Goal: Transaction & Acquisition: Purchase product/service

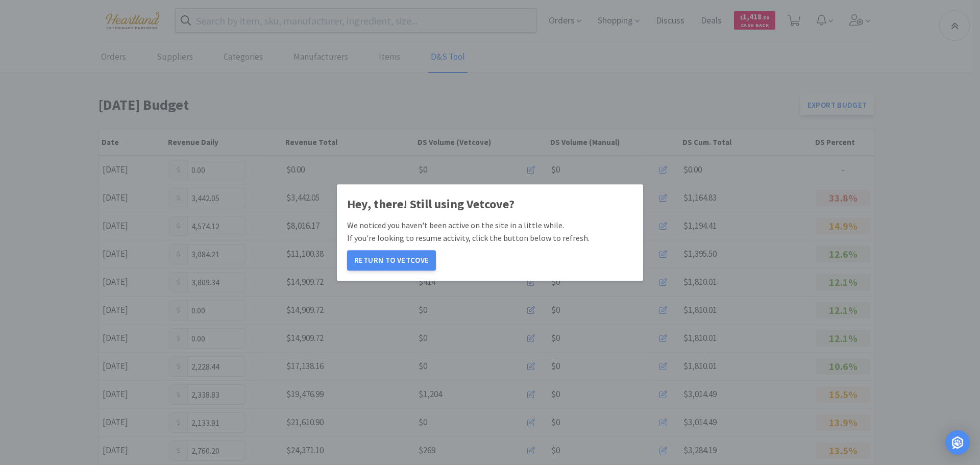
scroll to position [564, 0]
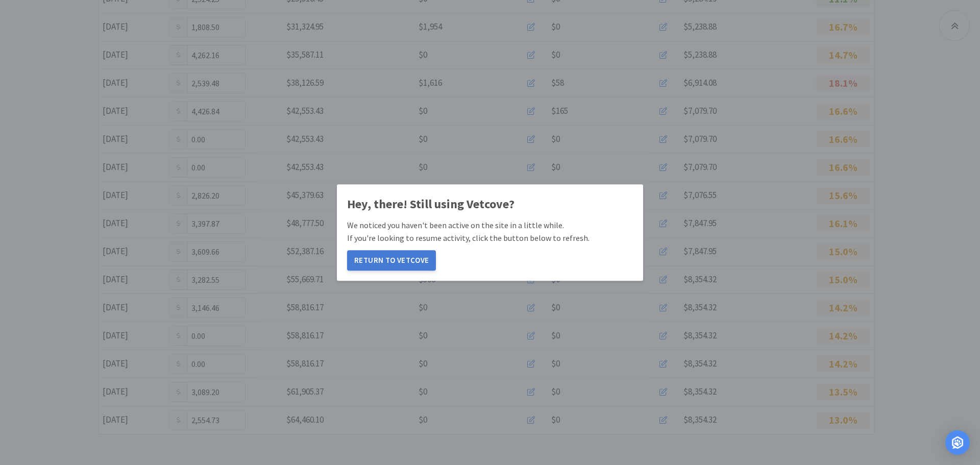
click at [386, 264] on button "Return to Vetcove" at bounding box center [391, 260] width 89 height 20
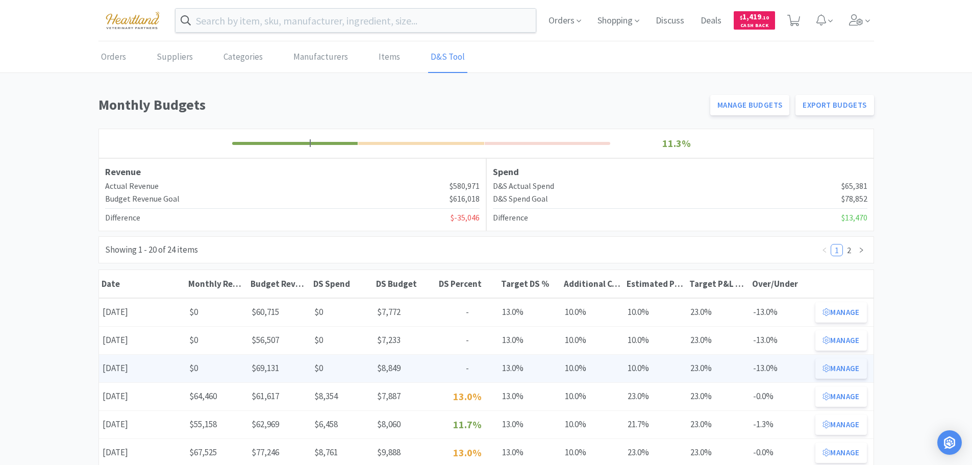
click at [843, 366] on button "Manage" at bounding box center [841, 368] width 51 height 20
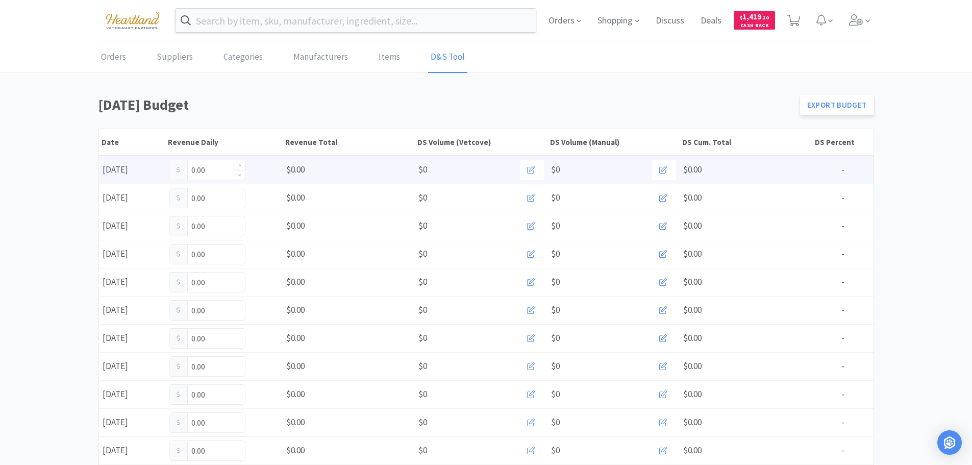
click at [216, 171] on input "0.00" at bounding box center [207, 169] width 76 height 19
type input "0"
type input "154.19"
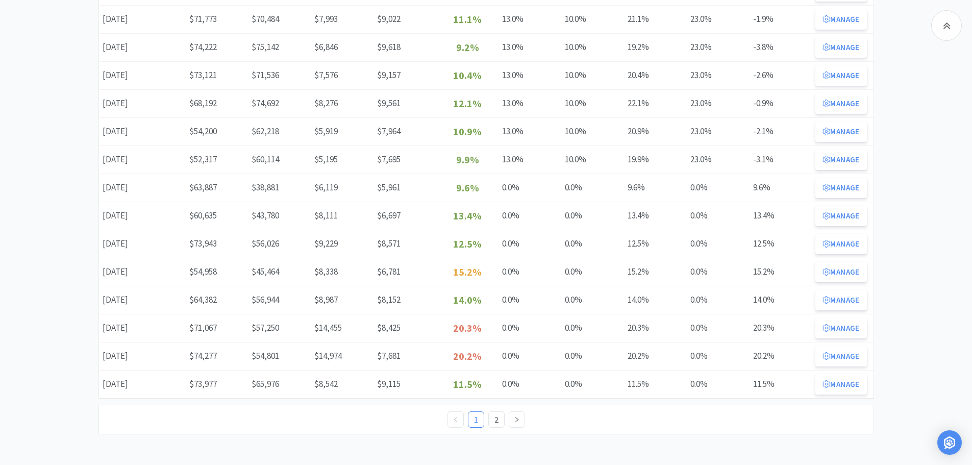
scroll to position [155, 0]
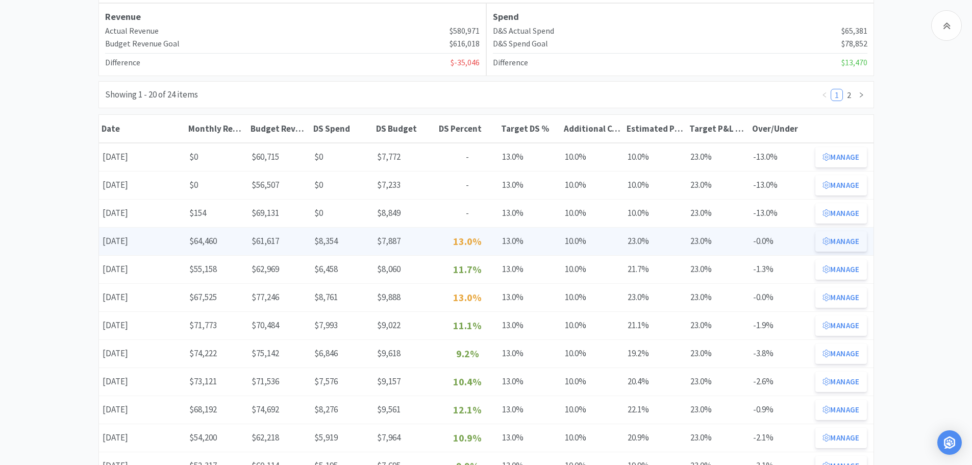
click at [853, 242] on button "Manage" at bounding box center [841, 241] width 51 height 20
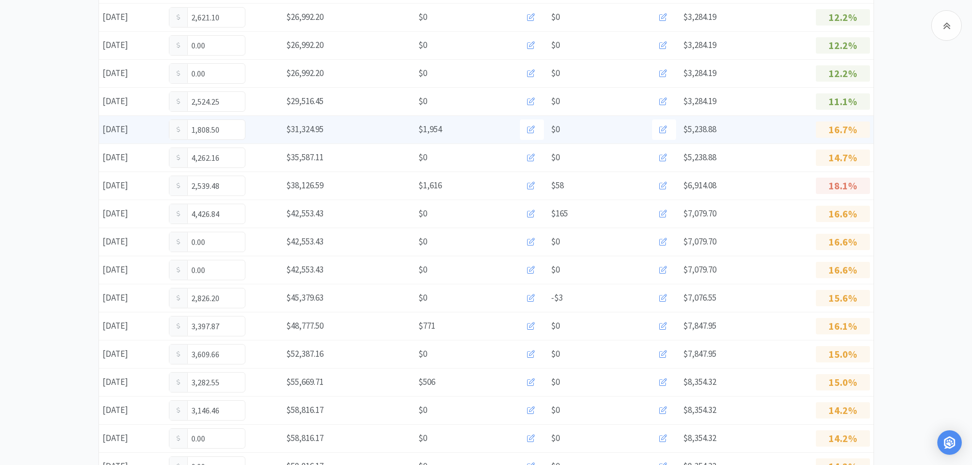
scroll to position [564, 0]
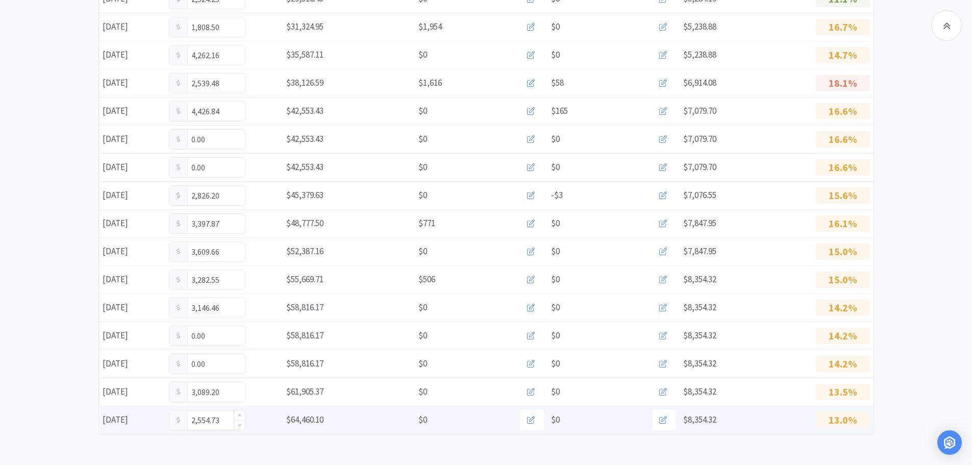
click at [230, 424] on input "2,554.73" at bounding box center [207, 419] width 76 height 19
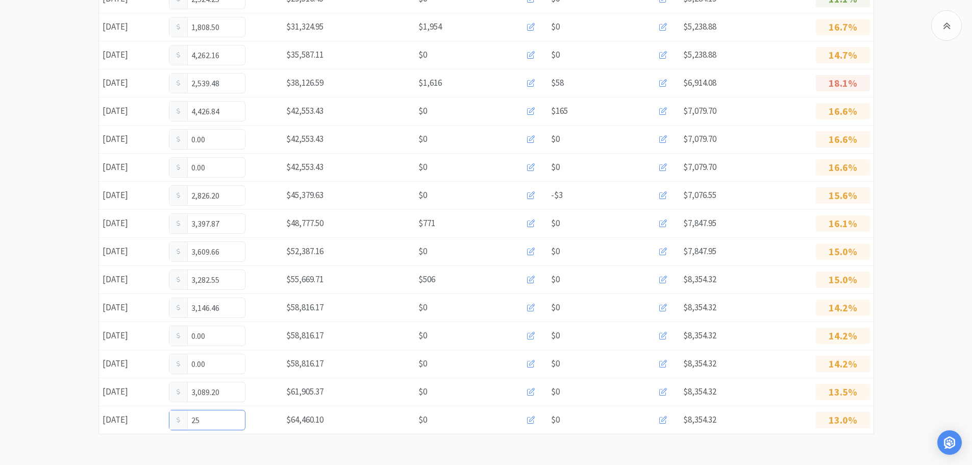
type input "2"
type input "2,742.14"
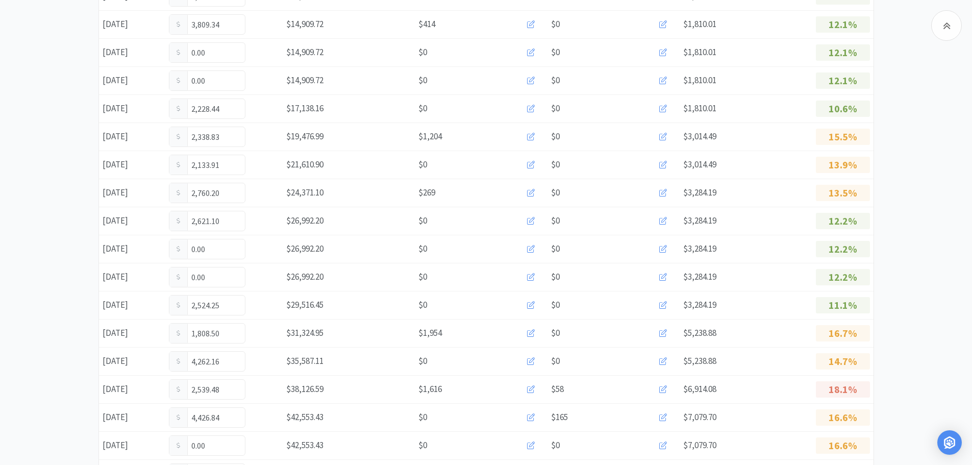
scroll to position [0, 0]
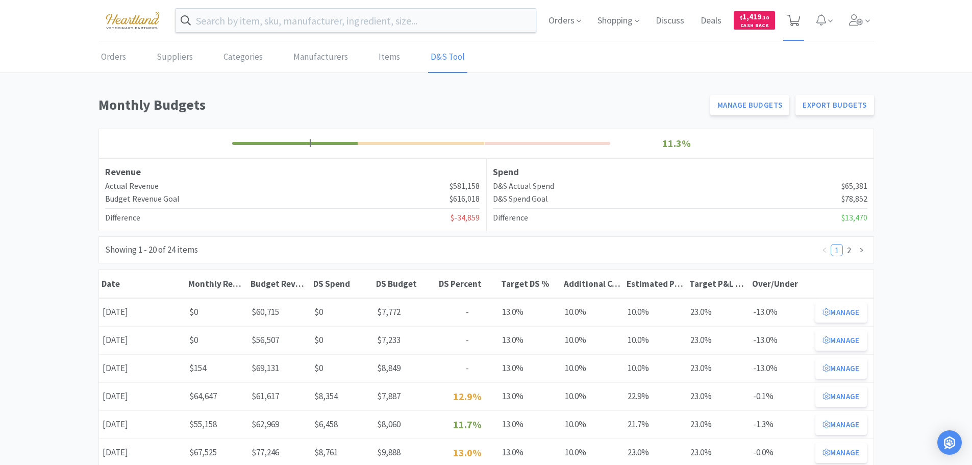
click at [796, 16] on icon at bounding box center [794, 20] width 13 height 11
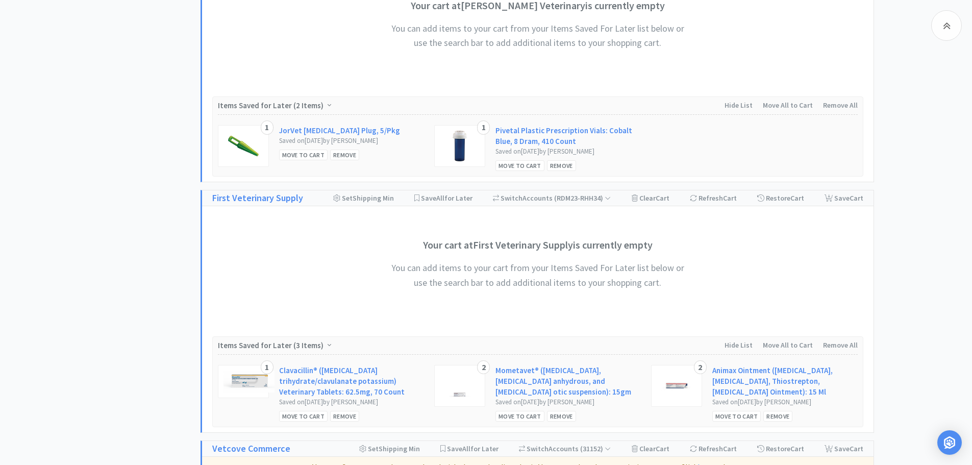
scroll to position [1123, 0]
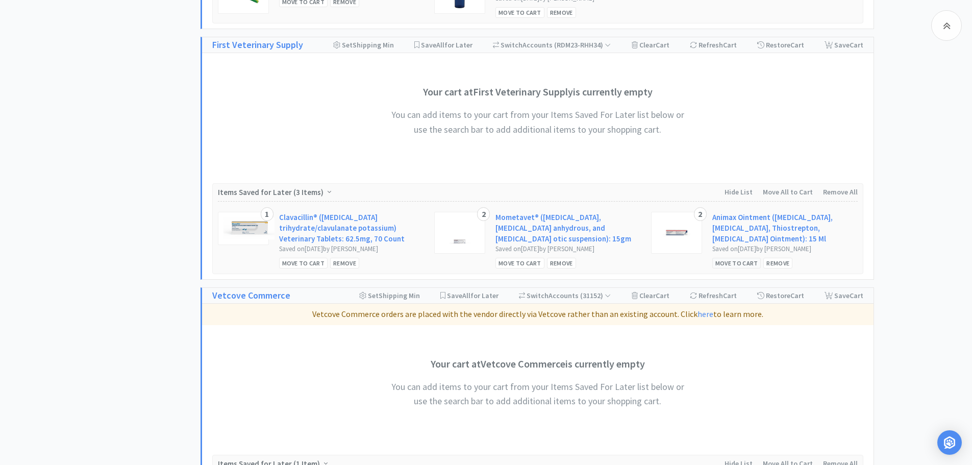
click at [742, 264] on div "Move to Cart" at bounding box center [737, 263] width 49 height 11
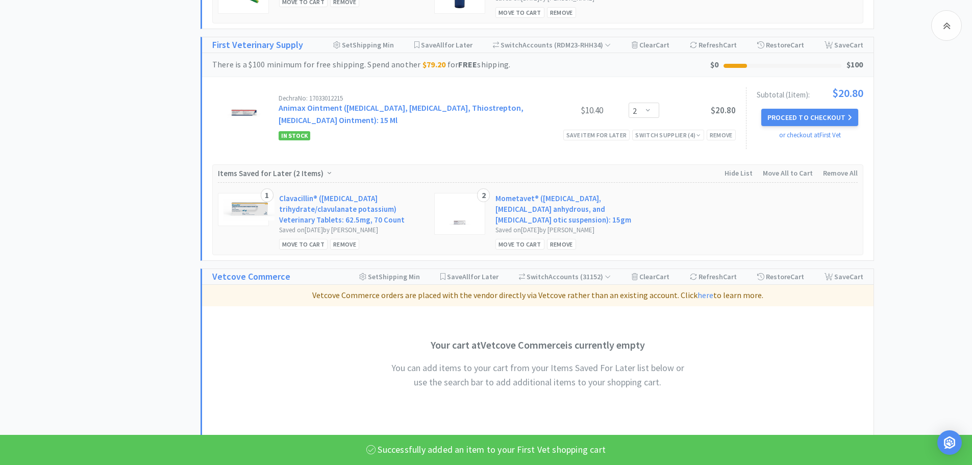
scroll to position [1072, 0]
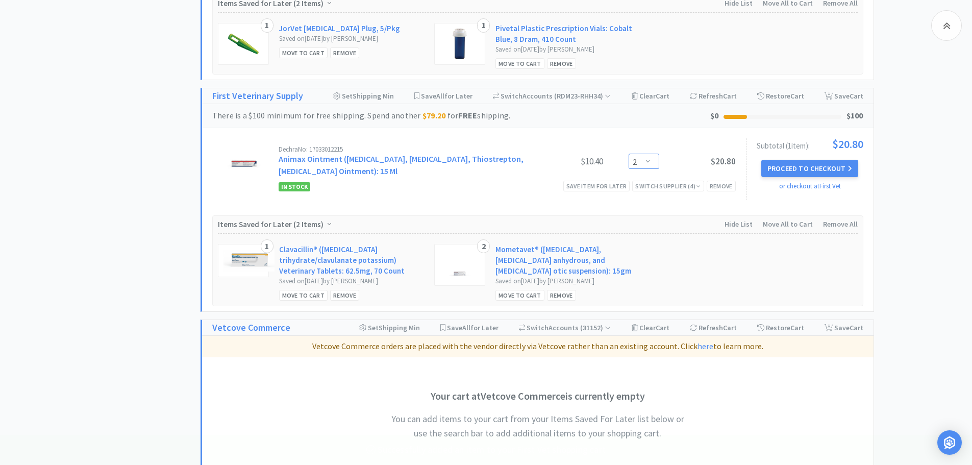
click at [648, 161] on select "Enter Quantity 1 2 3 4 5 6 7 8 9 10 11 12 13 14 15 16 17 18 19 20 Enter Quantity" at bounding box center [644, 161] width 31 height 15
click at [629, 154] on select "Enter Quantity 1 2 3 4 5 6 7 8 9 10 11 12 13 14 15 16 17 18 19 20 Enter Quantity" at bounding box center [644, 161] width 31 height 15
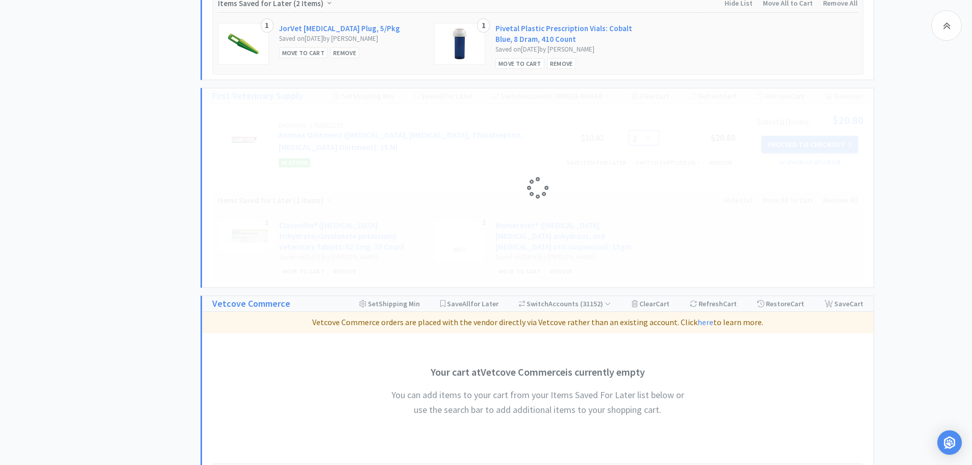
select select "3"
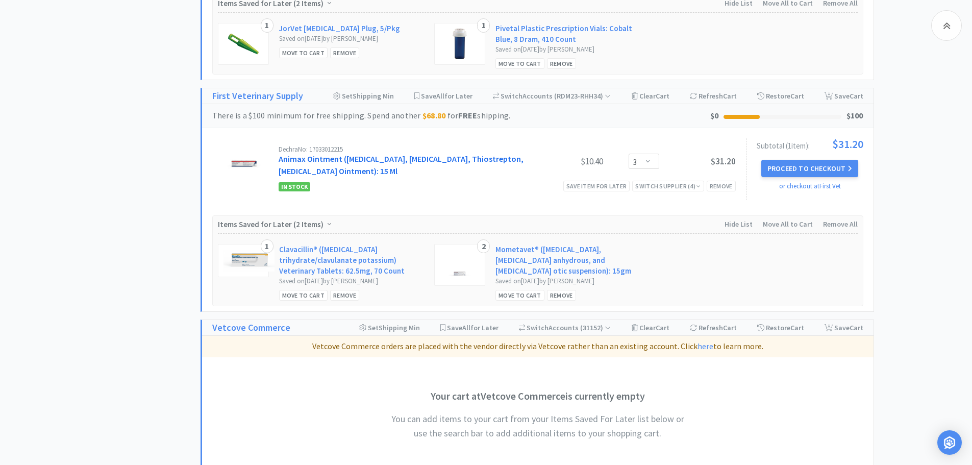
click at [329, 160] on link "Animax Ointment ([MEDICAL_DATA], [MEDICAL_DATA], Thiostrepton, [MEDICAL_DATA] O…" at bounding box center [401, 165] width 245 height 22
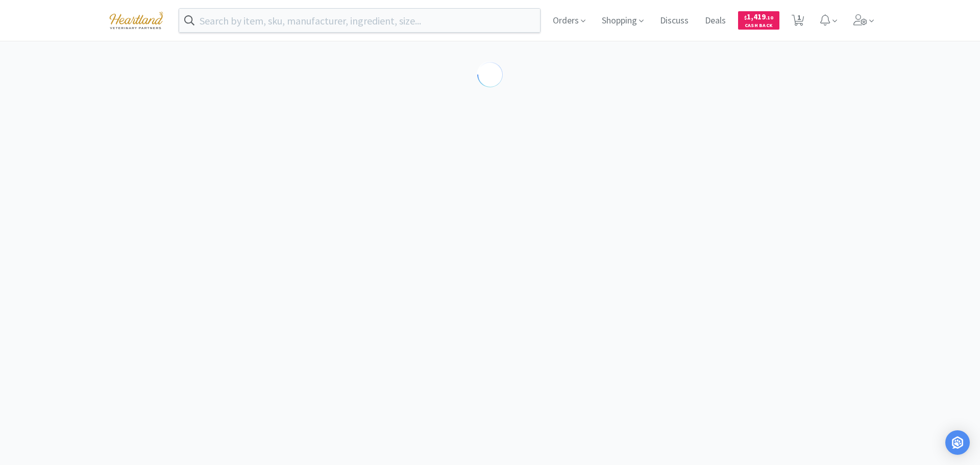
select select "143513"
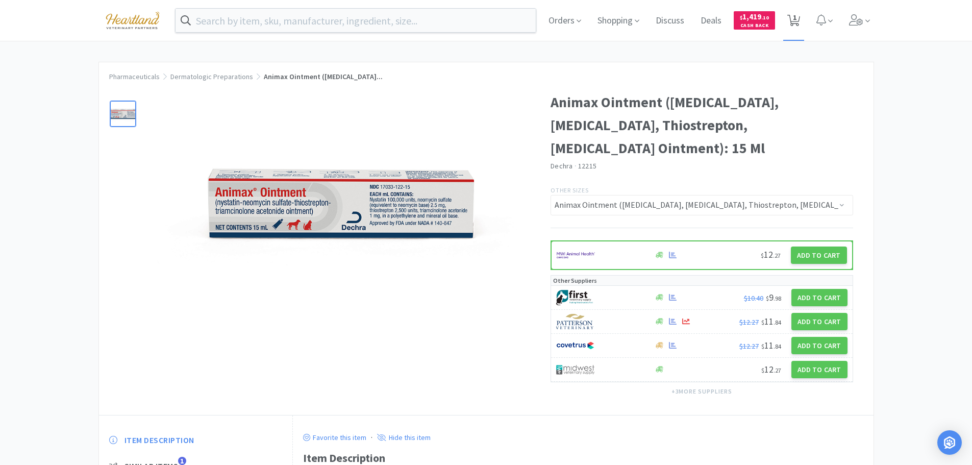
click at [797, 16] on span "1" at bounding box center [795, 17] width 4 height 41
select select "3"
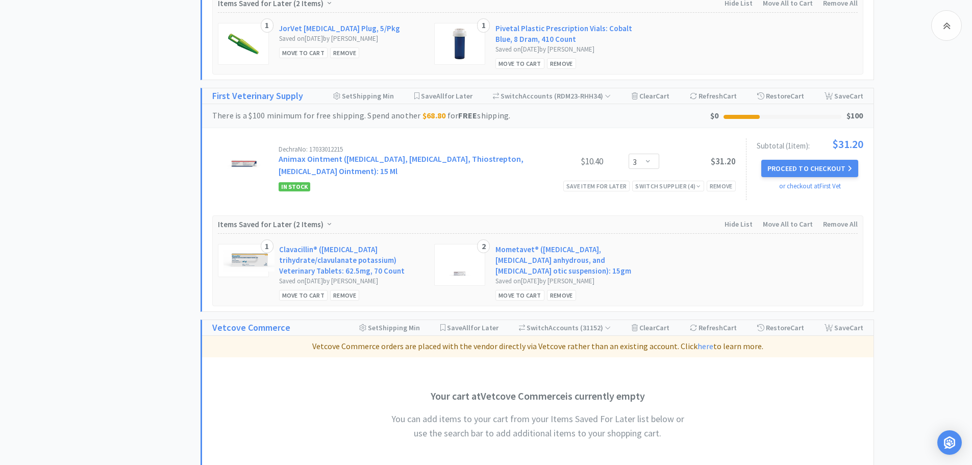
scroll to position [1123, 0]
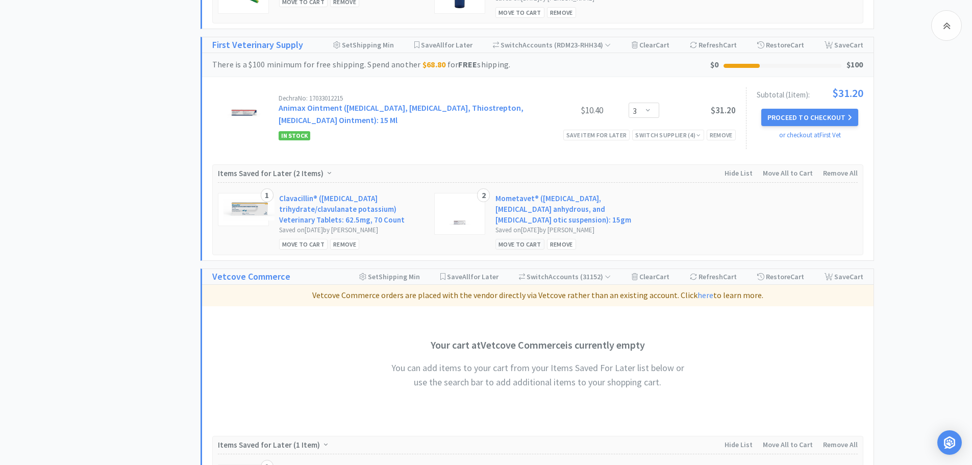
click at [511, 246] on div "Move to Cart" at bounding box center [520, 244] width 49 height 11
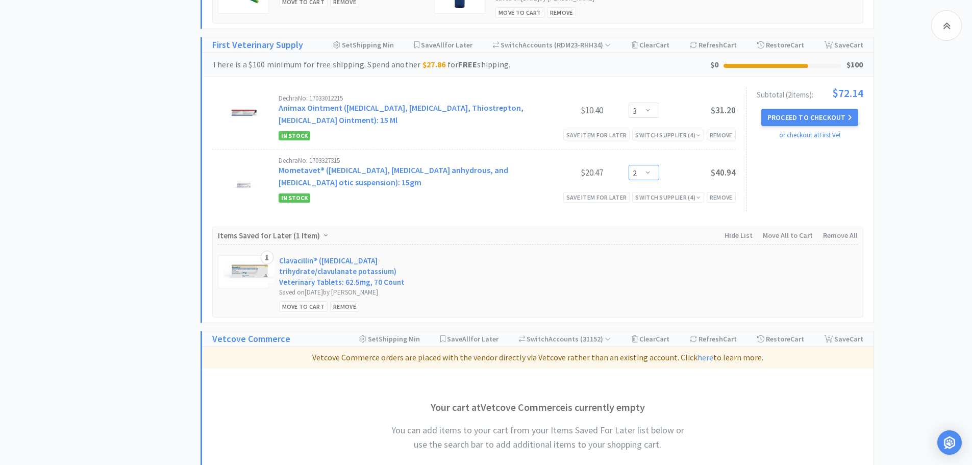
click at [650, 170] on select "Enter Quantity 1 2 3 4 5 6 7 8 9 10 11 12 13 14 15 16 17 18 19 20 Enter Quantity" at bounding box center [644, 172] width 31 height 15
click at [629, 165] on select "Enter Quantity 1 2 3 4 5 6 7 8 9 10 11 12 13 14 15 16 17 18 19 20 Enter Quantity" at bounding box center [644, 172] width 31 height 15
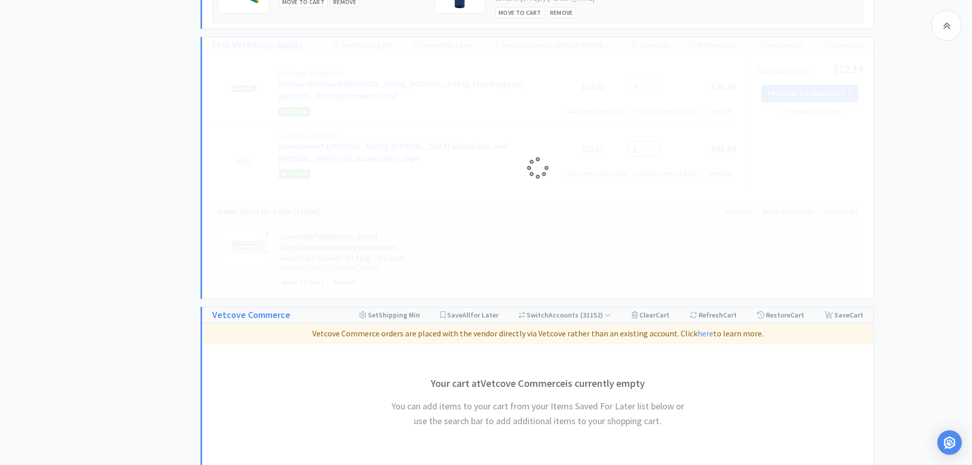
select select "4"
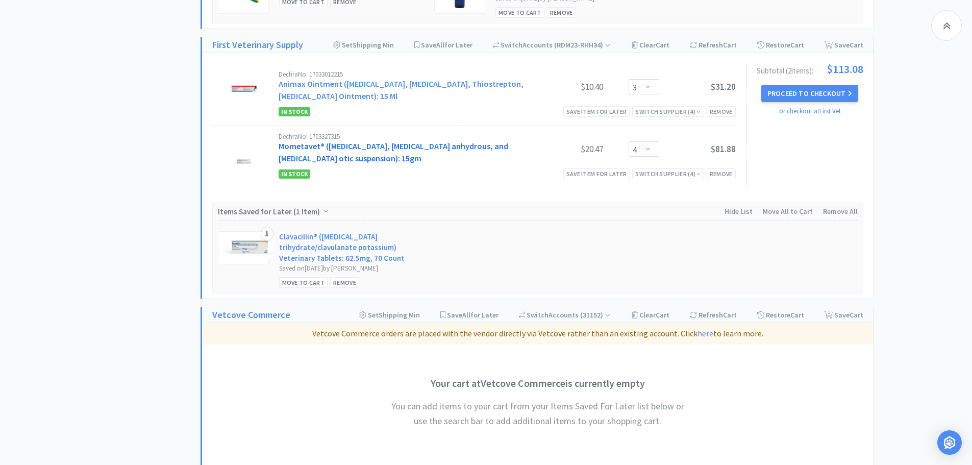
click at [351, 144] on link "Mometavet® ([MEDICAL_DATA], [MEDICAL_DATA] anhydrous, and [MEDICAL_DATA] otic s…" at bounding box center [394, 152] width 230 height 22
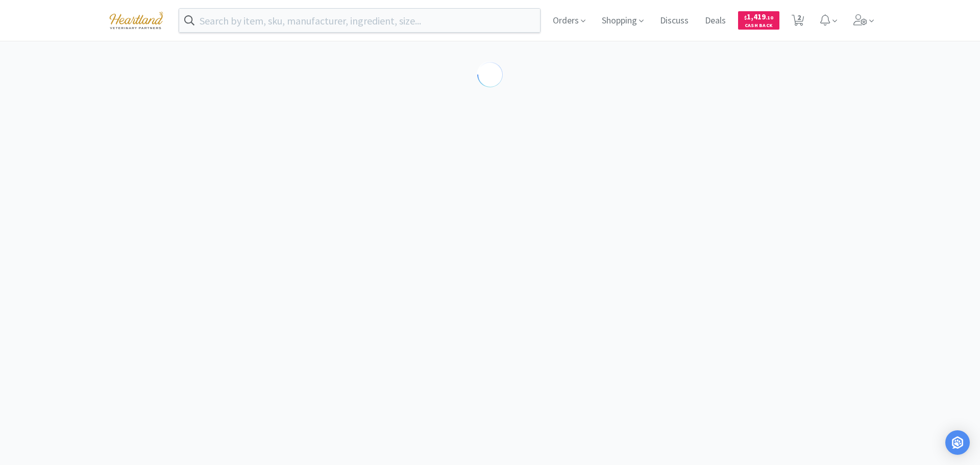
select select "729107"
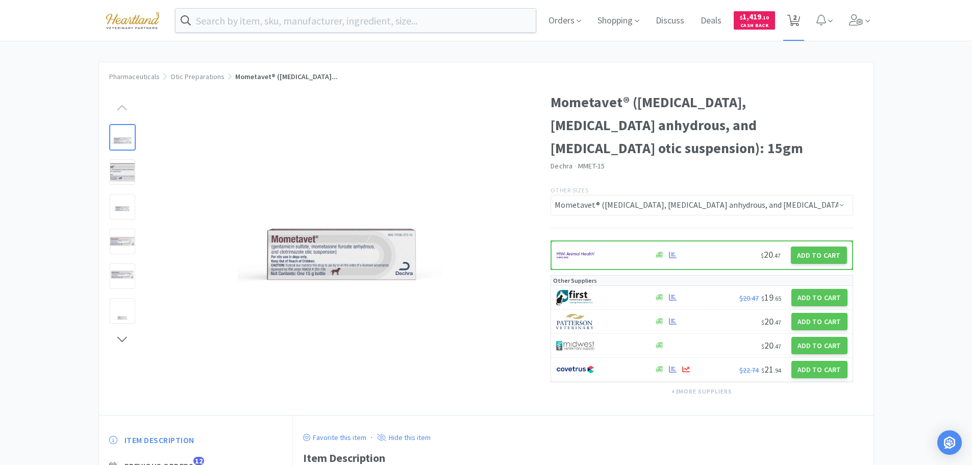
click at [800, 19] on span "2" at bounding box center [794, 20] width 13 height 14
select select "3"
select select "4"
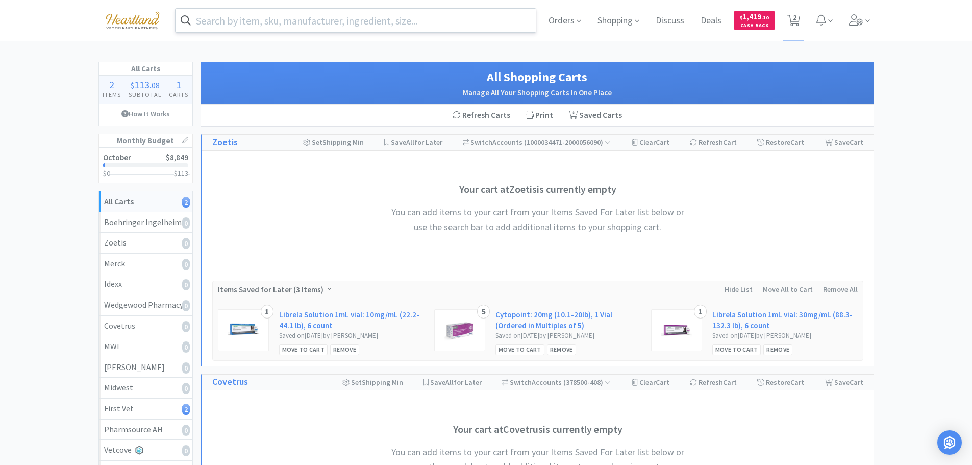
click at [359, 19] on input "text" at bounding box center [356, 20] width 361 height 23
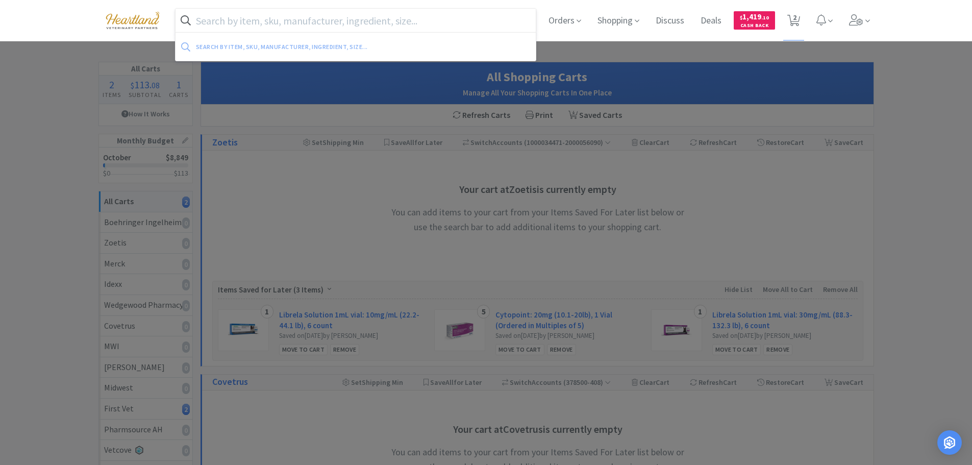
click at [918, 243] on div at bounding box center [486, 232] width 972 height 465
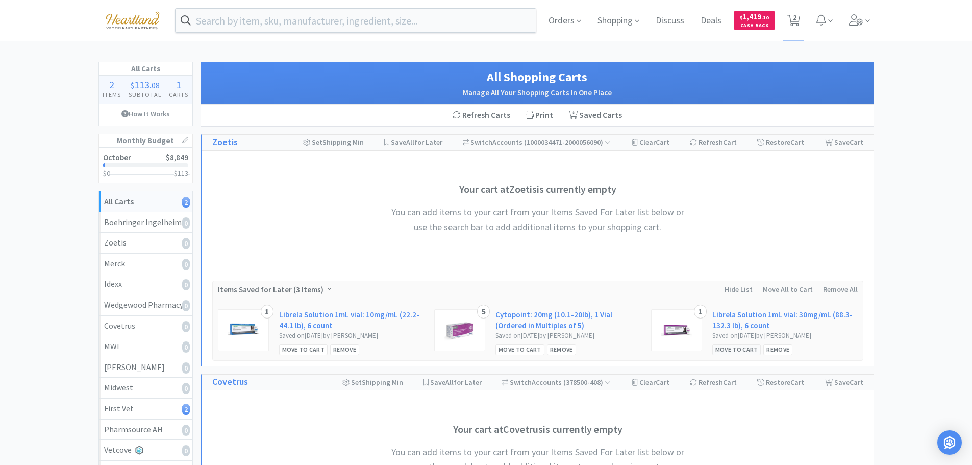
click at [735, 349] on div "Move to Cart" at bounding box center [737, 349] width 49 height 11
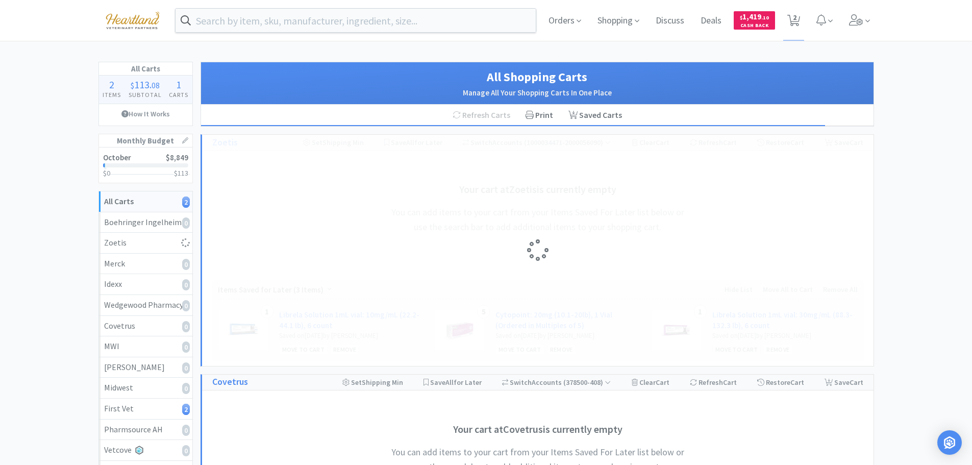
select select "1"
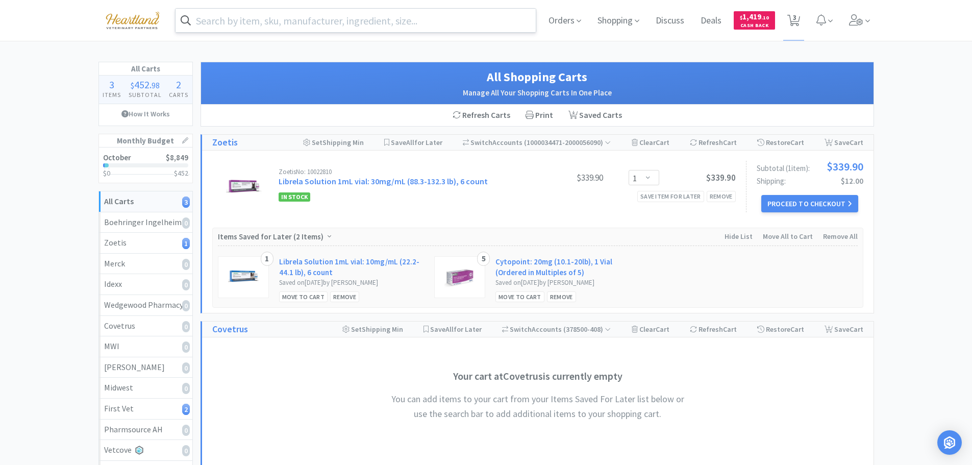
click at [305, 15] on input "text" at bounding box center [356, 20] width 361 height 23
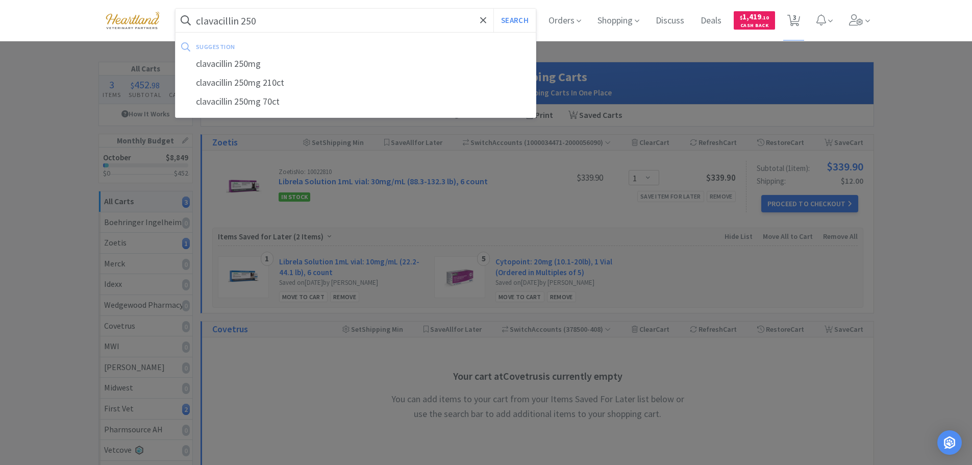
type input "clavacillin 250"
click at [494, 9] on button "Search" at bounding box center [515, 20] width 42 height 23
select select "3"
select select "4"
select select "1"
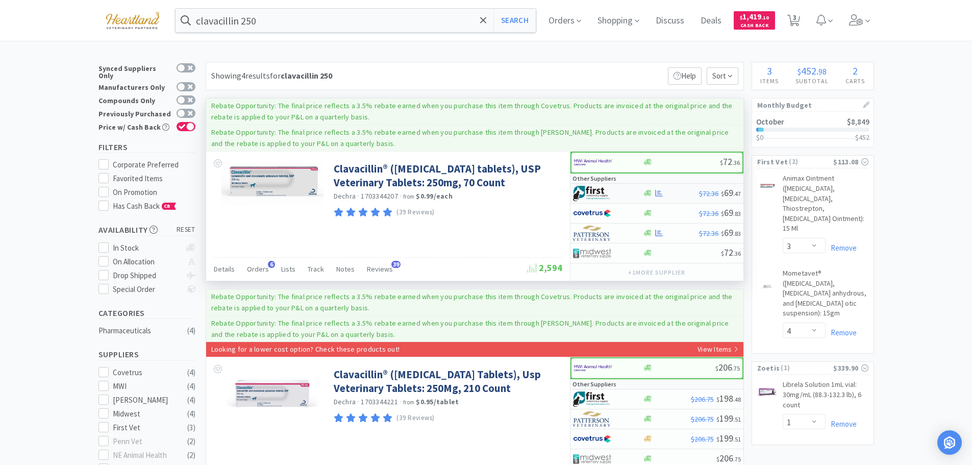
click at [624, 192] on div at bounding box center [601, 193] width 56 height 17
select select "1"
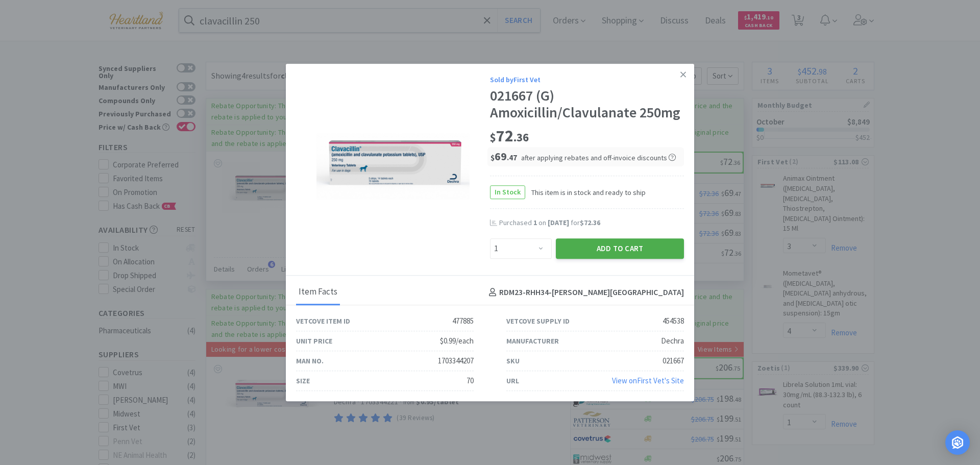
click at [622, 251] on button "Add to Cart" at bounding box center [620, 248] width 128 height 20
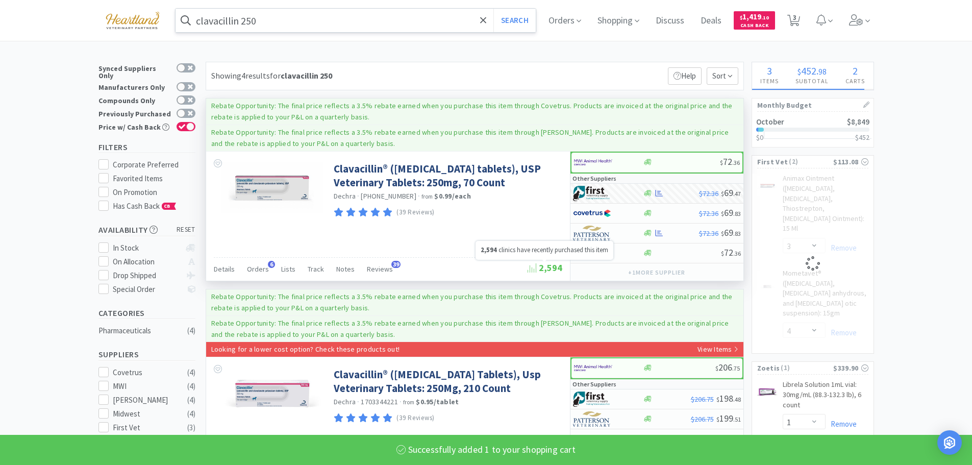
select select "1"
select select "4"
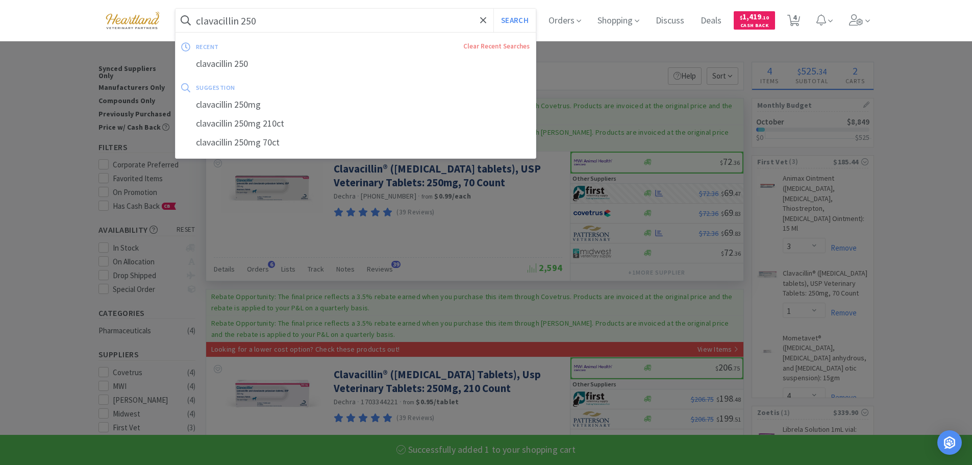
click at [269, 30] on input "clavacillin 250" at bounding box center [356, 20] width 361 height 23
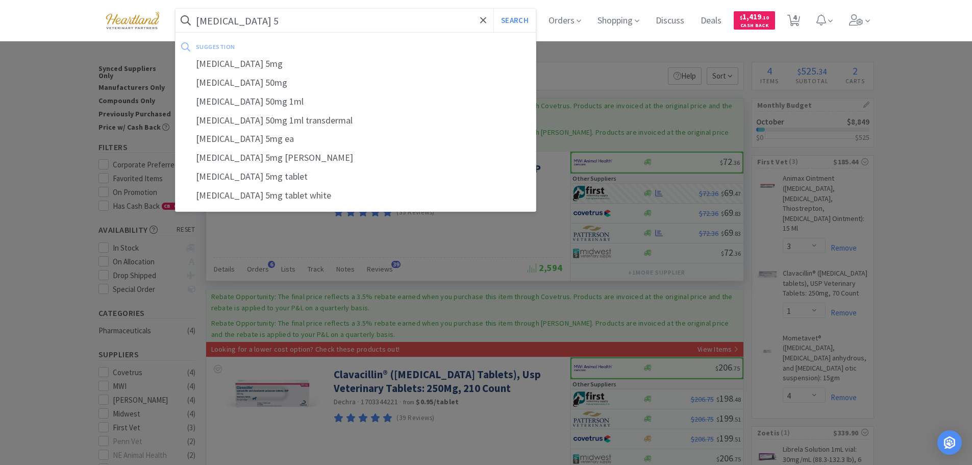
type input "[MEDICAL_DATA] 5"
click at [494, 9] on button "Search" at bounding box center [515, 20] width 42 height 23
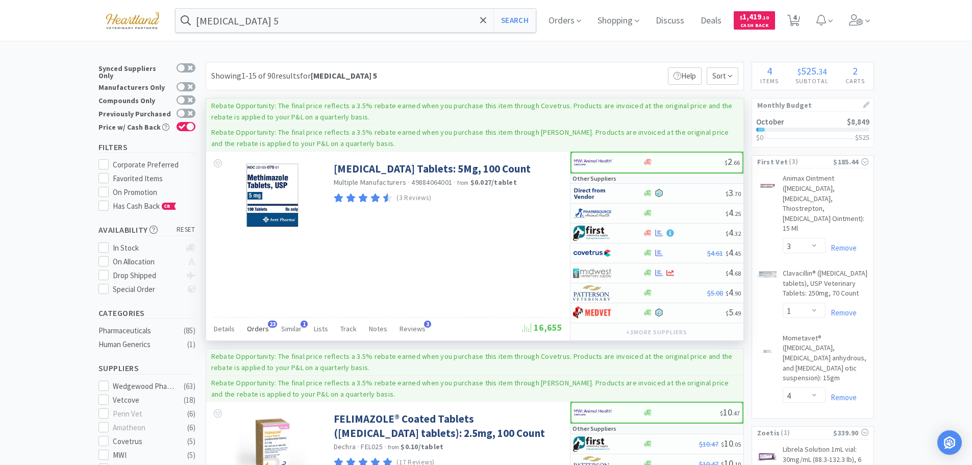
click at [258, 327] on span "Orders" at bounding box center [258, 328] width 22 height 9
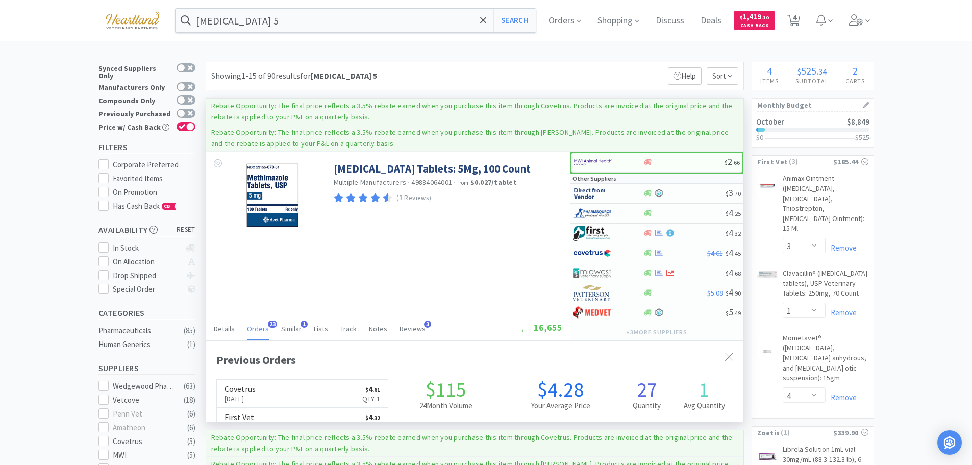
scroll to position [274, 538]
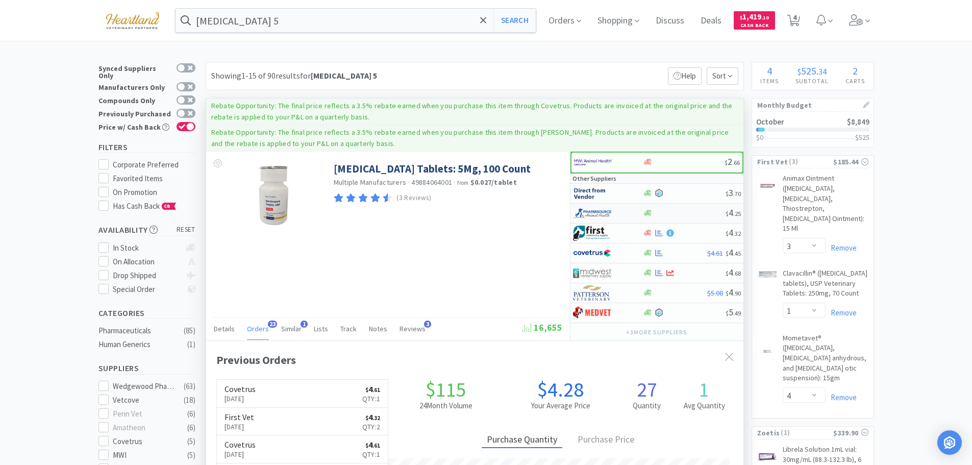
click at [621, 210] on div at bounding box center [601, 213] width 56 height 17
select select "1"
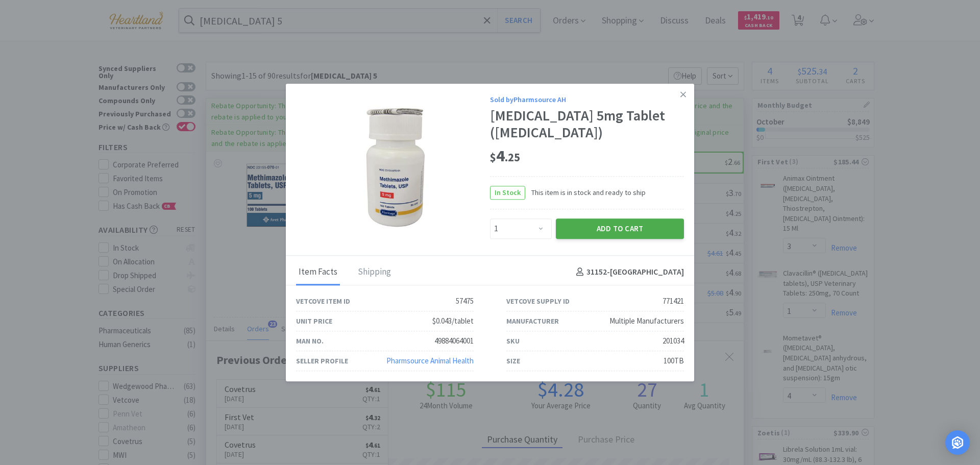
click at [626, 233] on button "Add to Cart" at bounding box center [620, 228] width 128 height 20
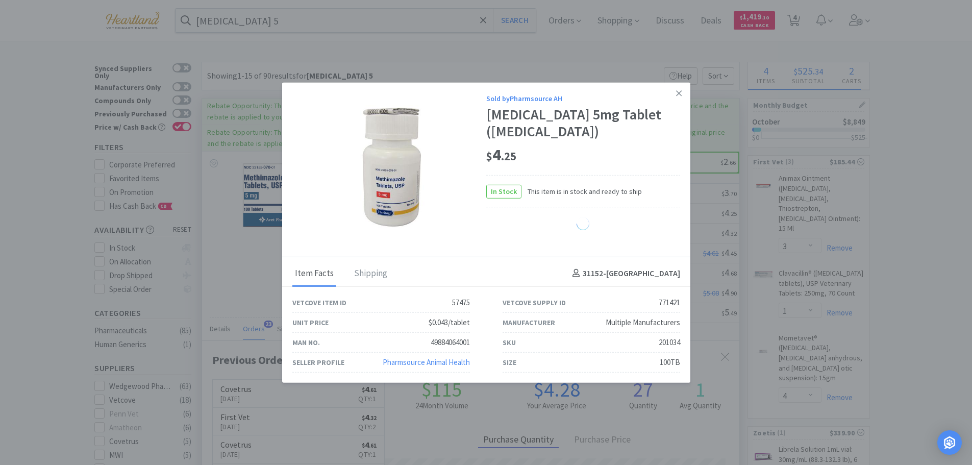
select select "1"
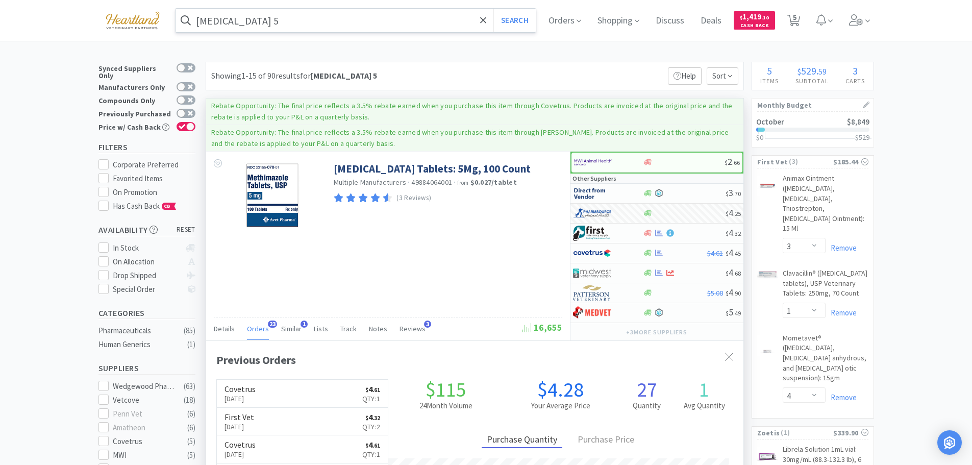
click at [368, 23] on input "[MEDICAL_DATA] 5" at bounding box center [356, 20] width 361 height 23
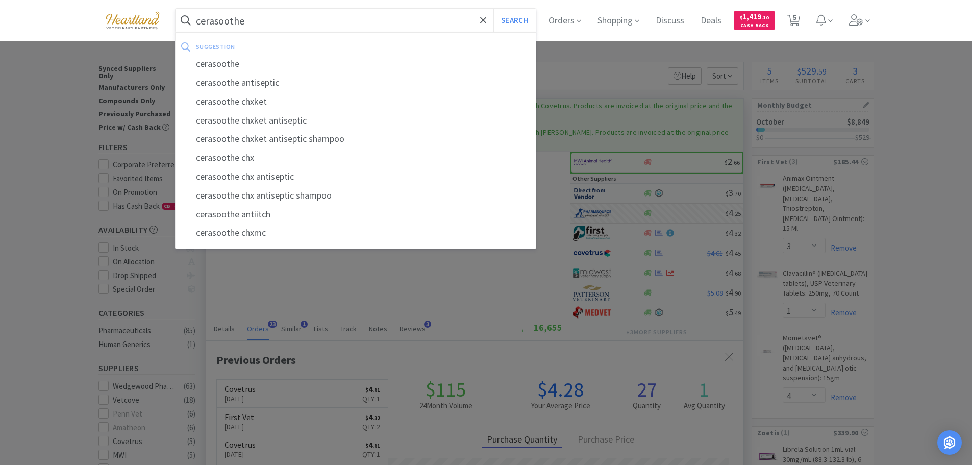
type input "cerasoothe"
click at [494, 9] on button "Search" at bounding box center [515, 20] width 42 height 23
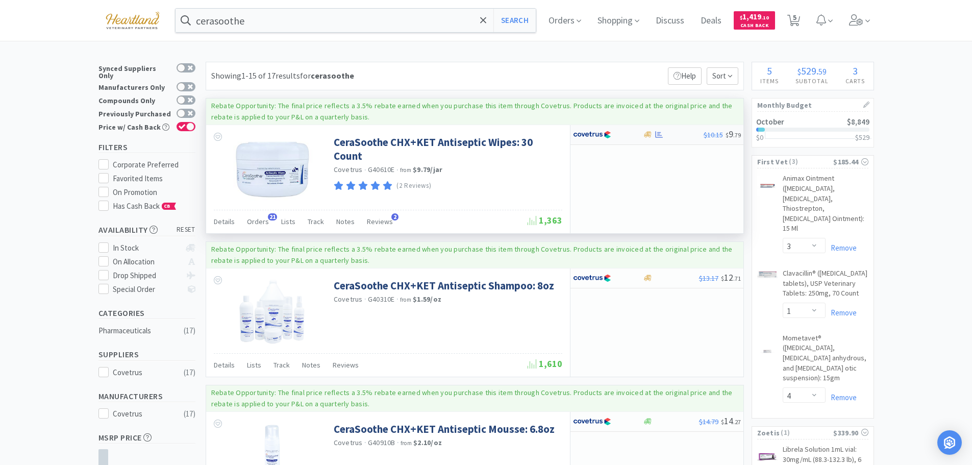
click at [627, 136] on div at bounding box center [601, 134] width 56 height 17
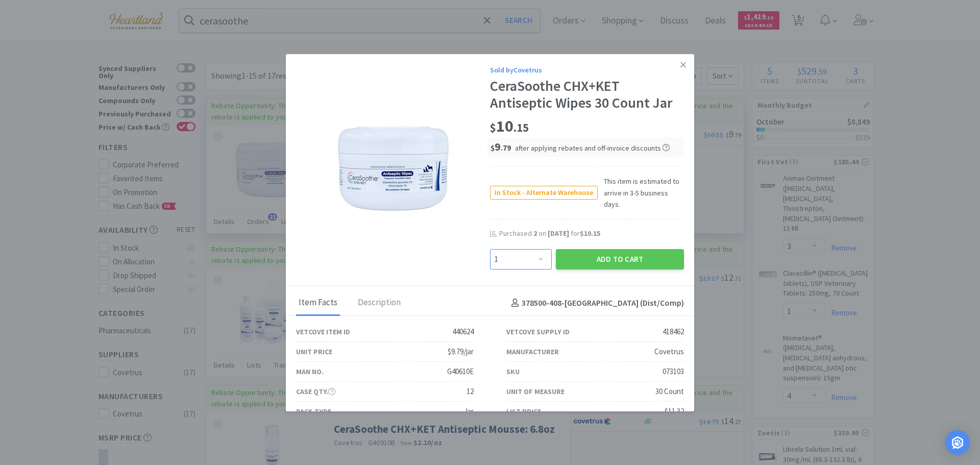
click at [535, 249] on select "Enter Quantity 1 2 3 4 5 6 7 8 9 10 11 12 13 14 15 16 17 18 19 20 Enter Quantity" at bounding box center [521, 259] width 62 height 20
select select "3"
click at [490, 249] on select "Enter Quantity 1 2 3 4 5 6 7 8 9 10 11 12 13 14 15 16 17 18 19 20 Enter Quantity" at bounding box center [521, 259] width 62 height 20
click at [597, 249] on button "Add to Cart" at bounding box center [620, 259] width 128 height 20
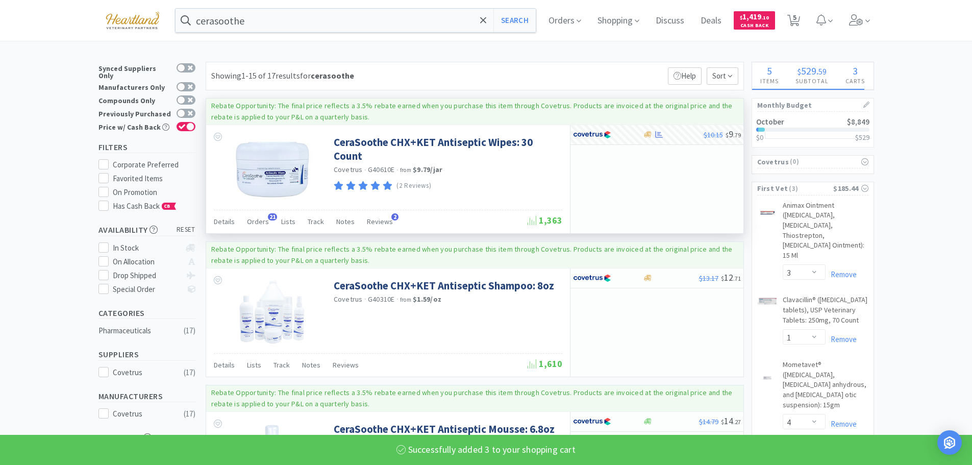
select select "3"
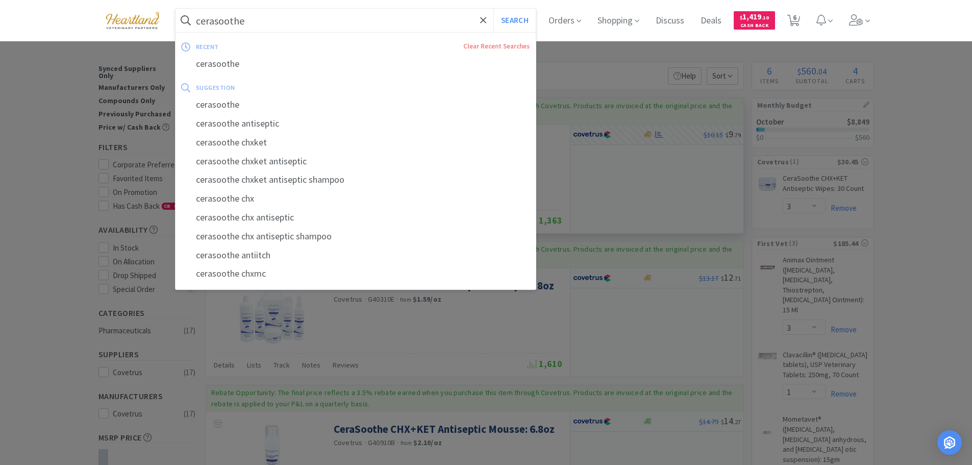
click at [280, 17] on input "cerasoothe" at bounding box center [356, 20] width 361 height 23
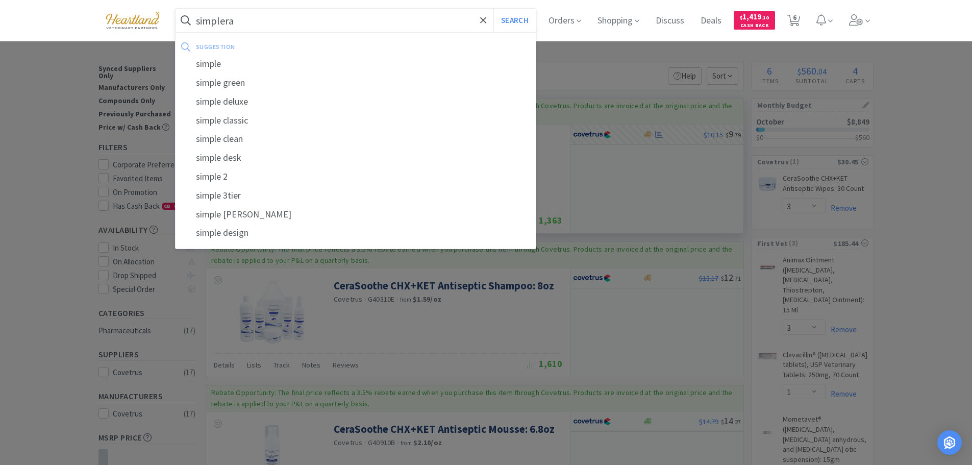
type input "simplera"
click at [494, 9] on button "Search" at bounding box center [515, 20] width 42 height 23
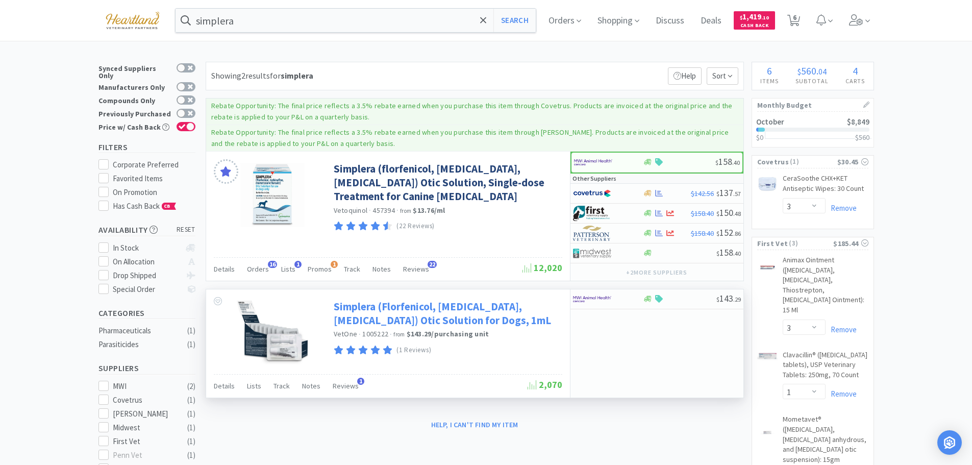
click at [364, 317] on link "Simplera (Florfenicol, [MEDICAL_DATA], [MEDICAL_DATA]) Otic Solution for Dogs, …" at bounding box center [447, 314] width 226 height 28
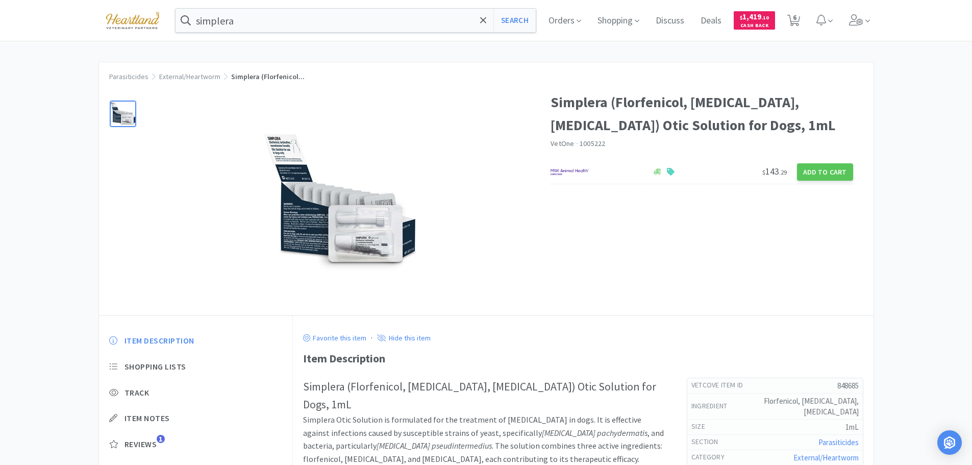
select select "3"
select select "1"
select select "4"
select select "1"
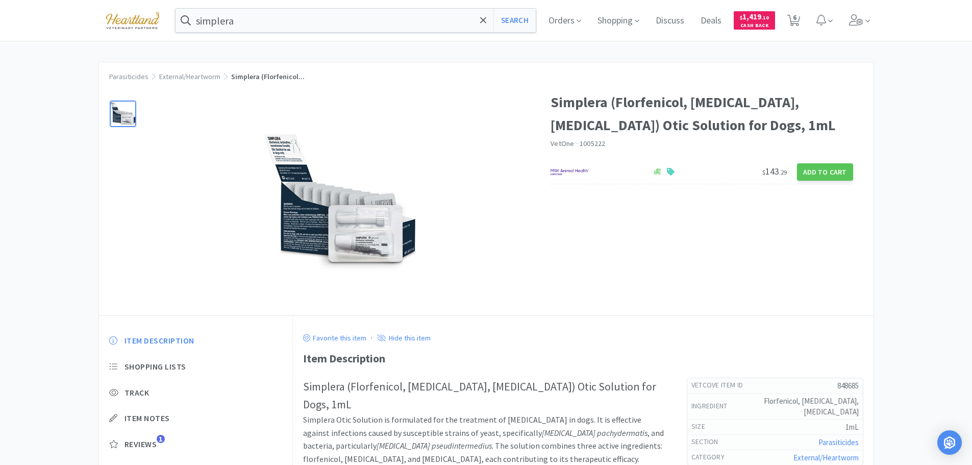
select select "1"
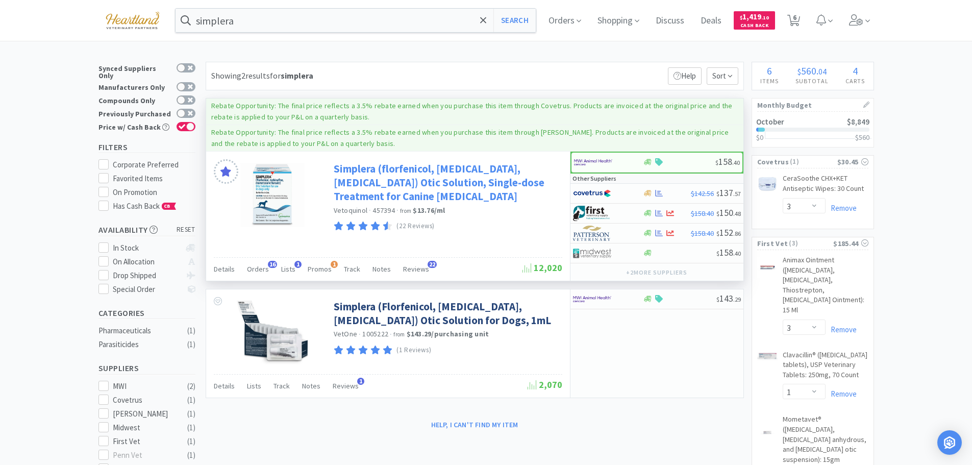
click at [388, 173] on link "Simplera (florfenicol, [MEDICAL_DATA], [MEDICAL_DATA]) Otic Solution, Single-do…" at bounding box center [447, 183] width 226 height 42
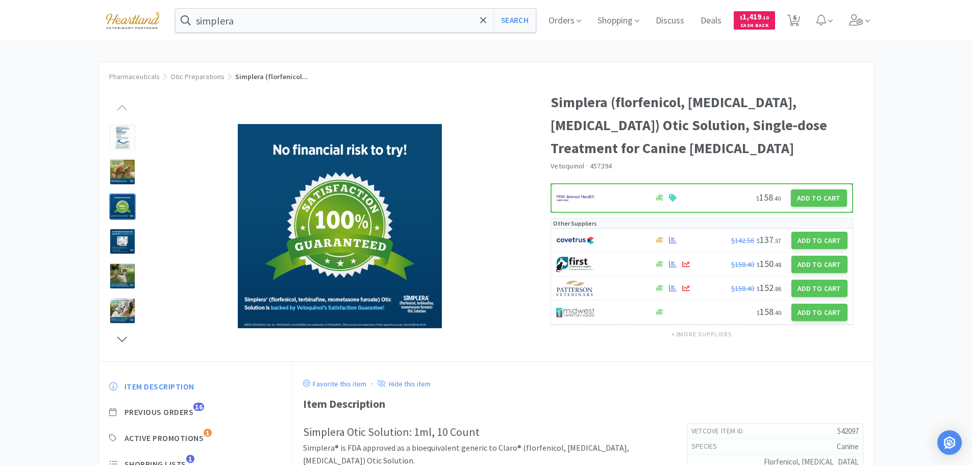
select select "3"
select select "1"
select select "4"
select select "1"
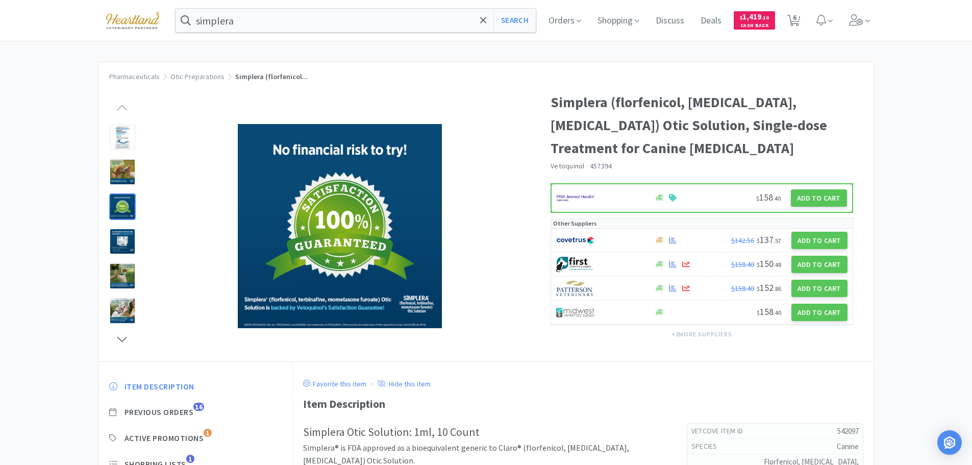
select select "1"
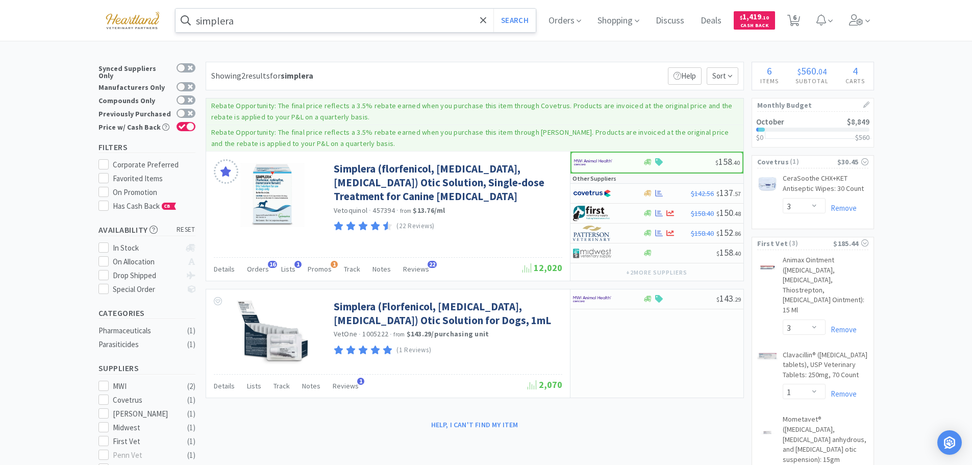
click at [288, 22] on input "simplera" at bounding box center [356, 20] width 361 height 23
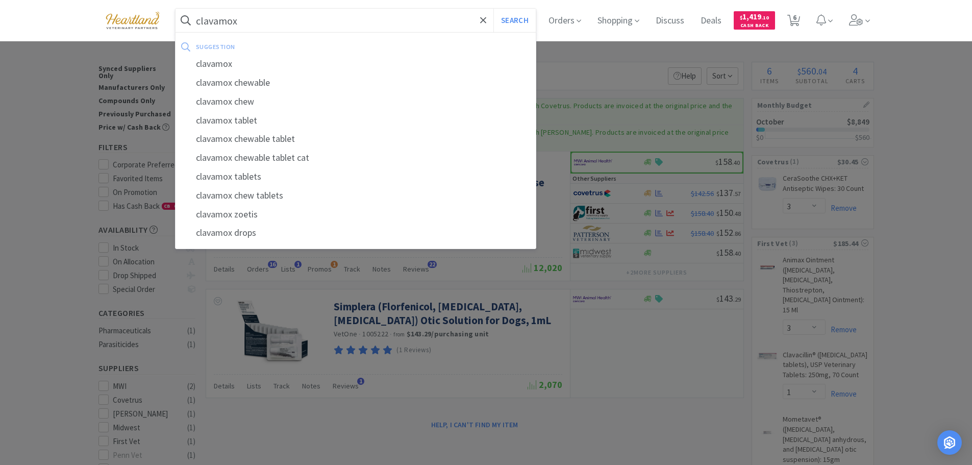
click at [494, 9] on button "Search" at bounding box center [515, 20] width 42 height 23
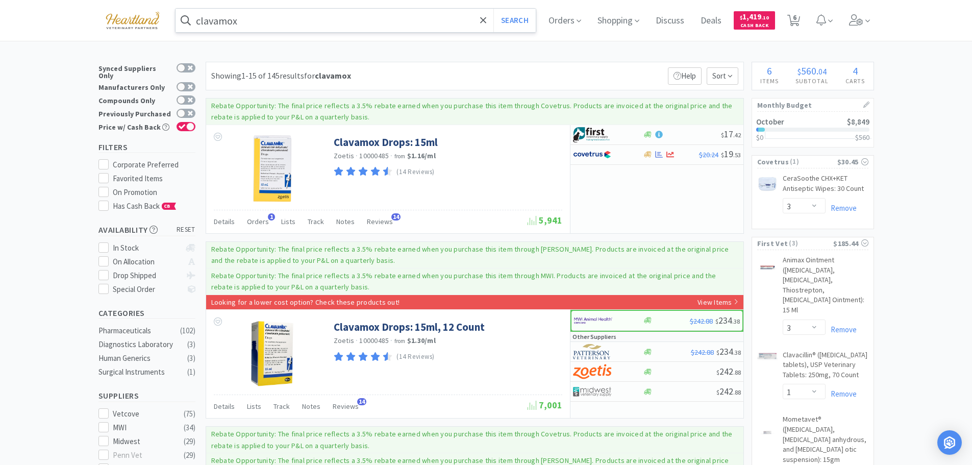
click at [299, 15] on input "clavamox" at bounding box center [356, 20] width 361 height 23
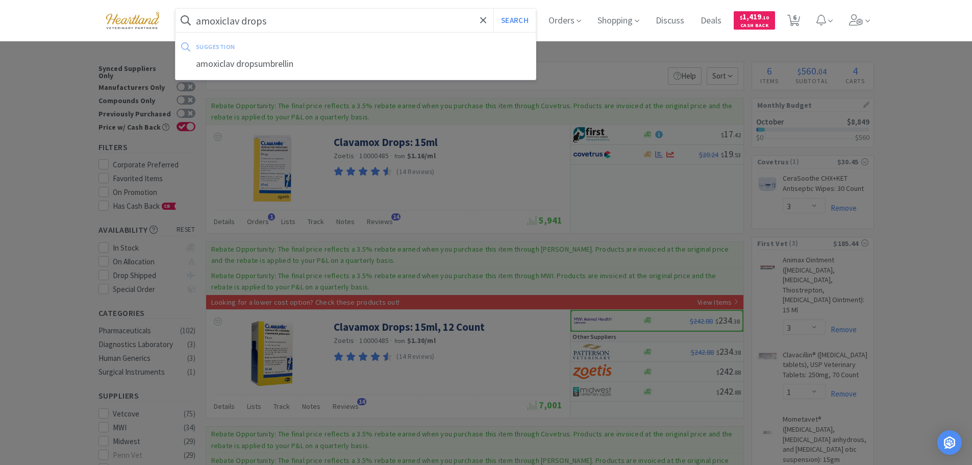
click at [494, 9] on button "Search" at bounding box center [515, 20] width 42 height 23
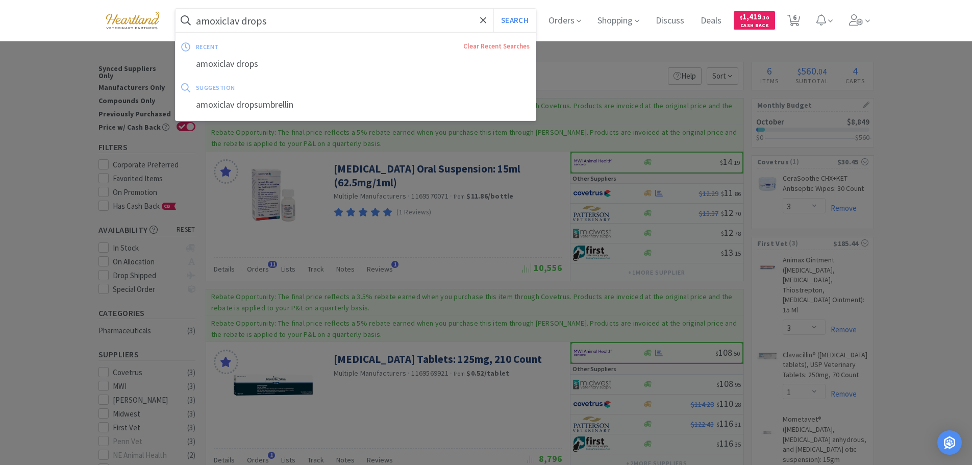
click at [305, 16] on input "amoxiclav drops" at bounding box center [356, 20] width 361 height 23
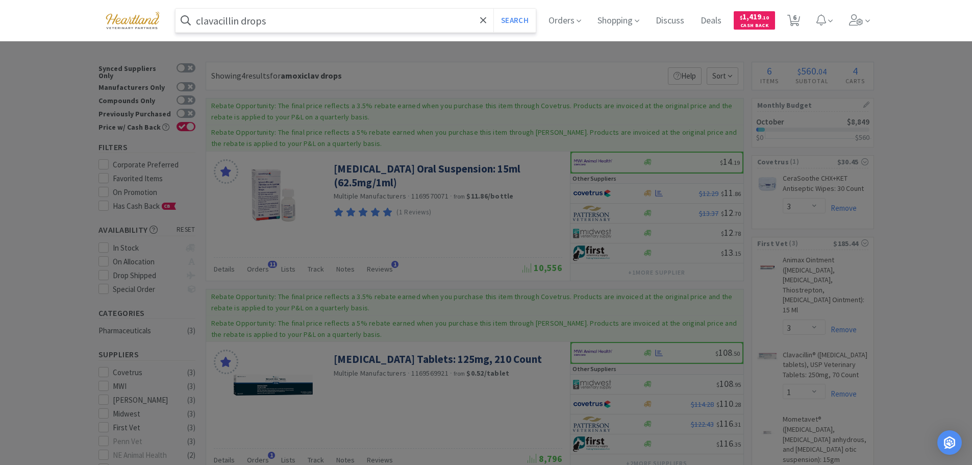
type input "clavacillin drops"
click at [494, 9] on button "Search" at bounding box center [515, 20] width 42 height 23
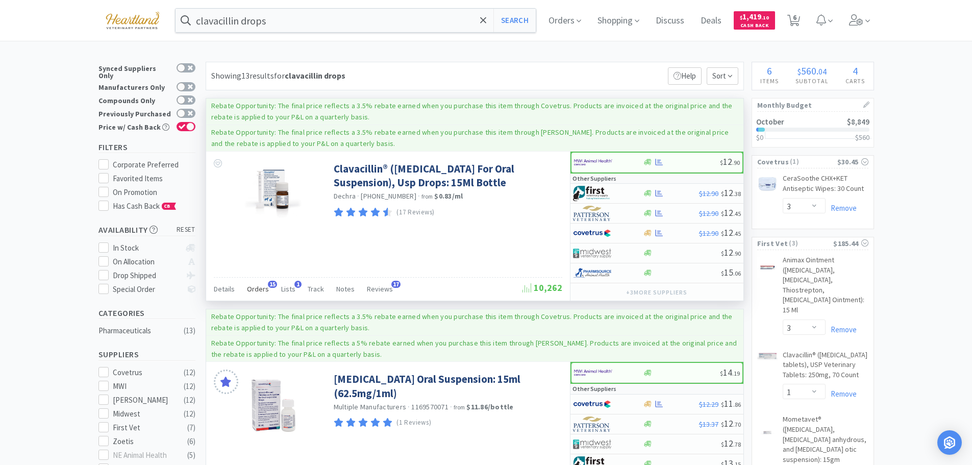
click at [257, 286] on span "Orders" at bounding box center [258, 288] width 22 height 9
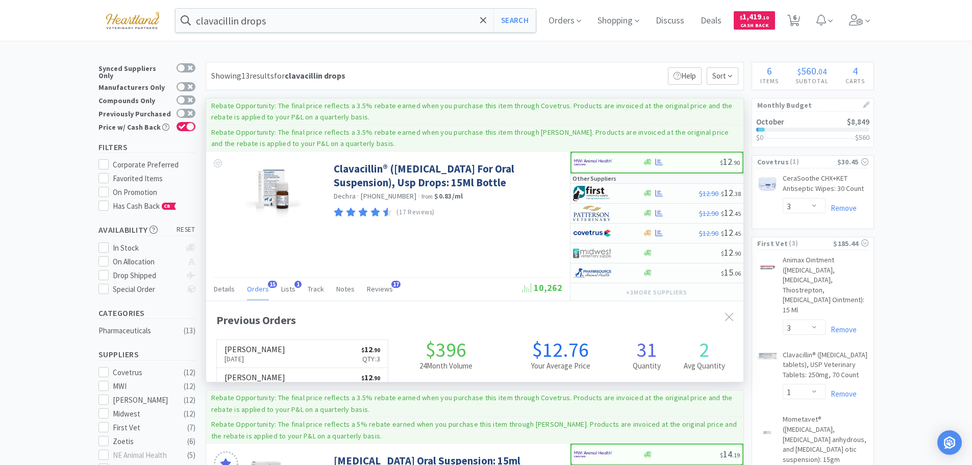
scroll to position [274, 538]
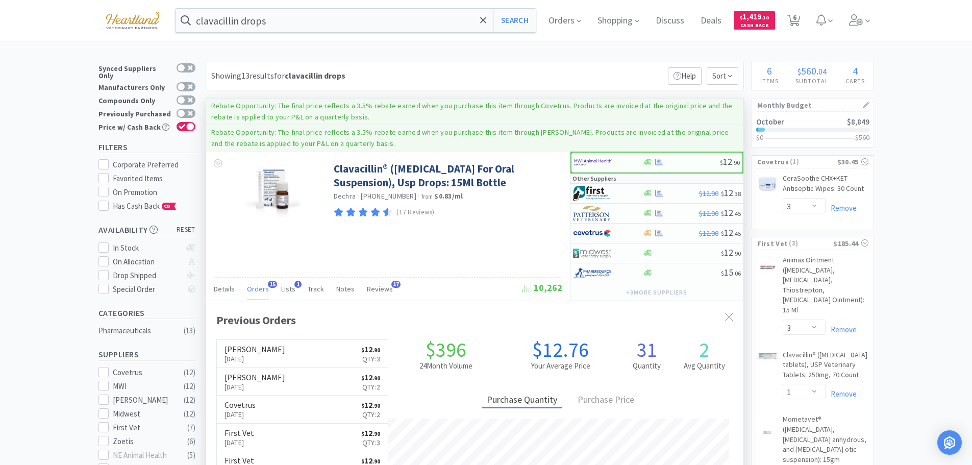
click at [257, 286] on span "Orders" at bounding box center [258, 288] width 22 height 9
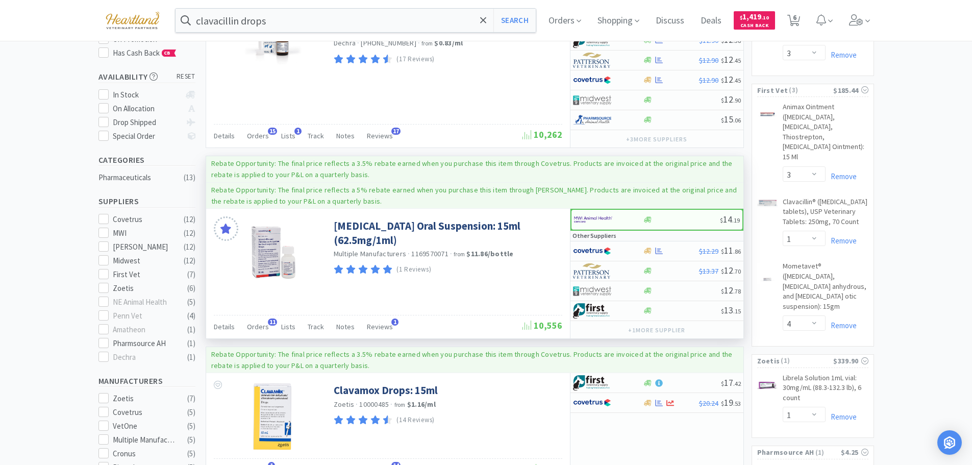
scroll to position [255, 0]
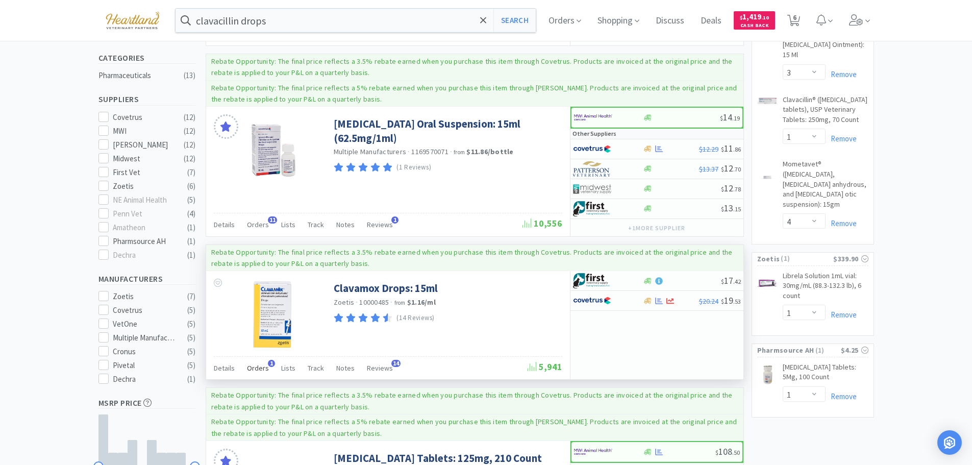
click at [255, 364] on span "Orders" at bounding box center [258, 367] width 22 height 9
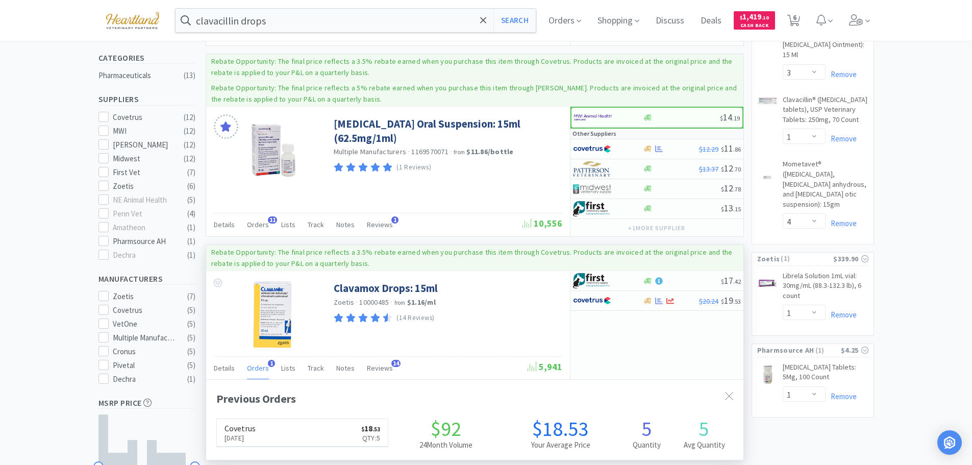
scroll to position [264, 538]
click at [255, 364] on span "Orders" at bounding box center [258, 367] width 22 height 9
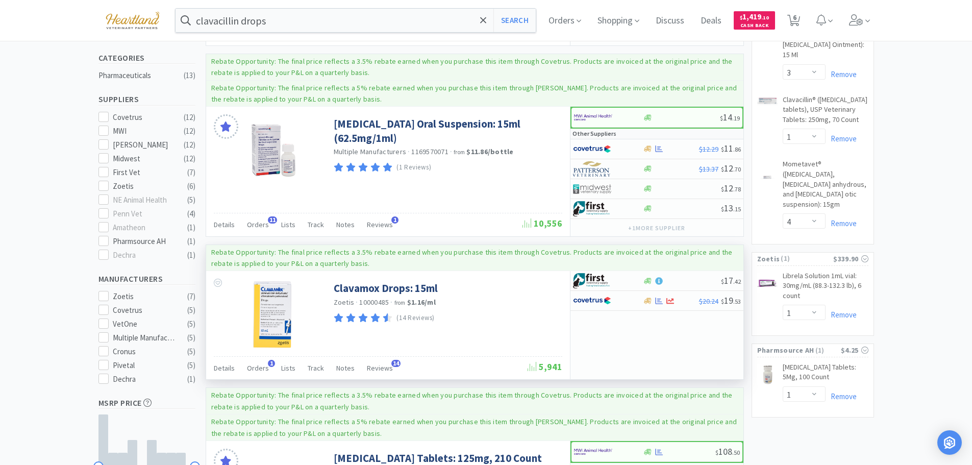
scroll to position [0, 0]
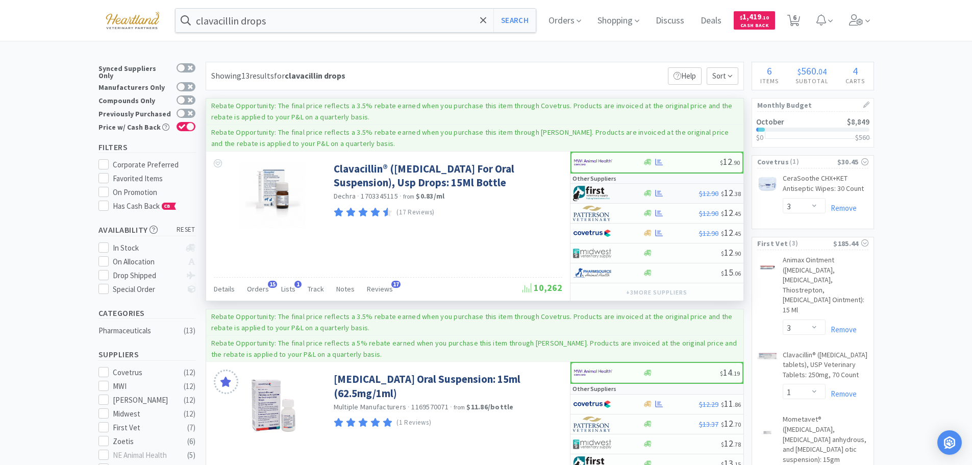
click at [624, 195] on div at bounding box center [601, 193] width 56 height 17
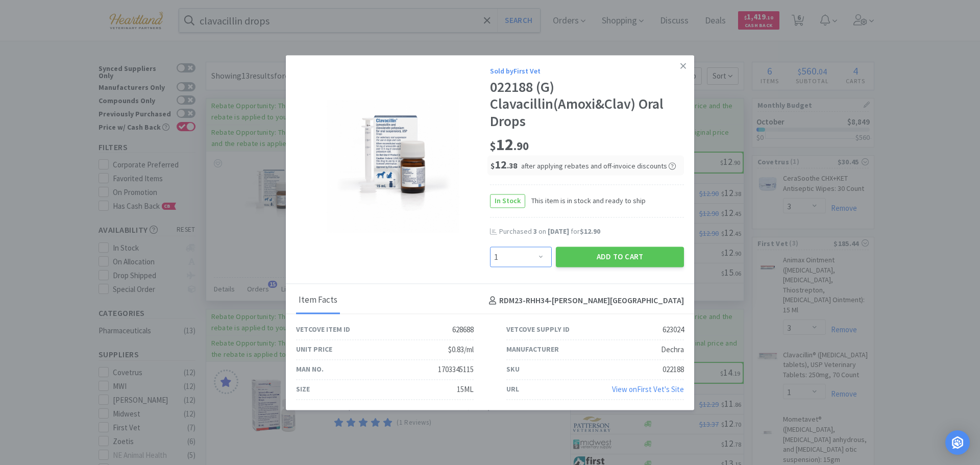
click at [545, 255] on select "Enter Quantity 1 2 3 4 5 6 7 8 9 10 11 12 13 14 15 16 17 18 19 20 Enter Quantity" at bounding box center [521, 257] width 62 height 20
select select "3"
click at [490, 247] on select "Enter Quantity 1 2 3 4 5 6 7 8 9 10 11 12 13 14 15 16 17 18 19 20 Enter Quantity" at bounding box center [521, 257] width 62 height 20
click at [608, 259] on button "Add to Cart" at bounding box center [620, 257] width 128 height 20
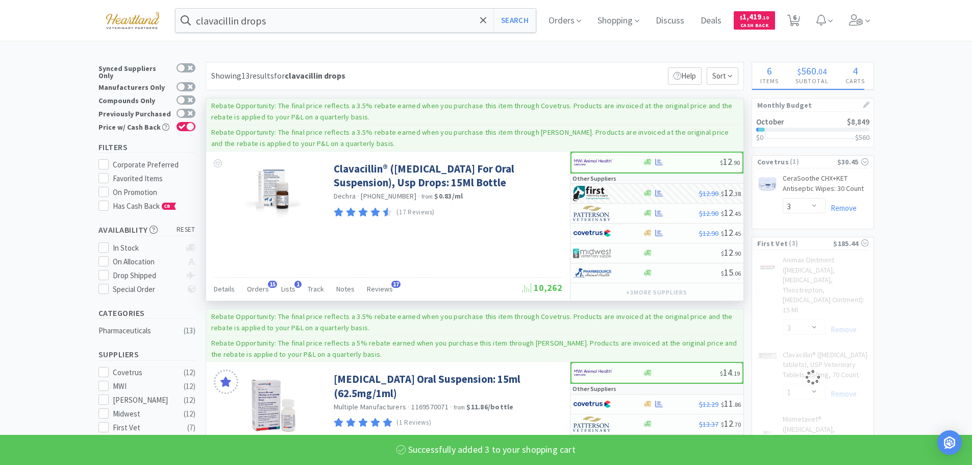
select select "3"
select select "1"
select select "4"
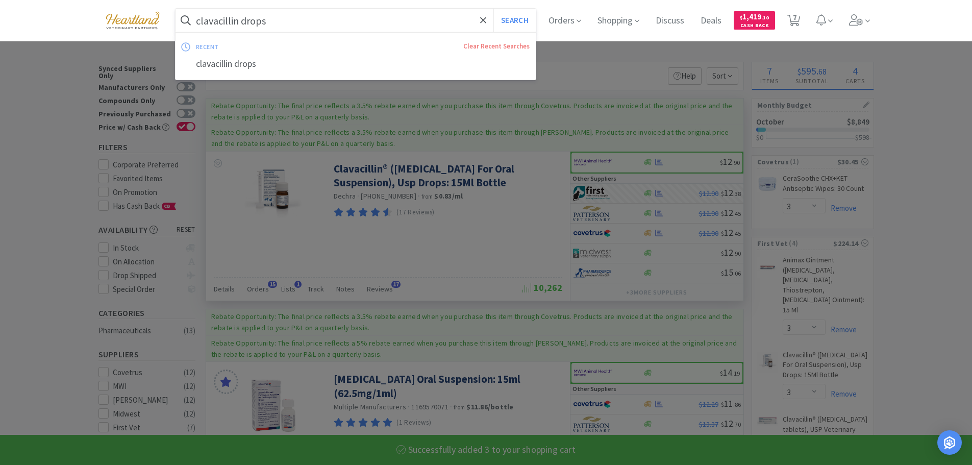
click at [331, 18] on input "clavacillin drops" at bounding box center [356, 20] width 361 height 23
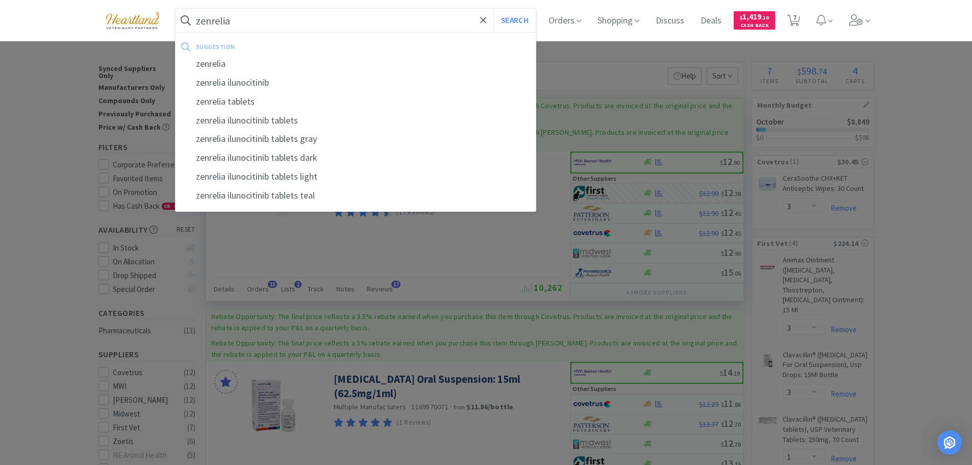
type input "zenrelia"
click at [494, 9] on button "Search" at bounding box center [515, 20] width 42 height 23
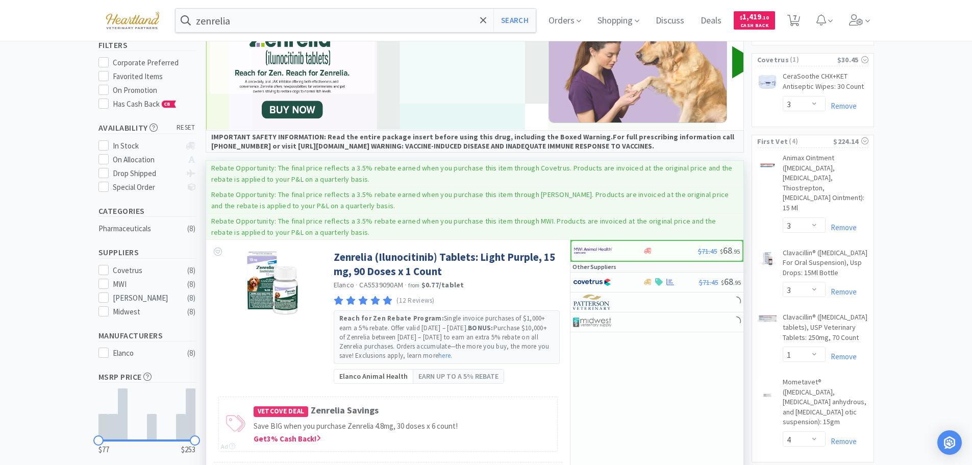
scroll to position [204, 0]
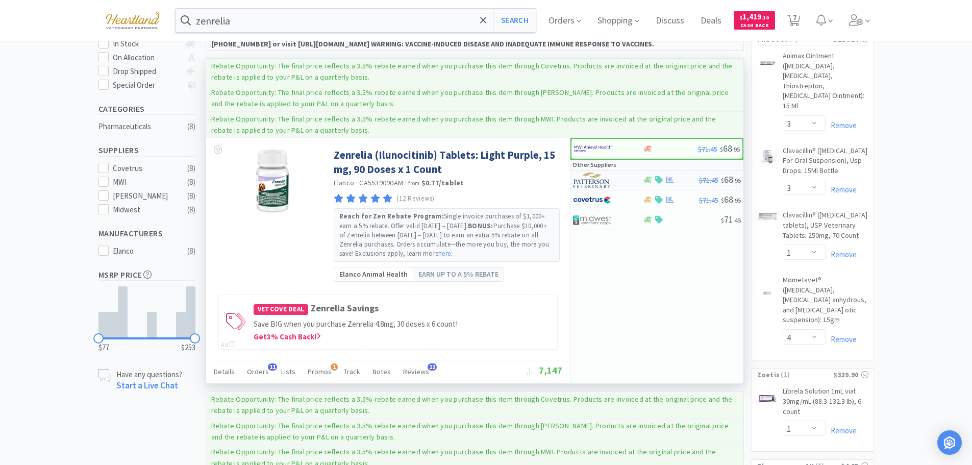
click at [623, 175] on div at bounding box center [601, 180] width 56 height 17
select select "1"
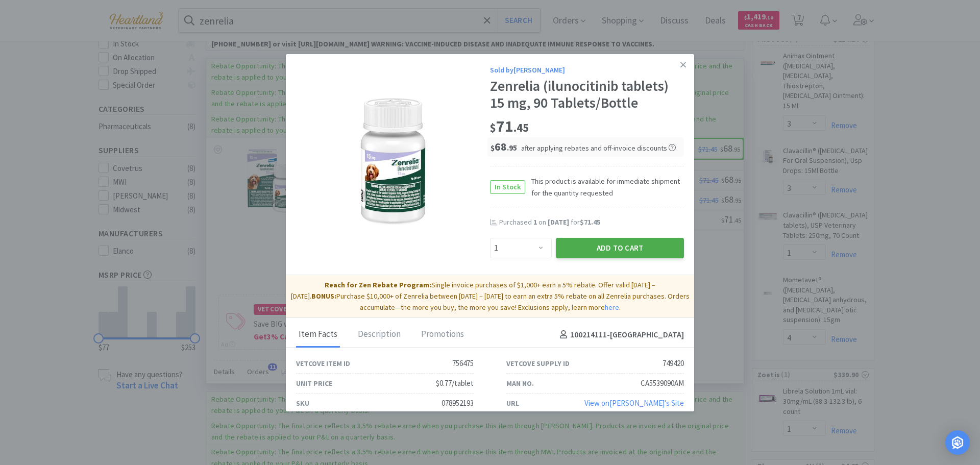
click at [635, 246] on button "Add to Cart" at bounding box center [620, 248] width 128 height 20
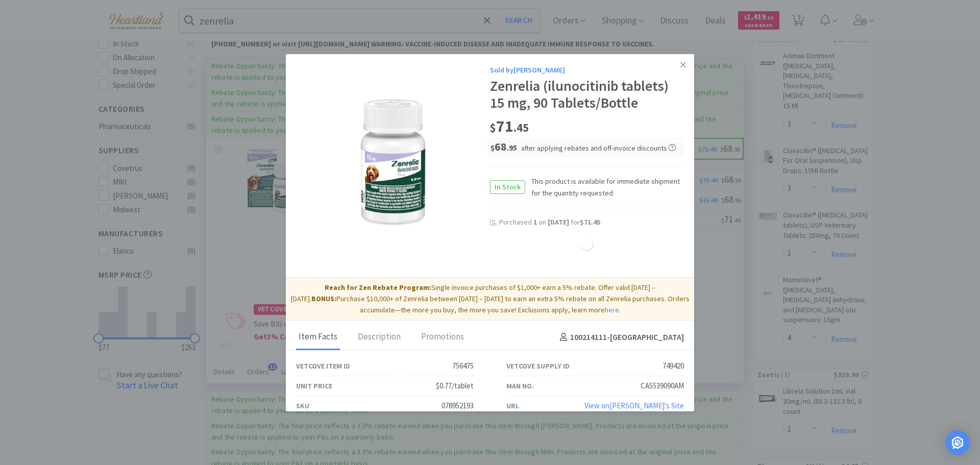
select select "1"
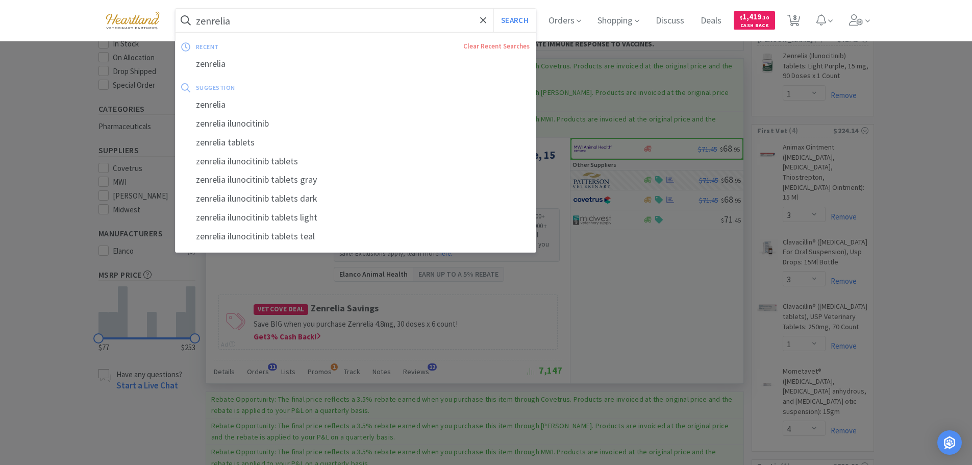
click at [308, 15] on input "zenrelia" at bounding box center [356, 20] width 361 height 23
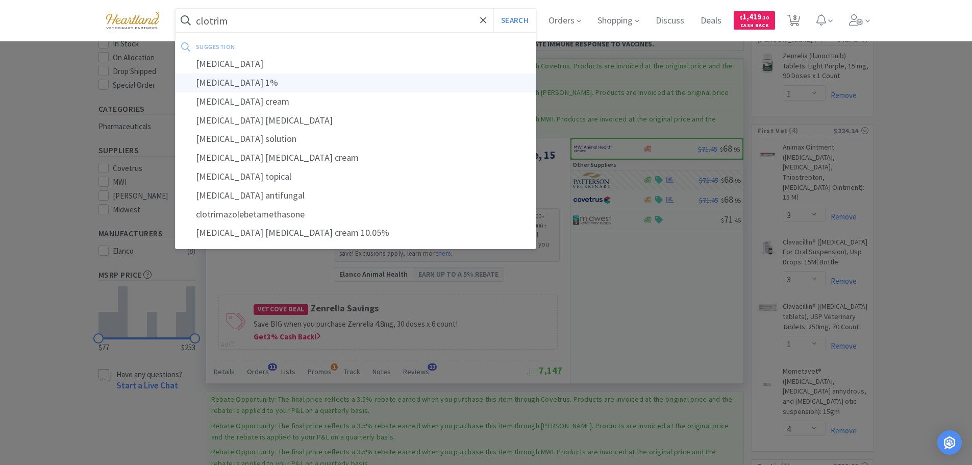
click at [262, 87] on div "[MEDICAL_DATA] 1%" at bounding box center [356, 83] width 361 height 19
type input "[MEDICAL_DATA] 1%"
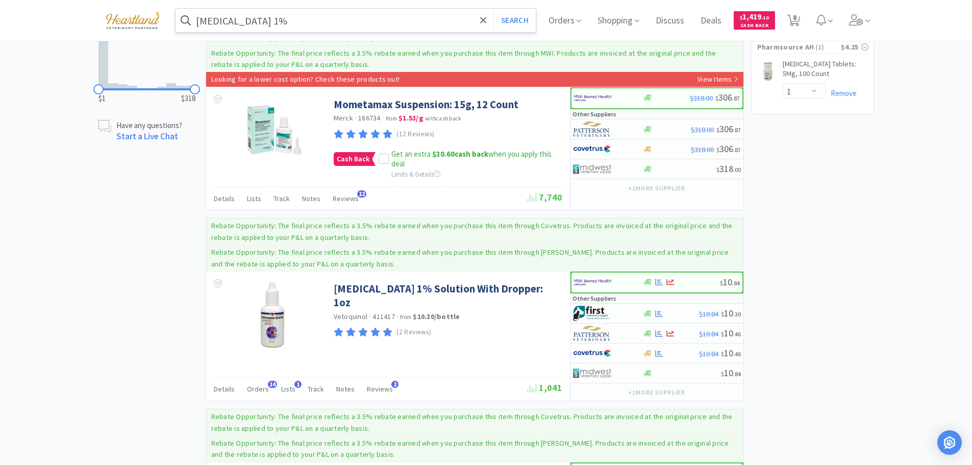
scroll to position [766, 0]
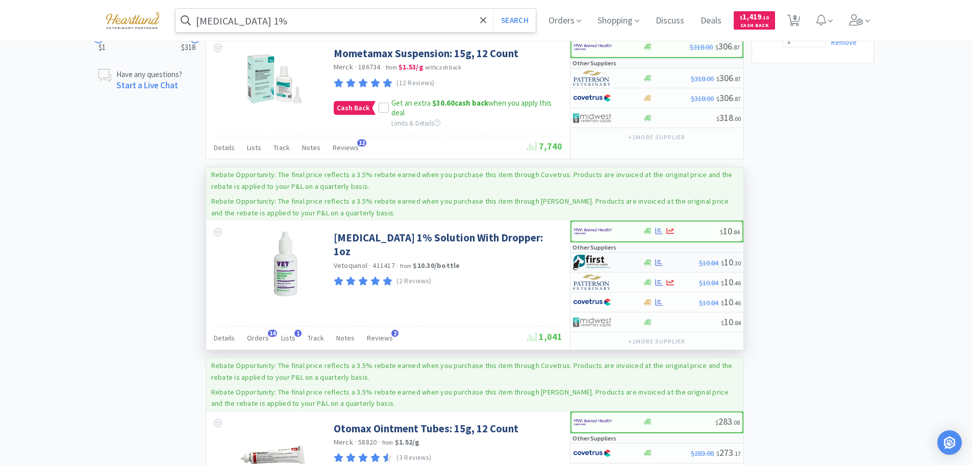
click at [622, 254] on div at bounding box center [601, 262] width 56 height 17
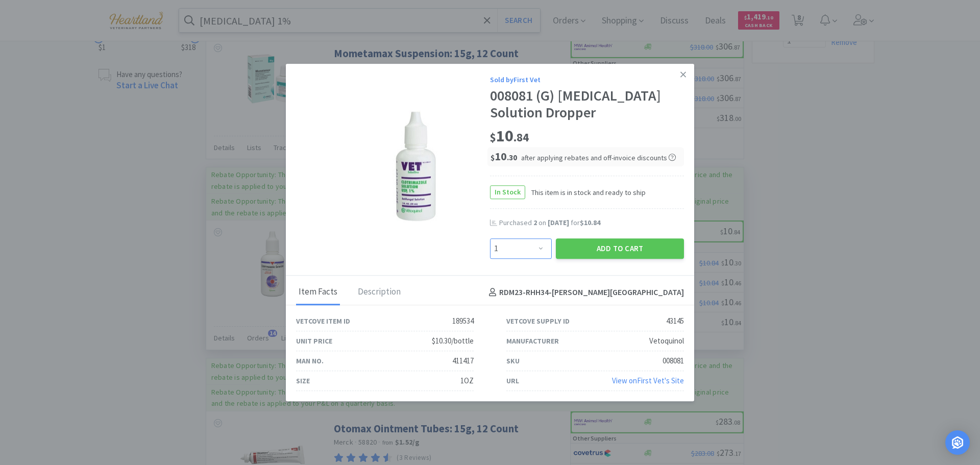
click at [544, 247] on select "Enter Quantity 1 2 3 4 5 6 7 8 9 10 11 12 13 14 15 16 17 18 19 20 Enter Quantity" at bounding box center [521, 248] width 62 height 20
select select "4"
click at [490, 238] on select "Enter Quantity 1 2 3 4 5 6 7 8 9 10 11 12 13 14 15 16 17 18 19 20 Enter Quantity" at bounding box center [521, 248] width 62 height 20
click at [621, 248] on button "Add to Cart" at bounding box center [620, 248] width 128 height 20
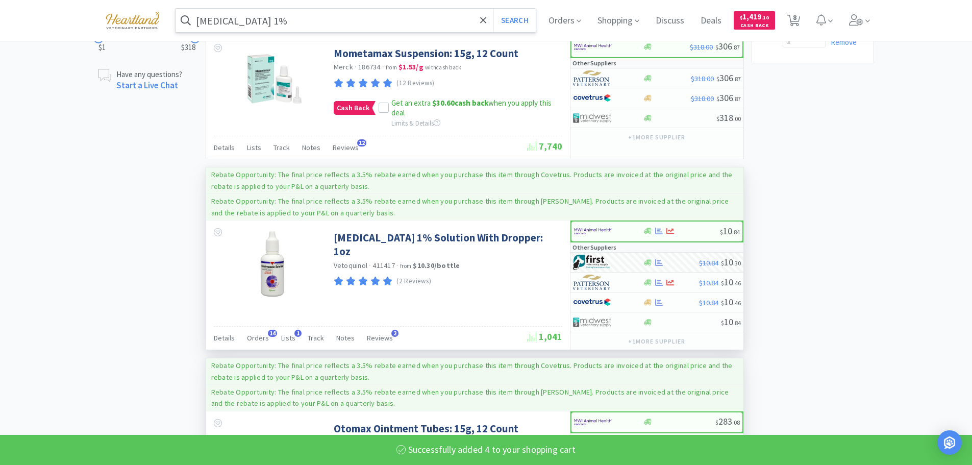
select select "4"
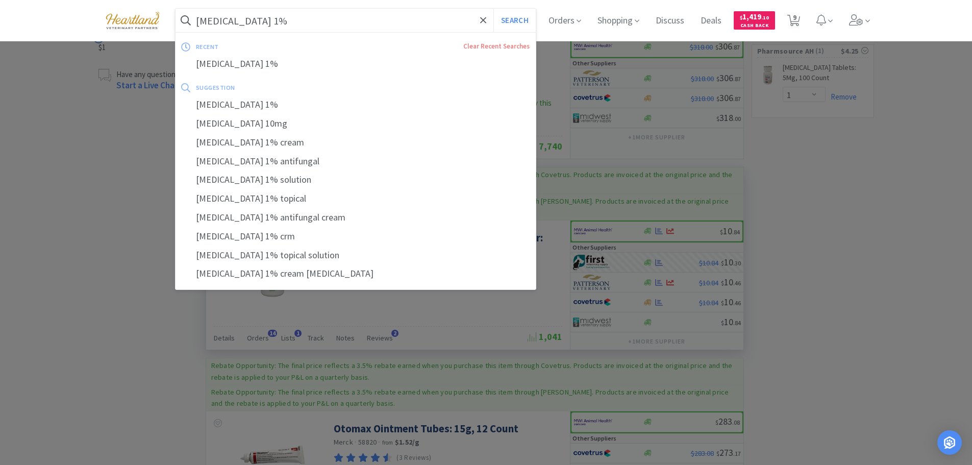
click at [300, 22] on input "[MEDICAL_DATA] 1%" at bounding box center [356, 20] width 361 height 23
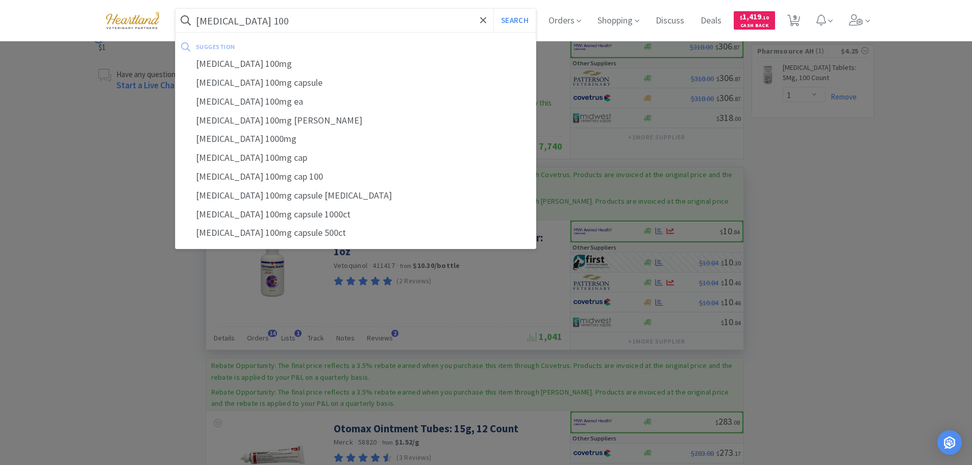
type input "[MEDICAL_DATA] 100"
click at [494, 9] on button "Search" at bounding box center [515, 20] width 42 height 23
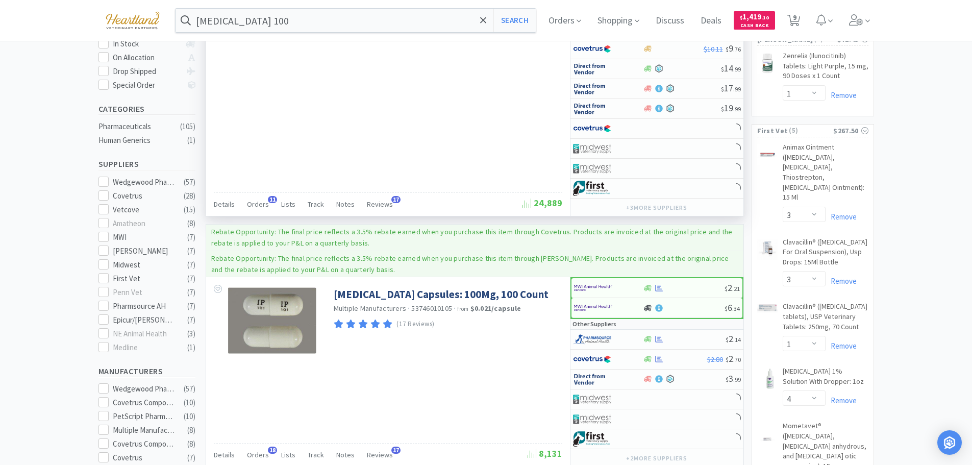
scroll to position [306, 0]
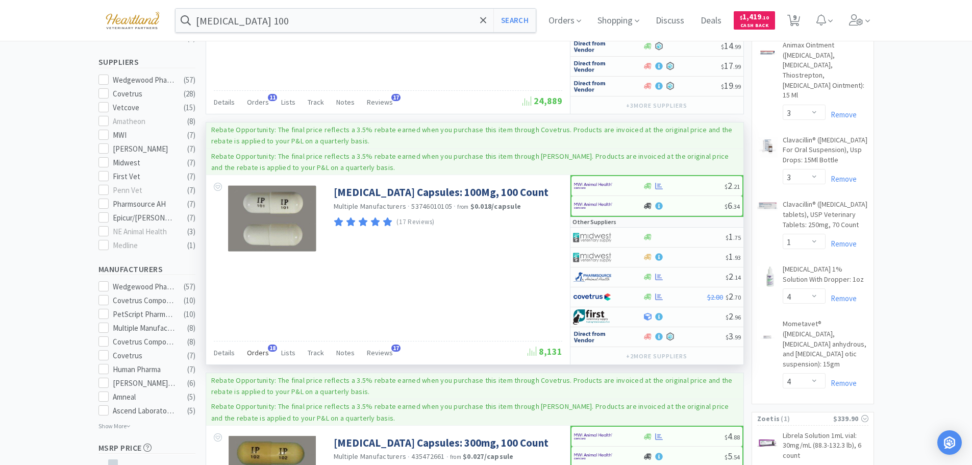
click at [250, 353] on span "Orders" at bounding box center [258, 352] width 22 height 9
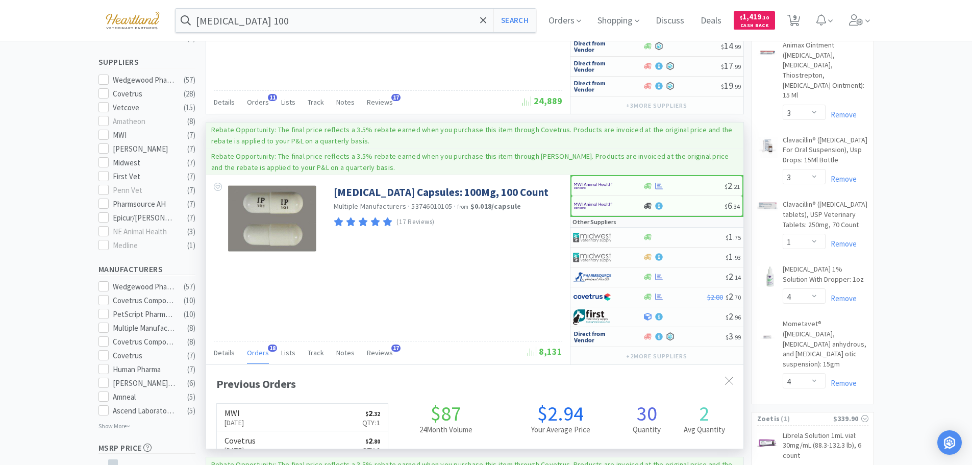
scroll to position [274, 538]
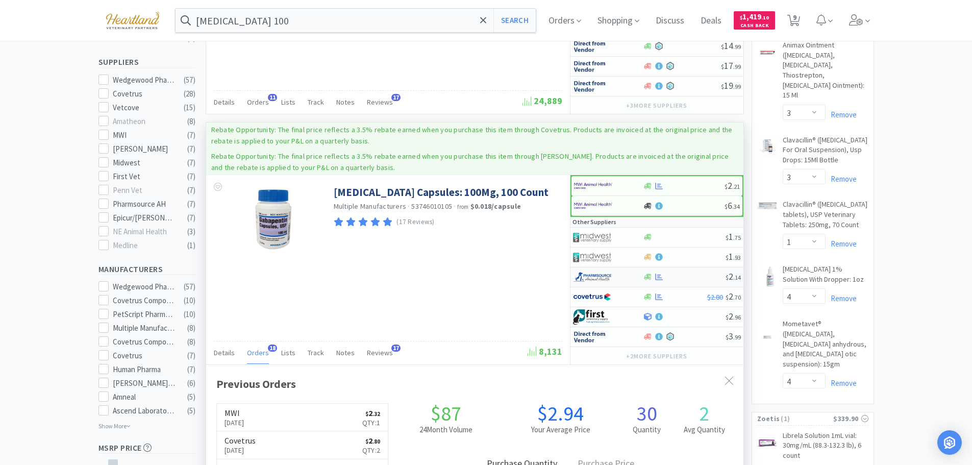
click at [627, 276] on div at bounding box center [601, 277] width 56 height 17
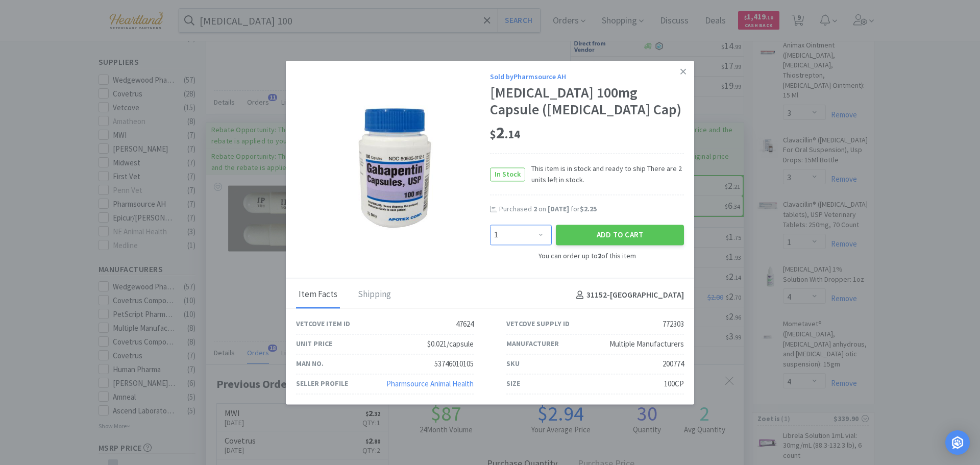
click at [544, 234] on select "Enter Quantity 1 2 Enter Quantity" at bounding box center [521, 235] width 62 height 20
select select "2"
click at [490, 225] on select "Enter Quantity 1 2 Enter Quantity" at bounding box center [521, 235] width 62 height 20
click at [668, 242] on button "Add to Cart" at bounding box center [620, 235] width 128 height 20
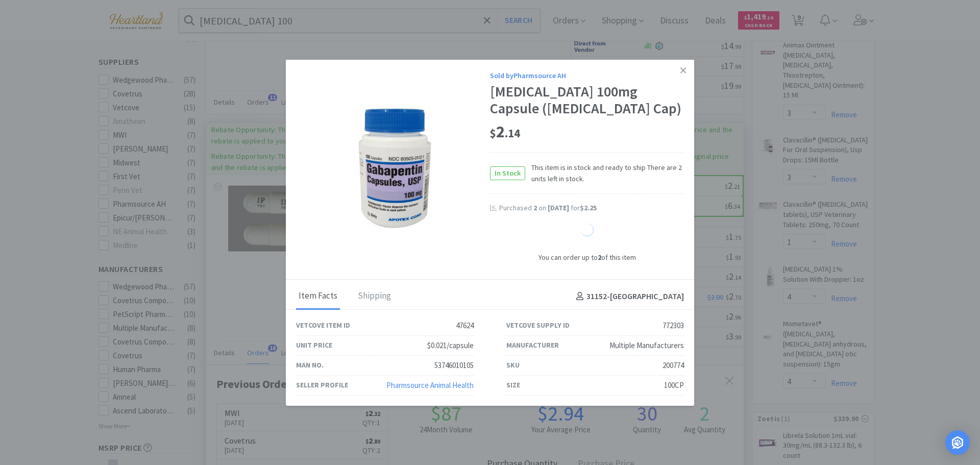
select select "2"
select select "1"
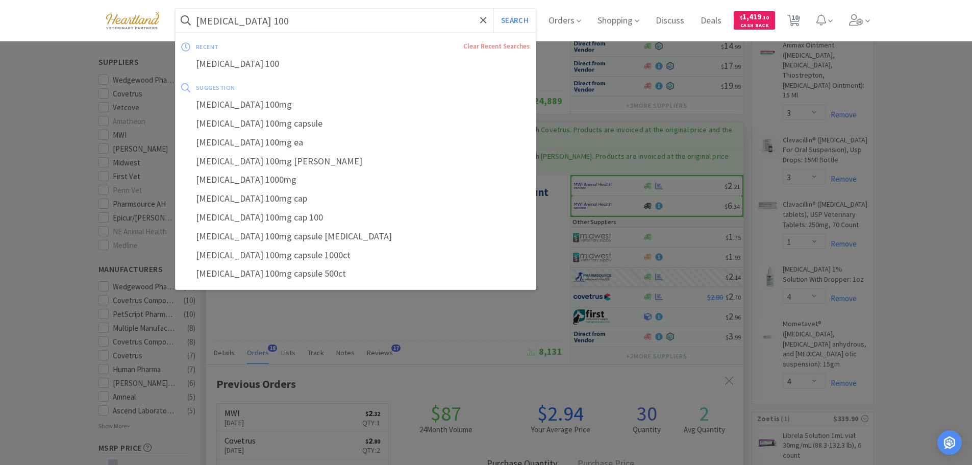
click at [333, 26] on input "[MEDICAL_DATA] 100" at bounding box center [356, 20] width 361 height 23
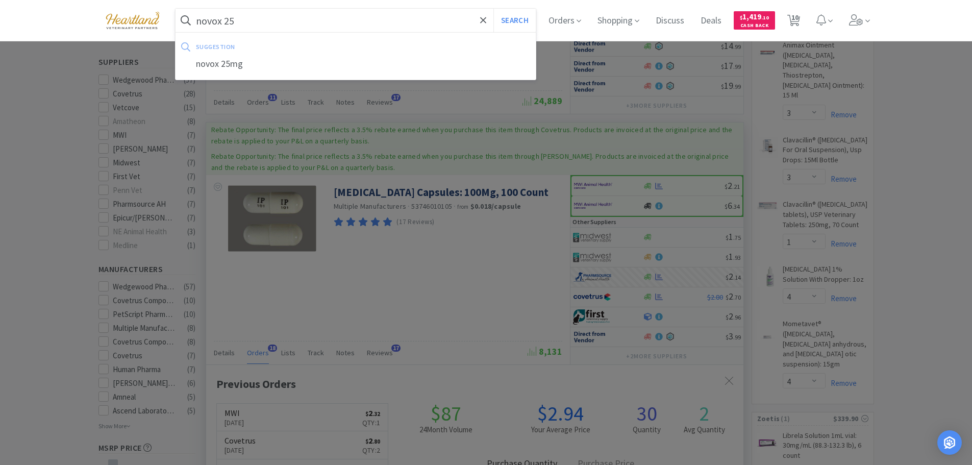
type input "novox 25"
click at [494, 9] on button "Search" at bounding box center [515, 20] width 42 height 23
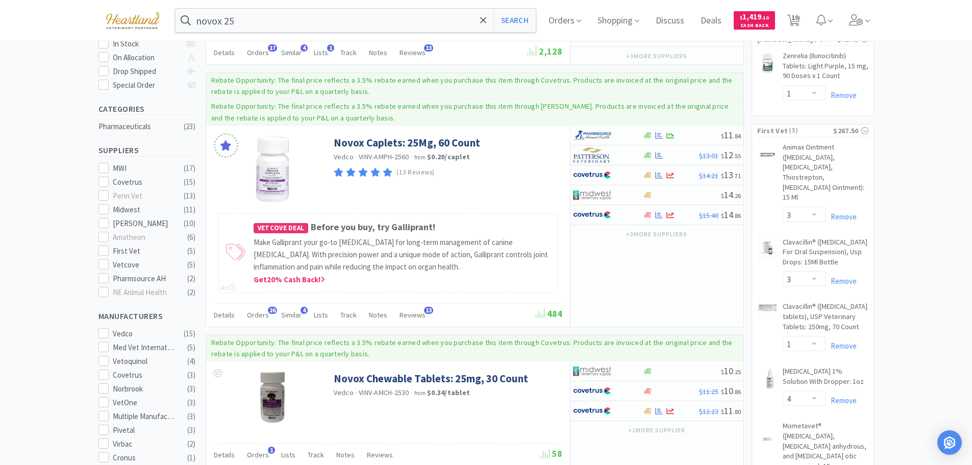
scroll to position [255, 0]
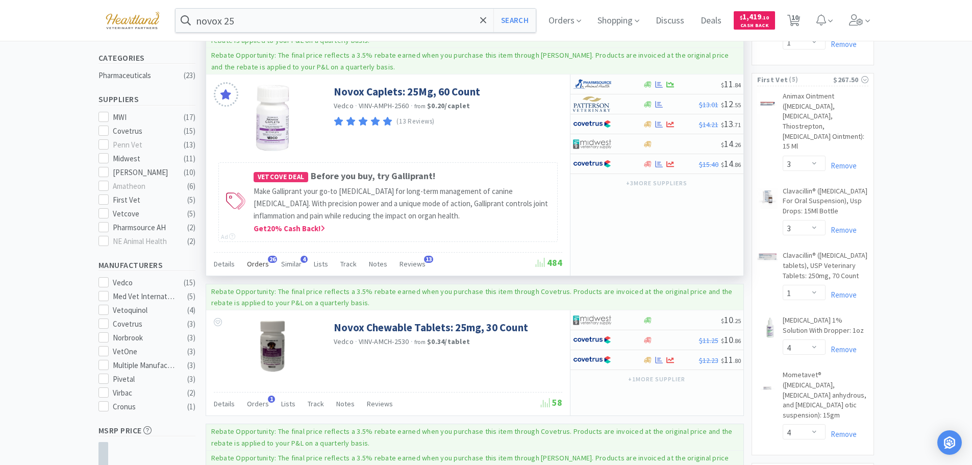
click at [257, 261] on span "Orders" at bounding box center [258, 263] width 22 height 9
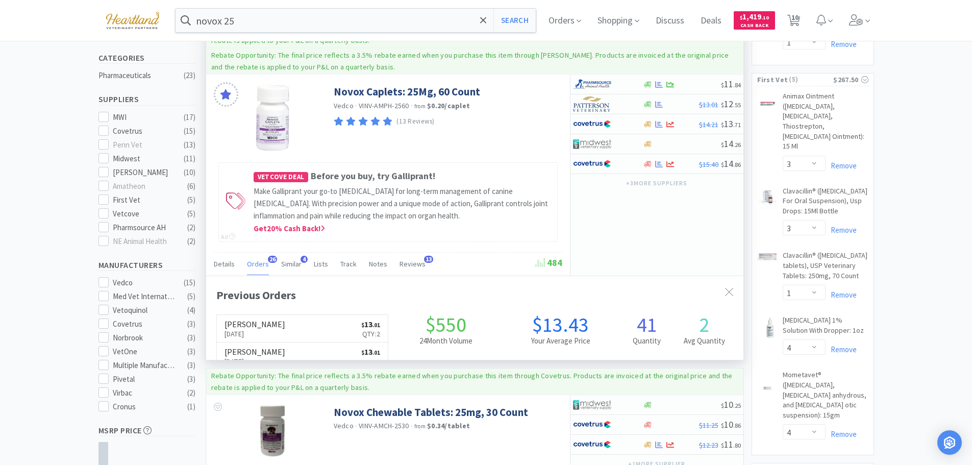
scroll to position [274, 538]
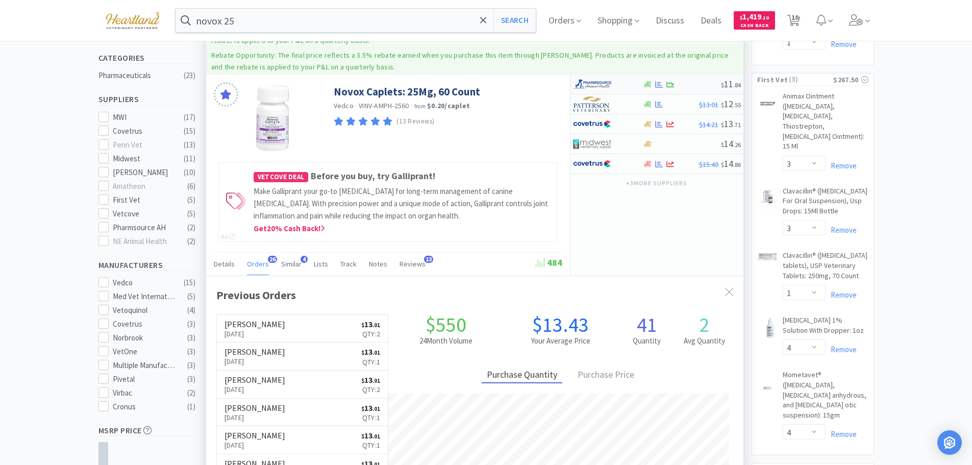
click at [630, 91] on div at bounding box center [608, 84] width 70 height 17
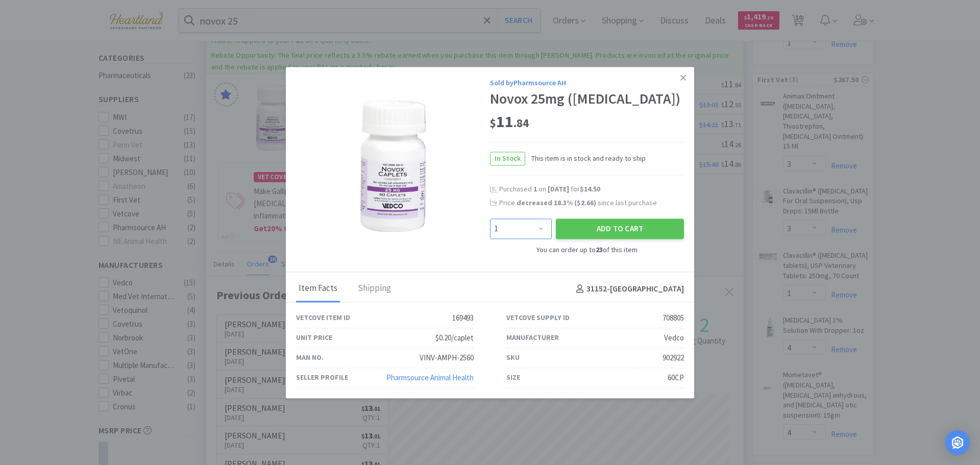
click at [544, 226] on select "Enter Quantity 1 2 3 4 5 6 7 8 9 10 11 12 13 14 15 16 17 18 19 20 Enter Quantity" at bounding box center [521, 228] width 62 height 20
select select "2"
click at [490, 218] on select "Enter Quantity 1 2 3 4 5 6 7 8 9 10 11 12 13 14 15 16 17 18 19 20 Enter Quantity" at bounding box center [521, 228] width 62 height 20
click at [625, 231] on button "Add to Cart" at bounding box center [620, 228] width 128 height 20
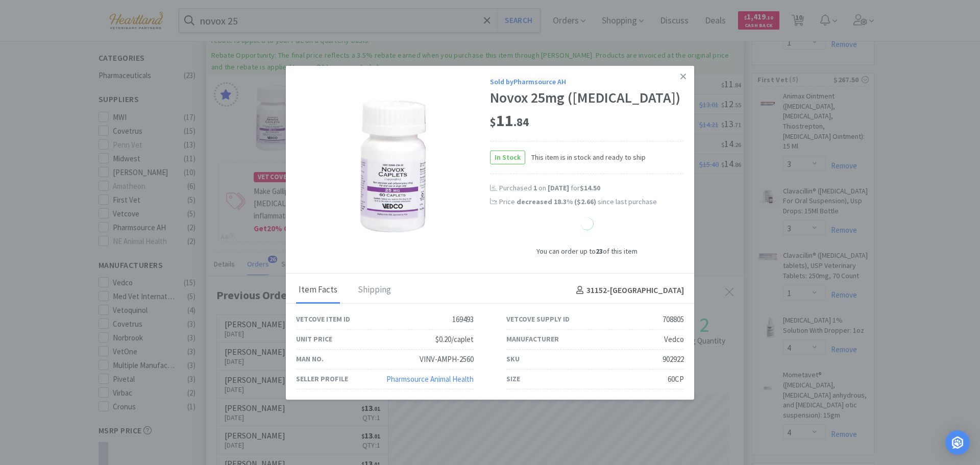
select select "2"
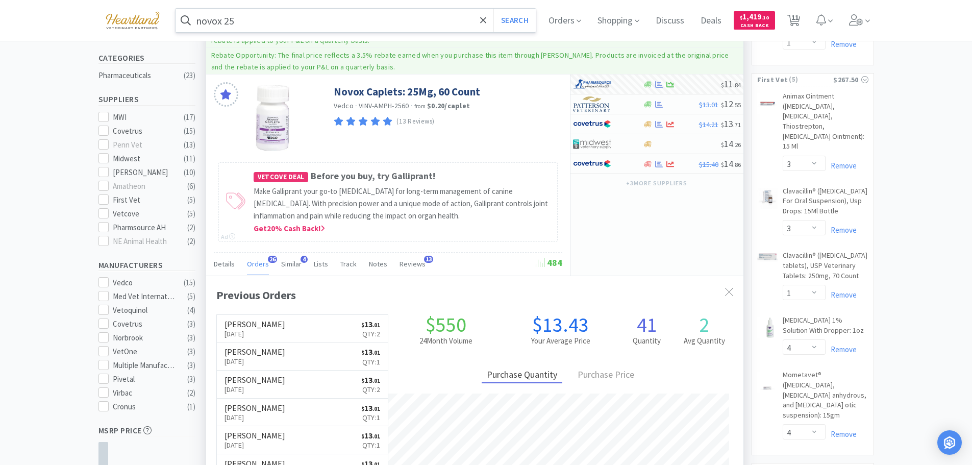
click at [305, 18] on input "novox 25" at bounding box center [356, 20] width 361 height 23
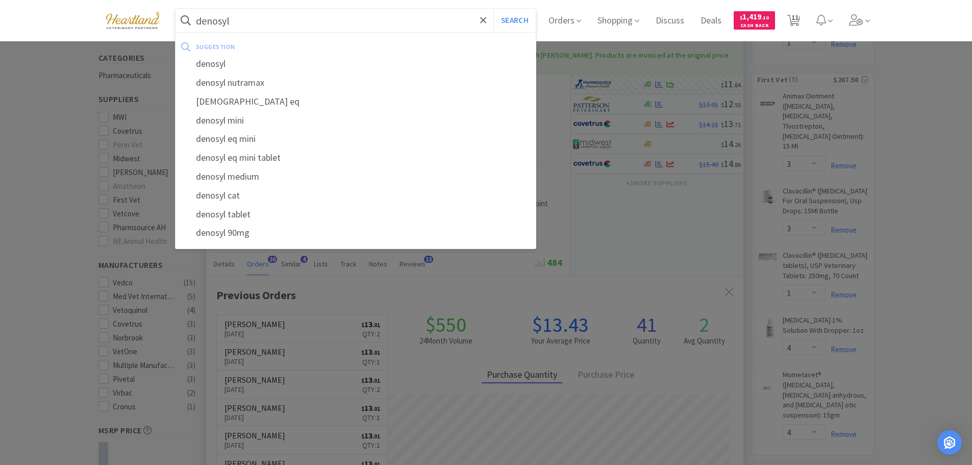
type input "denosyl"
click at [494, 9] on button "Search" at bounding box center [515, 20] width 42 height 23
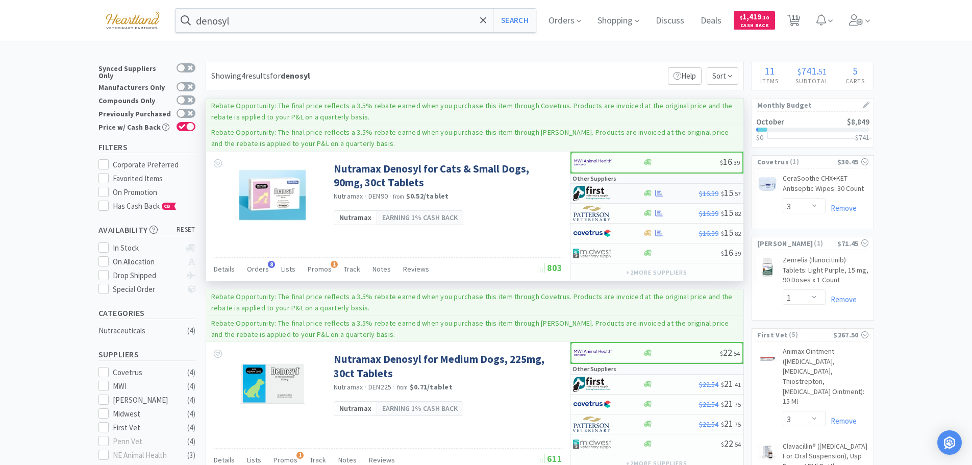
click at [629, 192] on div at bounding box center [601, 193] width 56 height 17
select select "1"
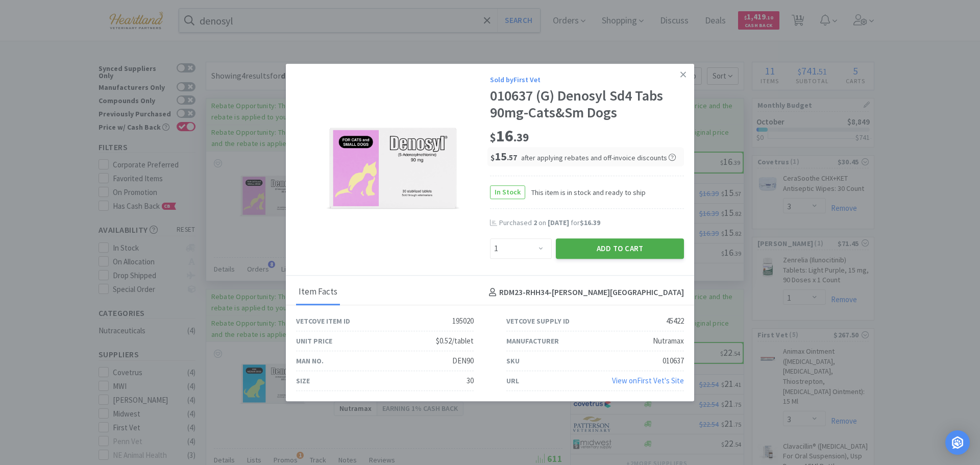
click at [616, 249] on button "Add to Cart" at bounding box center [620, 248] width 128 height 20
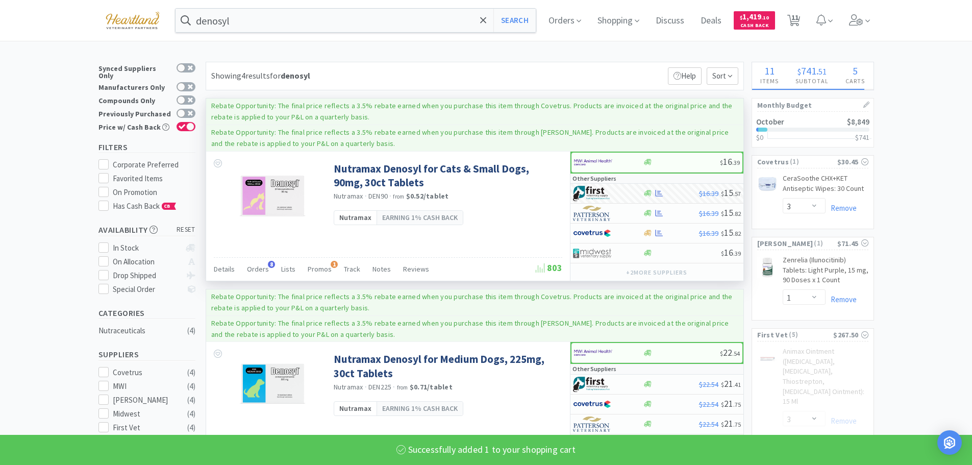
select select "1"
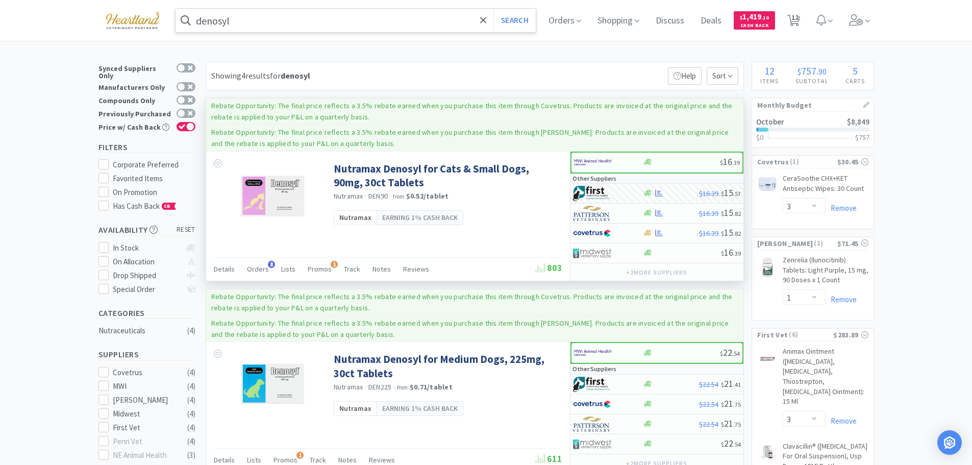
click at [260, 20] on input "denosyl" at bounding box center [356, 20] width 361 height 23
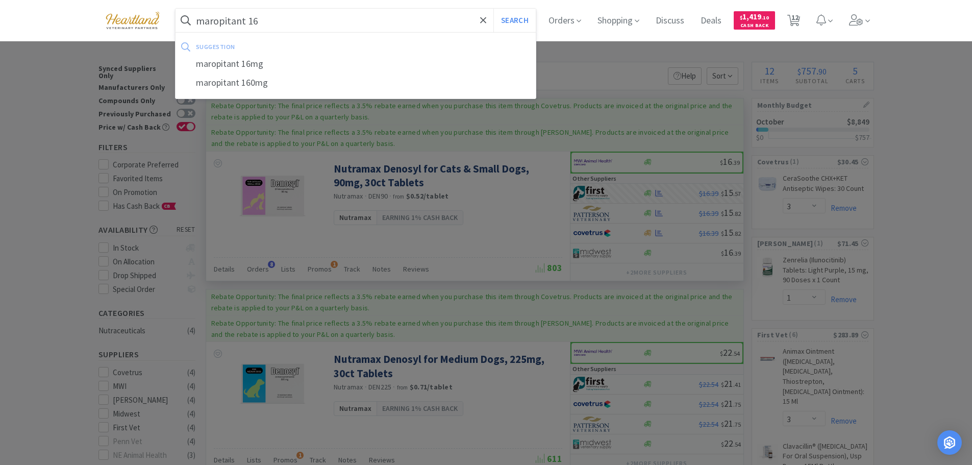
type input "maropitant 16"
click at [494, 9] on button "Search" at bounding box center [515, 20] width 42 height 23
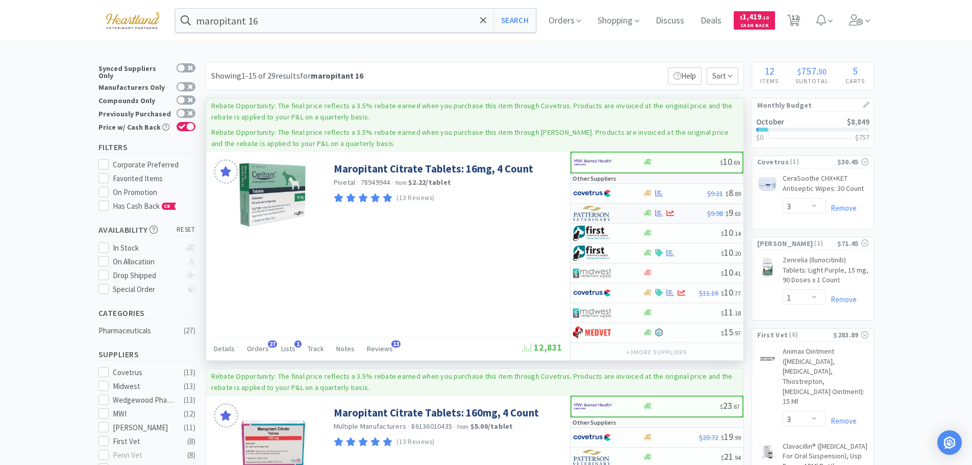
click at [629, 214] on div at bounding box center [601, 213] width 56 height 17
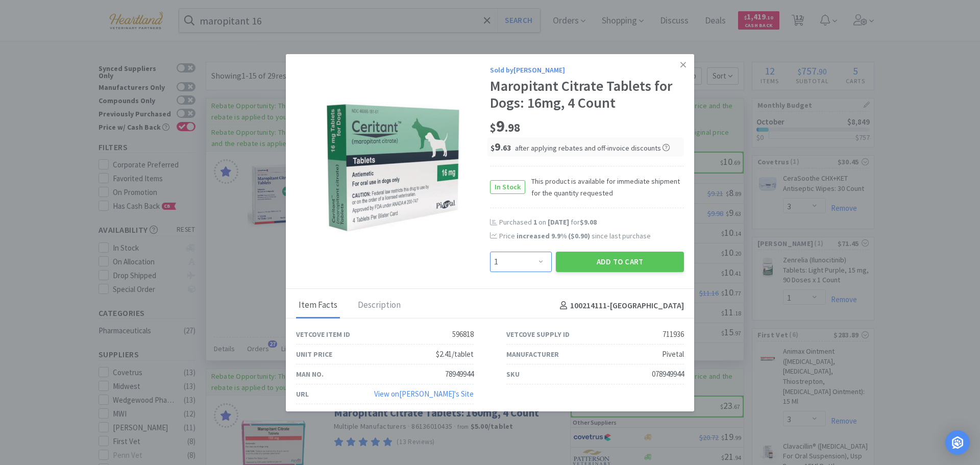
click at [539, 262] on select "Enter Quantity 1 2 3 4 5 6 7 8 9 10 11 12 13 14 15 16 17 18 19 20 Enter Quantity" at bounding box center [521, 262] width 62 height 20
select select "4"
click at [490, 252] on select "Enter Quantity 1 2 3 4 5 6 7 8 9 10 11 12 13 14 15 16 17 18 19 20 Enter Quantity" at bounding box center [521, 262] width 62 height 20
click at [619, 261] on button "Add to Cart" at bounding box center [620, 262] width 128 height 20
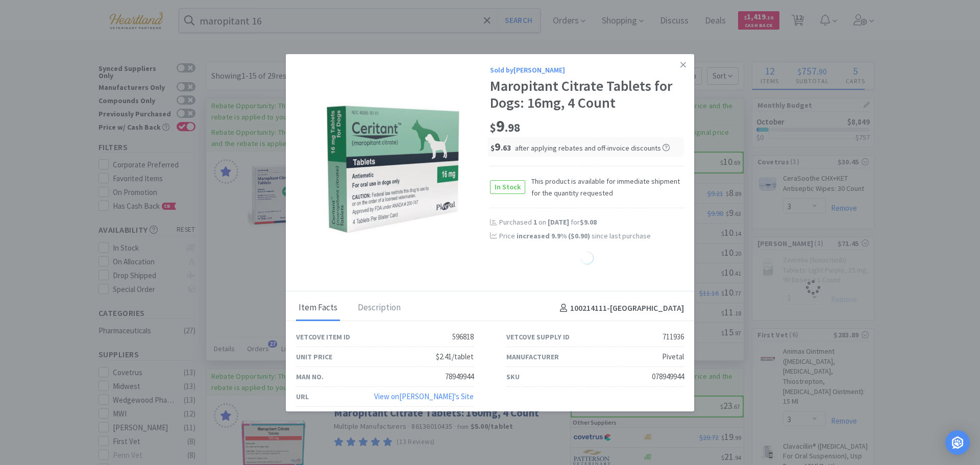
select select "4"
select select "1"
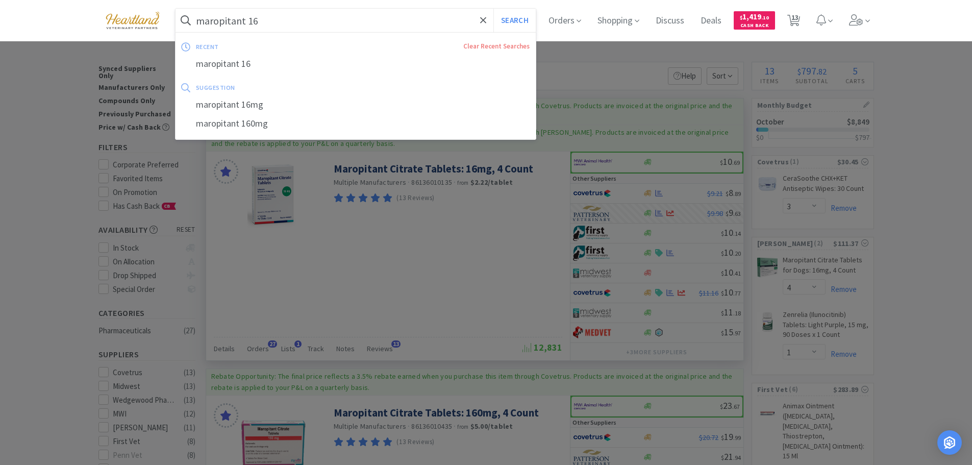
click at [385, 20] on input "maropitant 16" at bounding box center [356, 20] width 361 height 23
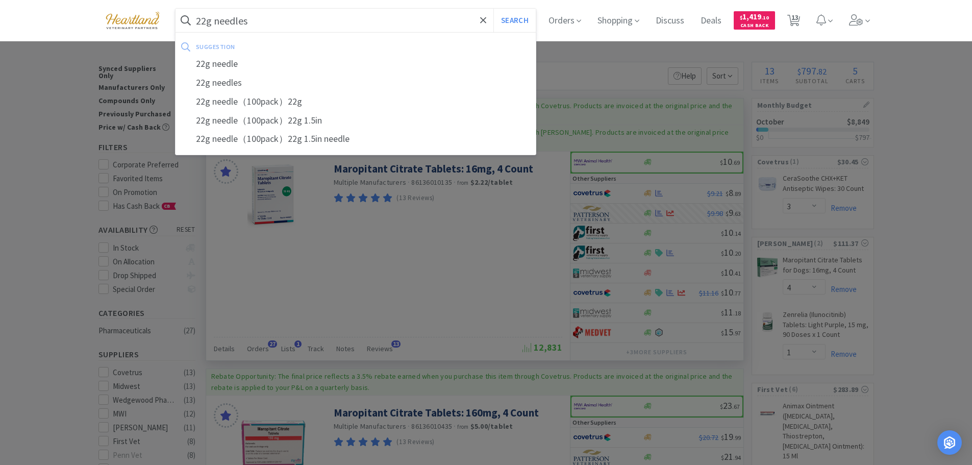
type input "22g needles"
click at [494, 9] on button "Search" at bounding box center [515, 20] width 42 height 23
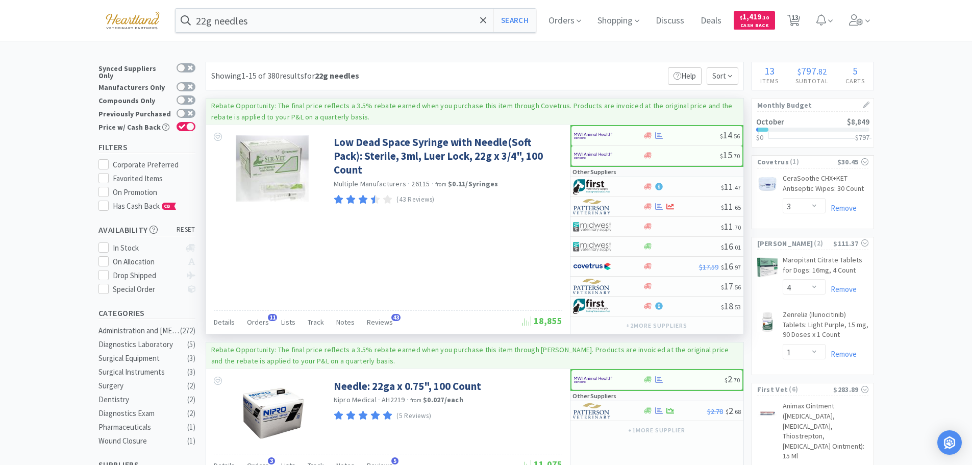
scroll to position [153, 0]
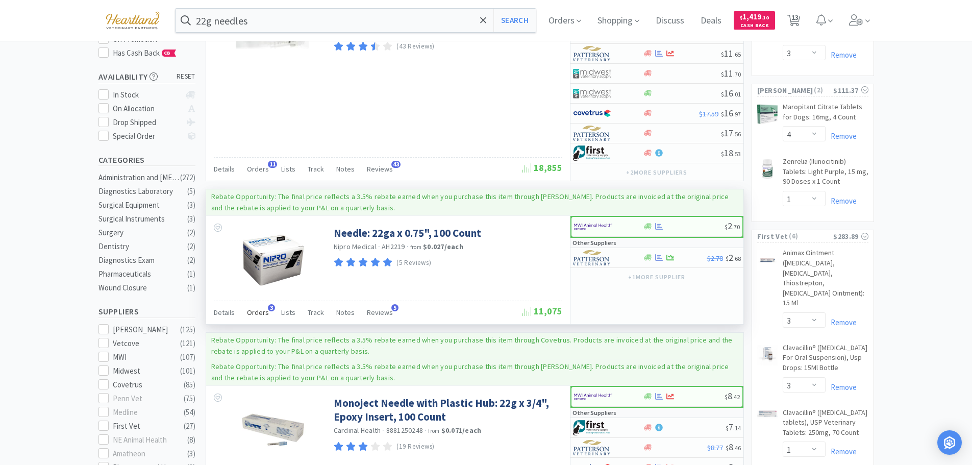
click at [256, 309] on span "Orders" at bounding box center [258, 312] width 22 height 9
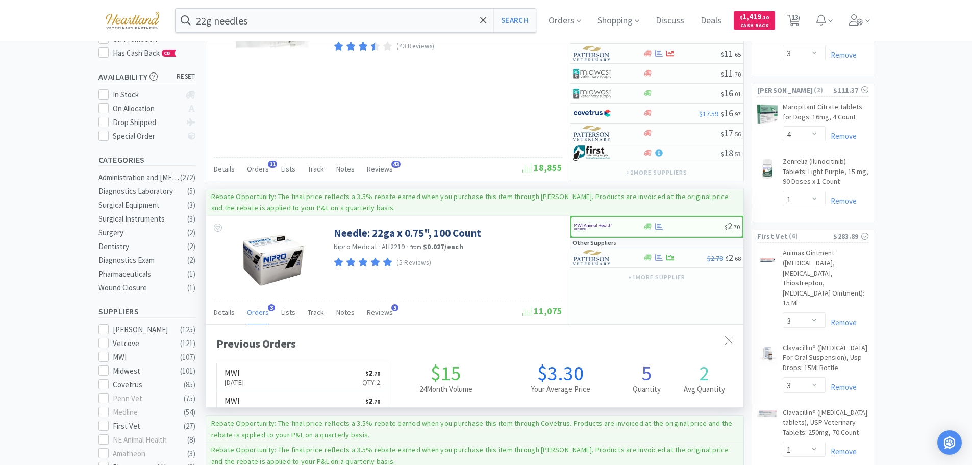
scroll to position [264, 538]
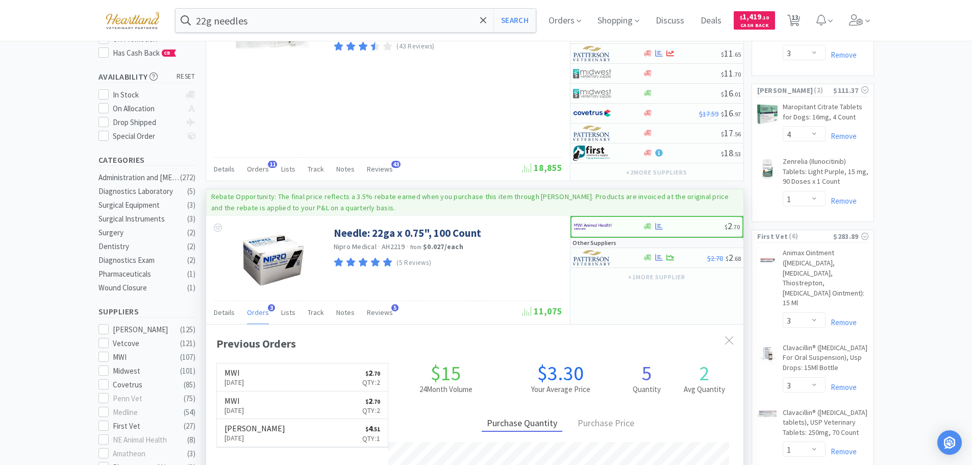
click at [256, 309] on span "Orders" at bounding box center [258, 312] width 22 height 9
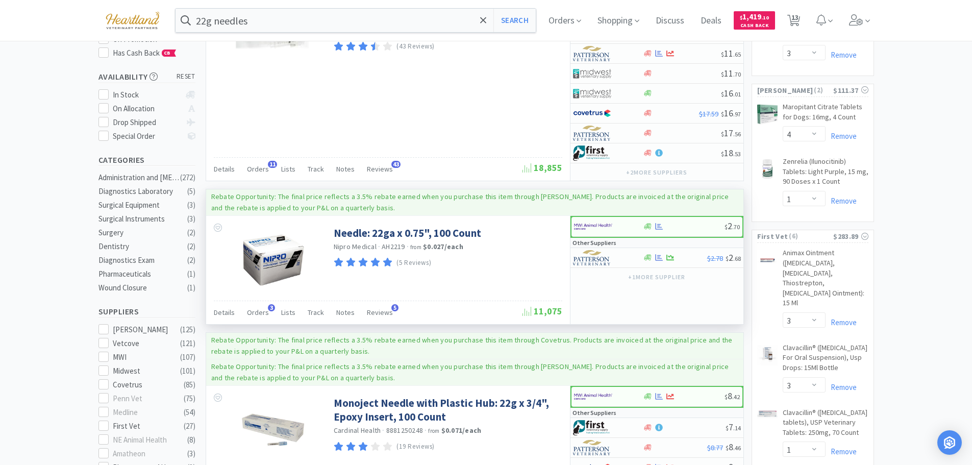
scroll to position [51, 0]
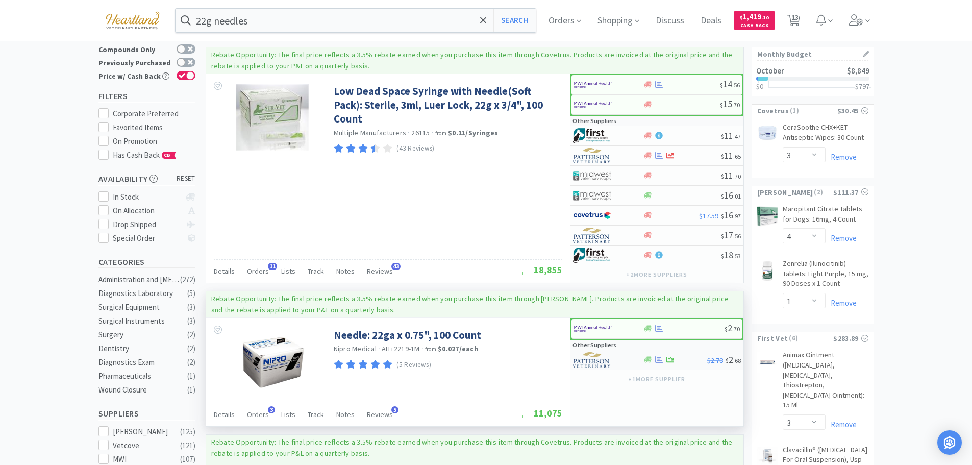
click at [625, 360] on div at bounding box center [601, 359] width 56 height 17
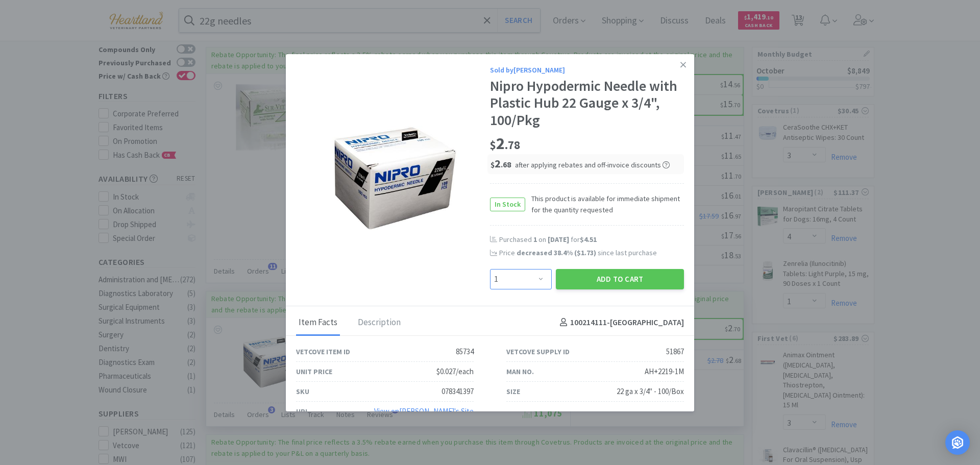
click at [534, 276] on select "Enter Quantity 1 2 3 4 5 6 7 8 9 10 11 12 13 14 15 16 17 18 19 20 Enter Quantity" at bounding box center [521, 279] width 62 height 20
select select "2"
click at [490, 269] on select "Enter Quantity 1 2 3 4 5 6 7 8 9 10 11 12 13 14 15 16 17 18 19 20 Enter Quantity" at bounding box center [521, 279] width 62 height 20
click at [638, 275] on button "Add to Cart" at bounding box center [620, 279] width 128 height 20
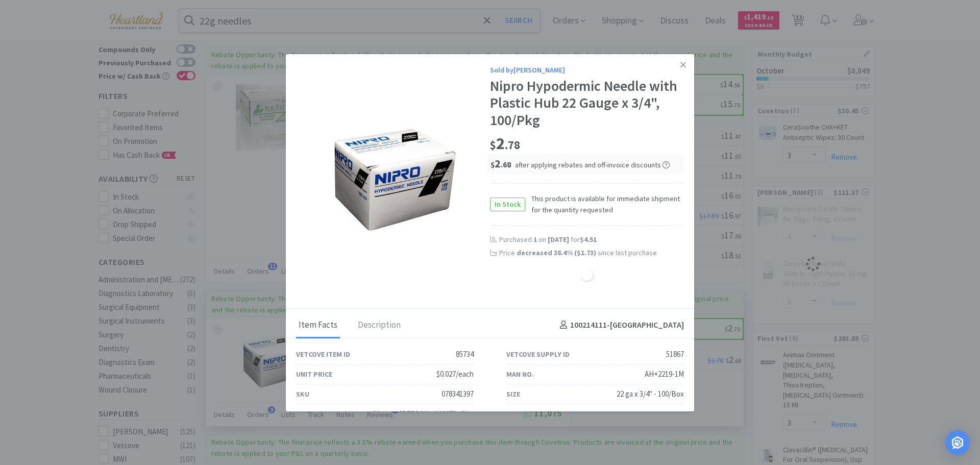
select select "2"
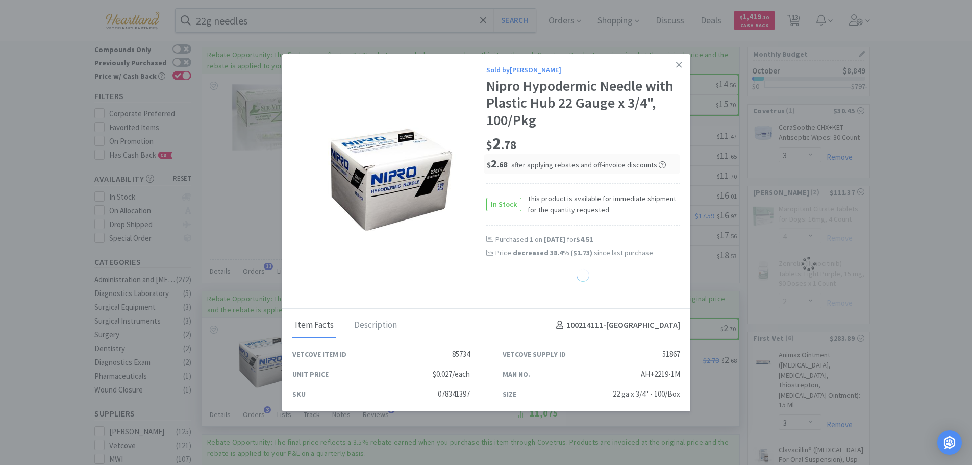
select select "1"
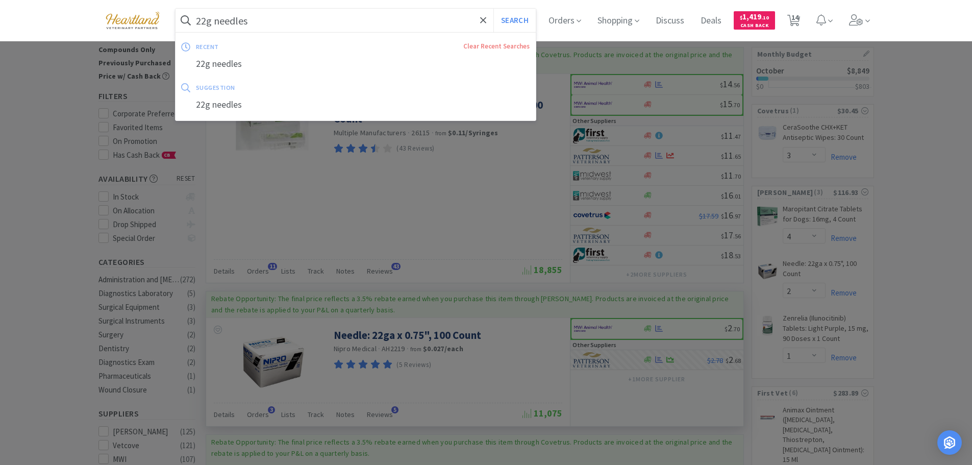
click at [319, 31] on input "22g needles" at bounding box center [356, 20] width 361 height 23
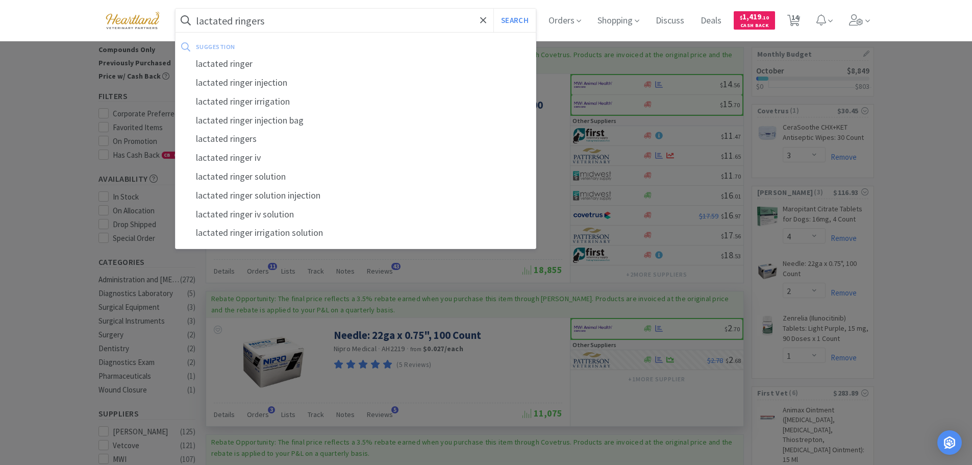
type input "lactated ringers"
click at [494, 9] on button "Search" at bounding box center [515, 20] width 42 height 23
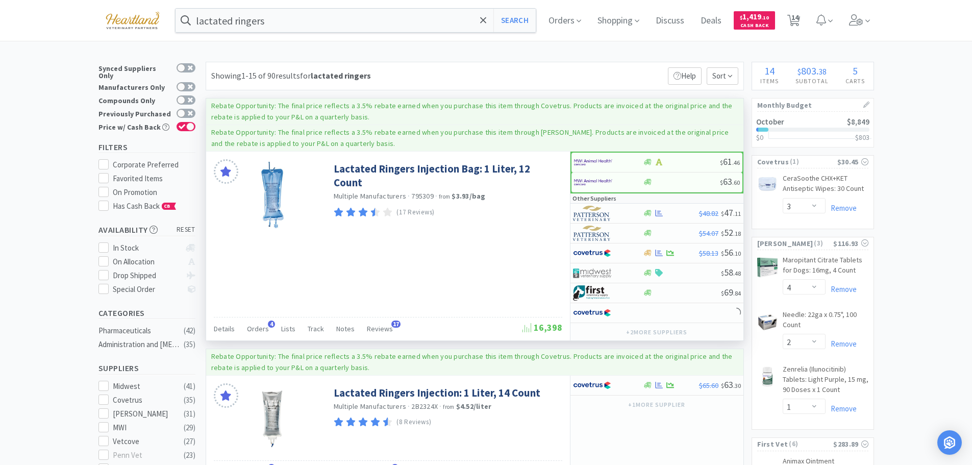
scroll to position [102, 0]
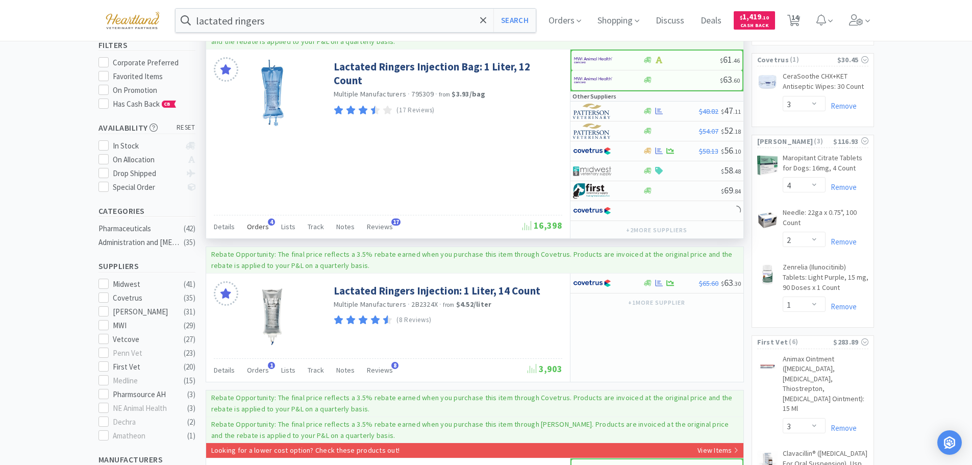
click at [256, 222] on span "Orders" at bounding box center [258, 226] width 22 height 9
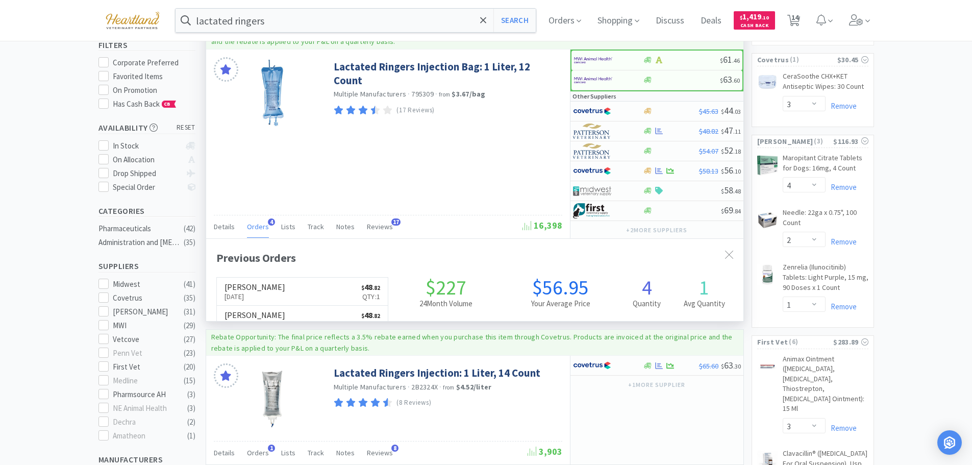
scroll to position [264, 538]
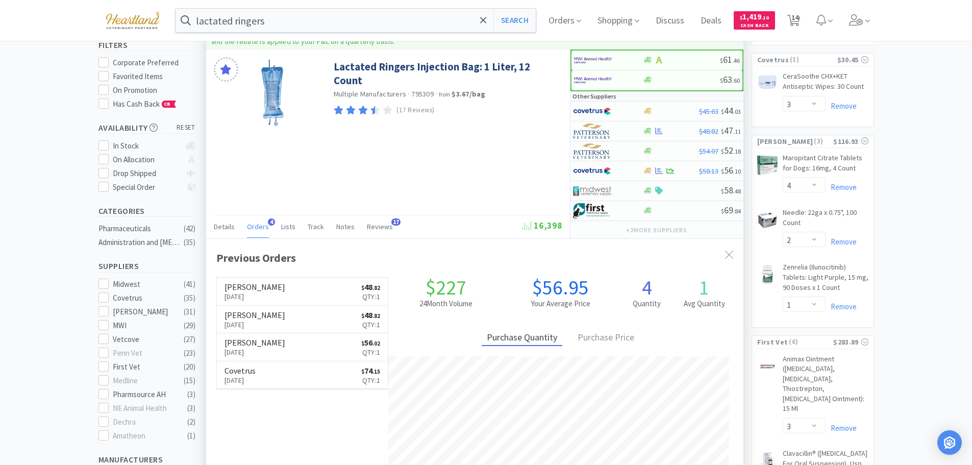
click at [256, 222] on span "Orders" at bounding box center [258, 226] width 22 height 9
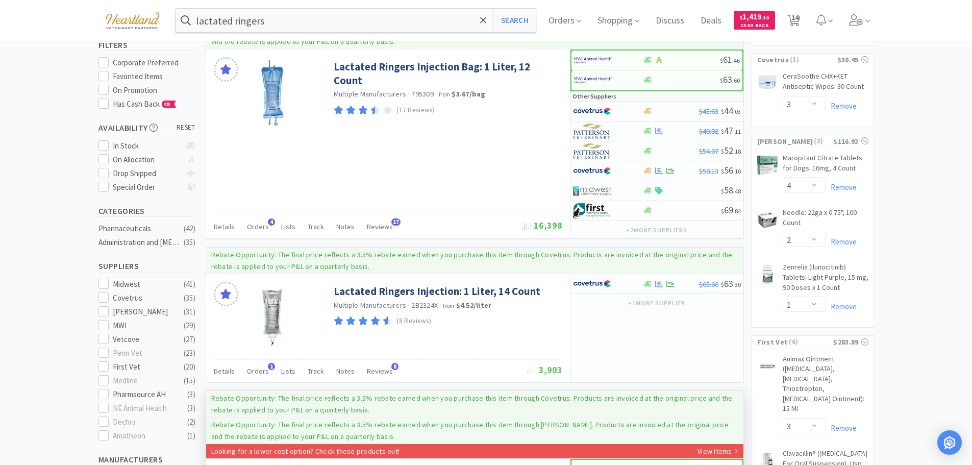
scroll to position [204, 0]
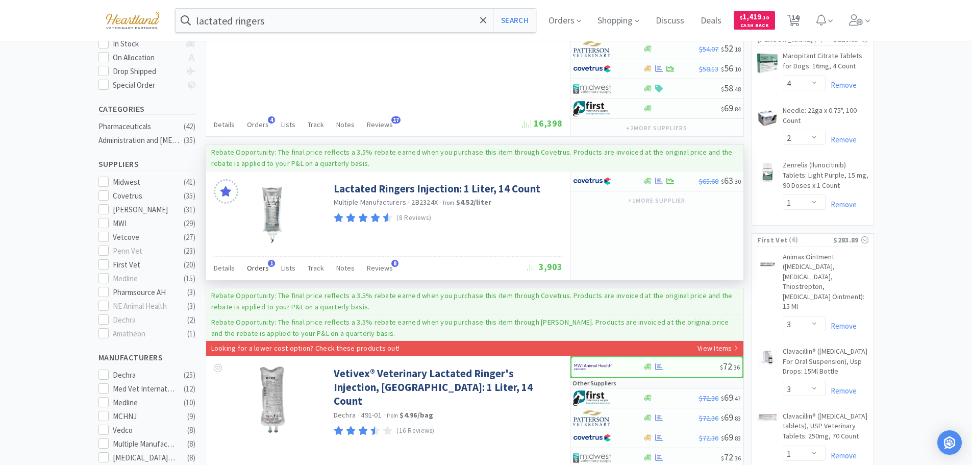
click at [253, 267] on span "Orders" at bounding box center [258, 267] width 22 height 9
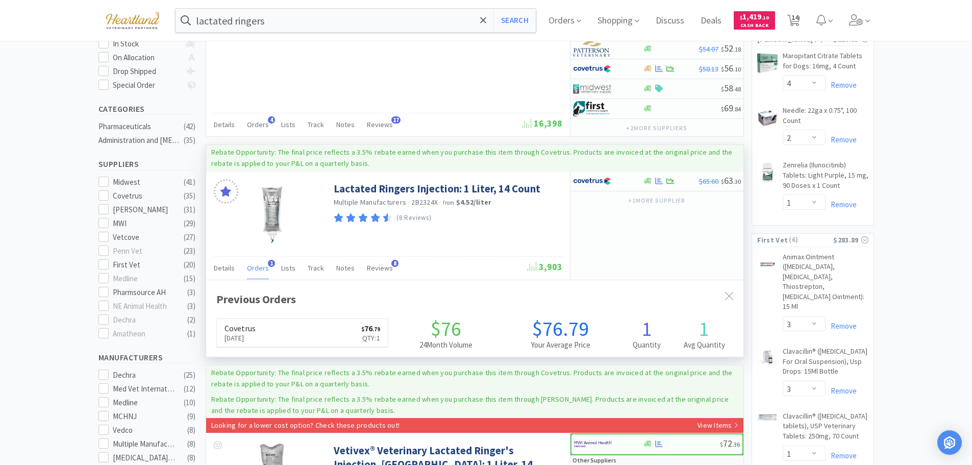
scroll to position [264, 538]
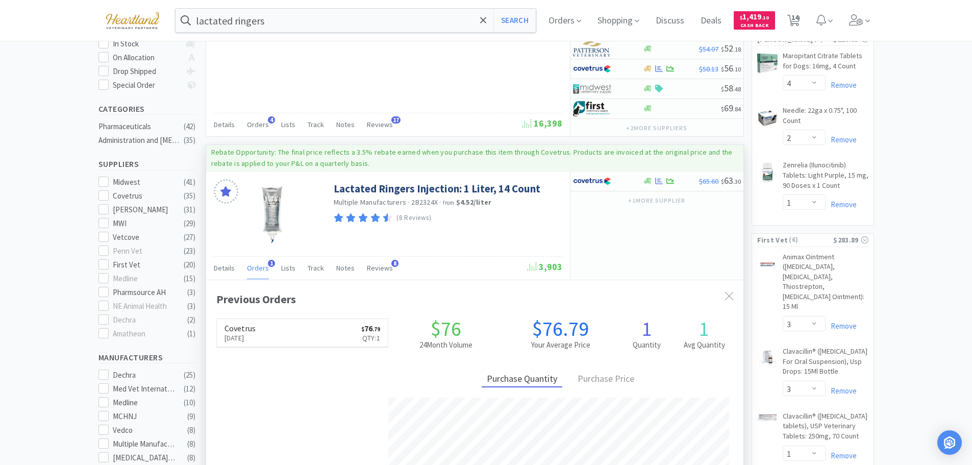
click at [254, 267] on span "Orders" at bounding box center [258, 267] width 22 height 9
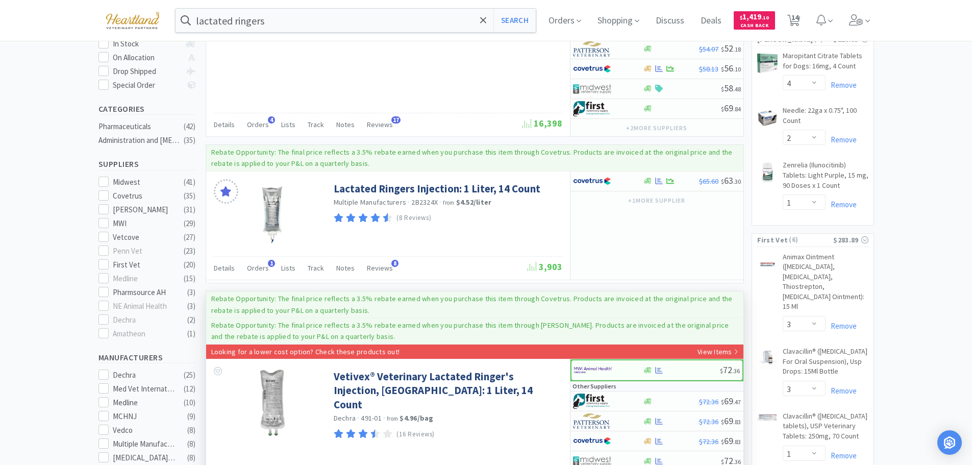
scroll to position [357, 0]
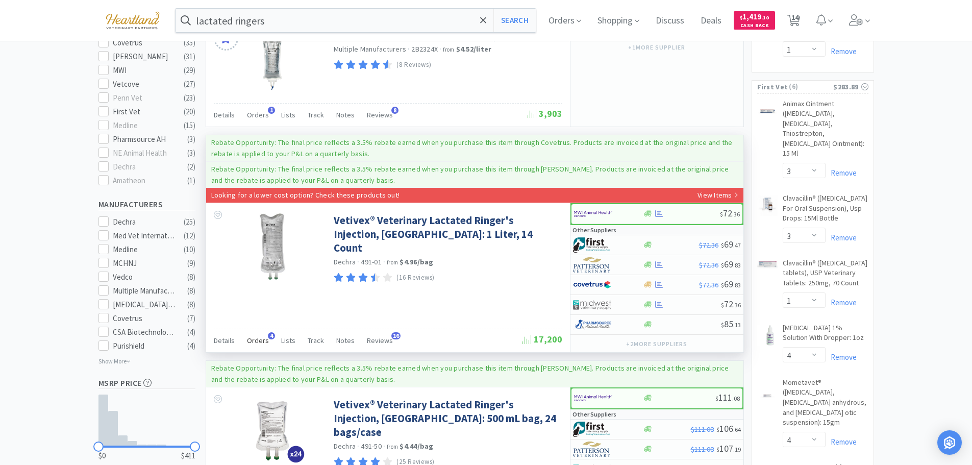
click at [258, 338] on span "Orders" at bounding box center [258, 340] width 22 height 9
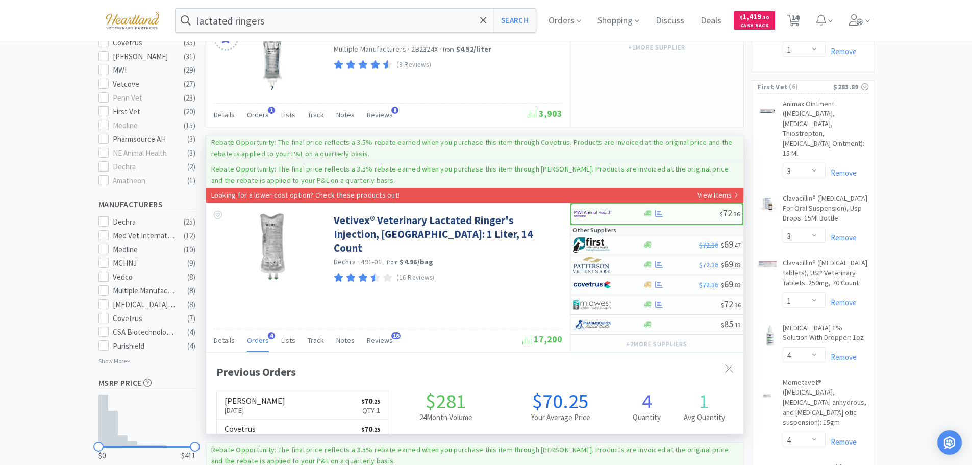
scroll to position [264, 538]
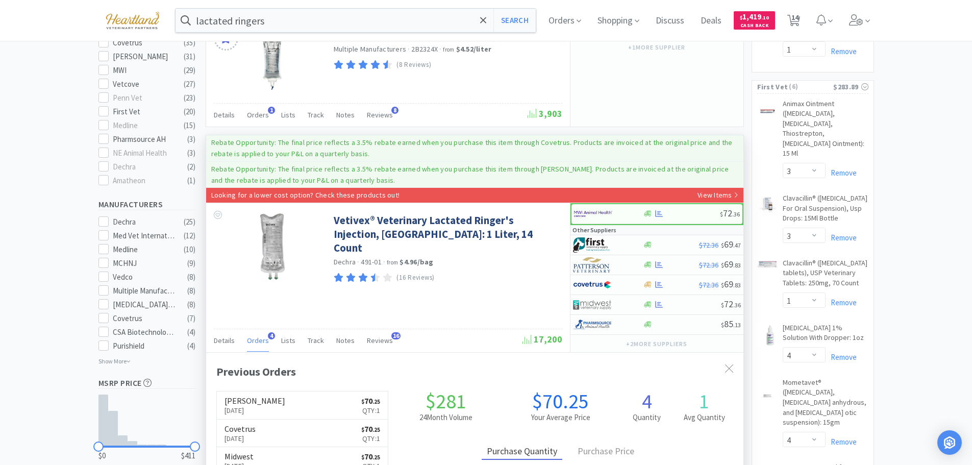
click at [258, 338] on span "Orders" at bounding box center [258, 340] width 22 height 9
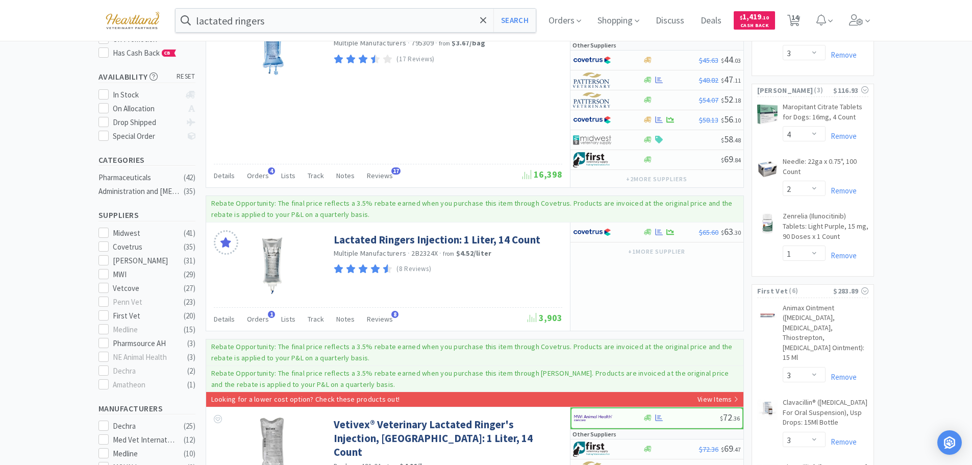
scroll to position [0, 0]
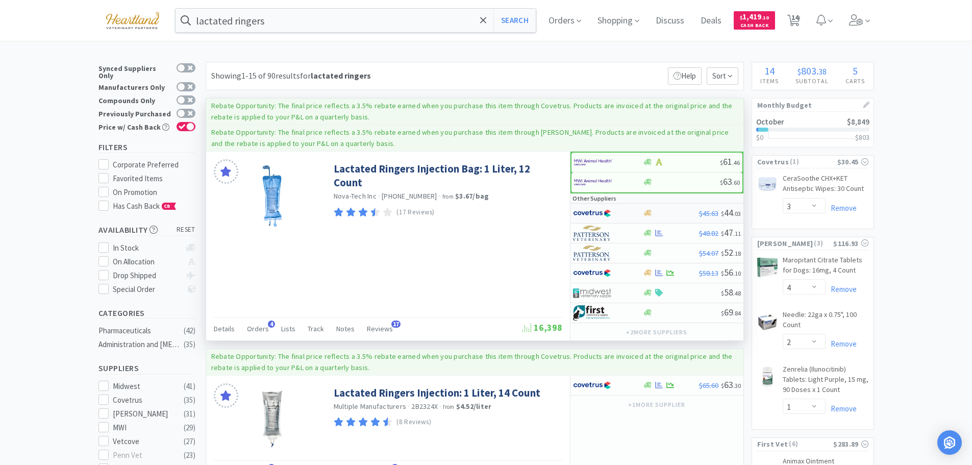
click at [622, 211] on div at bounding box center [601, 213] width 56 height 17
select select "1"
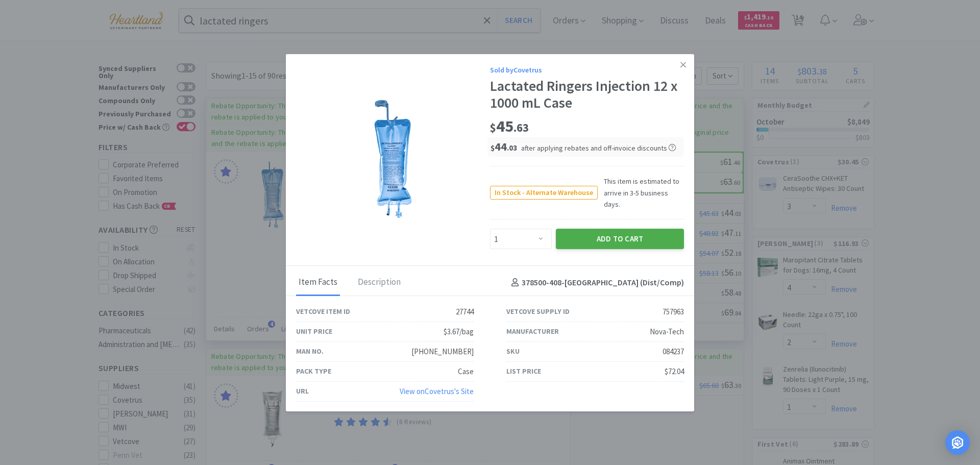
click at [609, 237] on button "Add to Cart" at bounding box center [620, 239] width 128 height 20
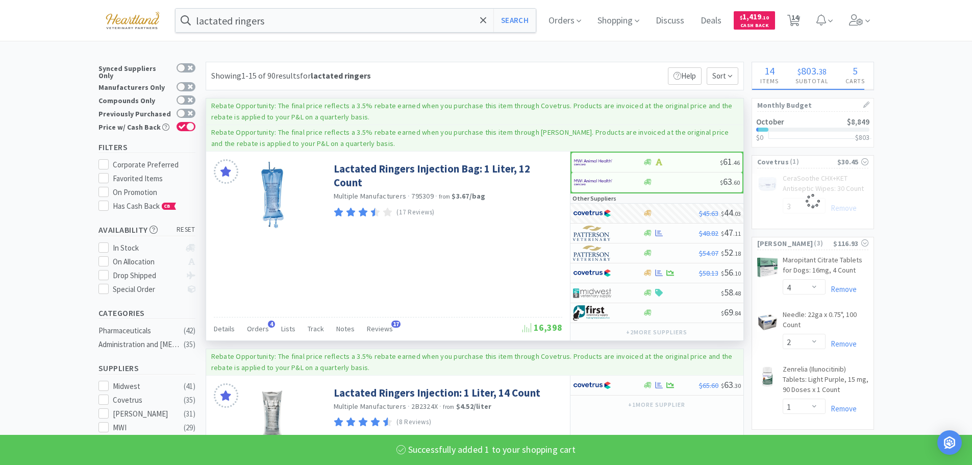
select select "1"
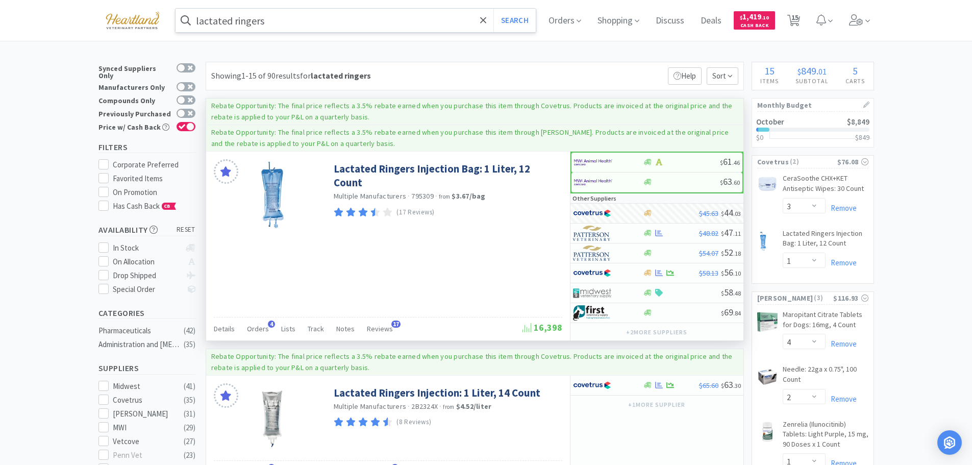
click at [308, 21] on input "lactated ringers" at bounding box center [356, 20] width 361 height 23
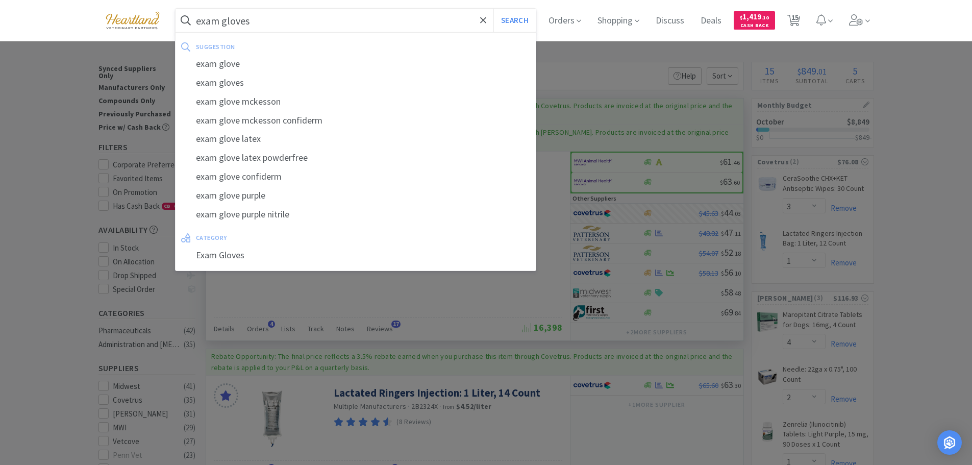
type input "exam gloves"
click at [494, 9] on button "Search" at bounding box center [515, 20] width 42 height 23
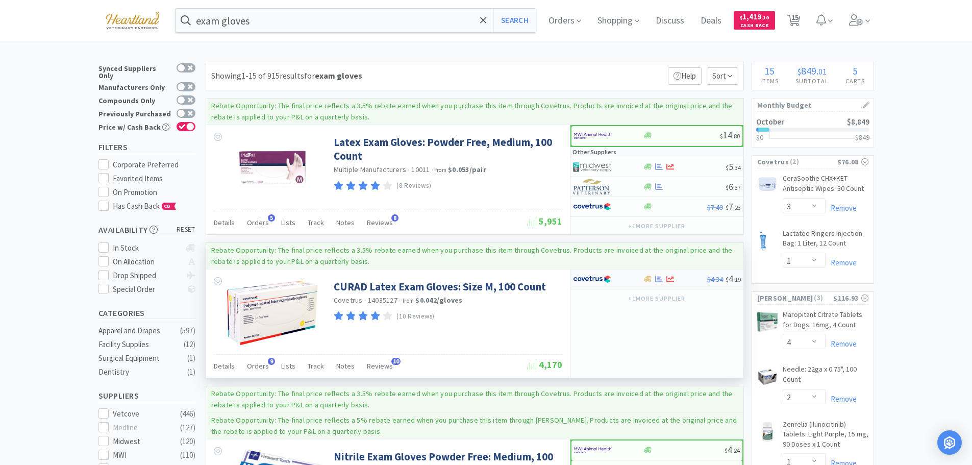
click at [633, 280] on div at bounding box center [608, 279] width 70 height 17
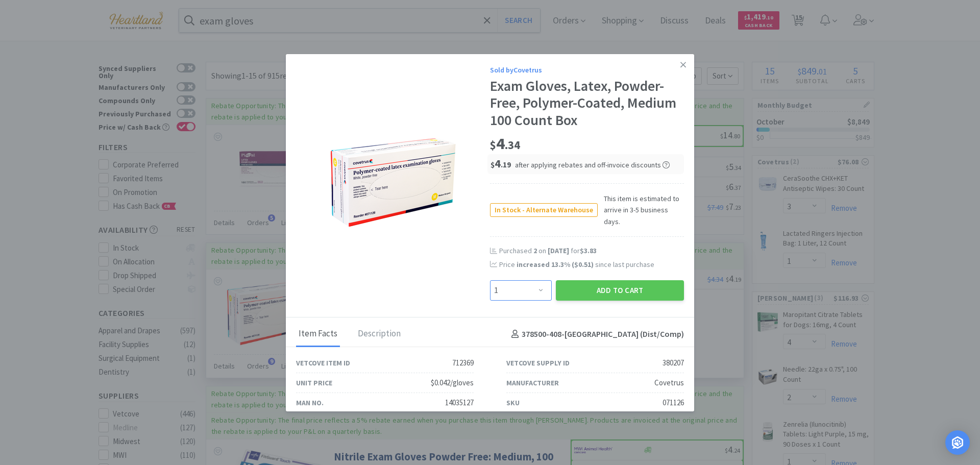
click at [532, 280] on select "Enter Quantity 1 2 3 4 5 6 7 8 9 10 11 12 13 14 15 16 17 18 19 20 Enter Quantity" at bounding box center [521, 290] width 62 height 20
select select "2"
click at [490, 280] on select "Enter Quantity 1 2 3 4 5 6 7 8 9 10 11 12 13 14 15 16 17 18 19 20 Enter Quantity" at bounding box center [521, 290] width 62 height 20
click at [629, 280] on button "Add to Cart" at bounding box center [620, 290] width 128 height 20
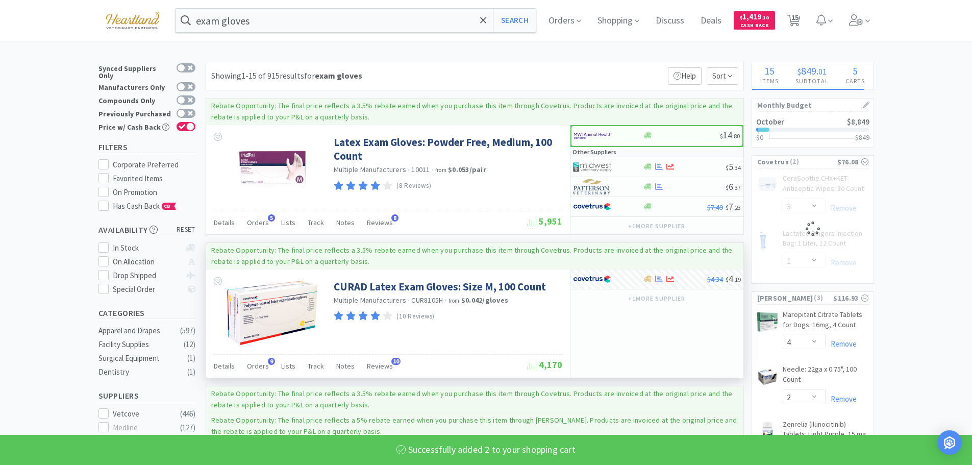
select select "2"
select select "3"
select select "1"
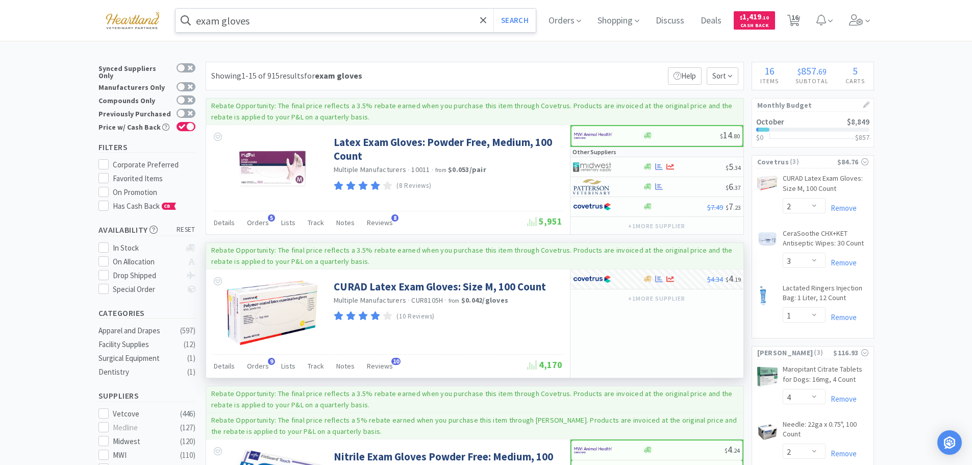
click at [340, 22] on input "exam gloves" at bounding box center [356, 20] width 361 height 23
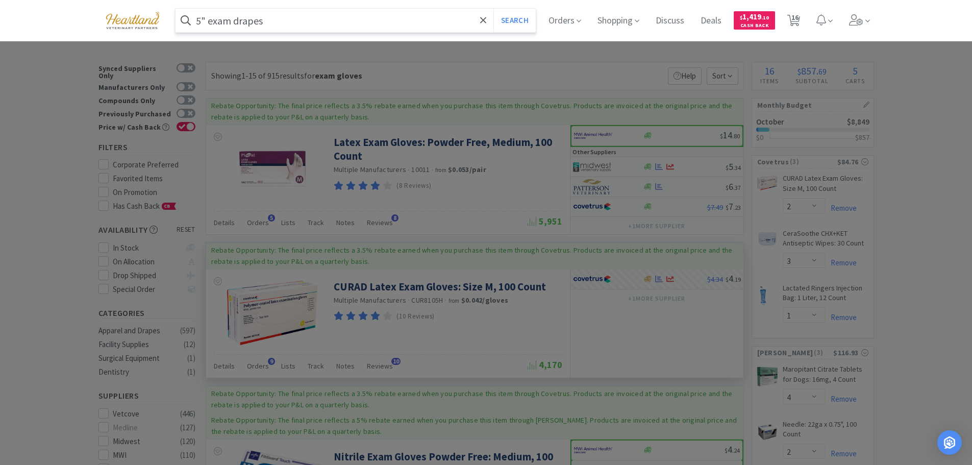
click at [494, 9] on button "Search" at bounding box center [515, 20] width 42 height 23
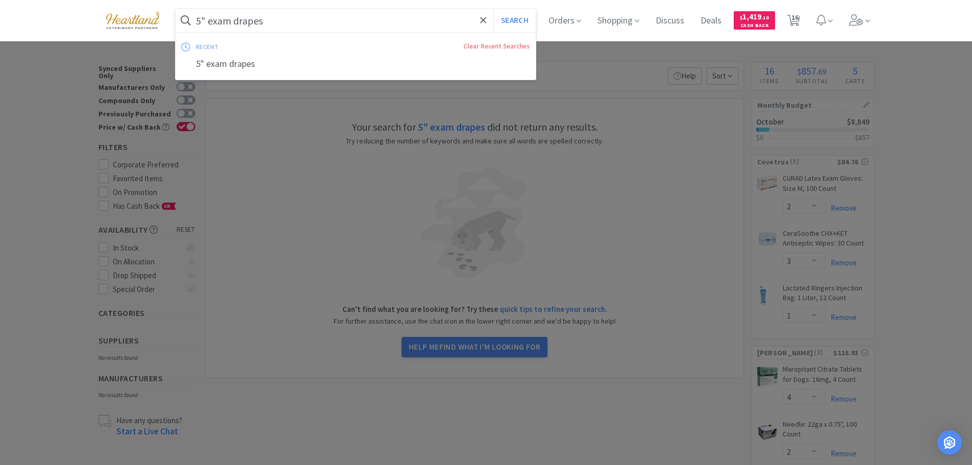
click at [234, 24] on input "5" exam drapes" at bounding box center [356, 20] width 361 height 23
click at [233, 21] on input "5" exam drapes" at bounding box center [356, 20] width 361 height 23
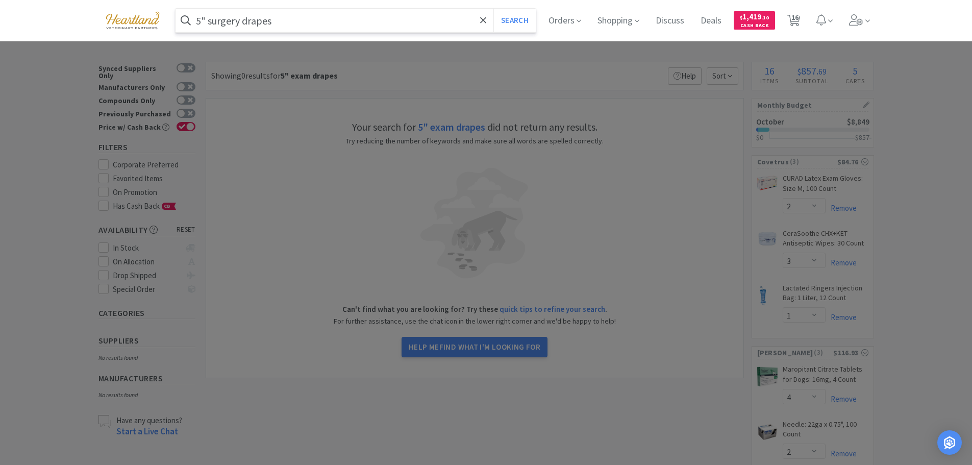
click at [494, 9] on button "Search" at bounding box center [515, 20] width 42 height 23
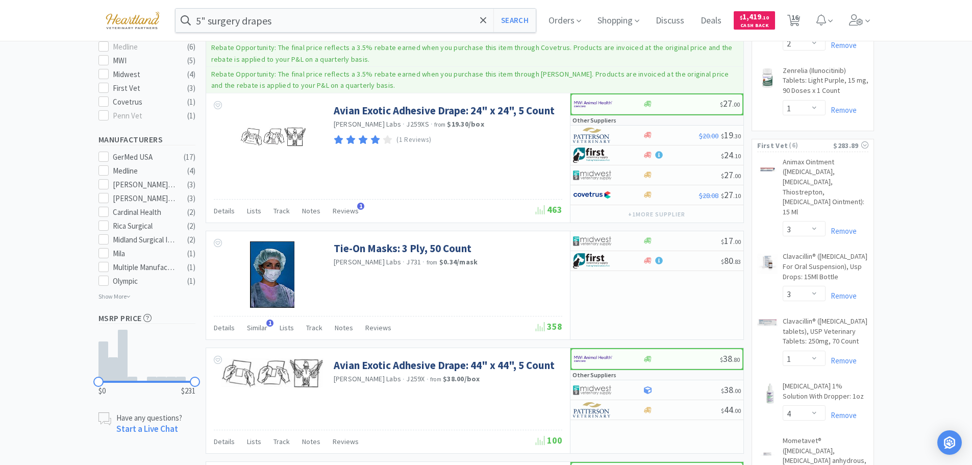
scroll to position [153, 0]
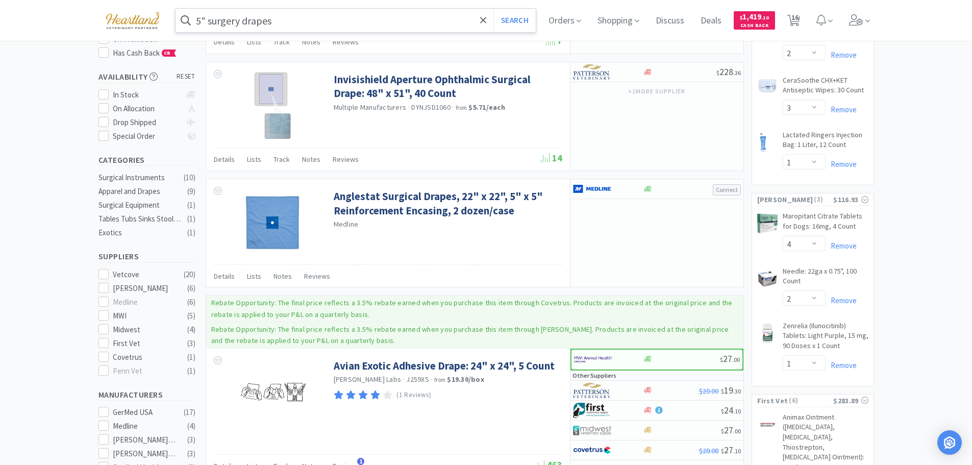
click at [322, 16] on input "5" surgery drapes" at bounding box center [356, 20] width 361 height 23
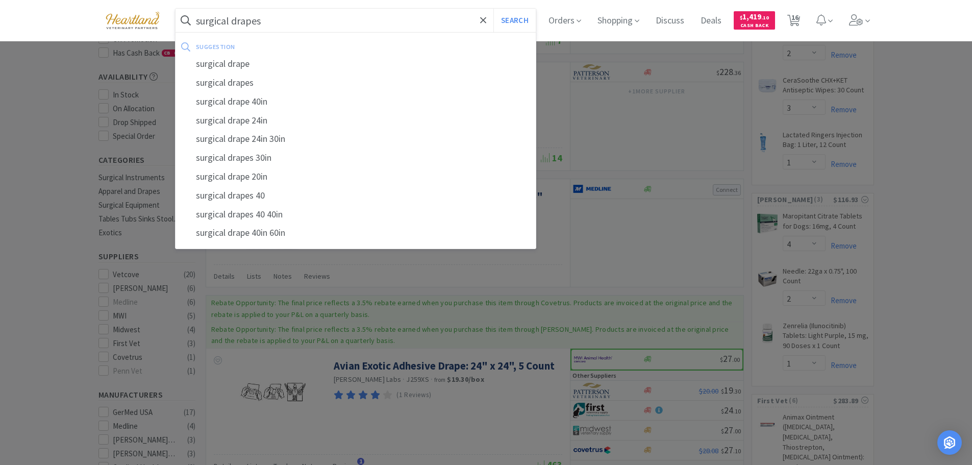
click at [494, 9] on button "Search" at bounding box center [515, 20] width 42 height 23
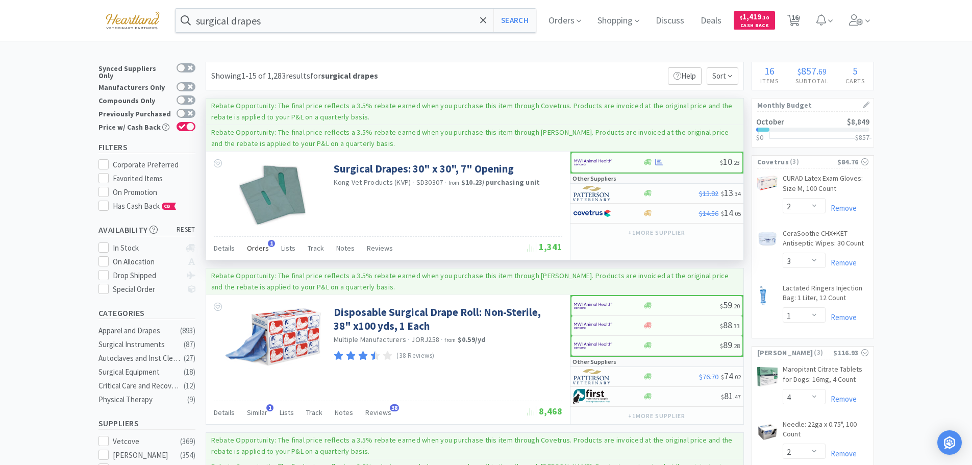
click at [264, 248] on span "Orders" at bounding box center [258, 247] width 22 height 9
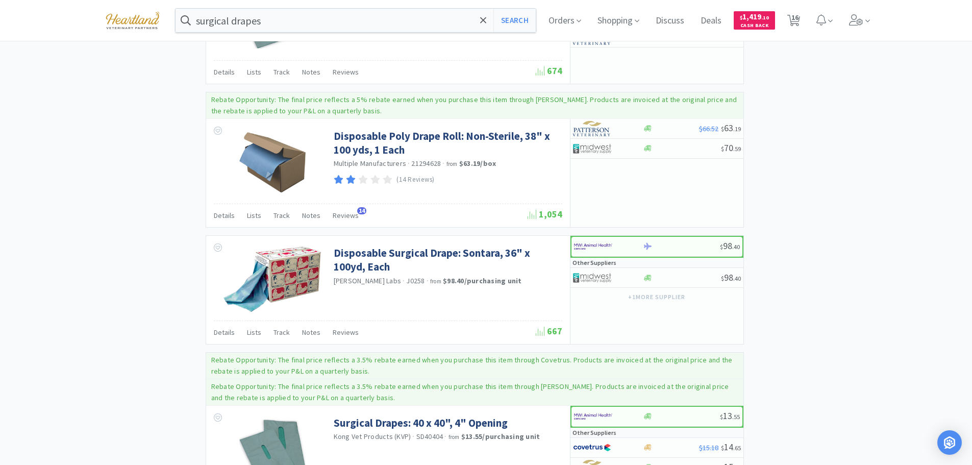
scroll to position [2391, 0]
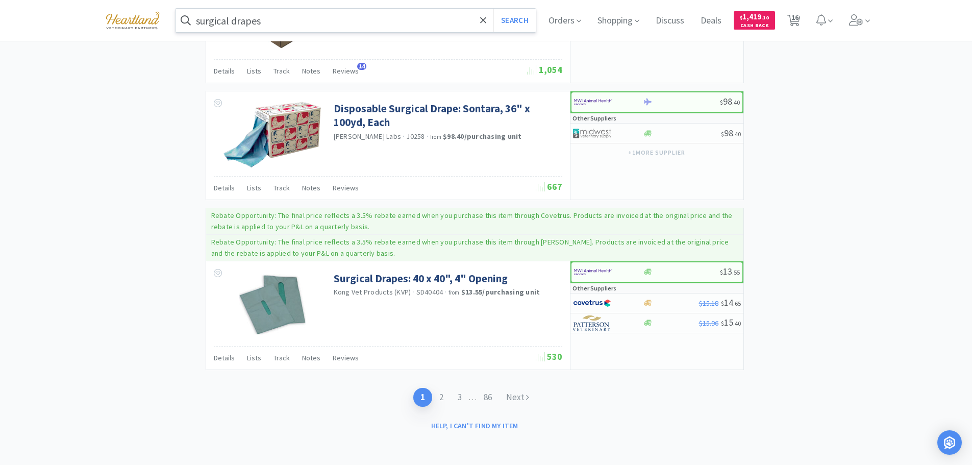
click at [318, 18] on input "surgical drapes" at bounding box center [356, 20] width 361 height 23
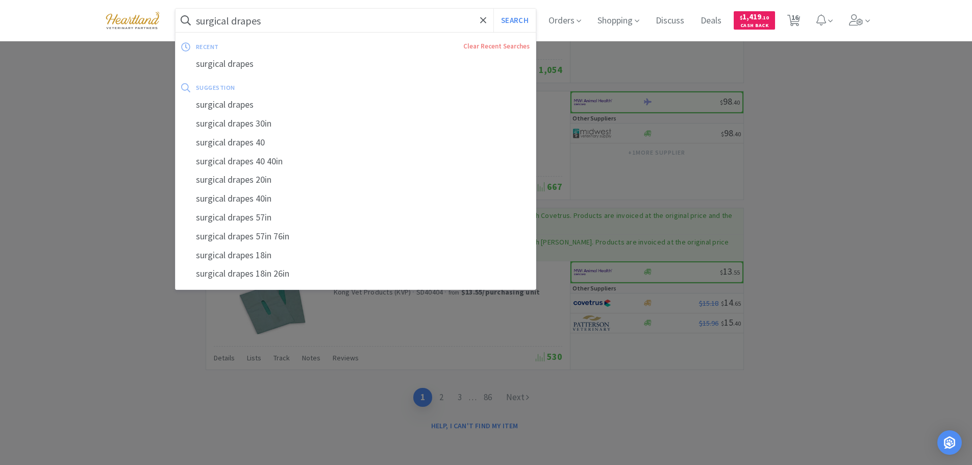
click at [318, 18] on input "surgical drapes" at bounding box center [356, 20] width 361 height 23
click at [314, 23] on input "surgical drapes" at bounding box center [356, 20] width 361 height 23
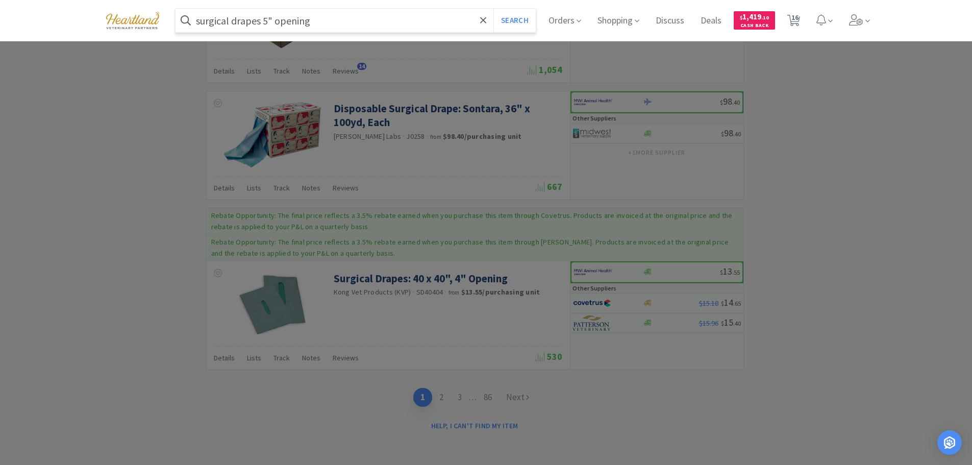
click at [494, 9] on button "Search" at bounding box center [515, 20] width 42 height 23
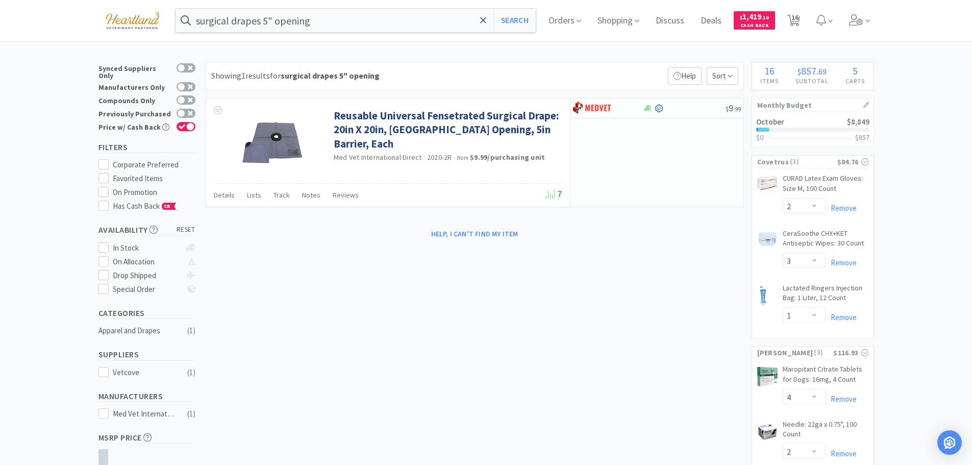
type input "surgical drapes"
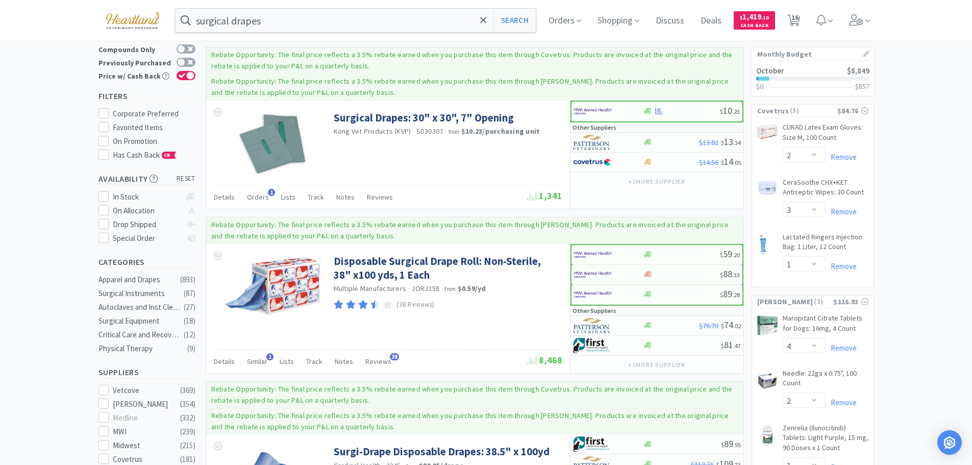
scroll to position [357, 0]
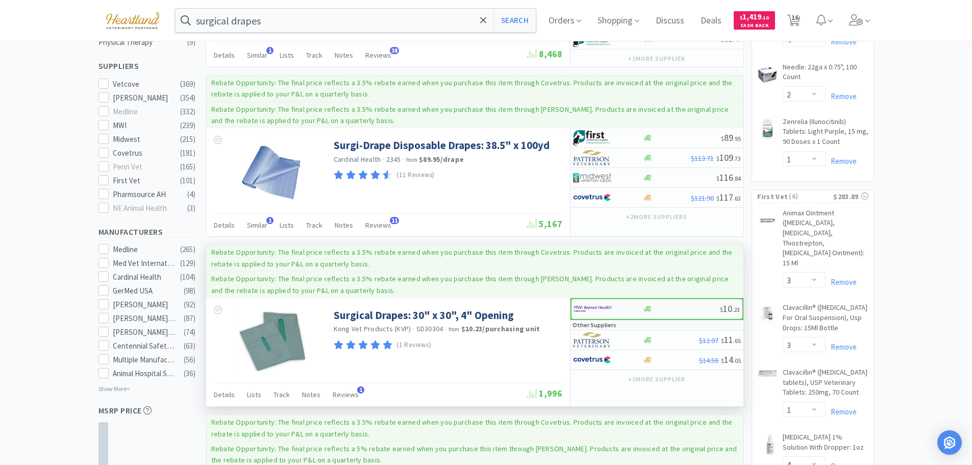
click at [624, 308] on div at bounding box center [602, 308] width 56 height 17
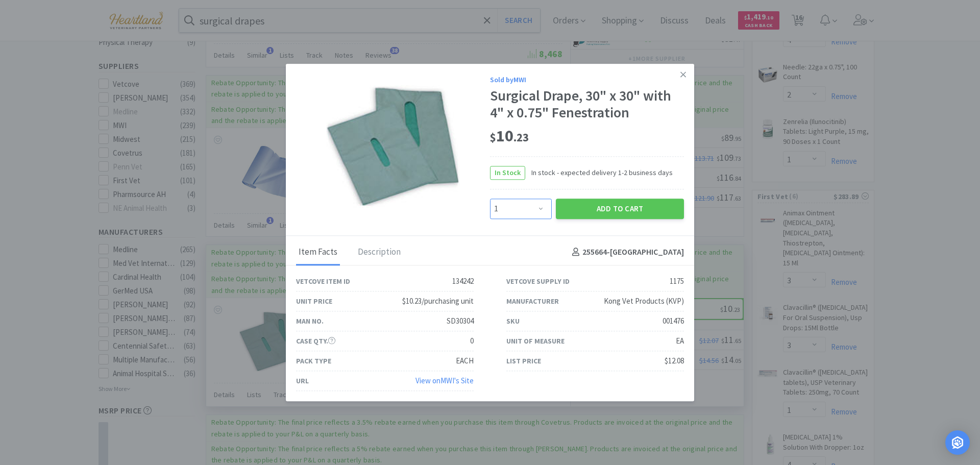
click at [538, 208] on select "Enter Quantity 1 2 3 4 5 6 7 8 9 10 11 12 13 14 15 16 17 18 19 20 Enter Quantity" at bounding box center [521, 209] width 62 height 20
click at [469, 213] on div "Sold by MWI Surgical Drape, 30" x 30" with 4" x 0.75" Fenestration $ 10 . 23 In…" at bounding box center [490, 150] width 408 height 172
click at [540, 208] on select "Enter Quantity 1 2 3 4 5 6 7 8 9 10 11 12 13 14 15 16 17 18 19 20 Enter Quantity" at bounding box center [521, 209] width 62 height 20
select select "4"
click at [490, 199] on select "Enter Quantity 1 2 3 4 5 6 7 8 9 10 11 12 13 14 15 16 17 18 19 20 Enter Quantity" at bounding box center [521, 209] width 62 height 20
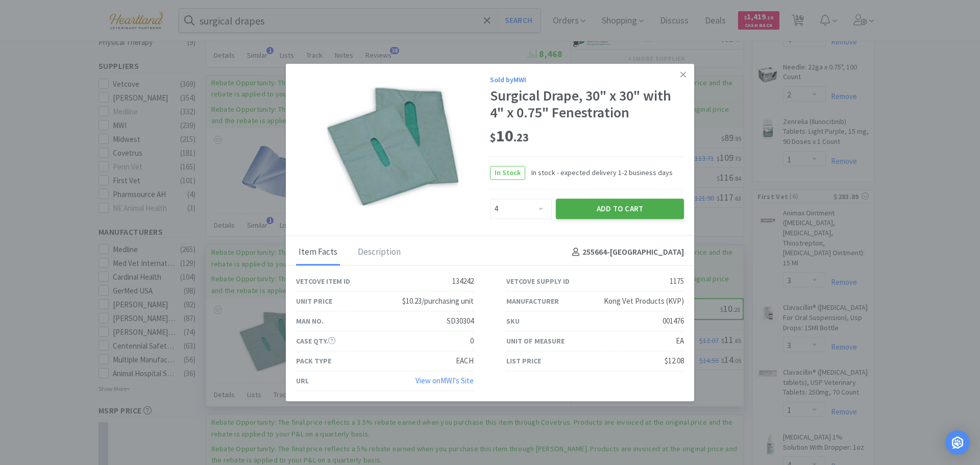
click at [637, 202] on button "Add to Cart" at bounding box center [620, 209] width 128 height 20
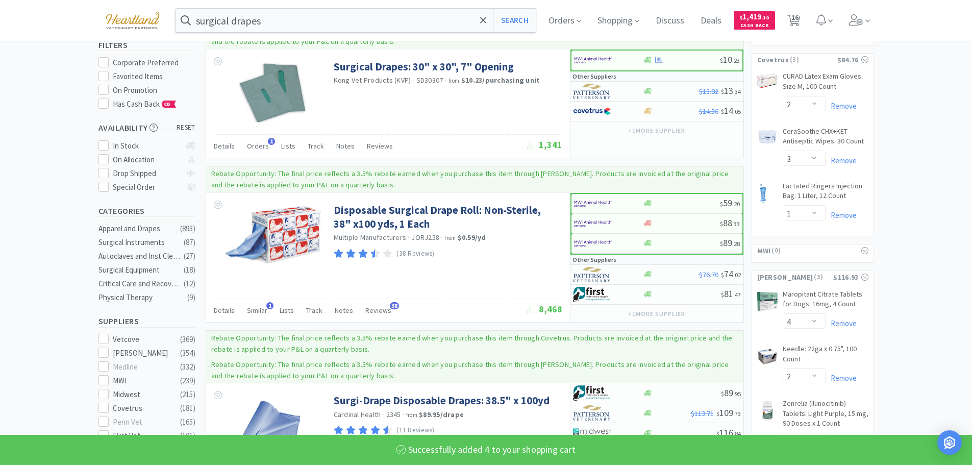
scroll to position [0, 0]
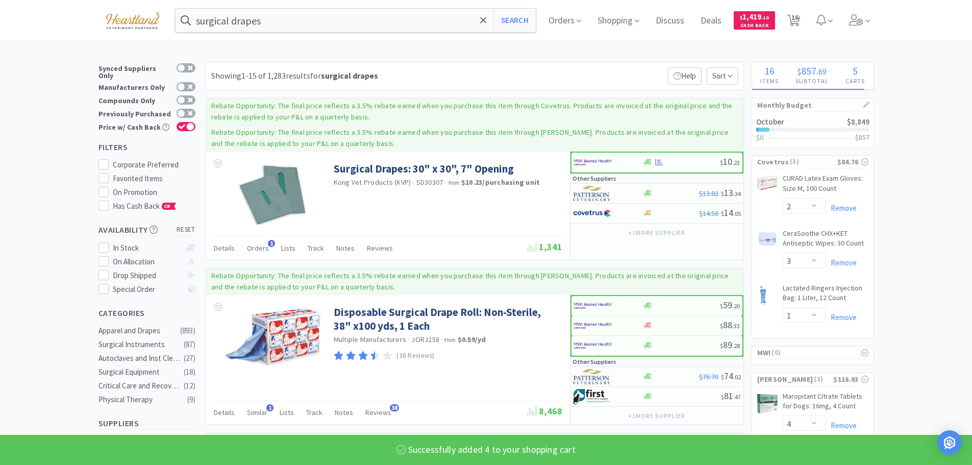
select select "4"
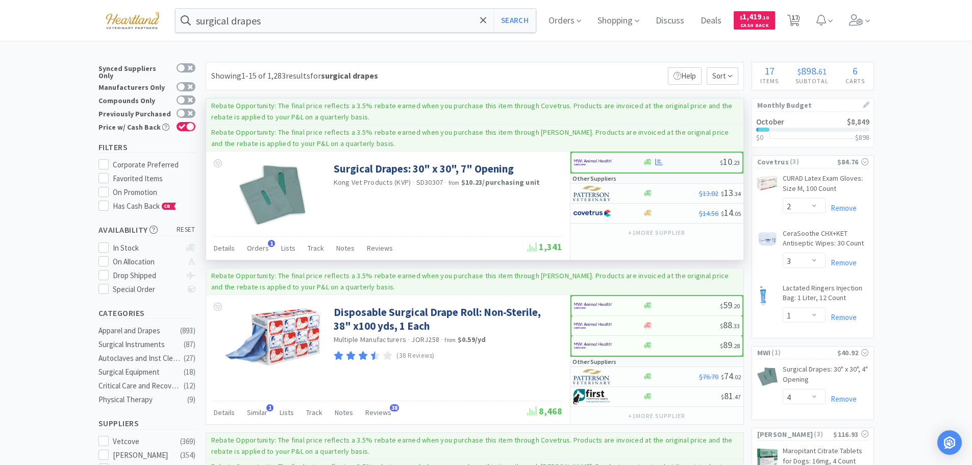
click at [633, 158] on div at bounding box center [608, 162] width 69 height 17
select select "1"
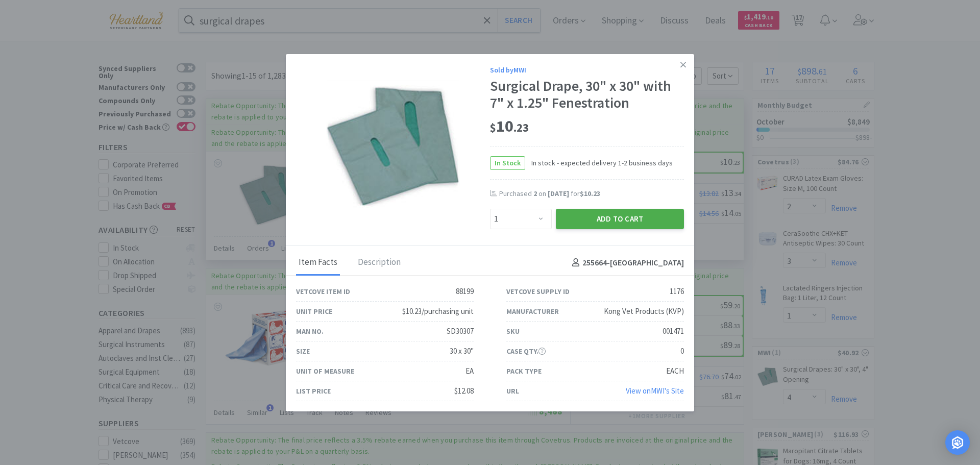
click at [627, 223] on button "Add to Cart" at bounding box center [620, 219] width 128 height 20
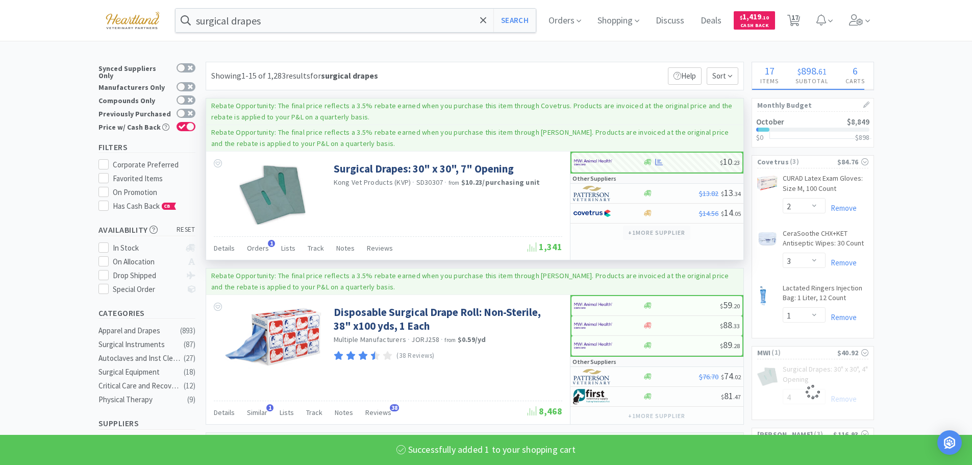
select select "1"
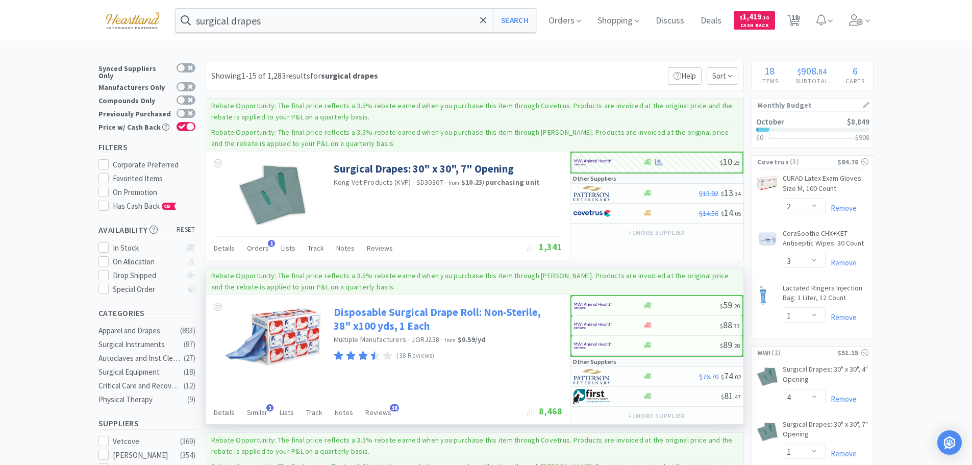
click at [383, 315] on link "Disposable Surgical Drape Roll: Non-Sterile, 38" x100 yds, 1 Each" at bounding box center [447, 319] width 226 height 28
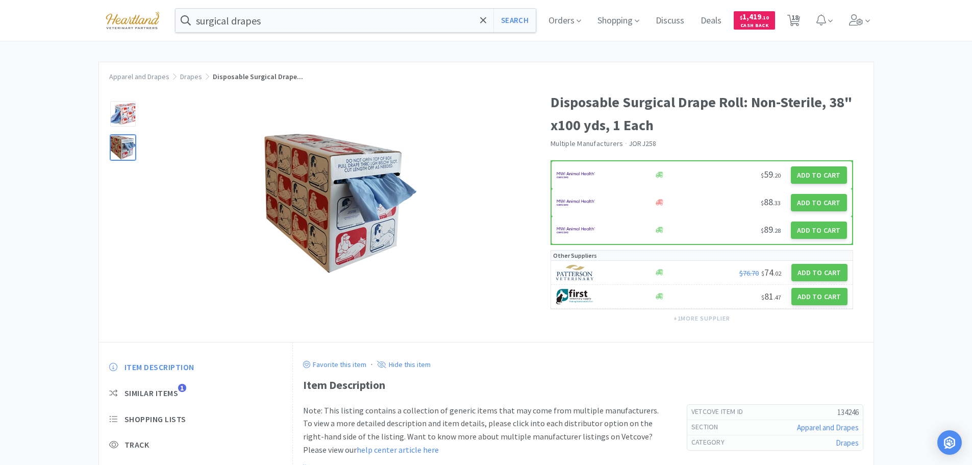
select select "2"
select select "3"
select select "1"
select select "4"
select select "1"
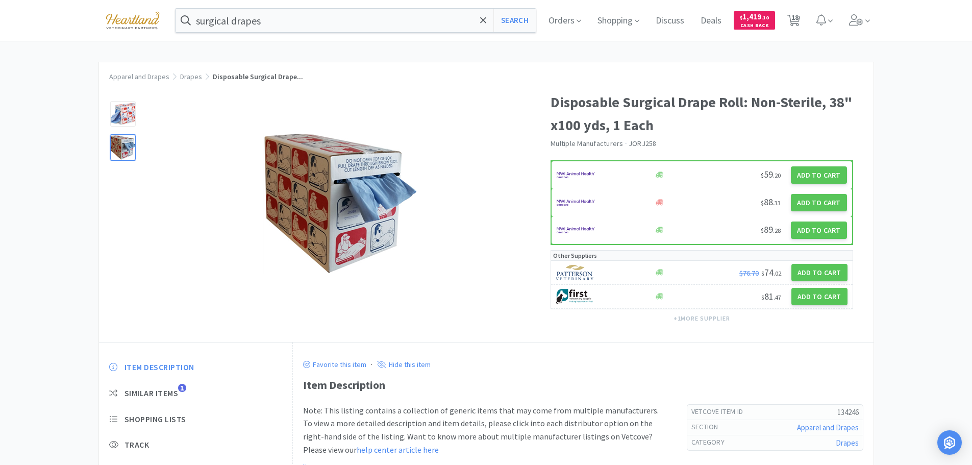
select select "4"
select select "2"
select select "1"
select select "3"
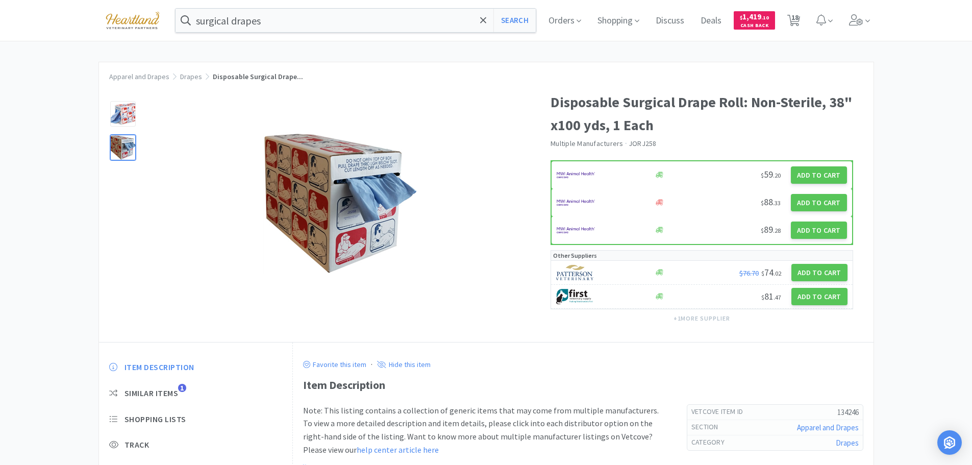
select select "1"
select select "4"
select select "1"
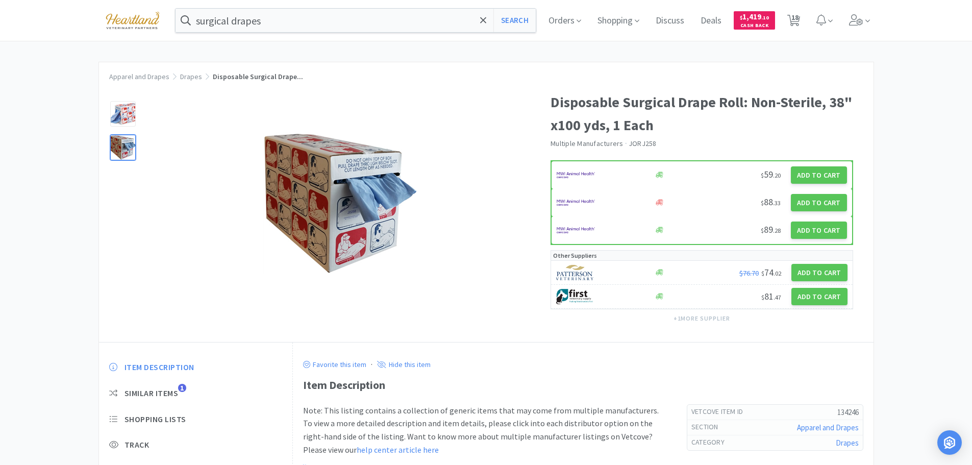
select select "2"
select select "1"
select select "2"
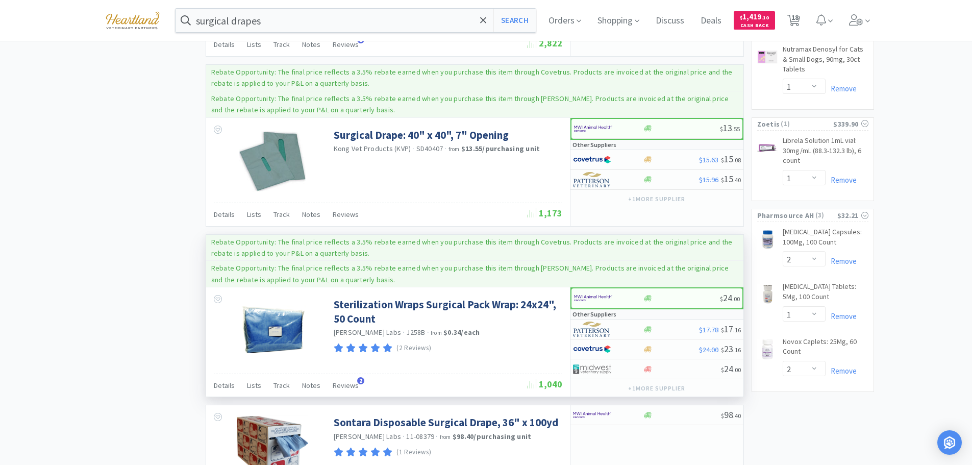
scroll to position [1123, 0]
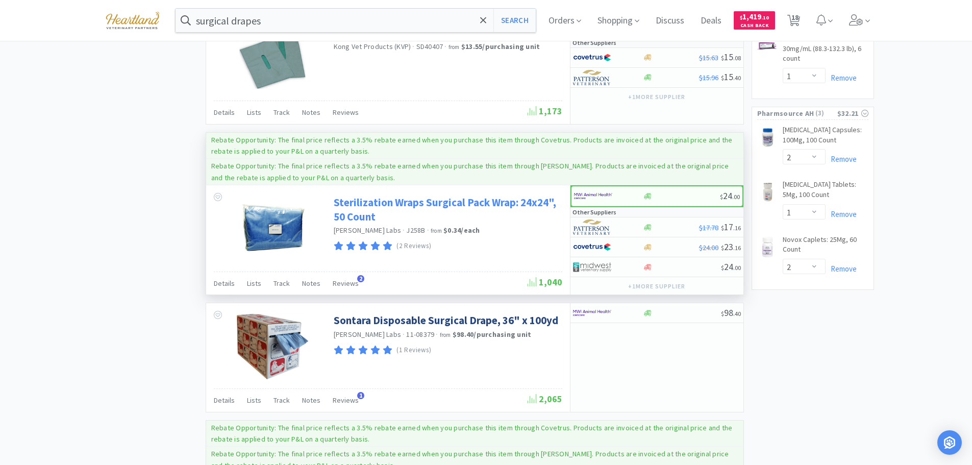
click at [398, 200] on link "Sterilization Wraps Surgical Pack Wrap: 24x24", 50 Count" at bounding box center [447, 210] width 226 height 28
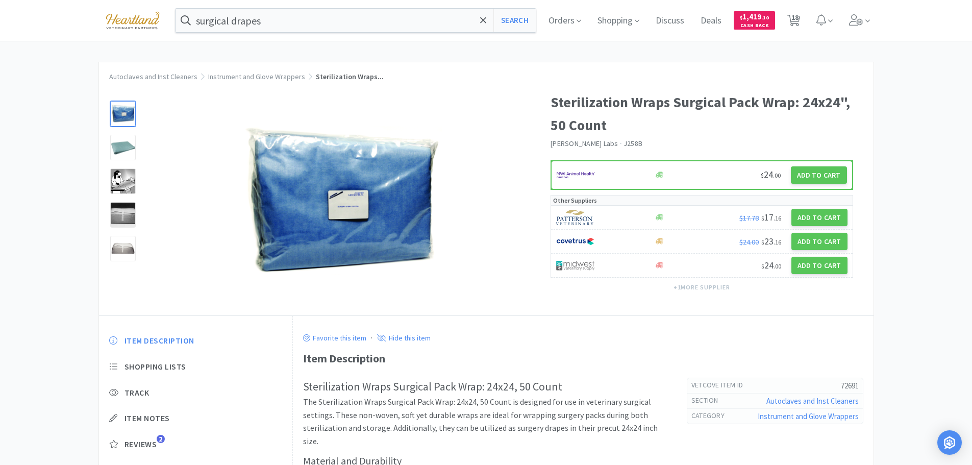
select select "2"
select select "3"
select select "1"
select select "4"
select select "1"
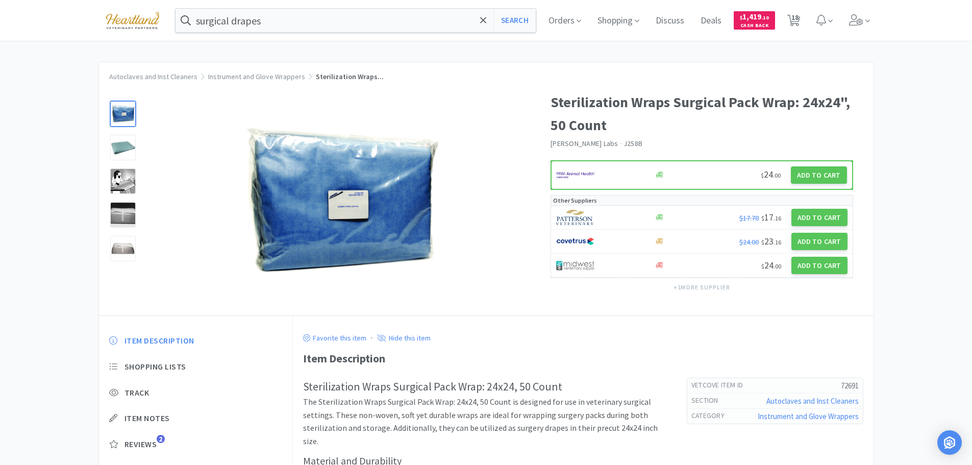
select select "4"
select select "2"
select select "1"
select select "3"
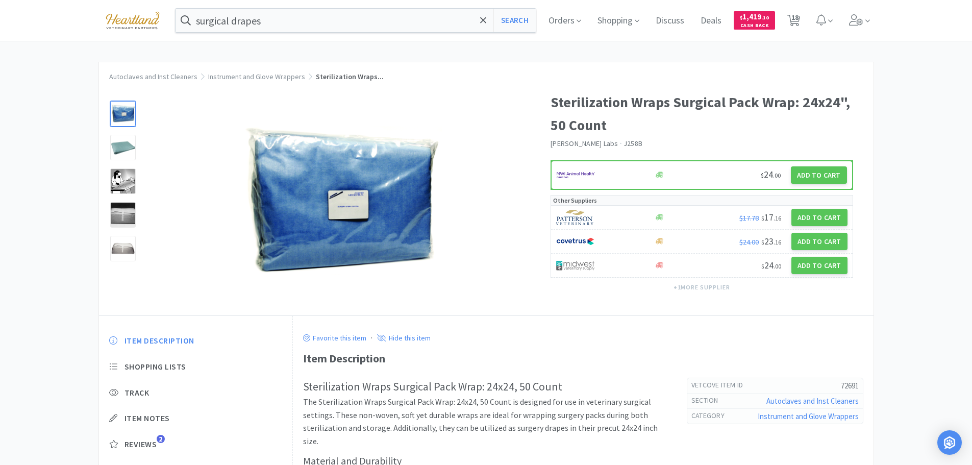
select select "1"
select select "4"
select select "1"
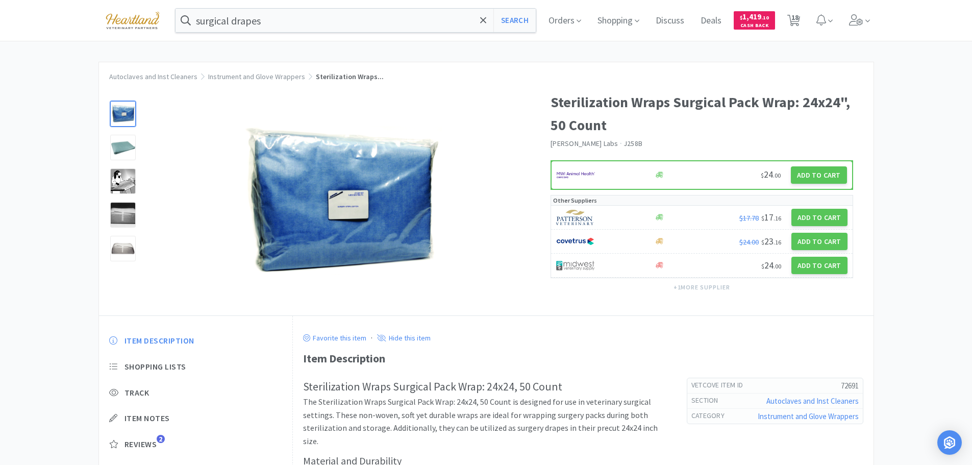
select select "2"
select select "1"
select select "2"
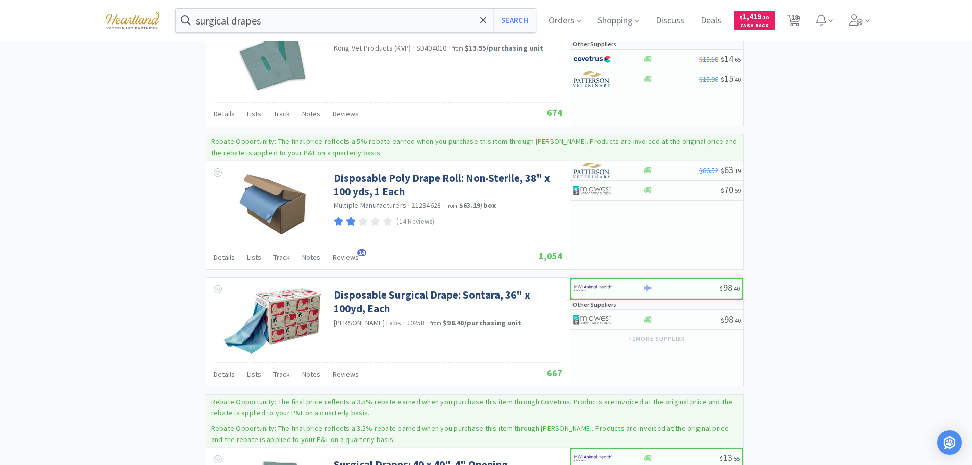
scroll to position [2093, 0]
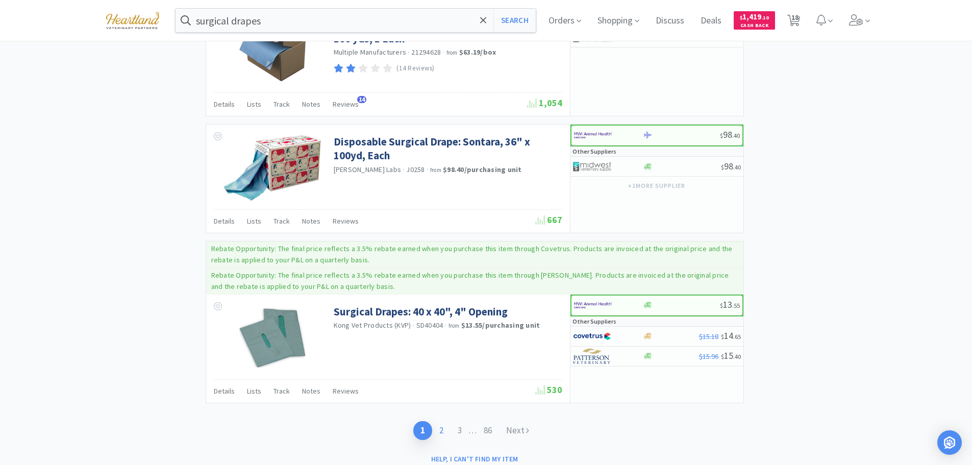
click at [440, 425] on link "2" at bounding box center [441, 430] width 18 height 19
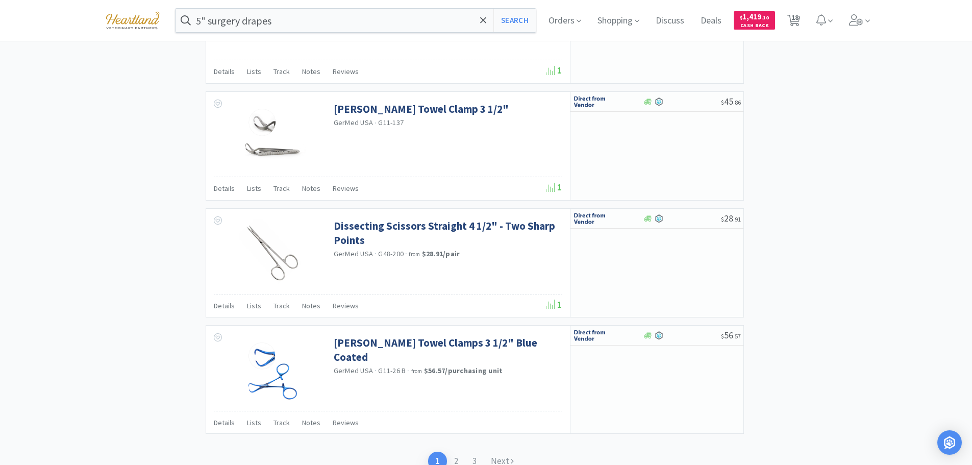
scroll to position [1544, 0]
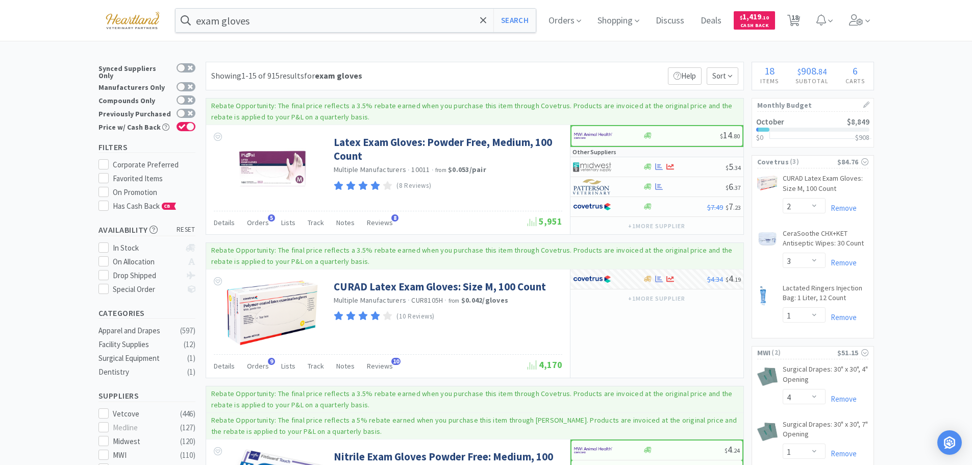
click at [286, 33] on div "exam gloves Search Orders Shopping Discuss Discuss Deals Deals $ 1,419 . 10 Cas…" at bounding box center [487, 20] width 776 height 41
click at [285, 26] on input "exam gloves" at bounding box center [356, 20] width 361 height 23
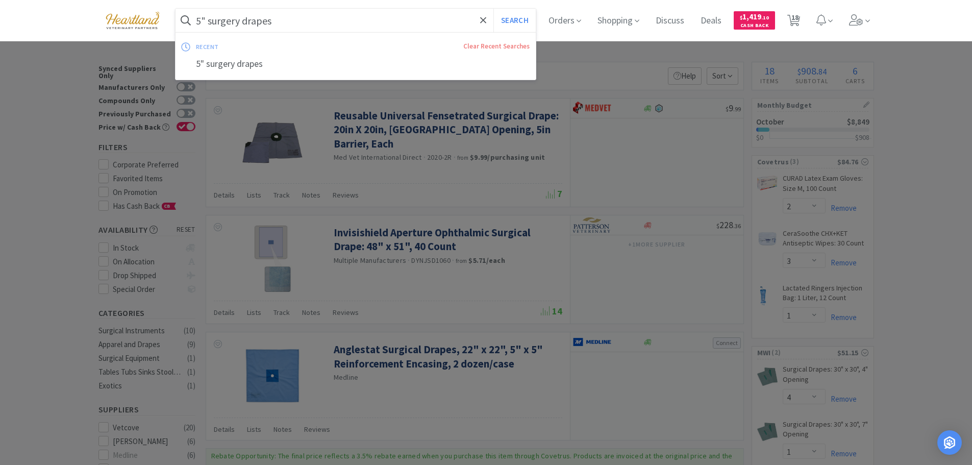
scroll to position [1531, 0]
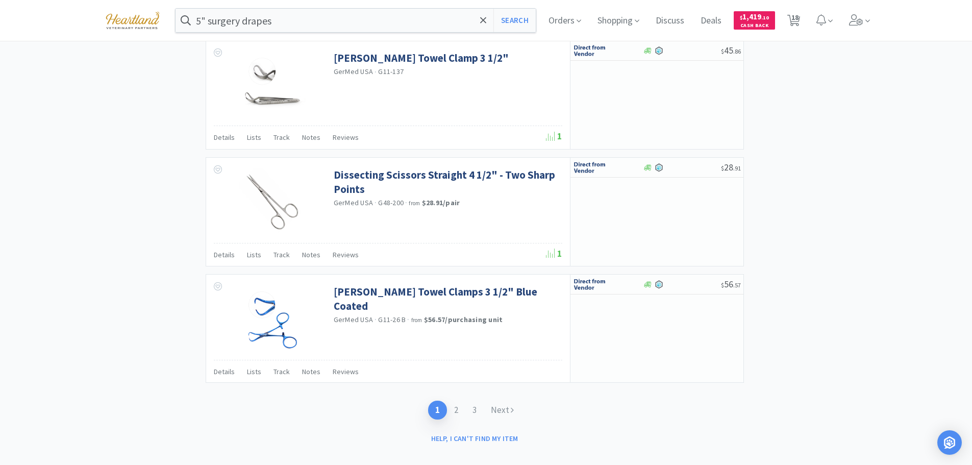
click at [844, 316] on div at bounding box center [486, 232] width 972 height 465
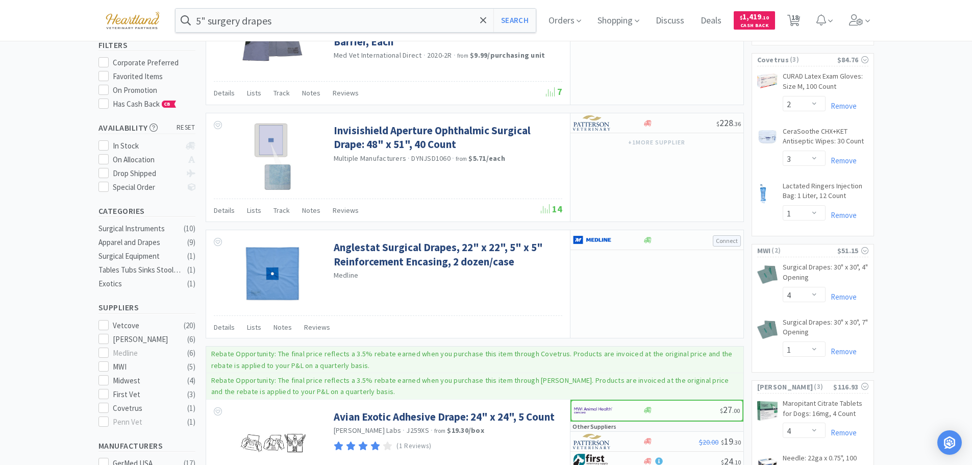
scroll to position [0, 0]
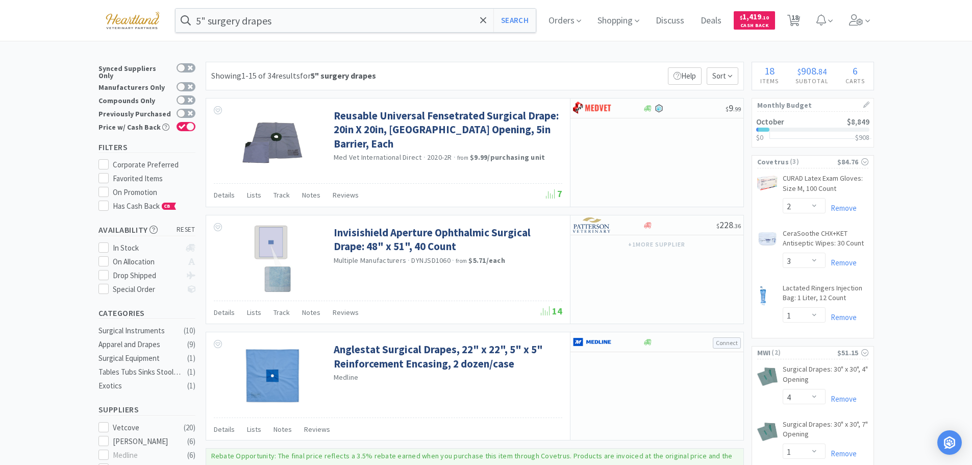
type input "surgical drapes"
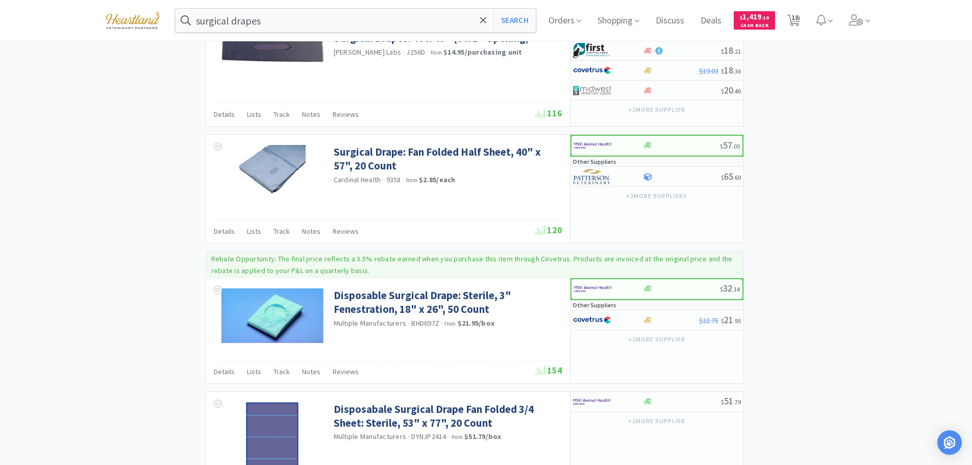
scroll to position [2019, 0]
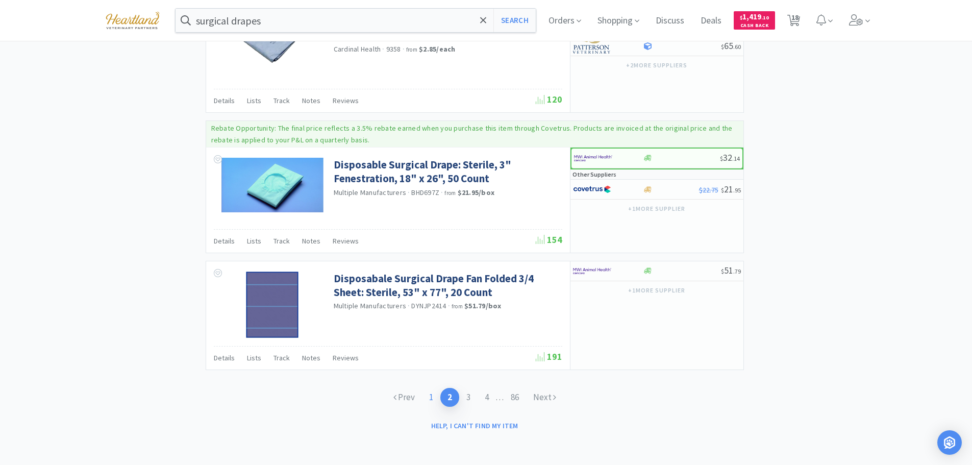
click at [426, 399] on link "1" at bounding box center [431, 397] width 18 height 19
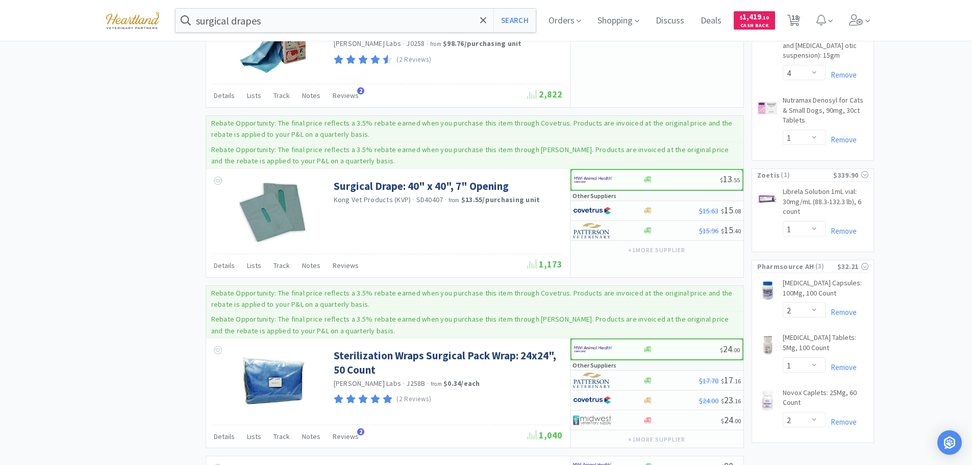
scroll to position [1123, 0]
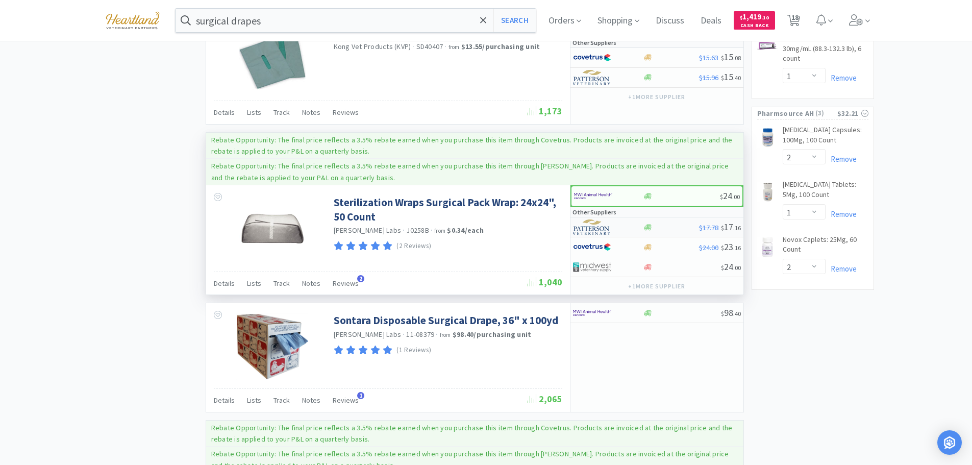
click at [626, 224] on div at bounding box center [601, 226] width 56 height 17
select select "1"
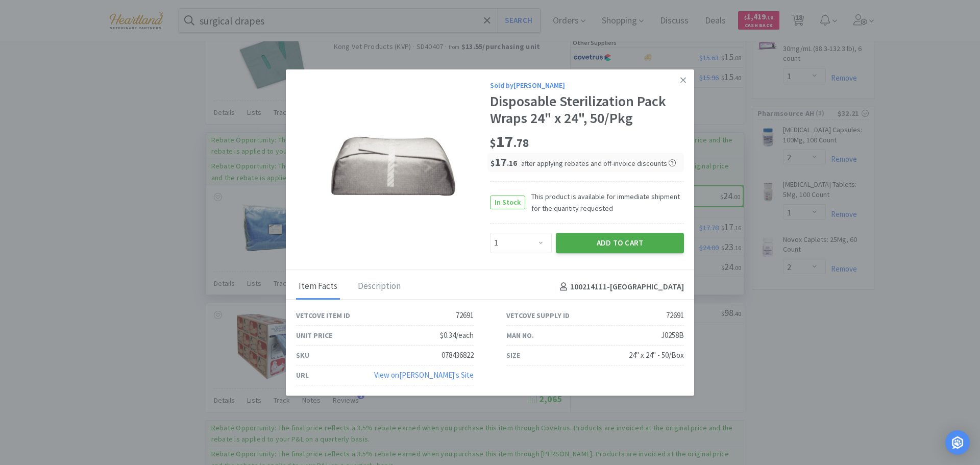
click at [631, 244] on button "Add to Cart" at bounding box center [620, 243] width 128 height 20
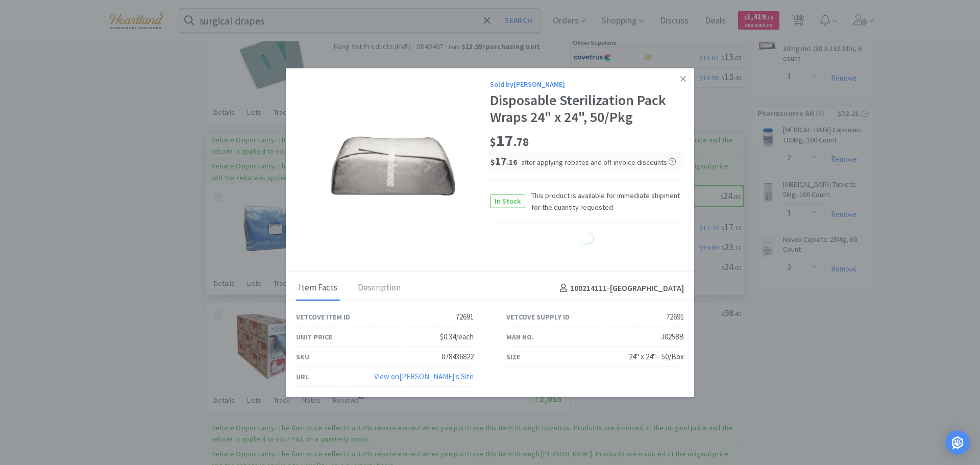
select select "1"
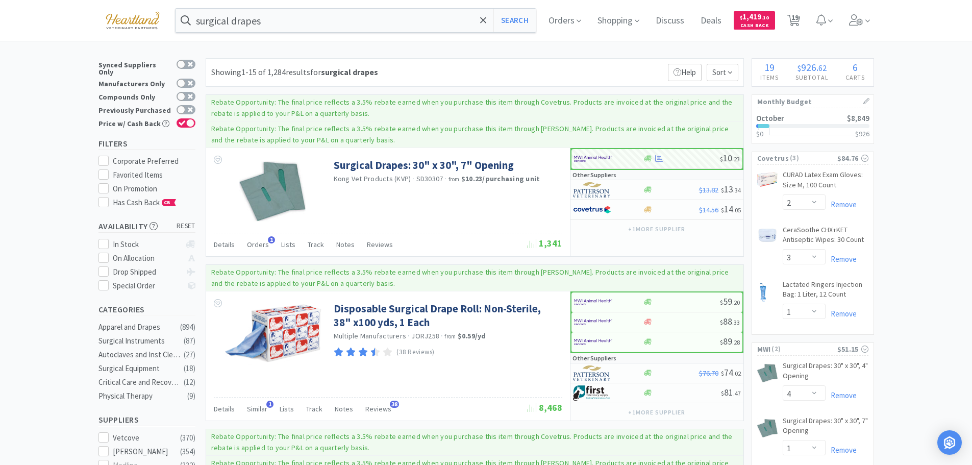
scroll to position [0, 0]
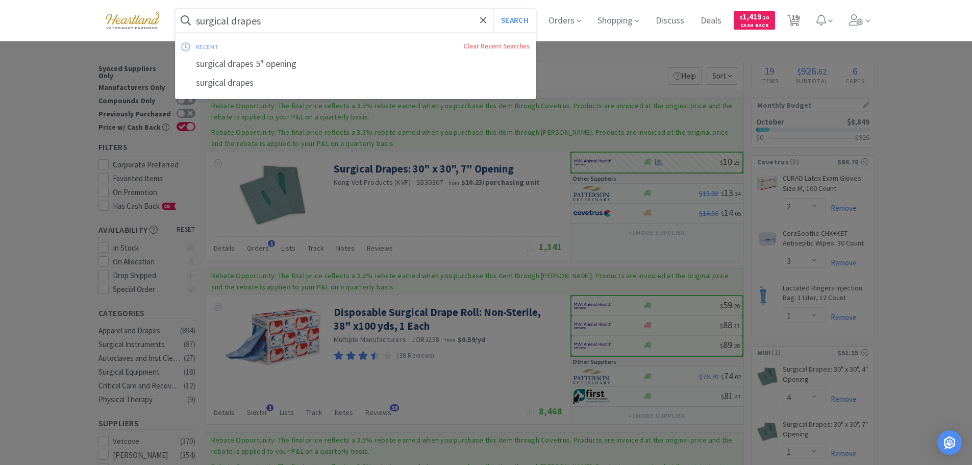
click at [328, 26] on input "surgical drapes" at bounding box center [356, 20] width 361 height 23
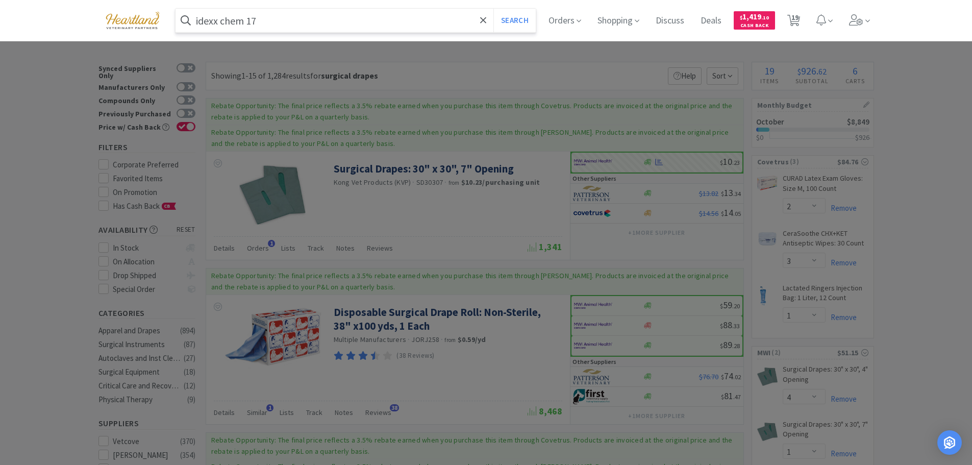
type input "idexx chem 17"
click at [494, 9] on button "Search" at bounding box center [515, 20] width 42 height 23
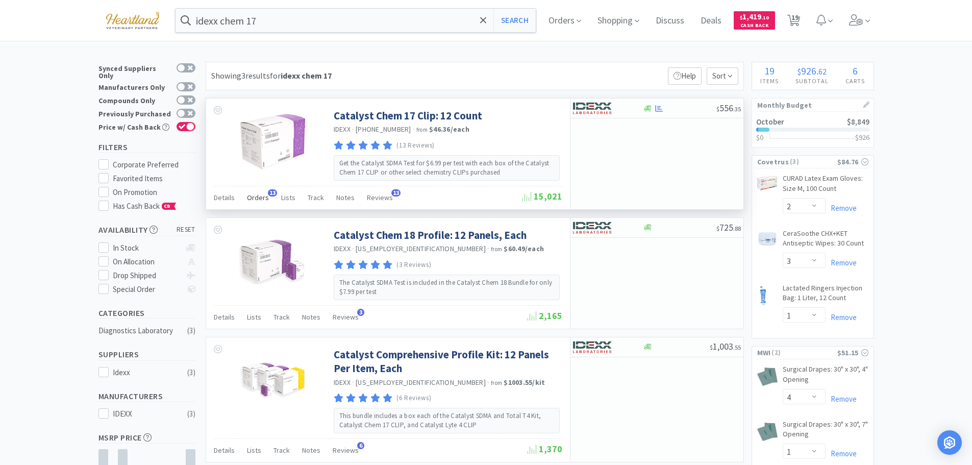
click at [248, 193] on span "Orders" at bounding box center [258, 197] width 22 height 9
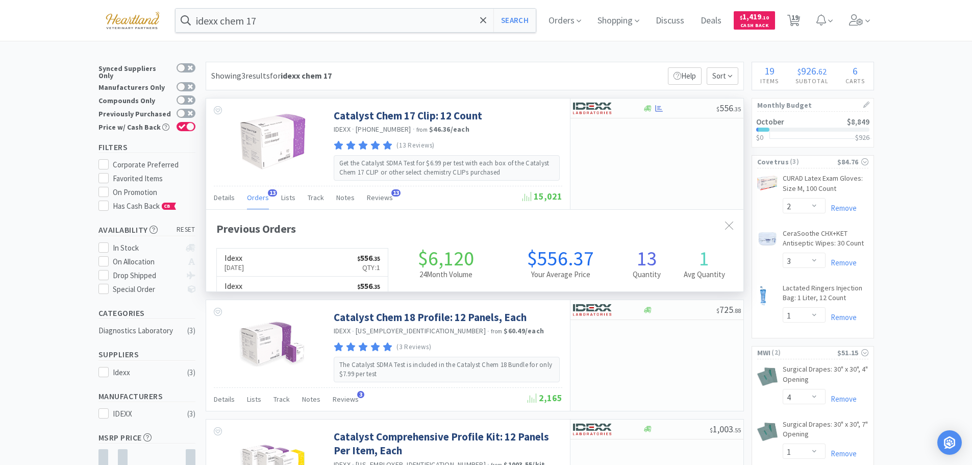
scroll to position [274, 538]
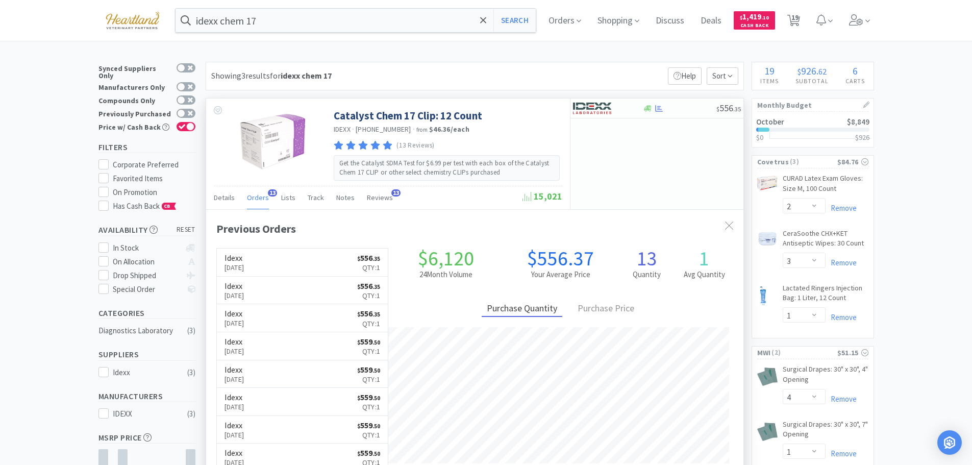
click at [248, 193] on span "Orders" at bounding box center [258, 197] width 22 height 9
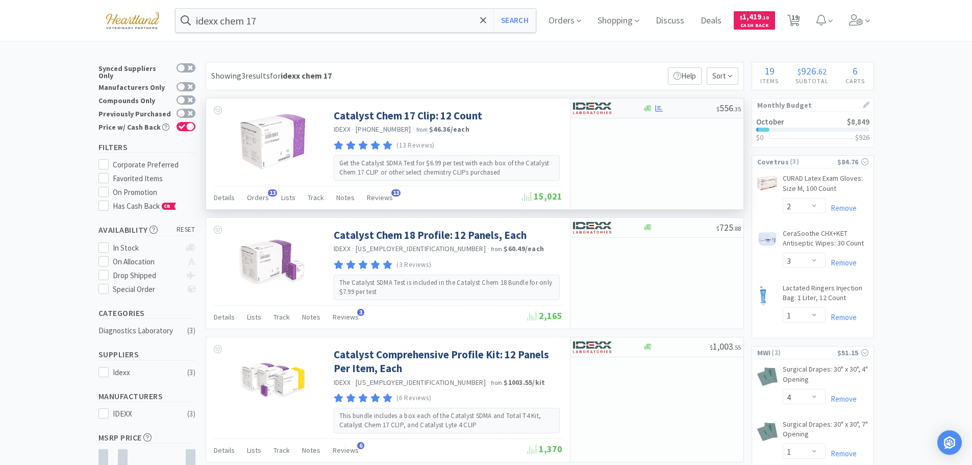
click at [629, 109] on div at bounding box center [601, 108] width 56 height 17
select select "1"
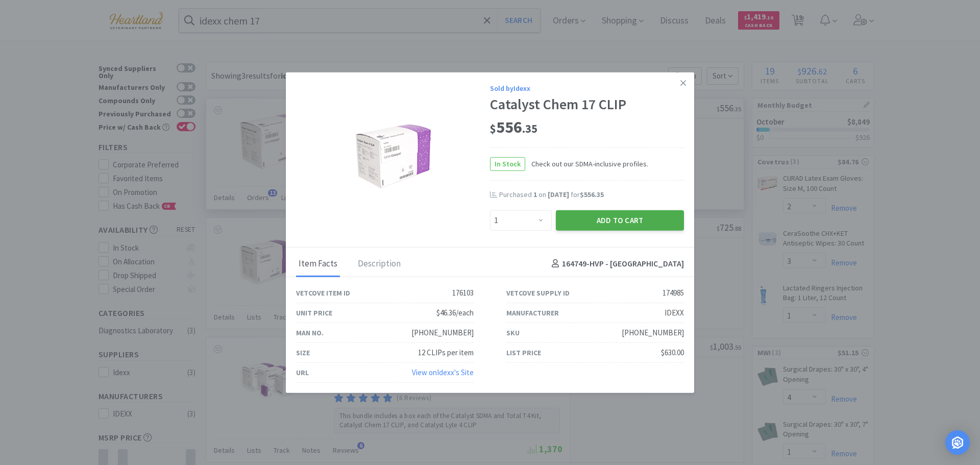
click at [629, 228] on button "Add to Cart" at bounding box center [620, 220] width 128 height 20
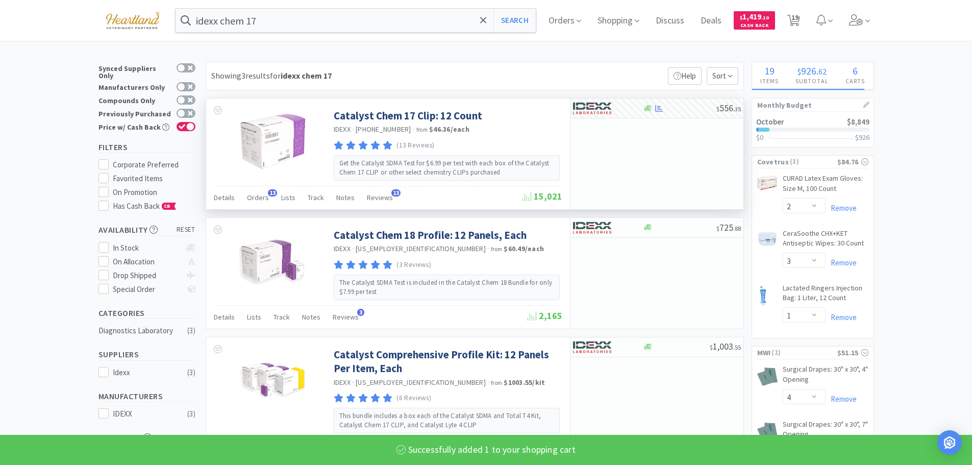
select select "1"
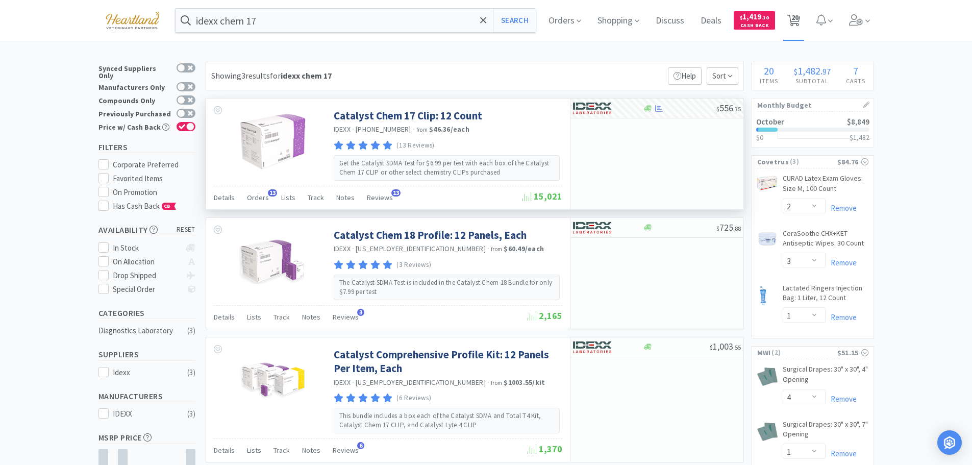
click at [795, 19] on span "20" at bounding box center [795, 17] width 7 height 41
select select "1"
select select "2"
select select "3"
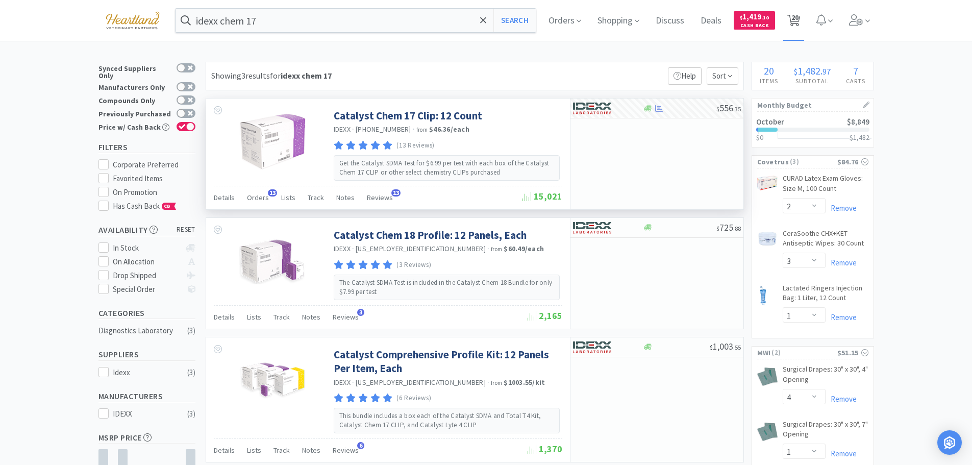
select select "1"
select select "4"
select select "1"
select select "4"
select select "2"
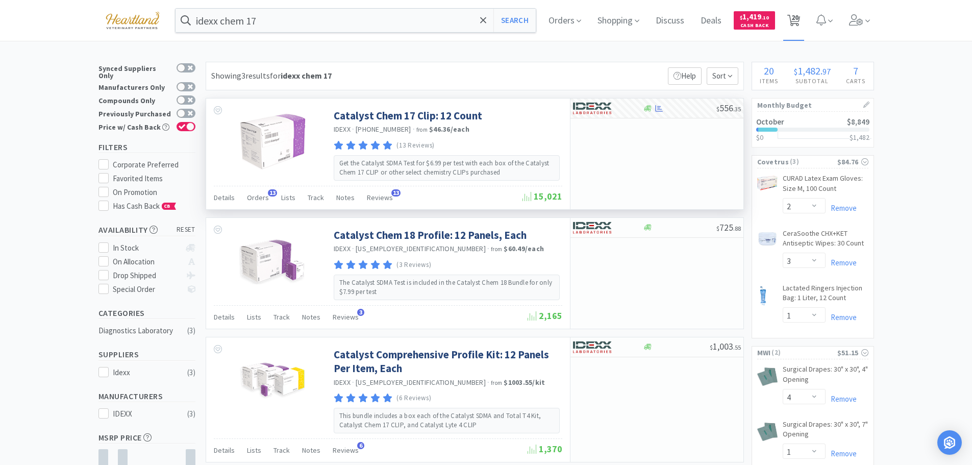
select select "1"
select select "3"
select select "1"
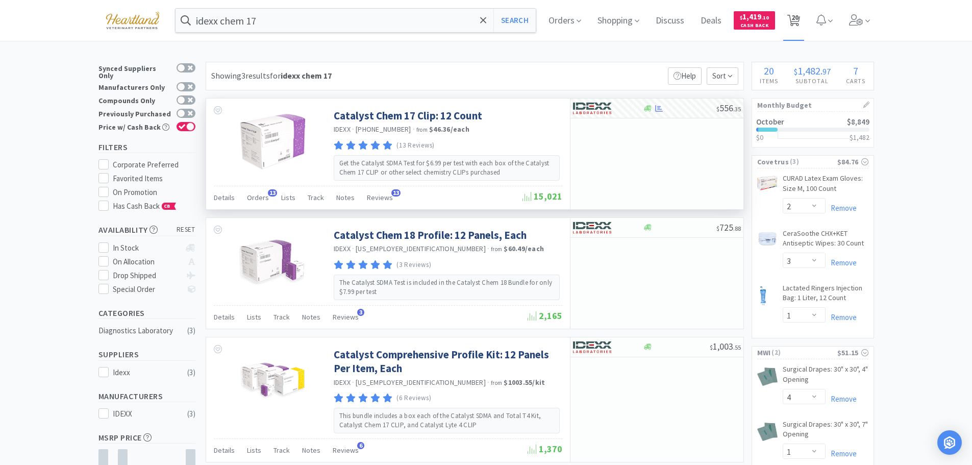
select select "4"
select select "1"
select select "2"
select select "1"
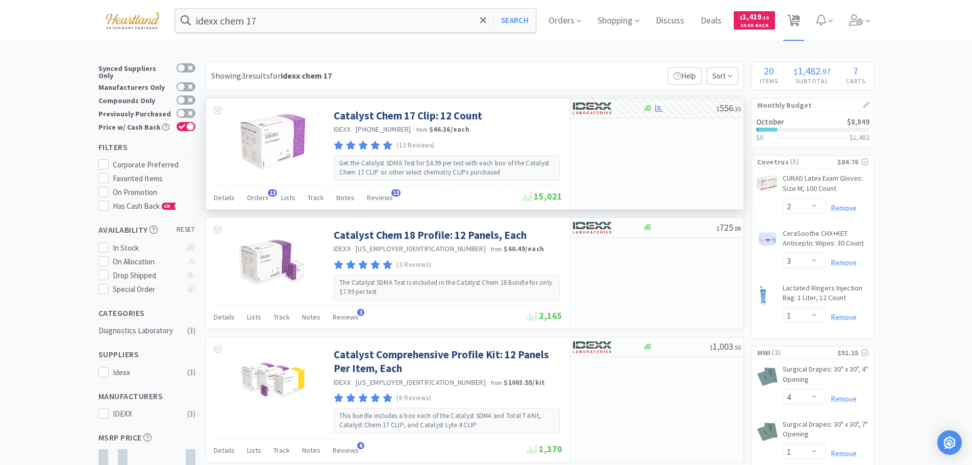
select select "2"
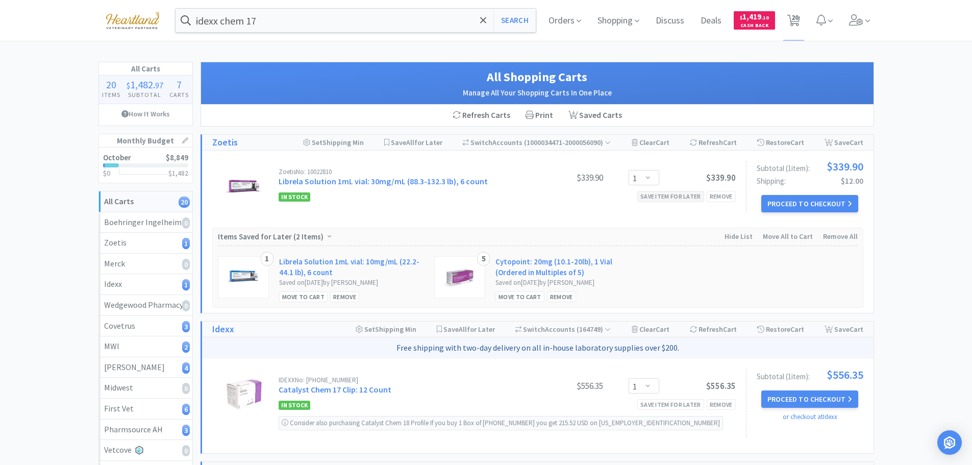
click at [679, 198] on div "Save item for later" at bounding box center [671, 196] width 67 height 11
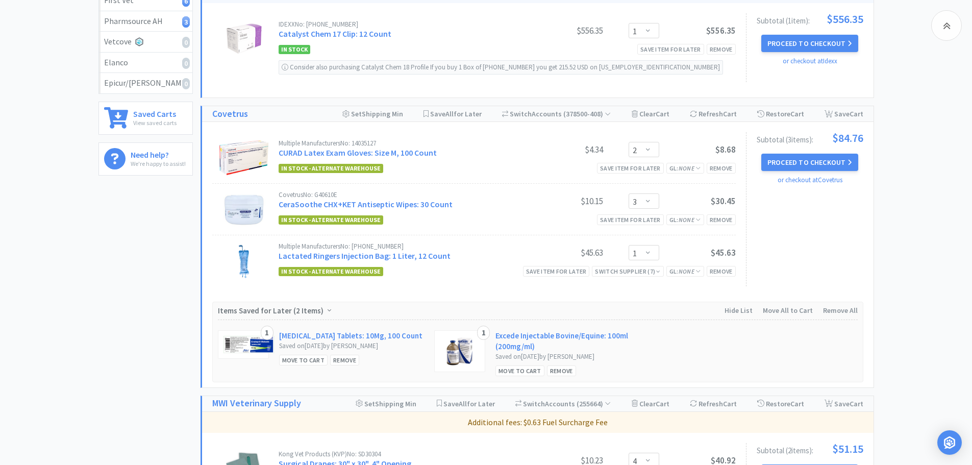
scroll to position [459, 0]
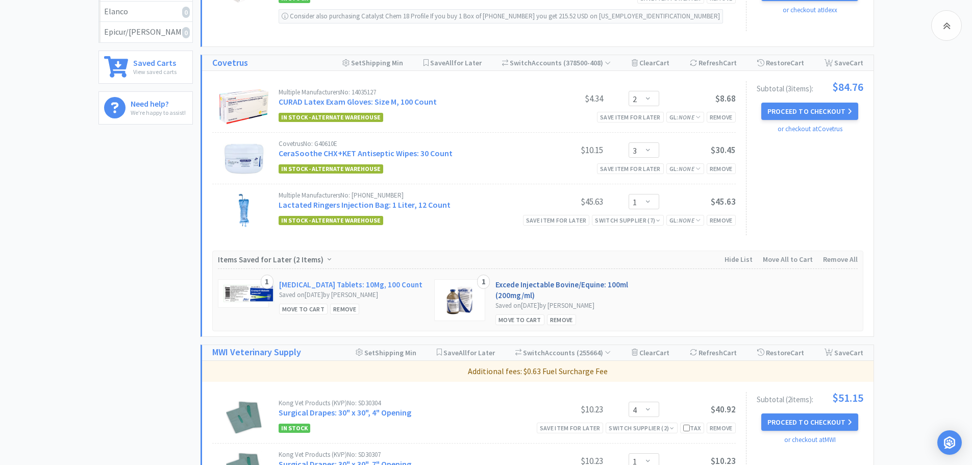
click at [518, 286] on link "Excede Injectable Bovine/Equine: 100ml (200mg/ml)" at bounding box center [568, 289] width 145 height 21
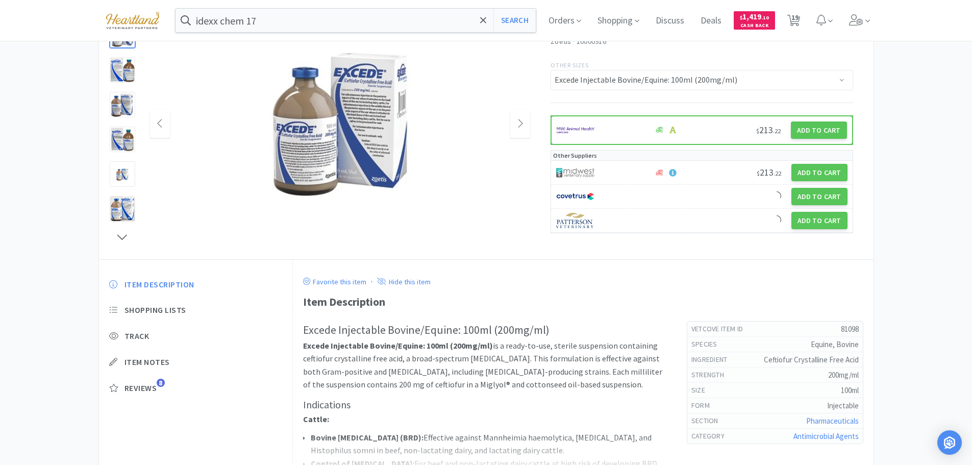
scroll to position [153, 0]
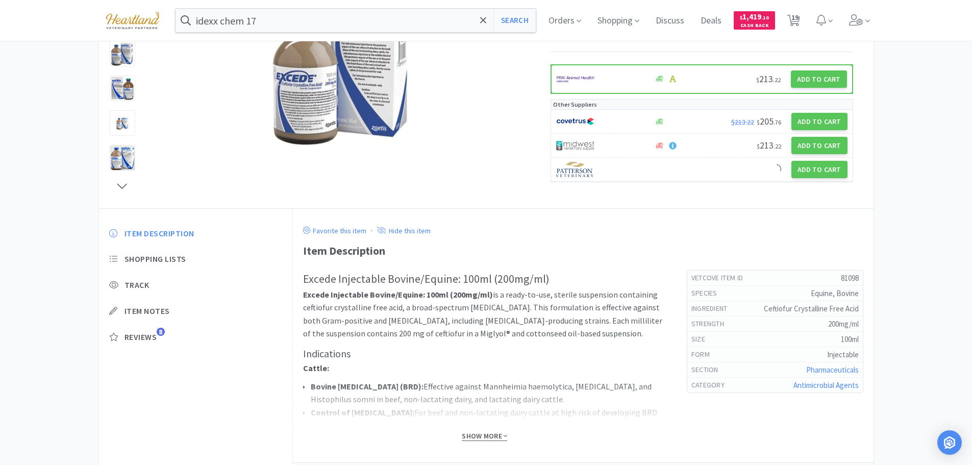
click at [481, 437] on span "Show More" at bounding box center [484, 436] width 45 height 10
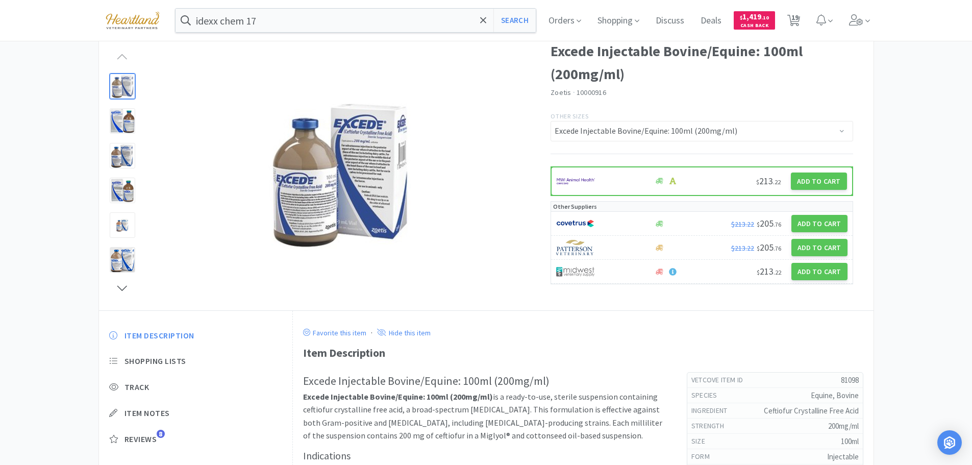
scroll to position [0, 0]
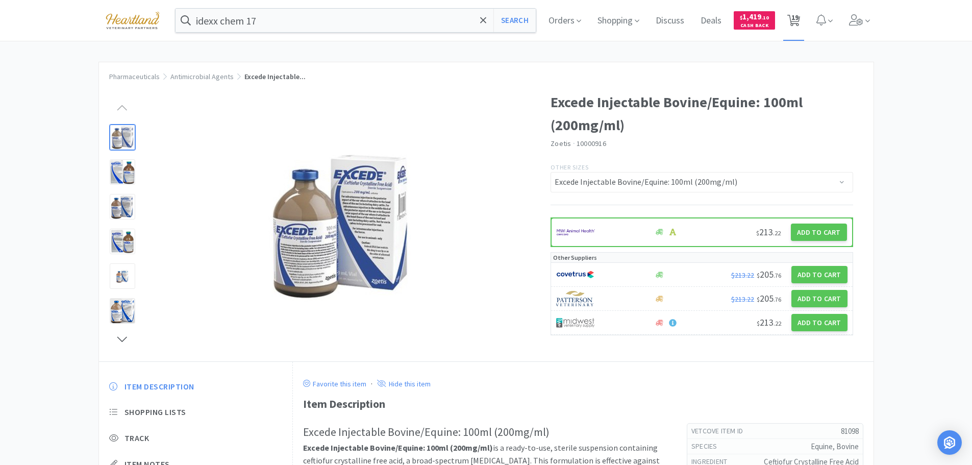
click at [800, 13] on span "19" at bounding box center [794, 20] width 13 height 14
select select "1"
select select "2"
select select "3"
select select "1"
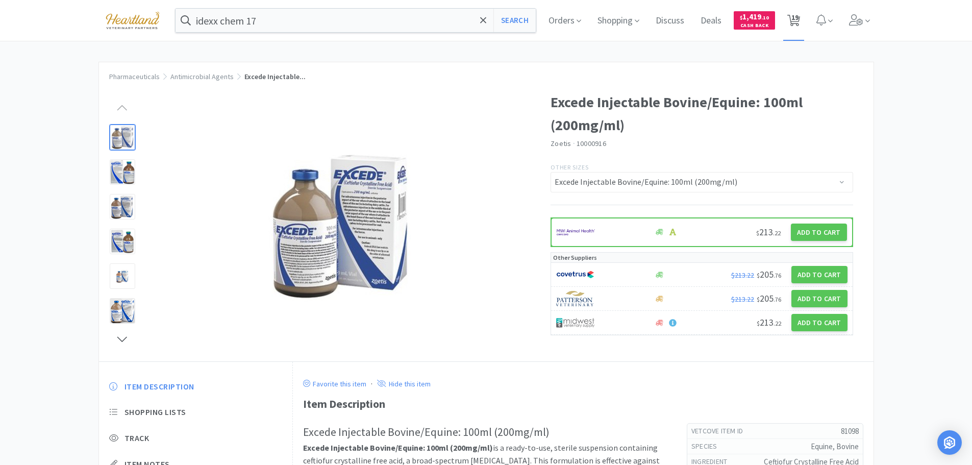
select select "4"
select select "1"
select select "4"
select select "2"
select select "1"
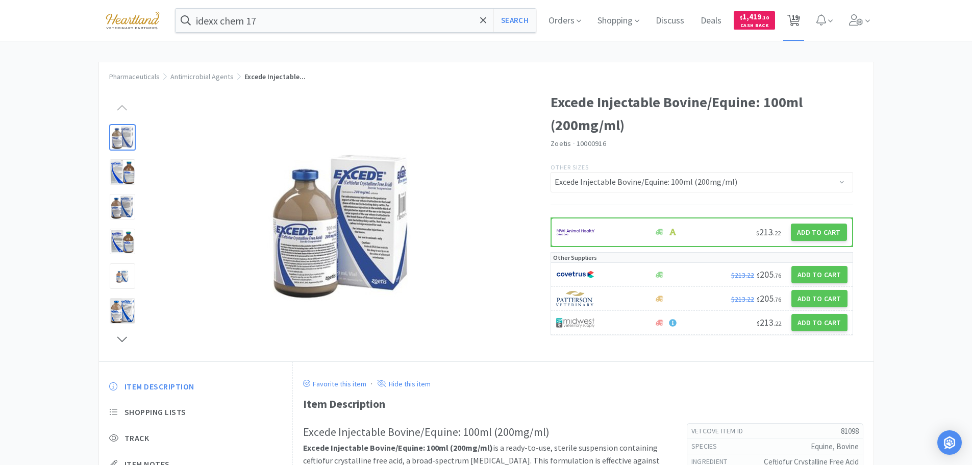
select select "1"
select select "3"
select select "1"
select select "4"
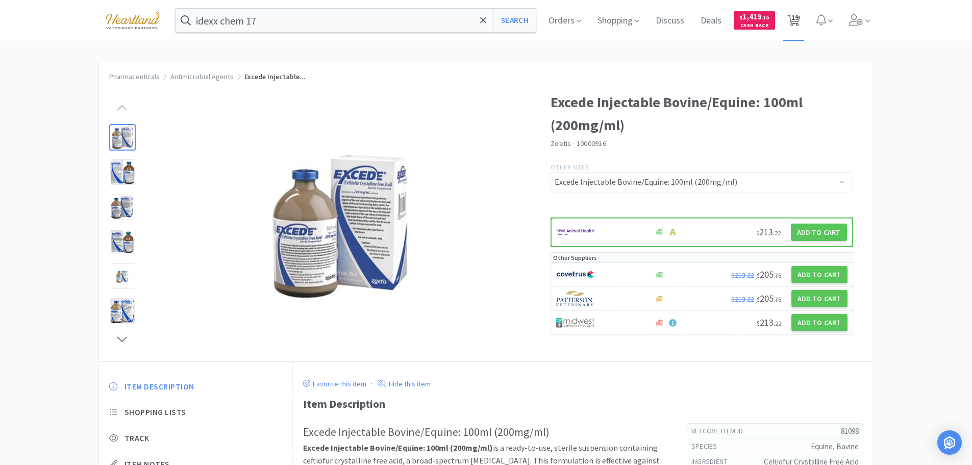
select select "4"
select select "1"
select select "2"
select select "1"
select select "2"
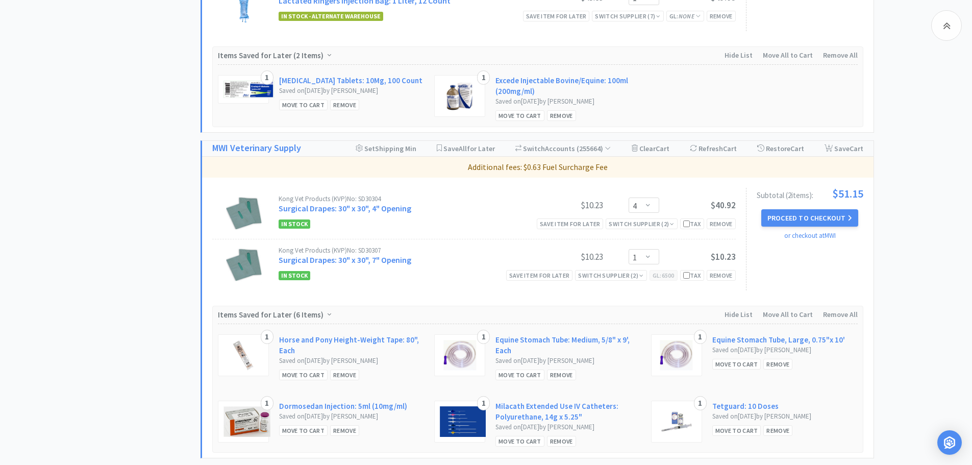
scroll to position [715, 0]
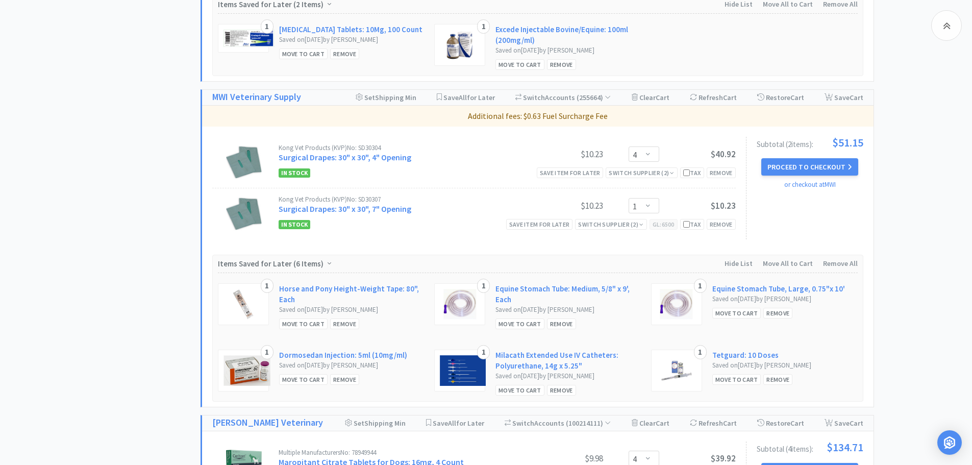
click at [348, 287] on link "Horse and Pony Height-Weight Tape: 80", Each" at bounding box center [351, 293] width 145 height 21
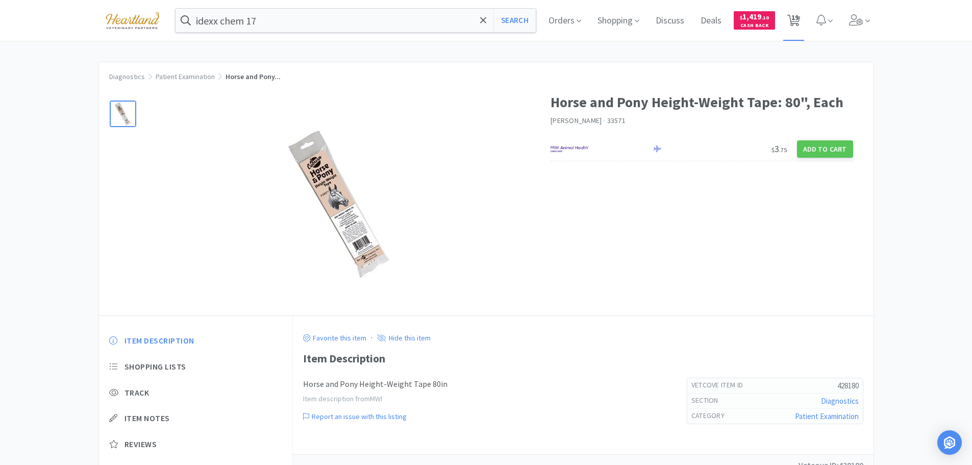
click at [799, 16] on span "19" at bounding box center [795, 17] width 7 height 41
select select "1"
select select "2"
select select "3"
select select "1"
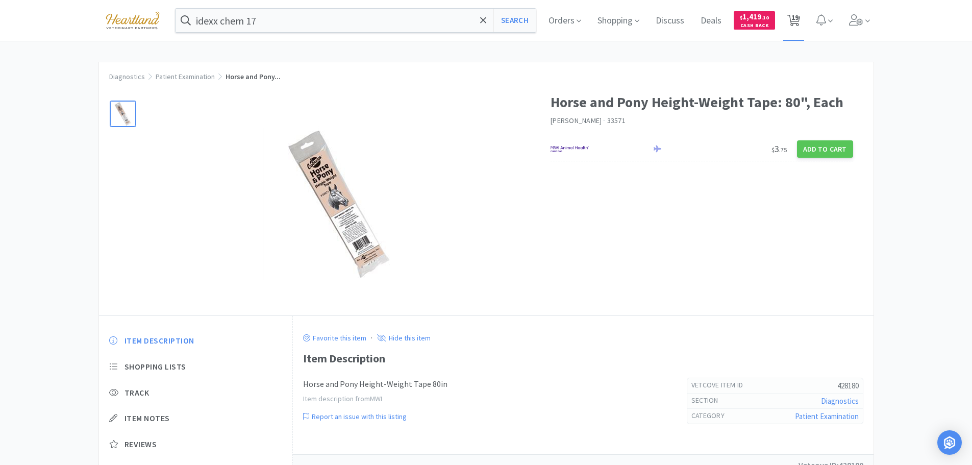
select select "4"
select select "1"
select select "4"
select select "2"
select select "1"
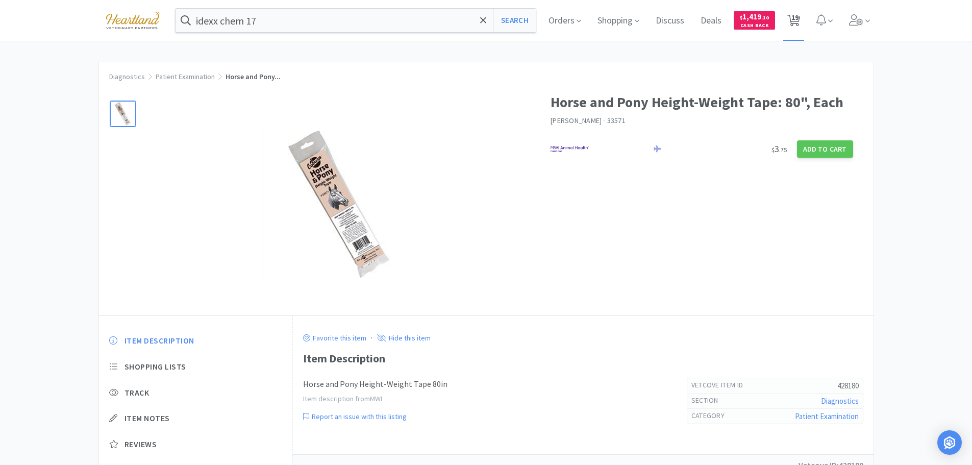
select select "1"
select select "3"
select select "1"
select select "4"
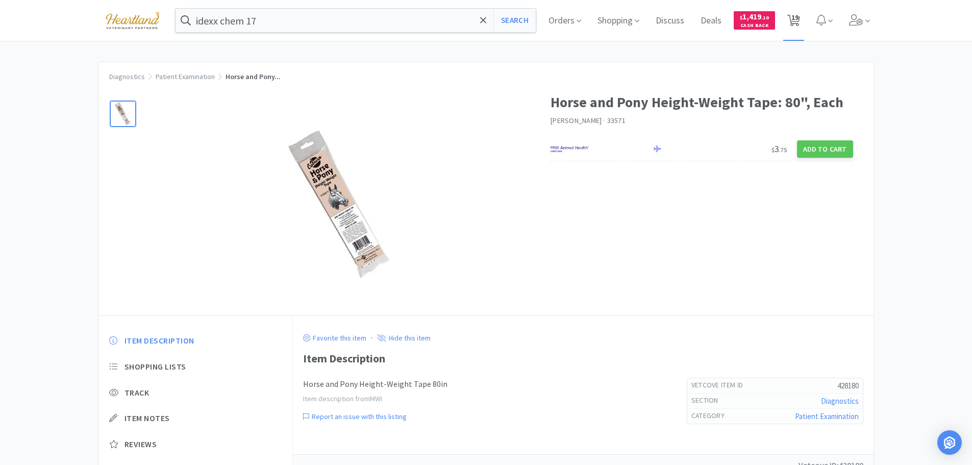
select select "4"
select select "1"
select select "2"
select select "1"
select select "2"
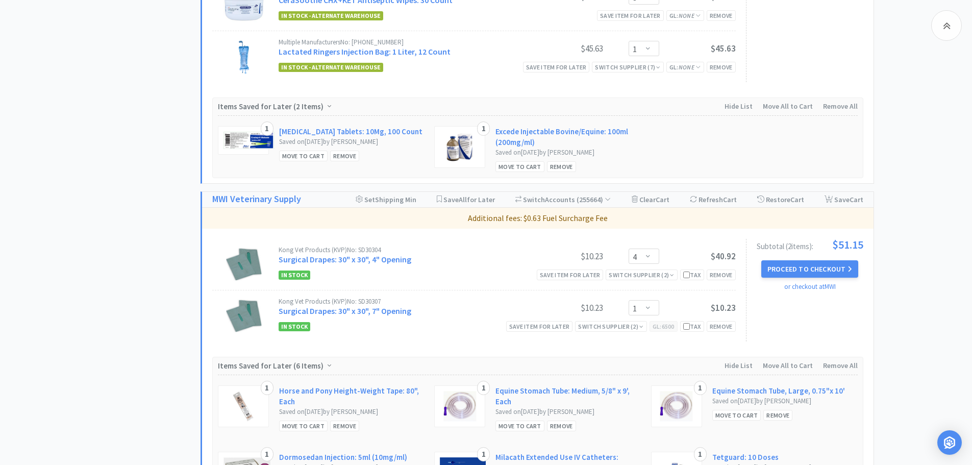
scroll to position [715, 0]
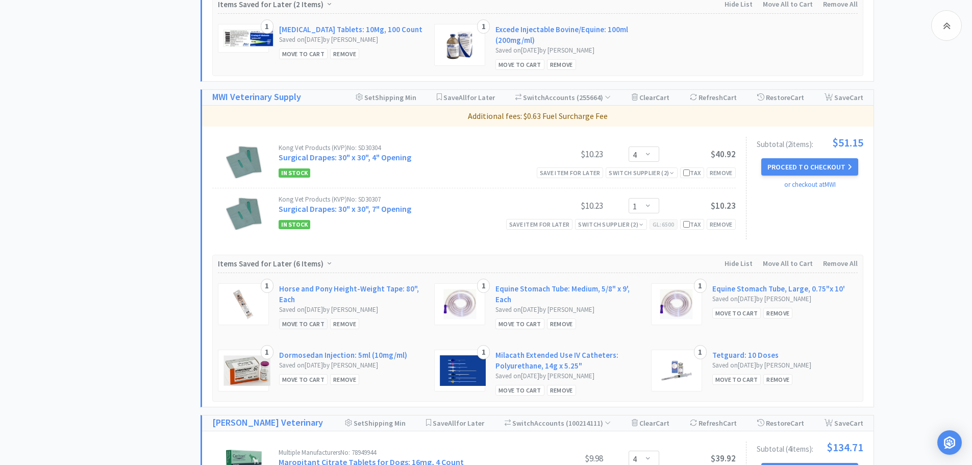
click at [295, 324] on div "Move to Cart" at bounding box center [303, 324] width 49 height 11
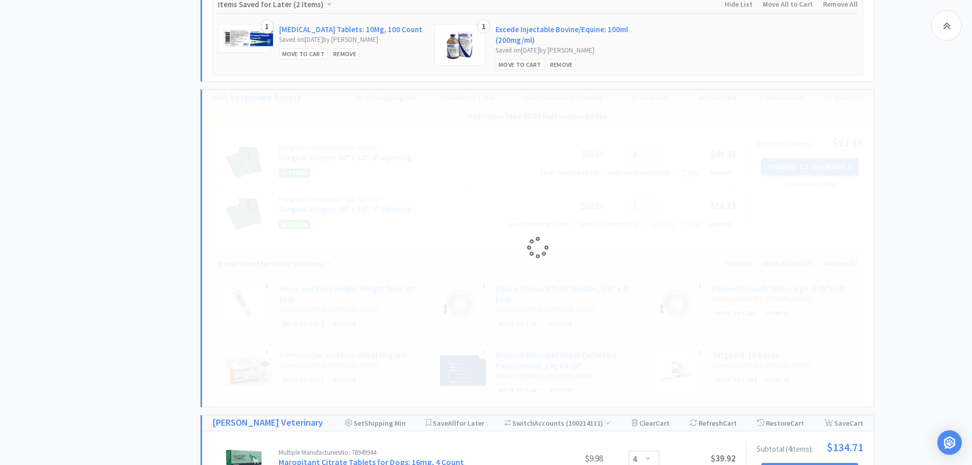
select select "1"
select select "4"
select select "1"
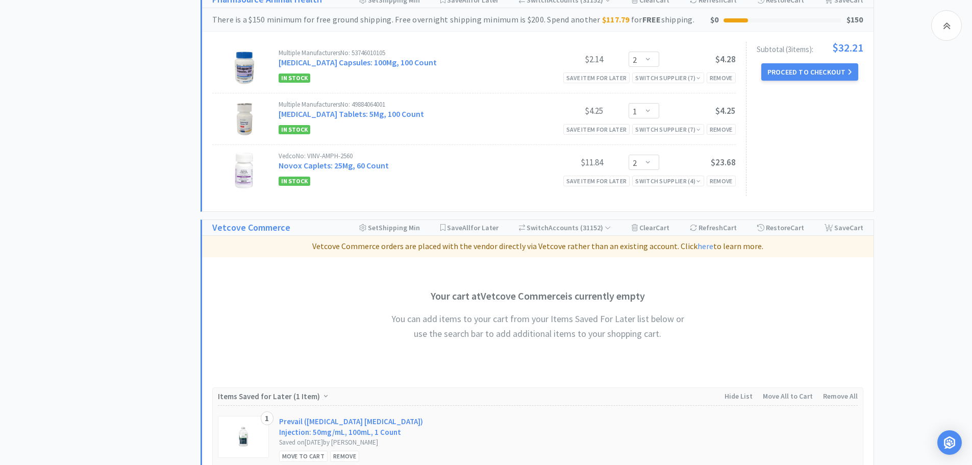
scroll to position [2195, 0]
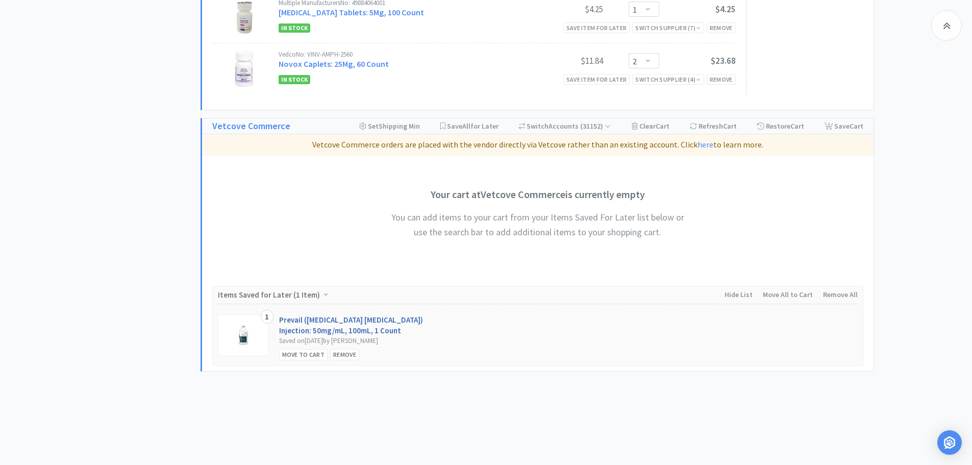
click at [319, 314] on link "Prevail ([MEDICAL_DATA] [MEDICAL_DATA]) Injection: 50mg/mL, 100mL, 1 Count" at bounding box center [351, 324] width 145 height 21
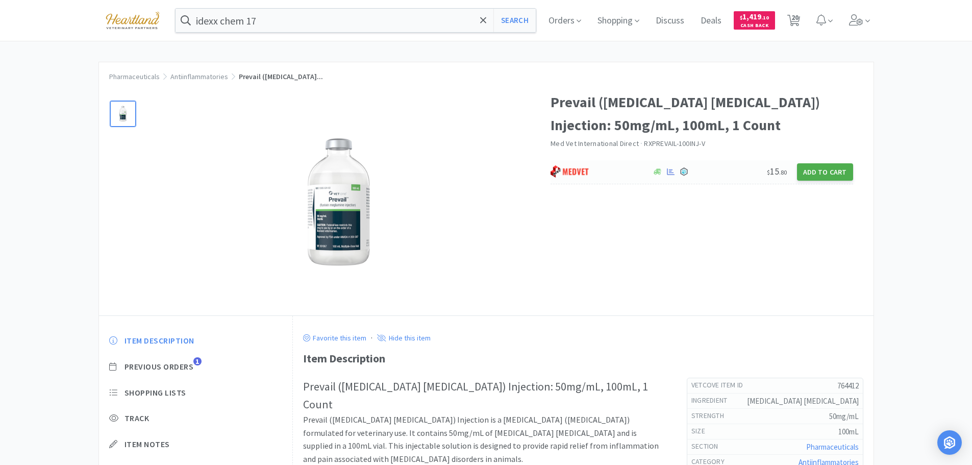
click at [829, 173] on button "Add to Cart" at bounding box center [825, 171] width 56 height 17
select select "1"
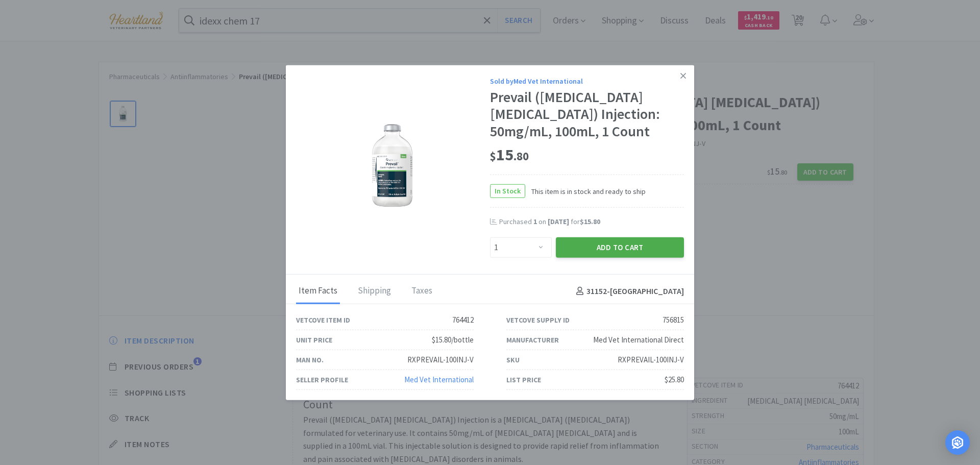
click at [643, 245] on button "Add to Cart" at bounding box center [620, 247] width 128 height 20
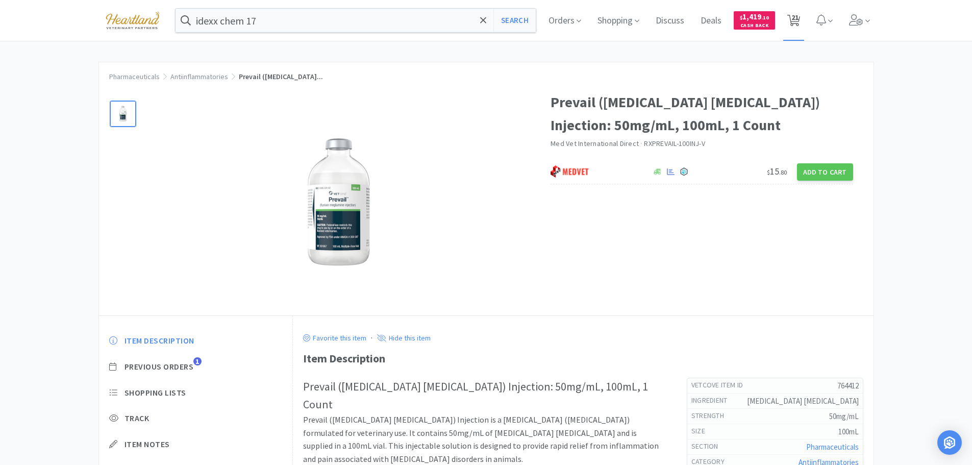
click at [799, 24] on span "21" at bounding box center [795, 17] width 7 height 41
select select "1"
select select "2"
select select "3"
select select "1"
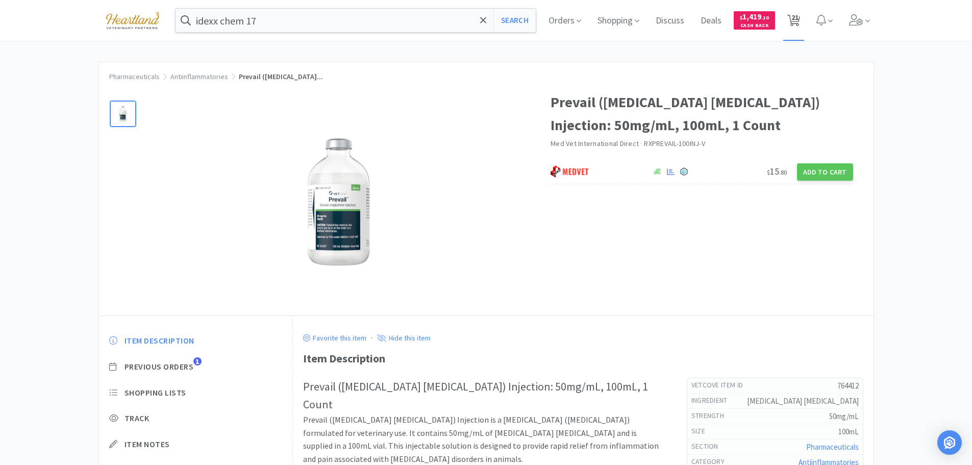
select select "1"
select select "4"
select select "1"
select select "4"
select select "2"
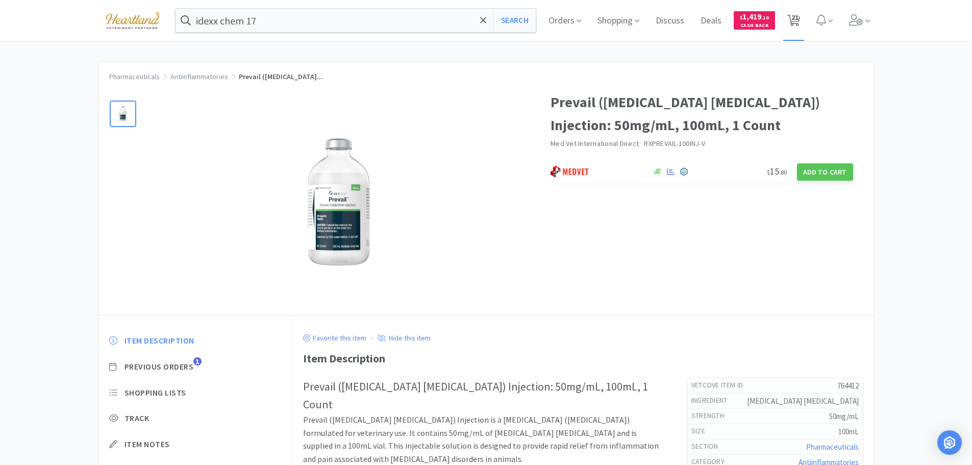
select select "1"
select select "3"
select select "1"
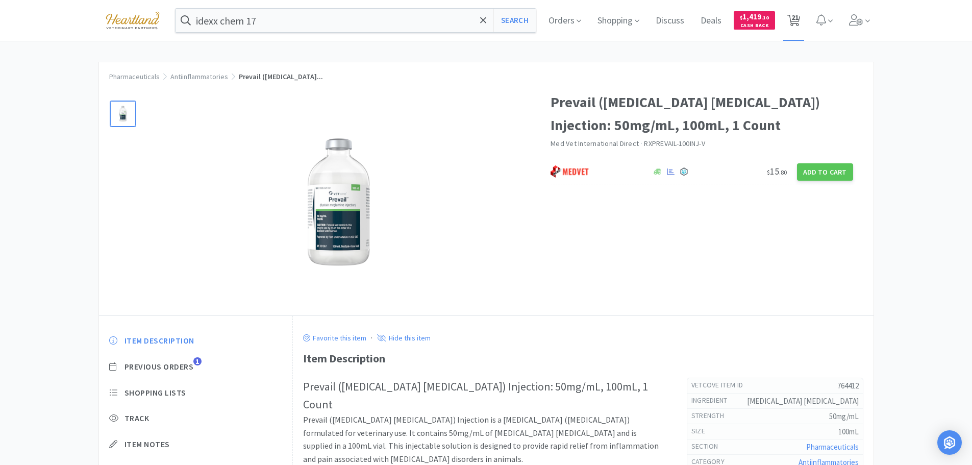
select select "4"
select select "1"
select select "2"
select select "1"
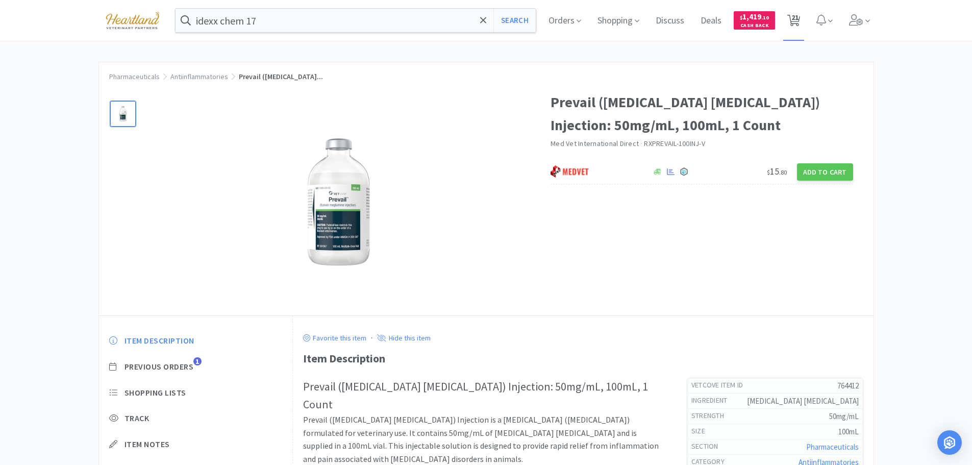
select select "2"
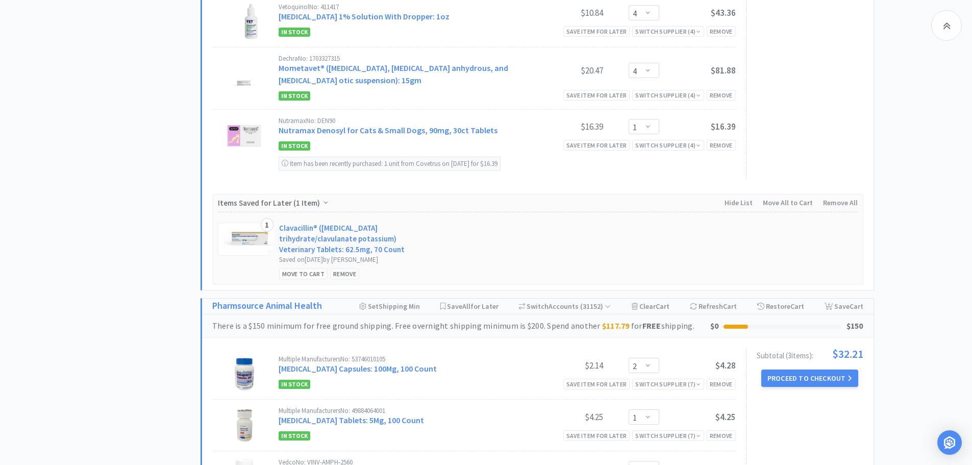
scroll to position [2141, 0]
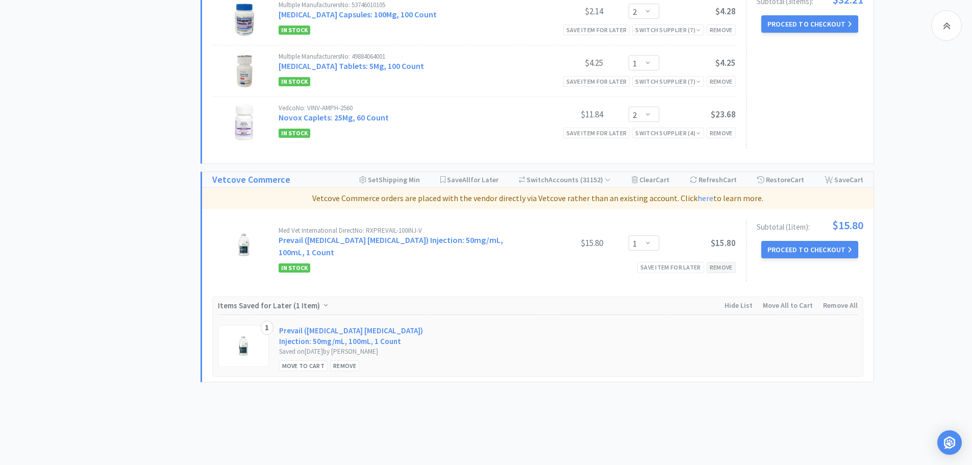
click at [724, 262] on div "Remove" at bounding box center [721, 267] width 29 height 11
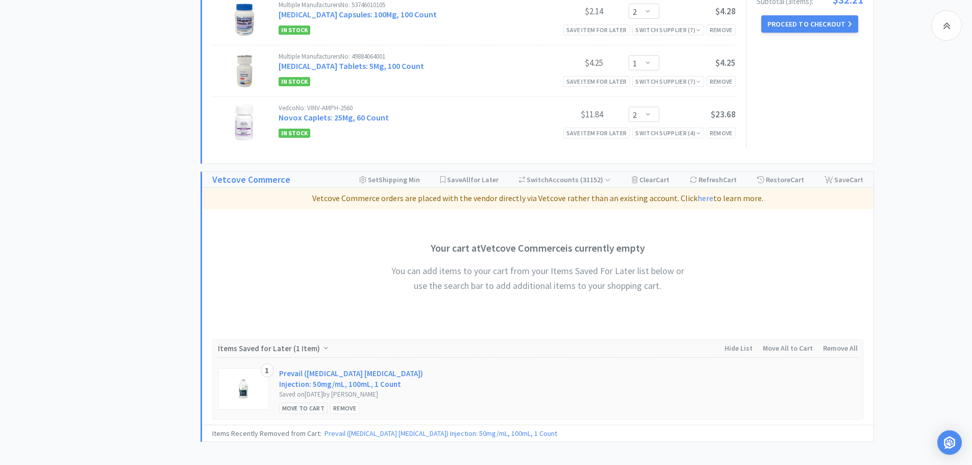
click at [294, 403] on div "Move to Cart" at bounding box center [303, 408] width 49 height 11
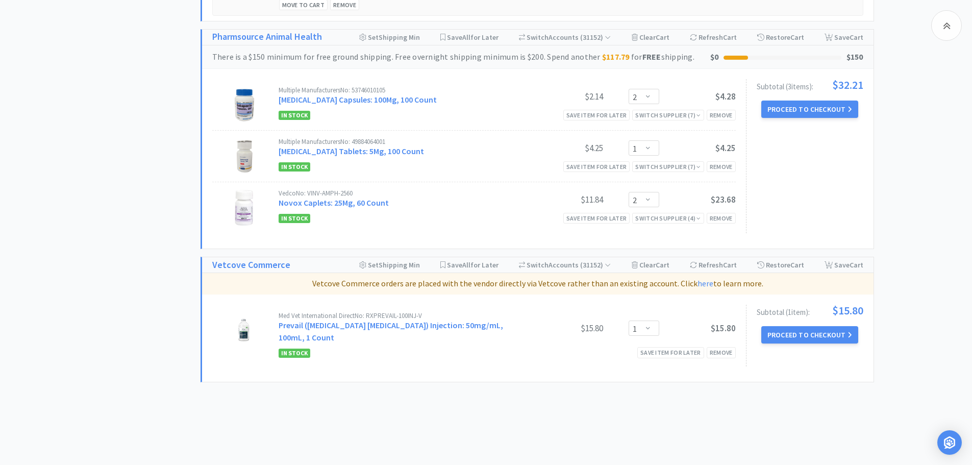
scroll to position [1903, 0]
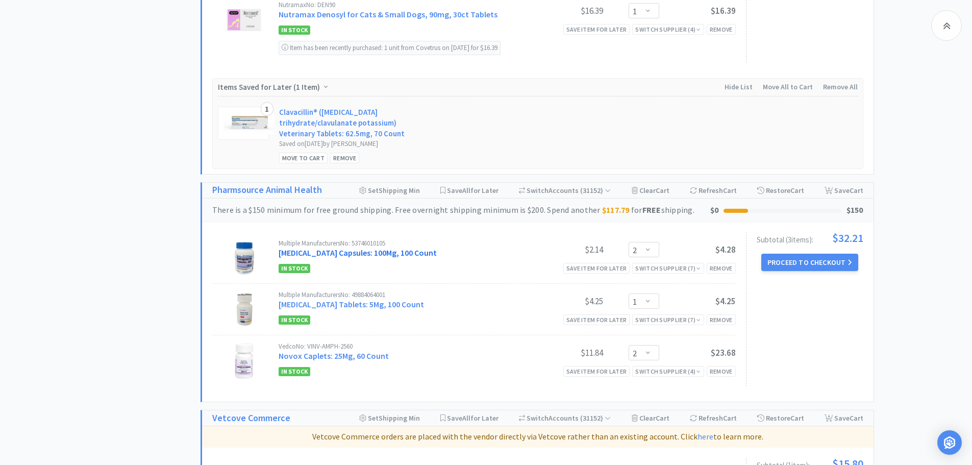
click at [357, 248] on link "[MEDICAL_DATA] Capsules: 100Mg, 100 Count" at bounding box center [358, 253] width 158 height 10
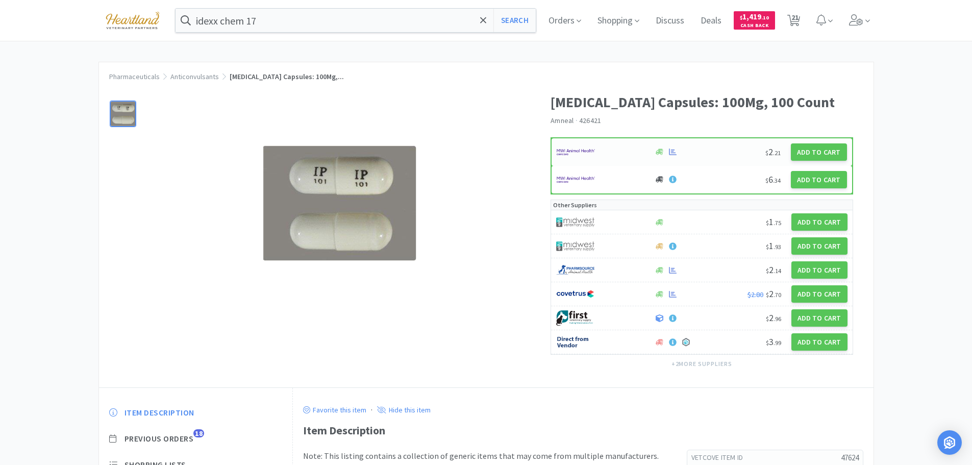
click at [616, 143] on div at bounding box center [600, 151] width 87 height 17
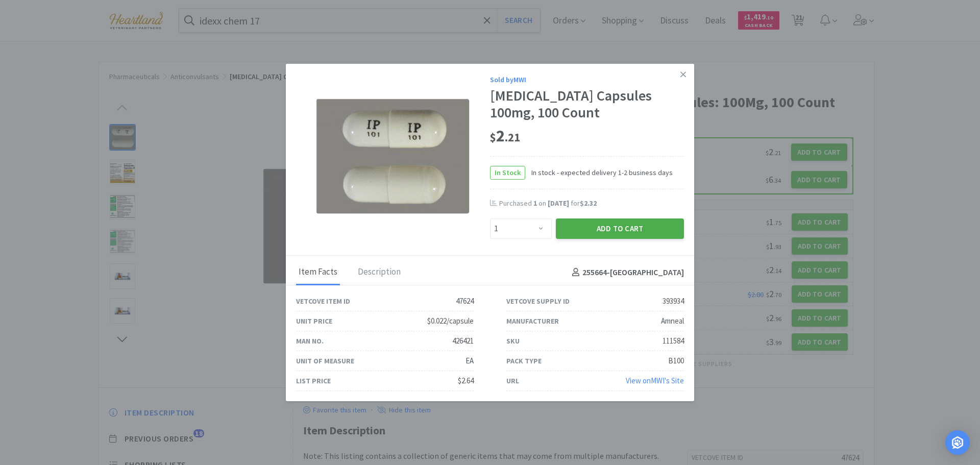
click at [627, 225] on button "Add to Cart" at bounding box center [620, 228] width 128 height 20
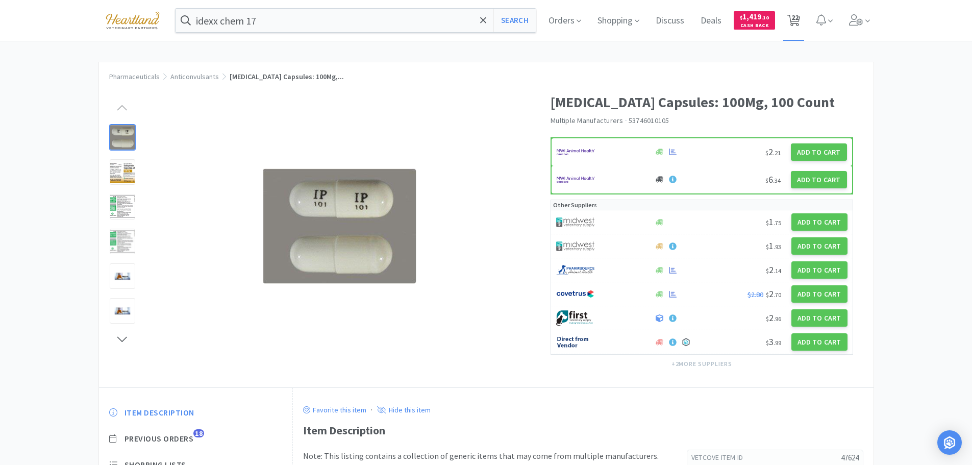
click at [792, 16] on icon at bounding box center [794, 20] width 13 height 11
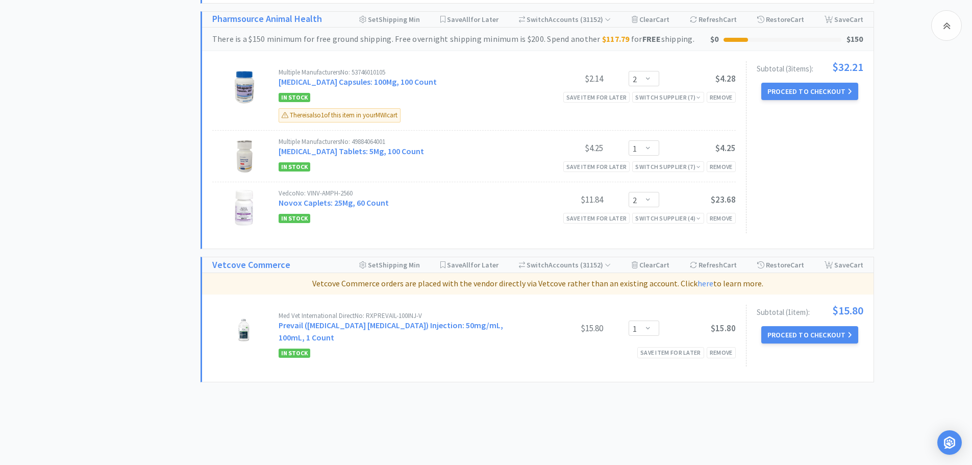
scroll to position [2041, 0]
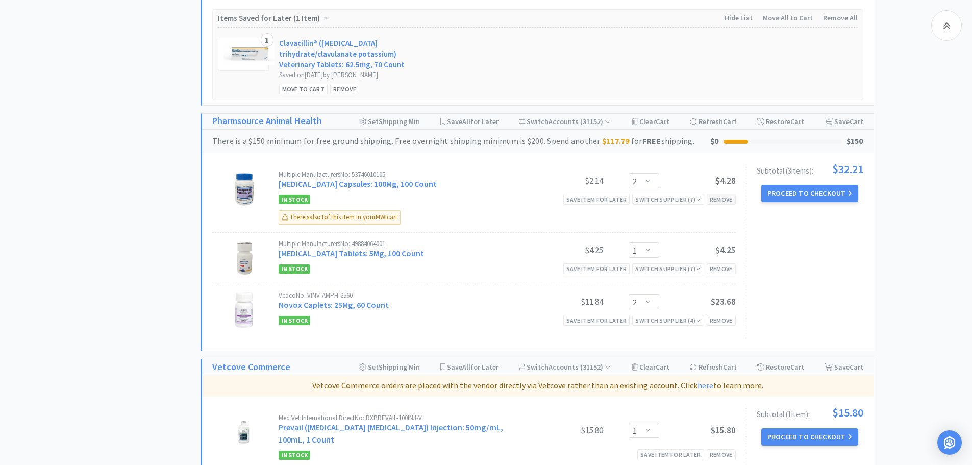
click at [725, 194] on div "Remove" at bounding box center [721, 199] width 29 height 11
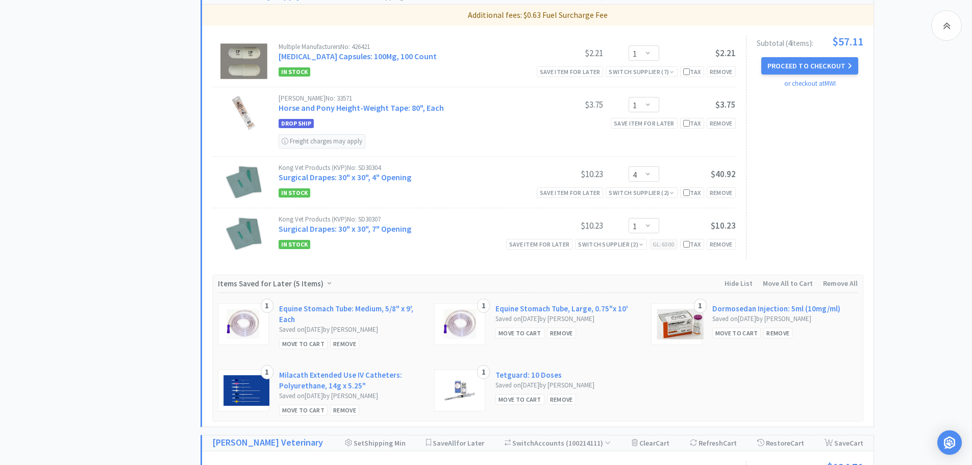
scroll to position [765, 0]
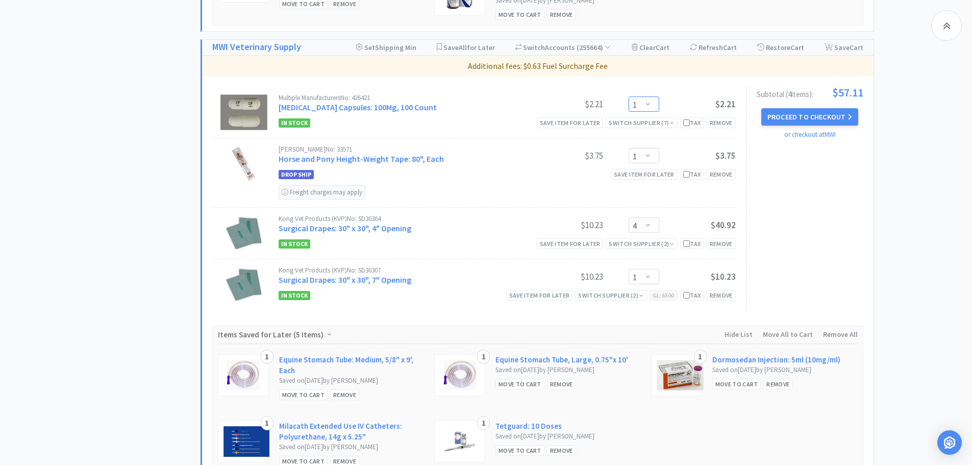
click at [648, 107] on select "Enter Quantity 1 2 3 4 5 6 7 8 9 10 11 12 13 14 15 16 17 18 19 20 Enter Quantity" at bounding box center [644, 103] width 31 height 15
click at [629, 96] on select "Enter Quantity 1 2 3 4 5 6 7 8 9 10 11 12 13 14 15 16 17 18 19 20 Enter Quantity" at bounding box center [644, 103] width 31 height 15
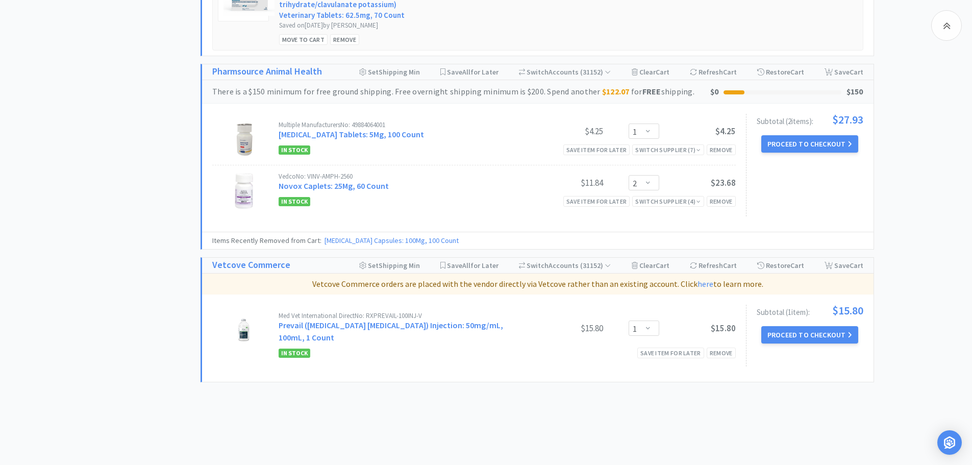
scroll to position [1970, 0]
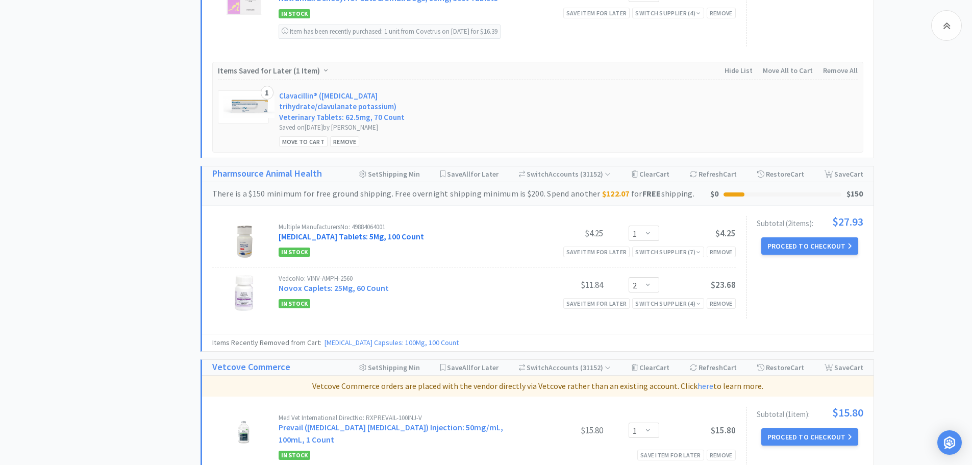
click at [345, 231] on link "[MEDICAL_DATA] Tablets: 5Mg, 100 Count" at bounding box center [351, 236] width 145 height 10
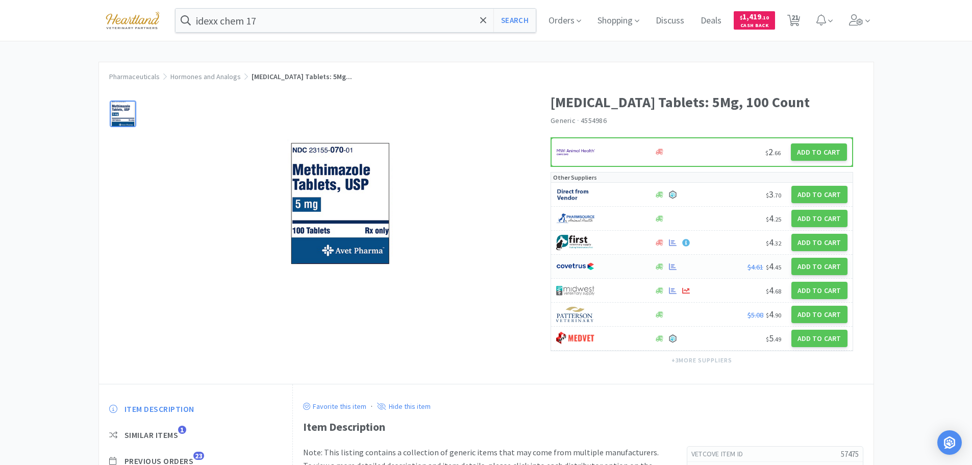
click at [615, 267] on div at bounding box center [599, 266] width 87 height 17
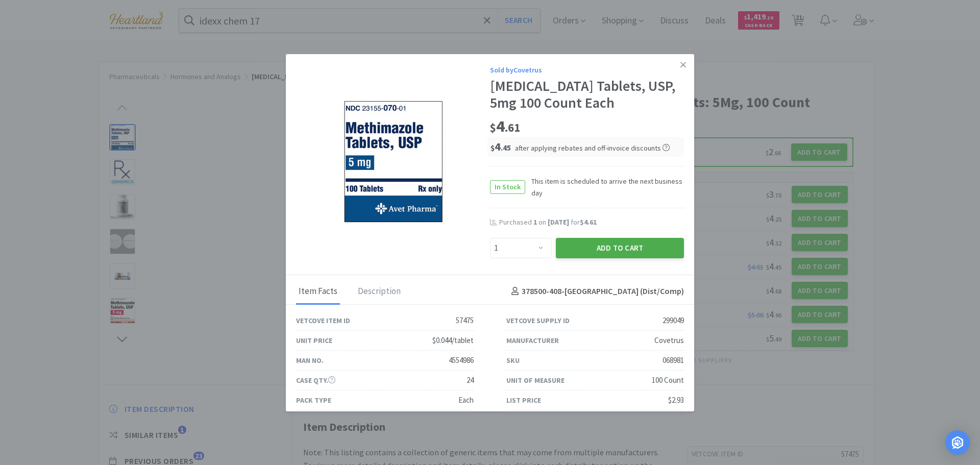
click at [630, 248] on button "Add to Cart" at bounding box center [620, 248] width 128 height 20
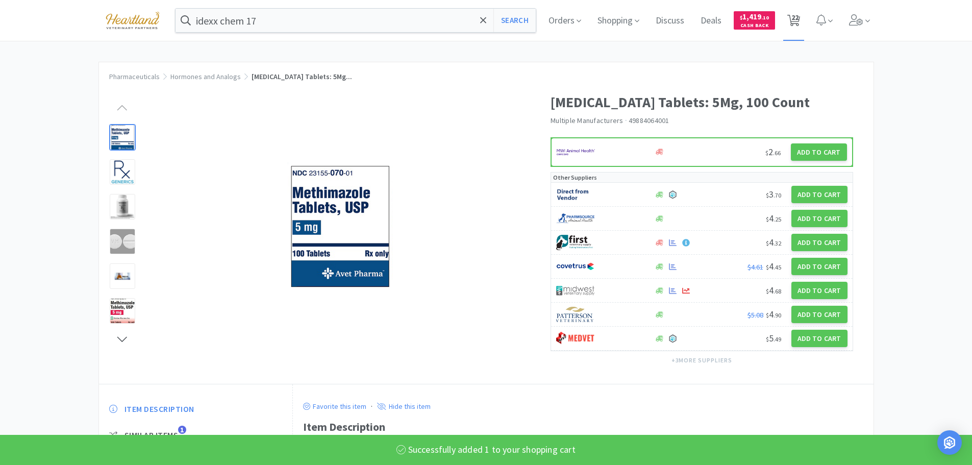
click at [800, 16] on icon at bounding box center [794, 20] width 13 height 11
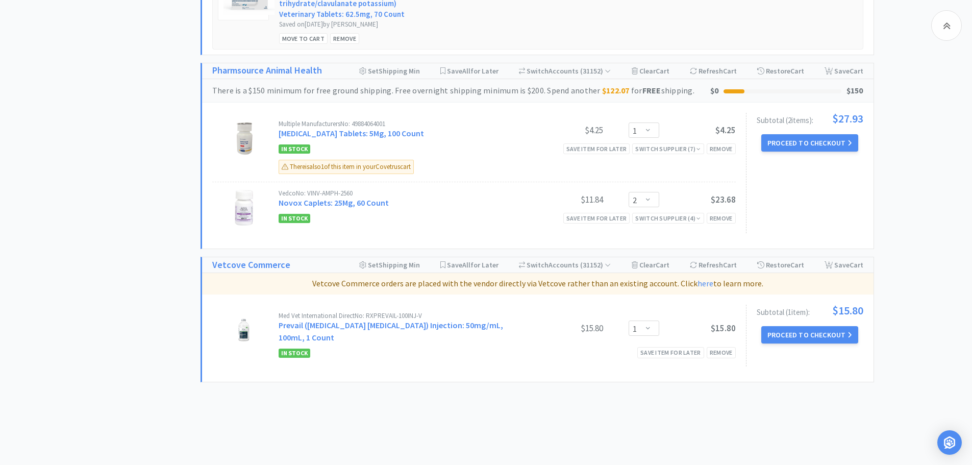
scroll to position [2041, 0]
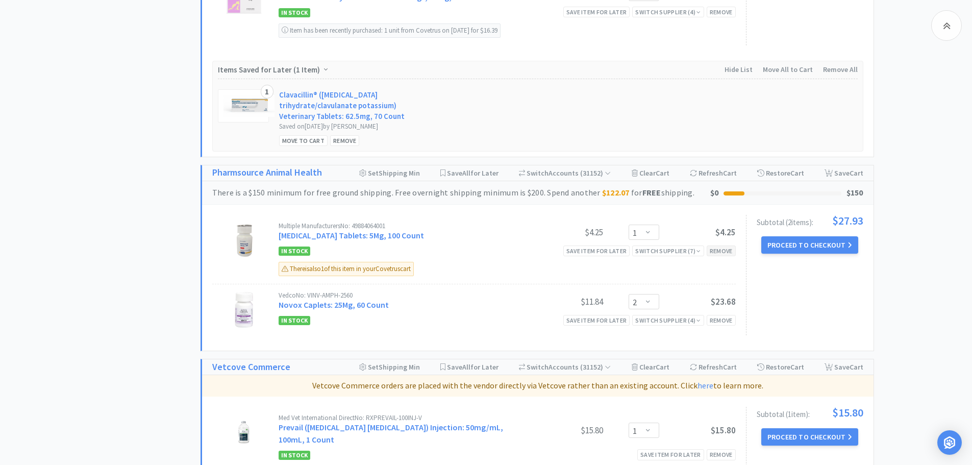
click at [725, 246] on div "Remove" at bounding box center [721, 251] width 29 height 11
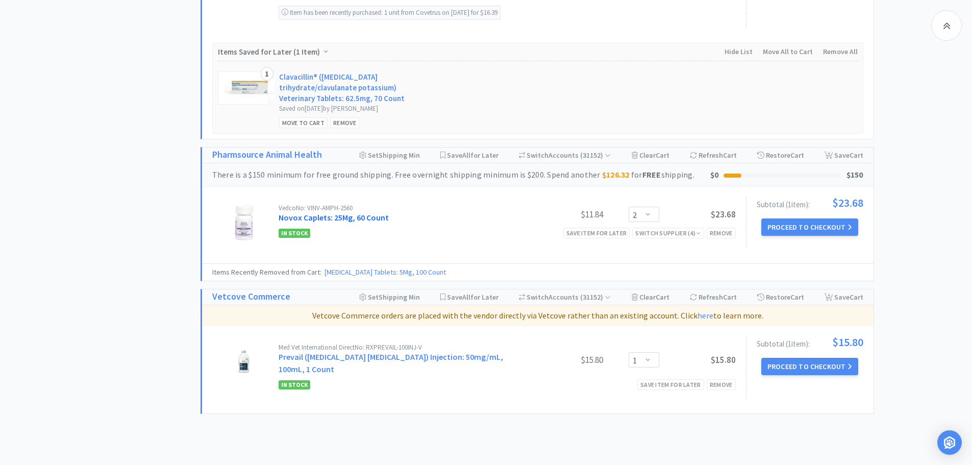
click at [339, 212] on link "Novox Caplets: 25Mg, 60 Count" at bounding box center [334, 217] width 110 height 10
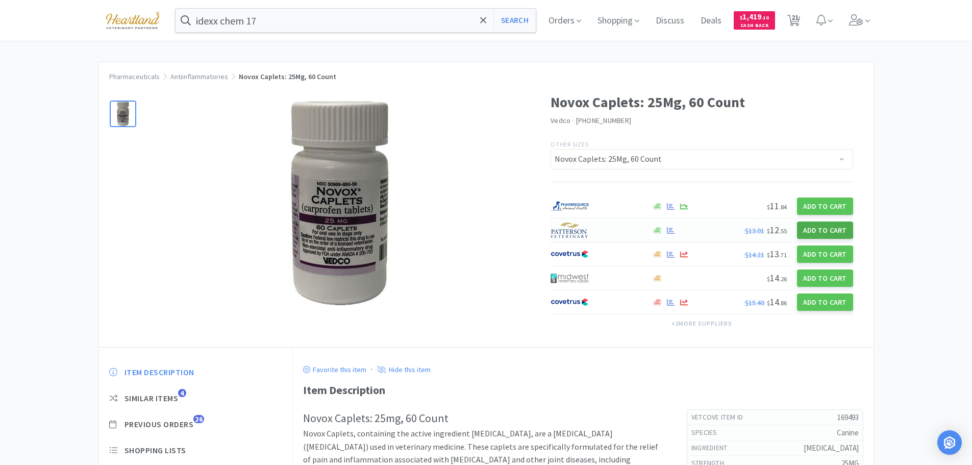
click at [828, 235] on button "Add to Cart" at bounding box center [825, 230] width 56 height 17
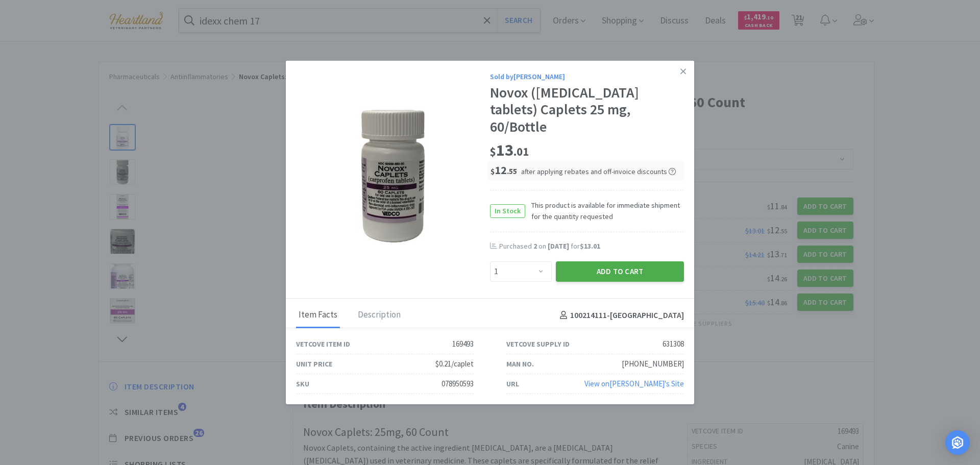
click at [620, 261] on button "Add to Cart" at bounding box center [620, 271] width 128 height 20
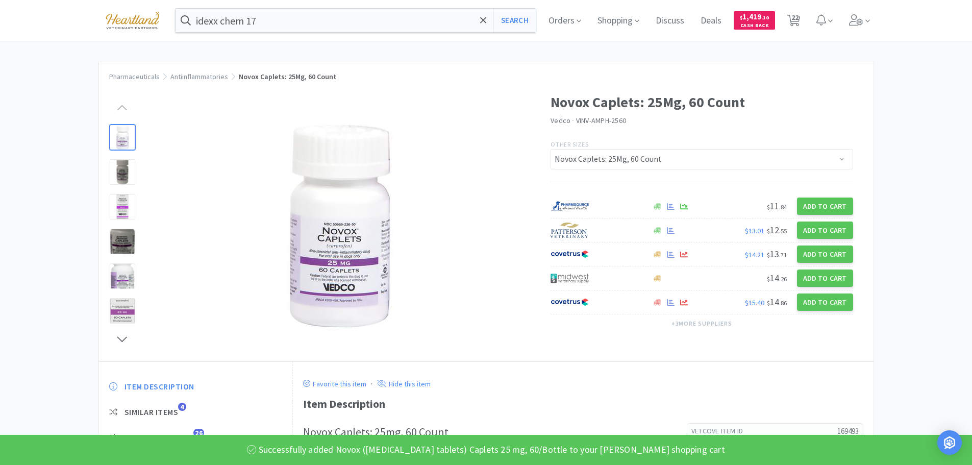
drag, startPoint x: 800, startPoint y: 19, endPoint x: 798, endPoint y: 47, distance: 28.7
click at [799, 19] on span "22" at bounding box center [795, 17] width 7 height 41
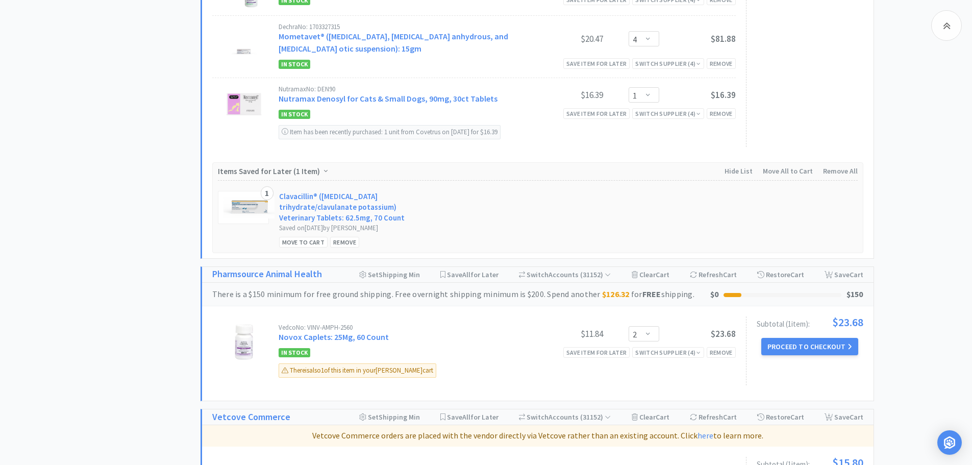
scroll to position [2143, 0]
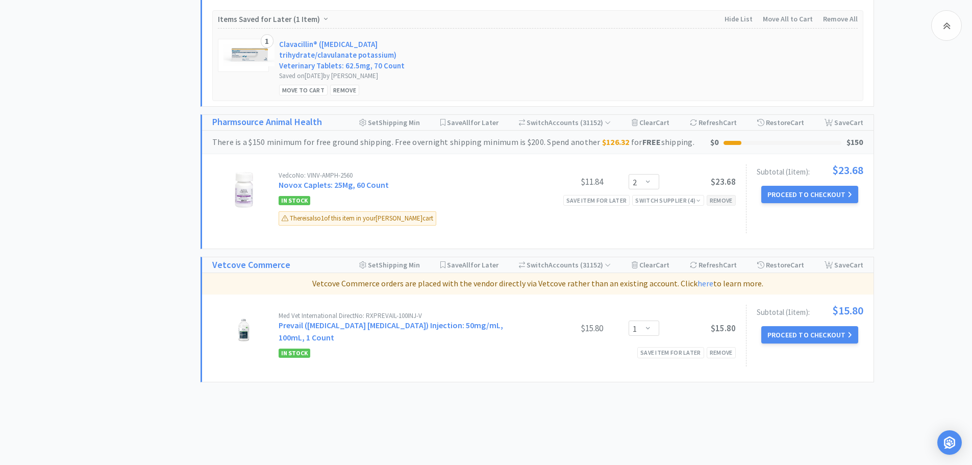
click at [730, 195] on div "Remove" at bounding box center [721, 200] width 29 height 11
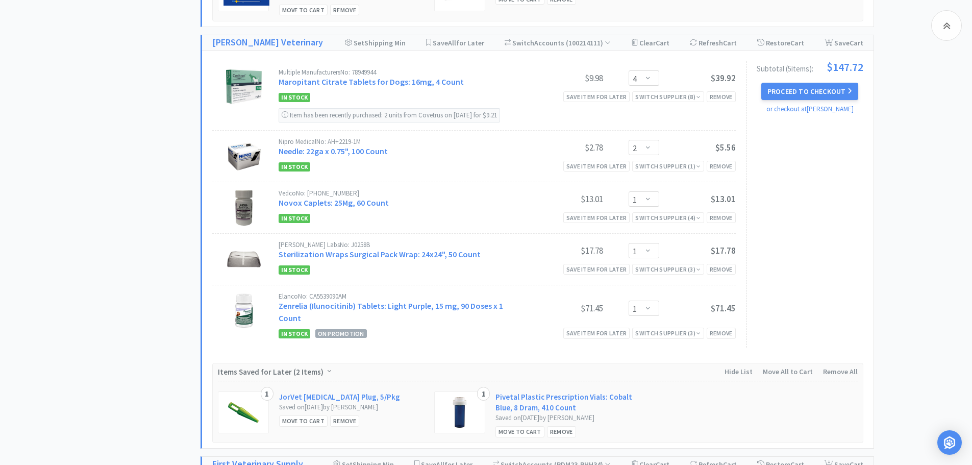
scroll to position [1216, 0]
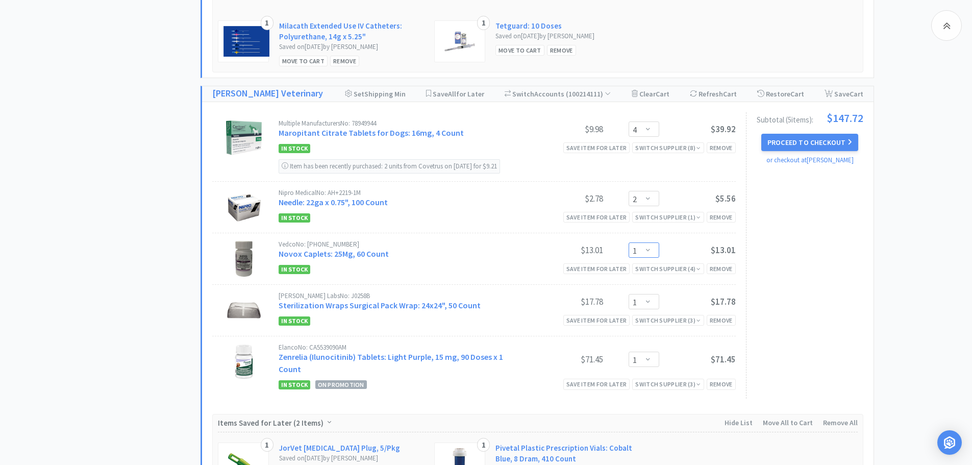
click at [654, 254] on select "Enter Quantity 1 2 3 4 5 6 7 8 9 10 11 12 13 14 15 16 17 18 19 20 Enter Quantity" at bounding box center [644, 249] width 31 height 15
click at [629, 242] on select "Enter Quantity 1 2 3 4 5 6 7 8 9 10 11 12 13 14 15 16 17 18 19 20 Enter Quantity" at bounding box center [644, 249] width 31 height 15
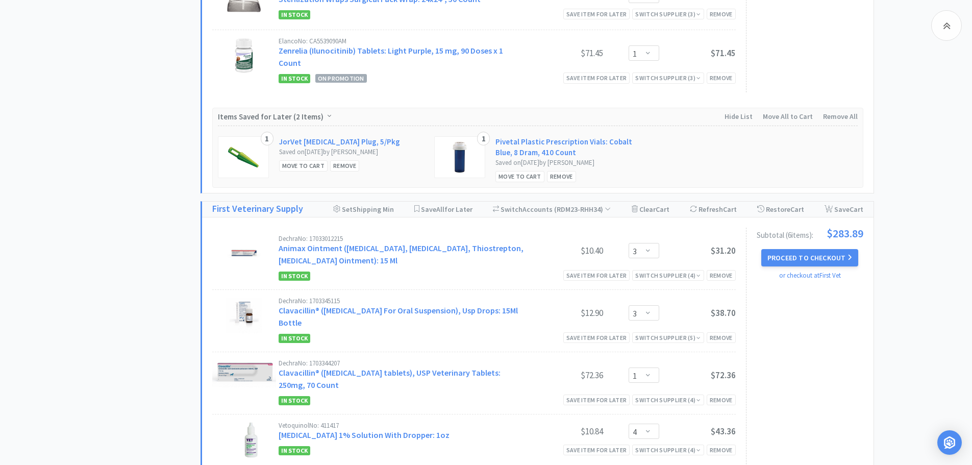
scroll to position [1472, 0]
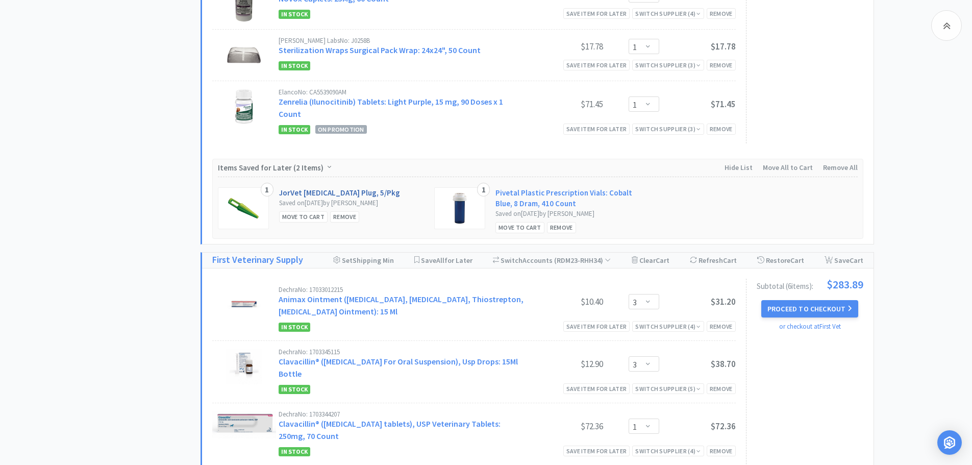
click at [302, 187] on link "JorVet [MEDICAL_DATA] Plug, 5/Pkg" at bounding box center [339, 192] width 121 height 11
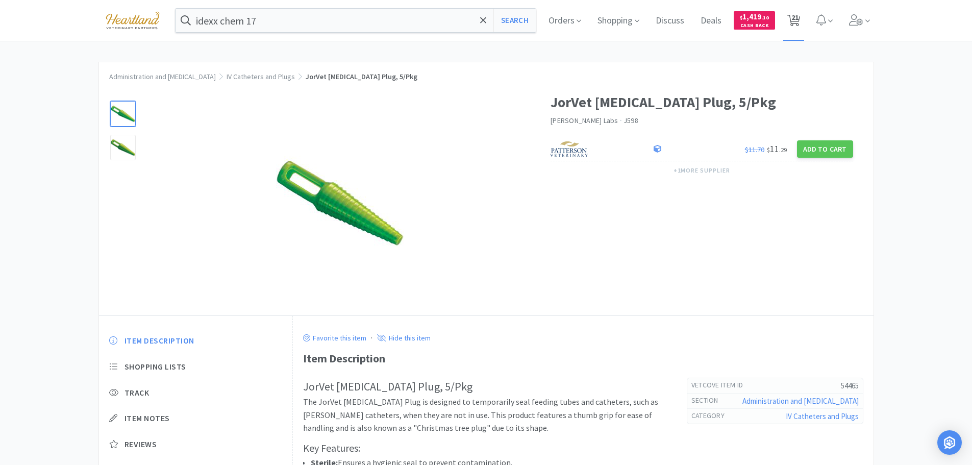
click at [799, 19] on span "21" at bounding box center [795, 17] width 7 height 41
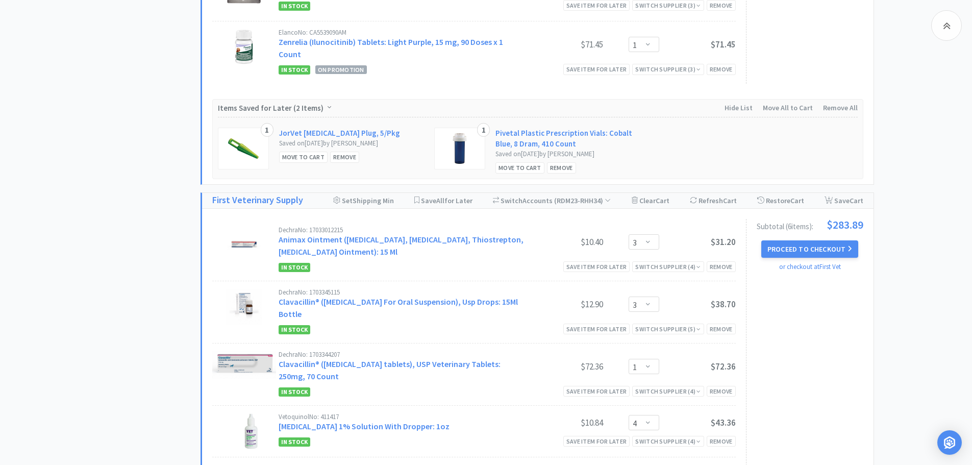
scroll to position [1480, 0]
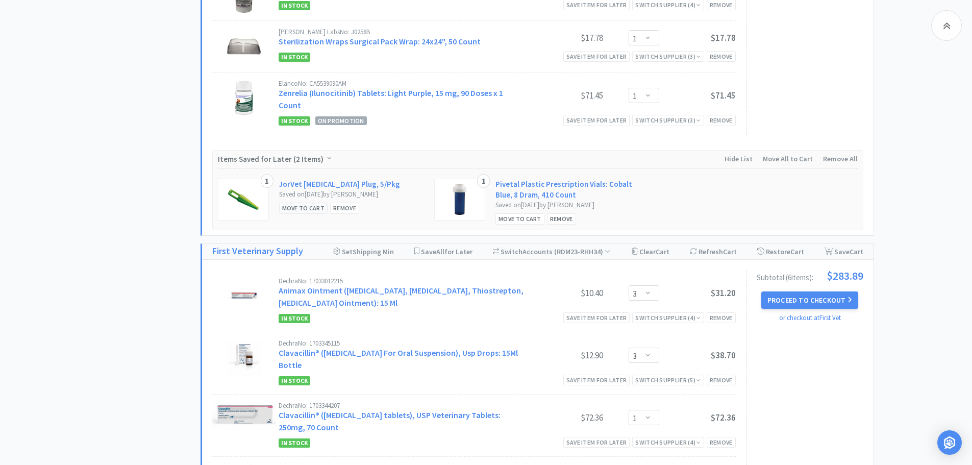
click at [292, 203] on div "Move to Cart" at bounding box center [303, 208] width 49 height 11
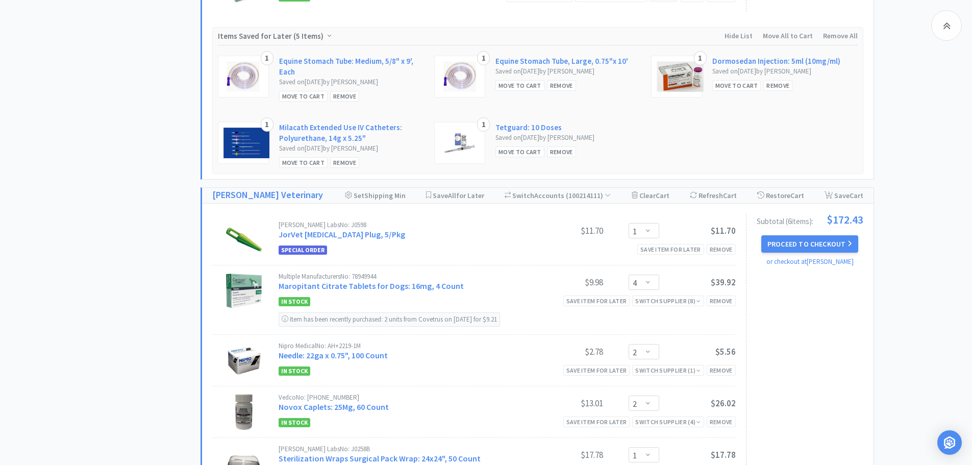
scroll to position [1013, 0]
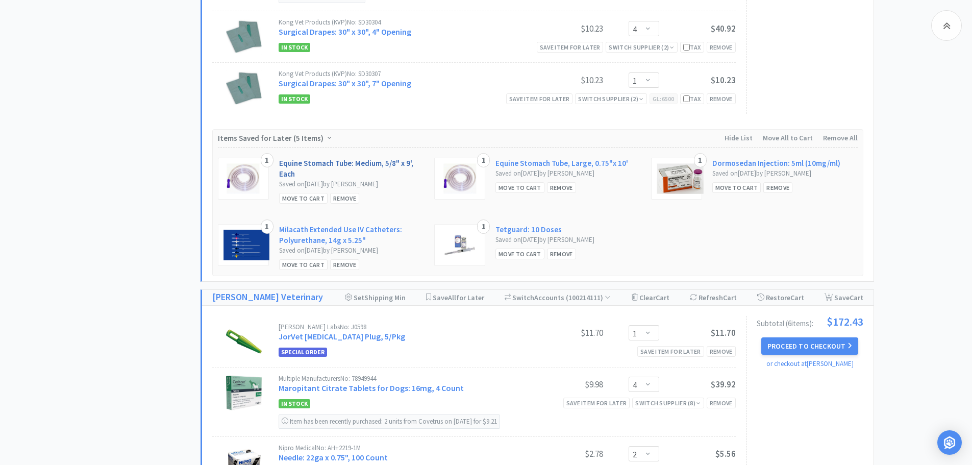
click at [350, 160] on link "Equine Stomach Tube: Medium, 5/8" x 9', Each" at bounding box center [351, 168] width 145 height 21
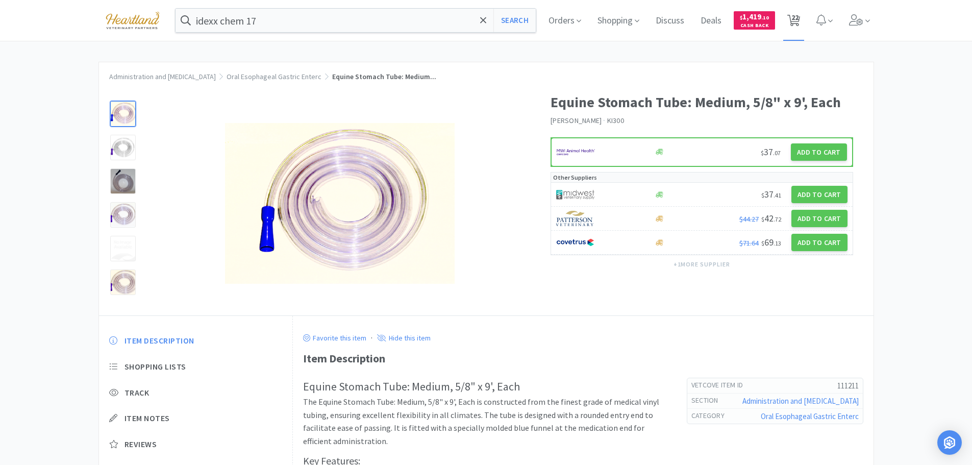
click at [799, 16] on span "22" at bounding box center [795, 17] width 7 height 41
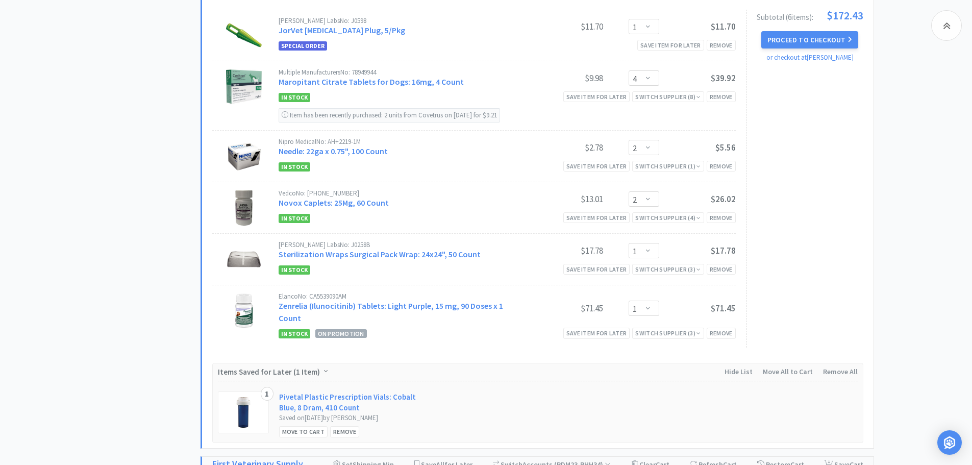
scroll to position [1217, 0]
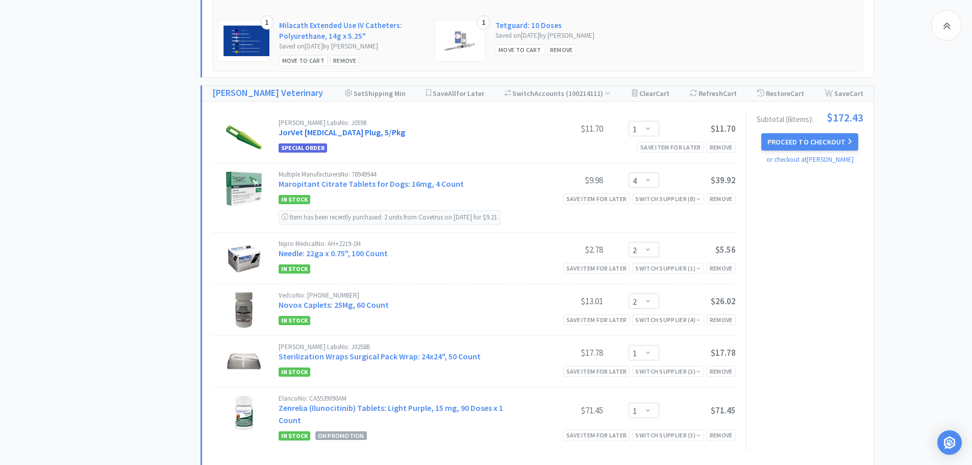
click at [345, 133] on link "JorVet [MEDICAL_DATA] Plug, 5/Pkg" at bounding box center [342, 132] width 127 height 10
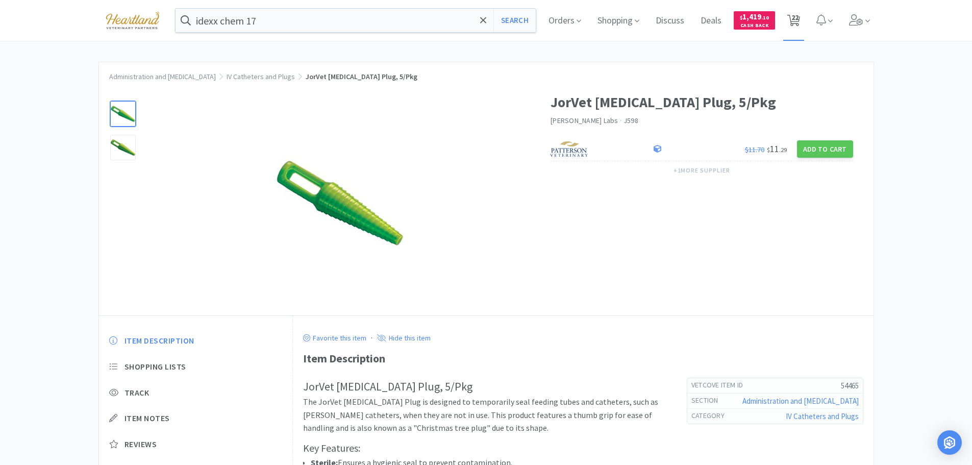
click at [794, 19] on icon at bounding box center [794, 20] width 13 height 11
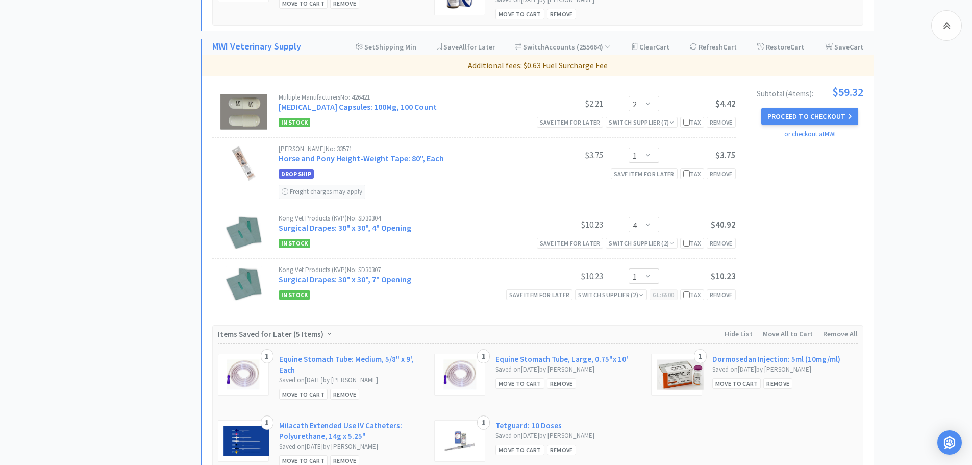
scroll to position [766, 0]
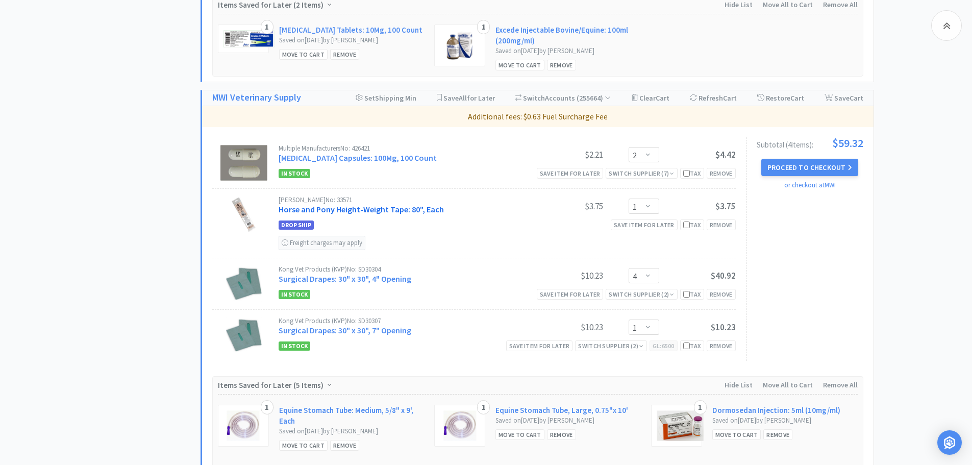
click at [376, 207] on link "Horse and Pony Height-Weight Tape: 80", Each" at bounding box center [361, 209] width 165 height 10
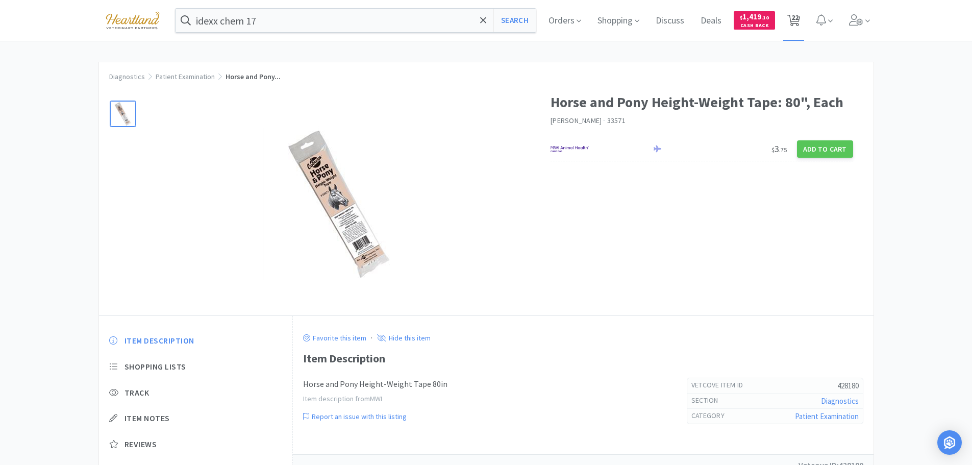
click at [798, 19] on span "22" at bounding box center [795, 17] width 7 height 41
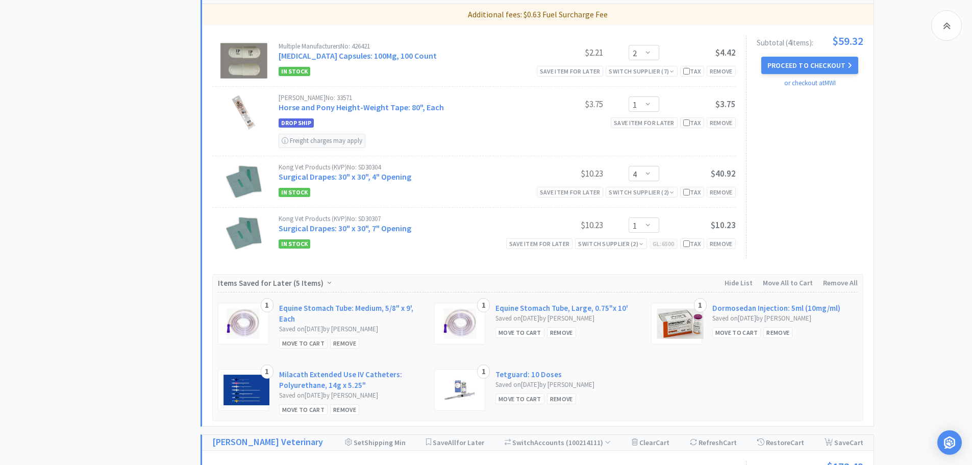
scroll to position [817, 0]
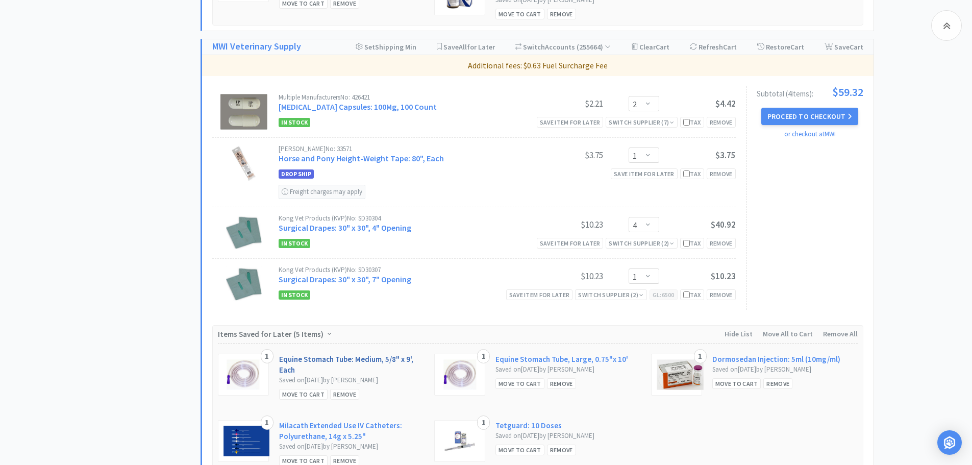
click at [313, 361] on link "Equine Stomach Tube: Medium, 5/8" x 9', Each" at bounding box center [351, 364] width 145 height 21
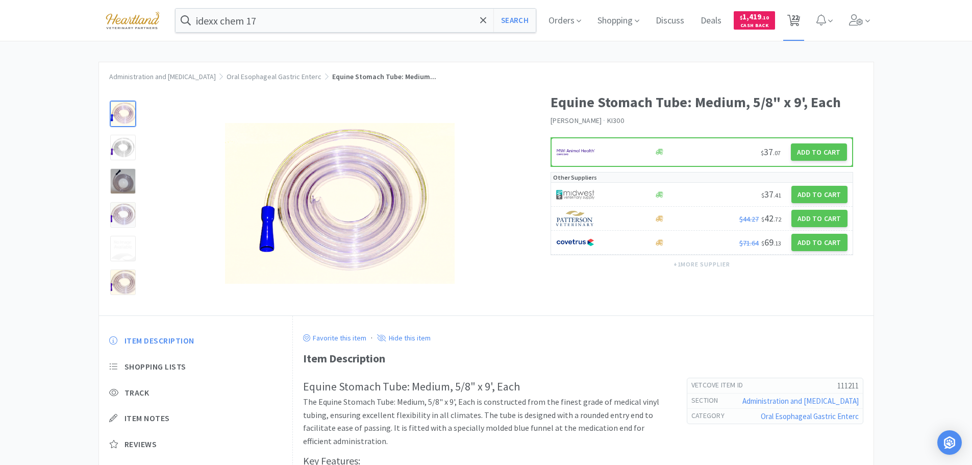
click at [798, 20] on span "22" at bounding box center [795, 17] width 7 height 41
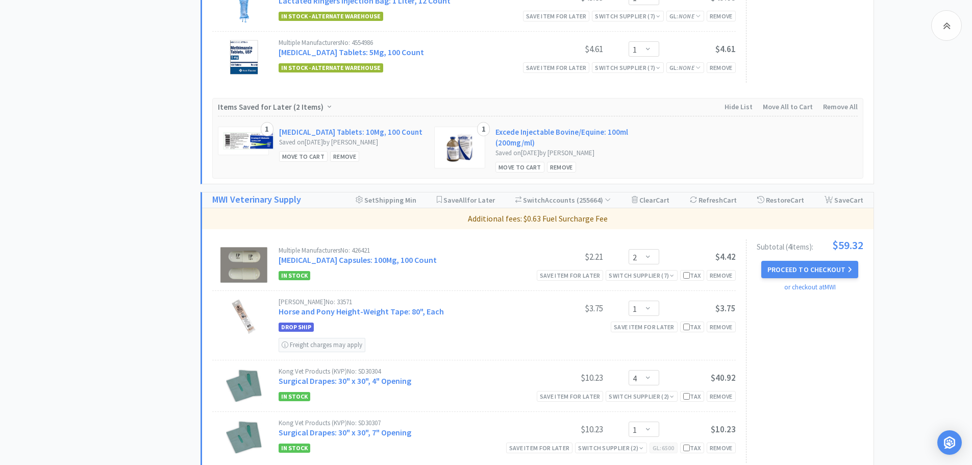
scroll to position [919, 0]
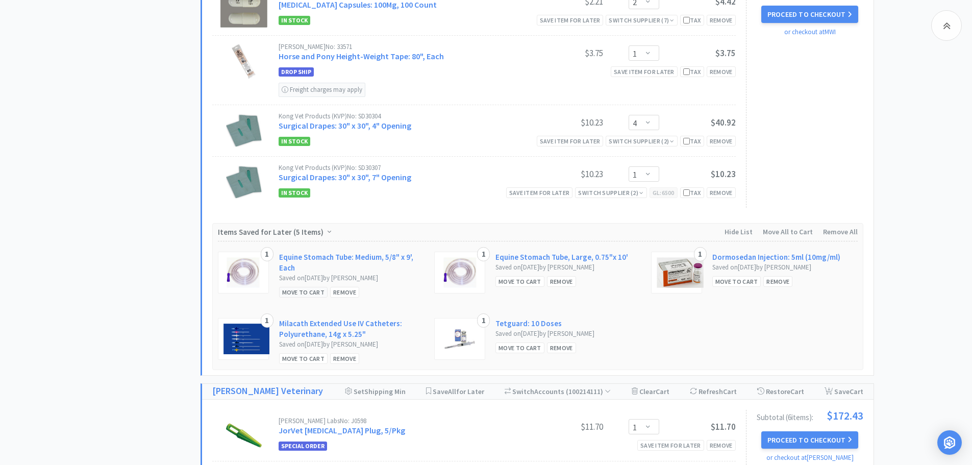
click at [300, 295] on div "Move to Cart" at bounding box center [303, 292] width 49 height 11
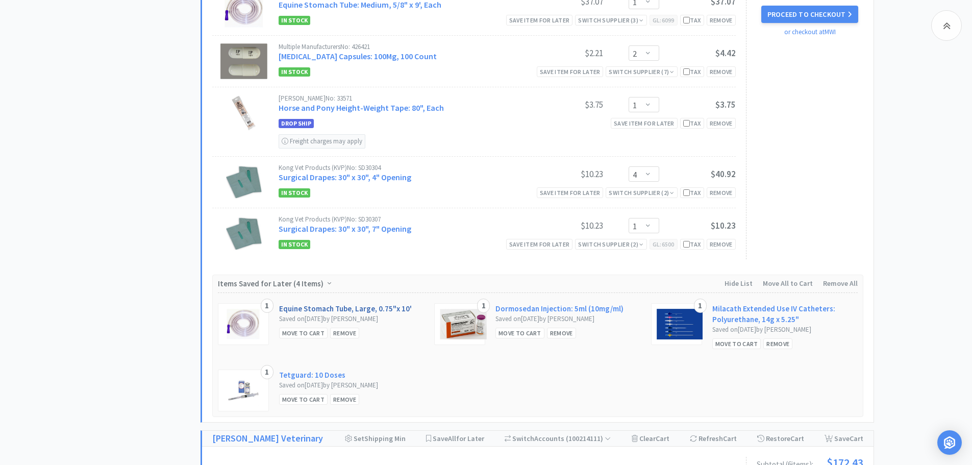
click at [319, 307] on link "Equine Stomach Tube, Large, 0.75"x 10'" at bounding box center [345, 308] width 133 height 11
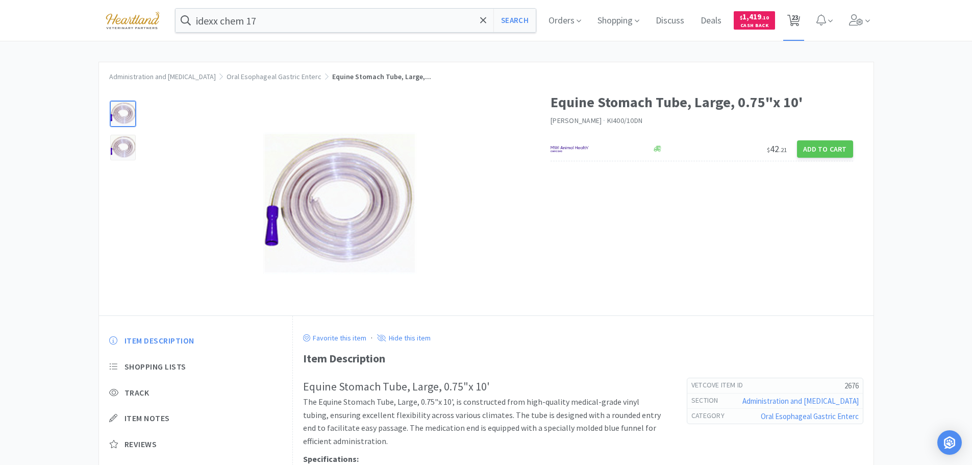
click at [805, 16] on span "23" at bounding box center [794, 20] width 21 height 41
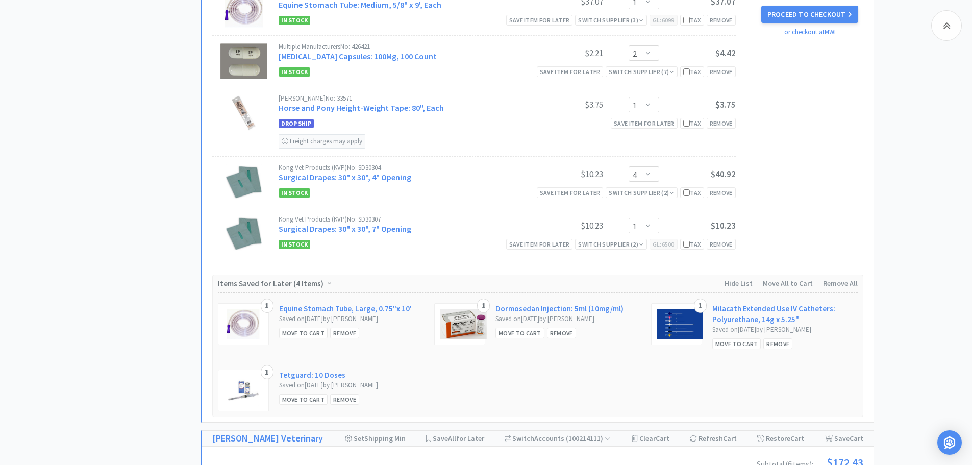
scroll to position [970, 0]
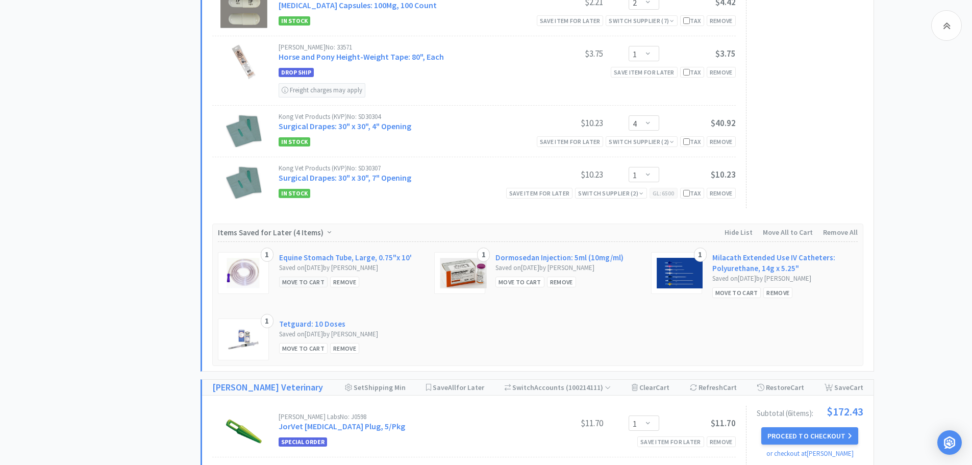
click at [299, 284] on div "Move to Cart" at bounding box center [303, 282] width 49 height 11
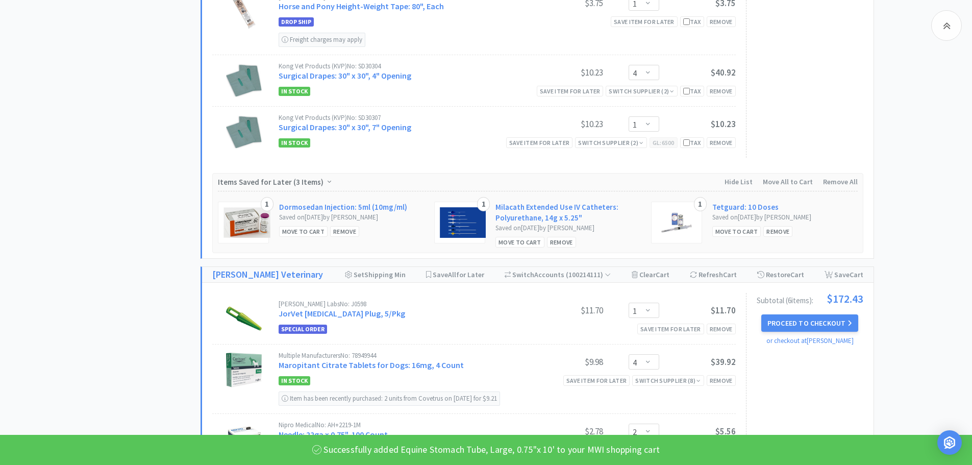
scroll to position [1123, 0]
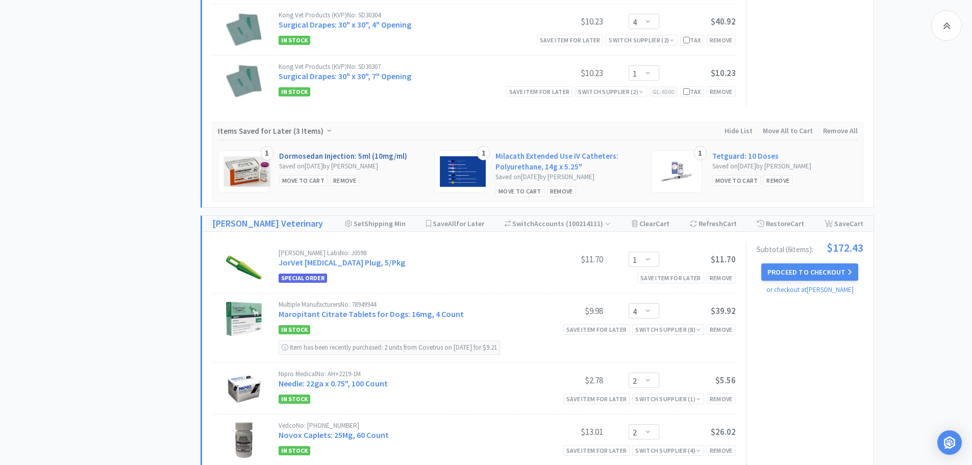
click at [327, 158] on link "Dormosedan Injection: 5ml (10mg/ml)" at bounding box center [343, 156] width 128 height 11
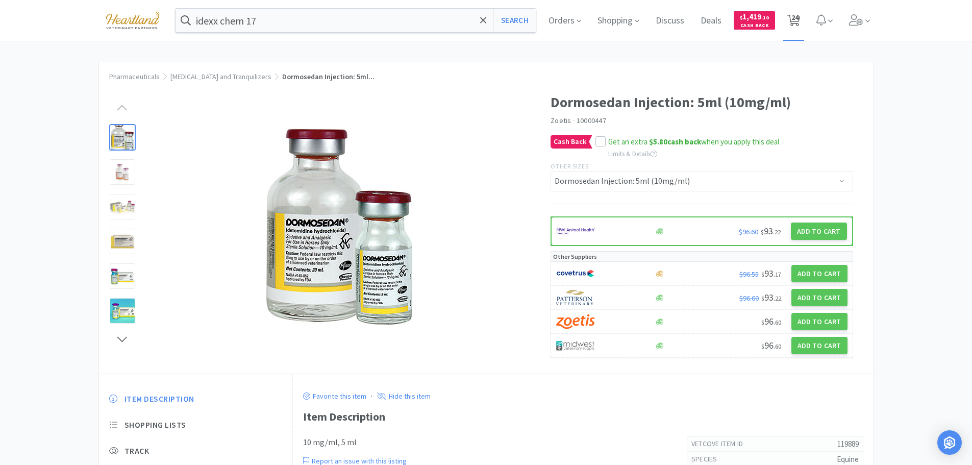
click at [799, 17] on span "24" at bounding box center [795, 17] width 7 height 41
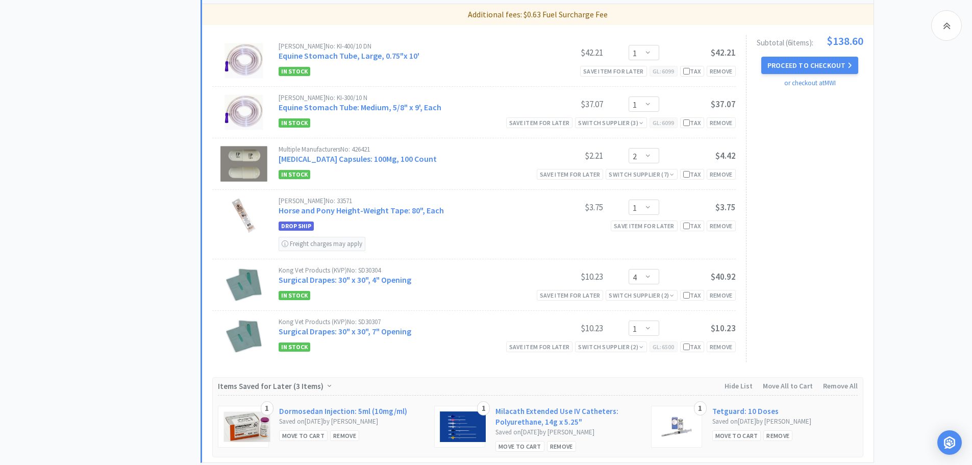
scroll to position [1021, 0]
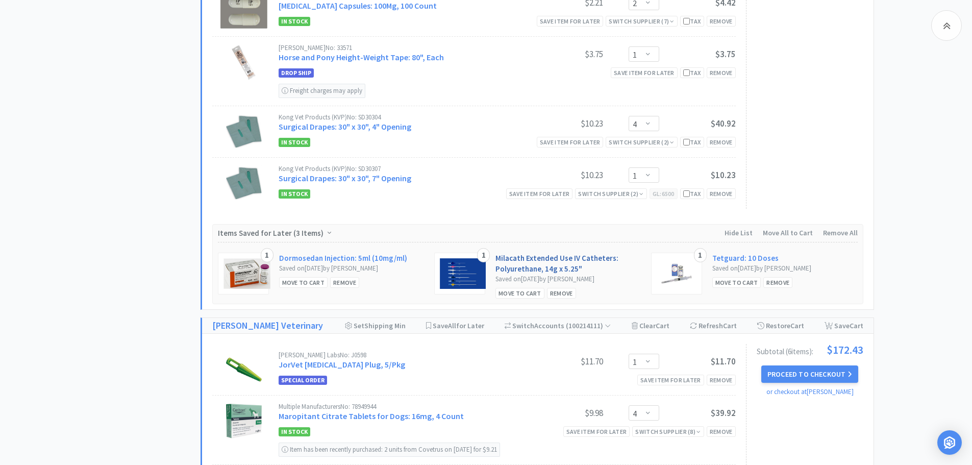
click at [544, 257] on link "Milacath Extended Use IV Catheters: Polyurethane, 14g x 5.25"" at bounding box center [568, 263] width 145 height 21
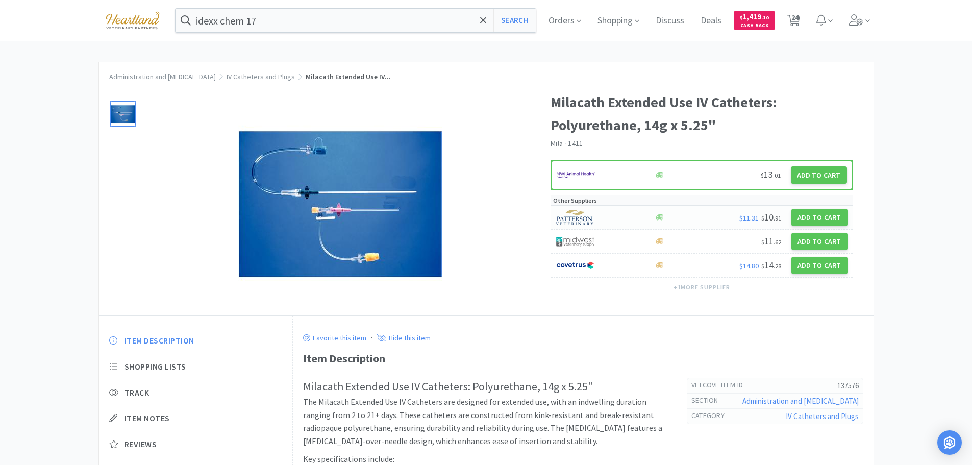
click at [611, 214] on div at bounding box center [599, 217] width 87 height 17
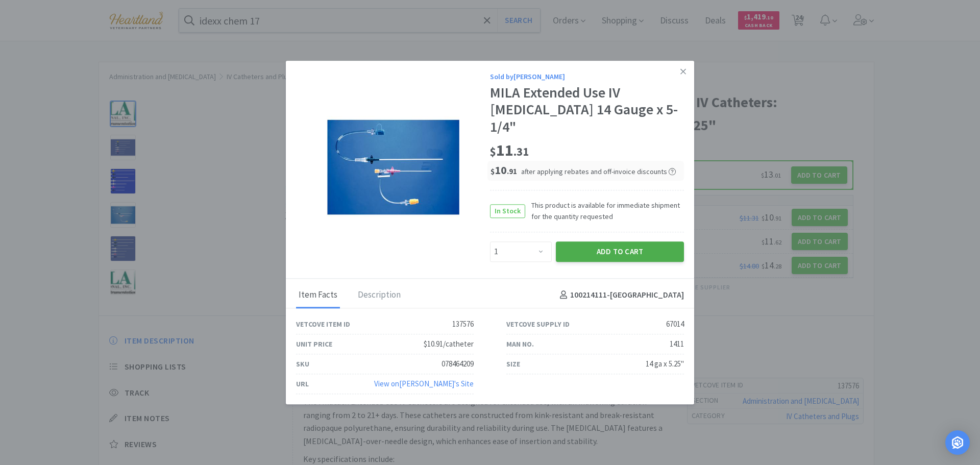
click at [616, 241] on button "Add to Cart" at bounding box center [620, 251] width 128 height 20
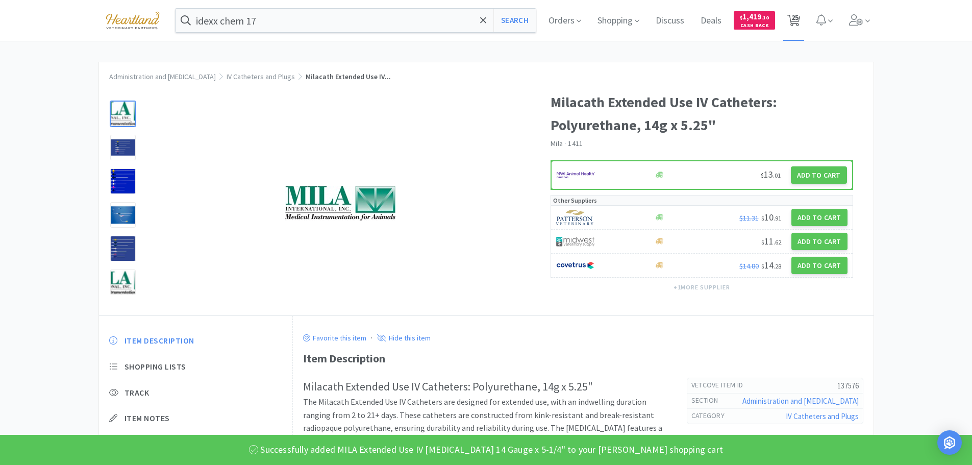
click at [798, 16] on span "25" at bounding box center [795, 17] width 7 height 41
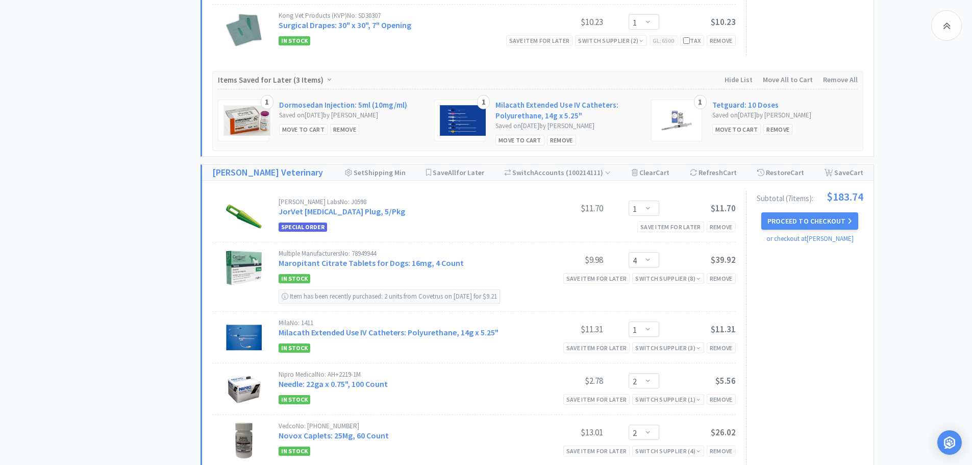
scroll to position [1021, 0]
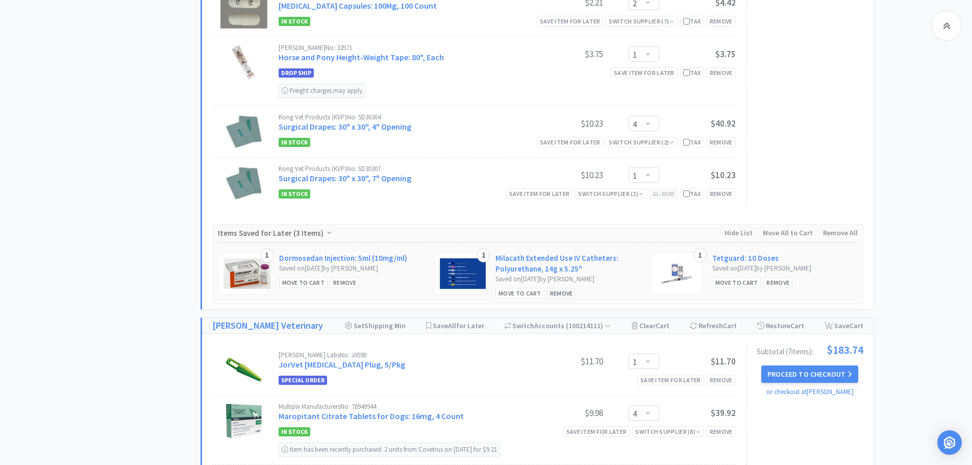
click at [556, 292] on div "Remove" at bounding box center [561, 293] width 29 height 11
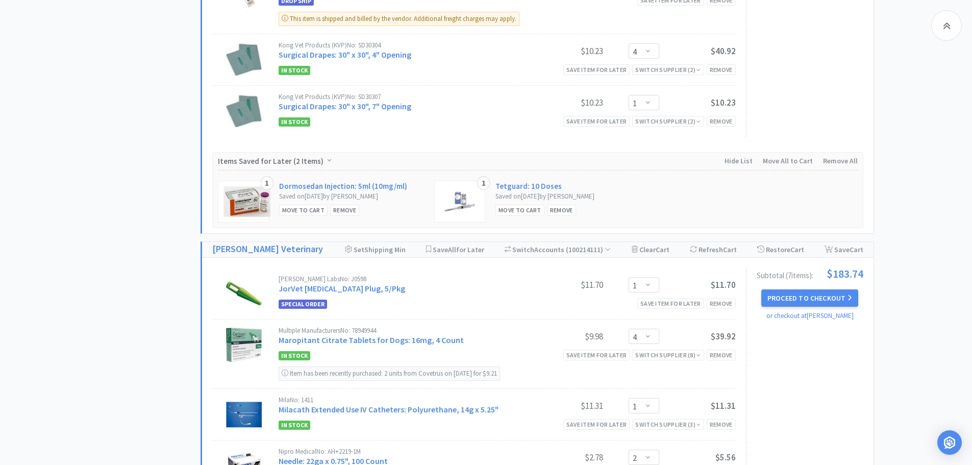
scroll to position [1123, 0]
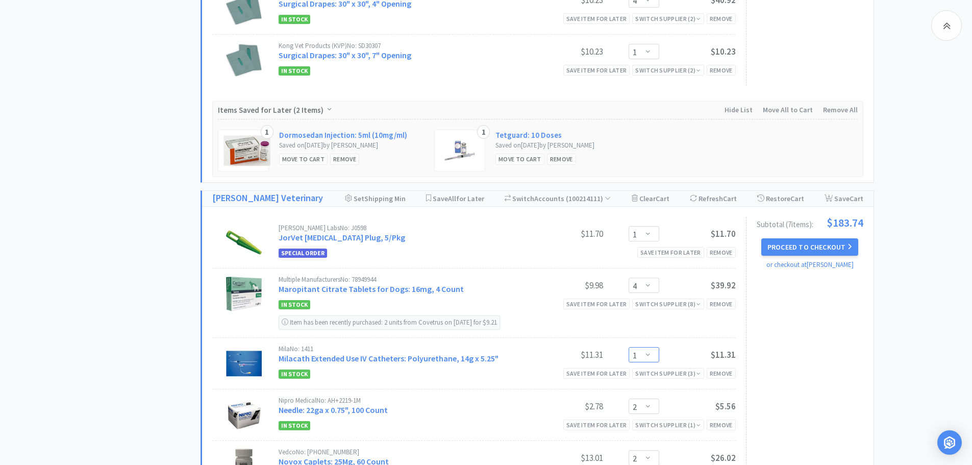
click at [651, 351] on select "Enter Quantity 1 2 3 4 5 6 7 8 9 10 11 12 13 14 15 16 17 18 19 20 Enter Quantity" at bounding box center [644, 354] width 31 height 15
click at [629, 347] on select "Enter Quantity 1 2 3 4 5 6 7 8 9 10 11 12 13 14 15 16 17 18 19 20 Enter Quantity" at bounding box center [644, 354] width 31 height 15
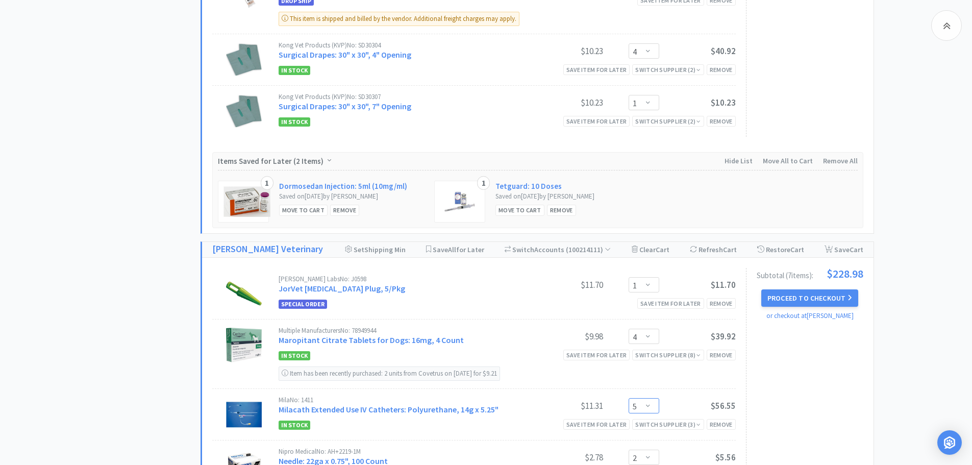
scroll to position [1021, 0]
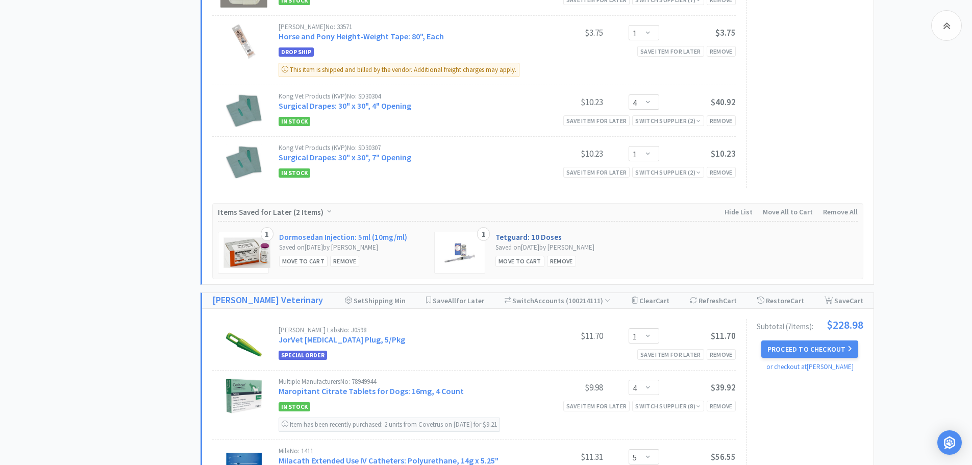
click at [519, 237] on link "Tetguard: 10 Doses" at bounding box center [529, 237] width 66 height 11
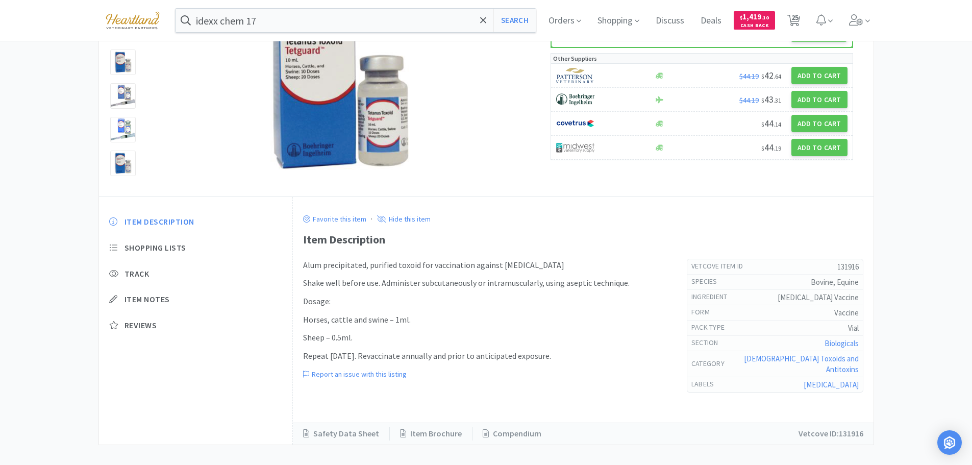
scroll to position [17, 0]
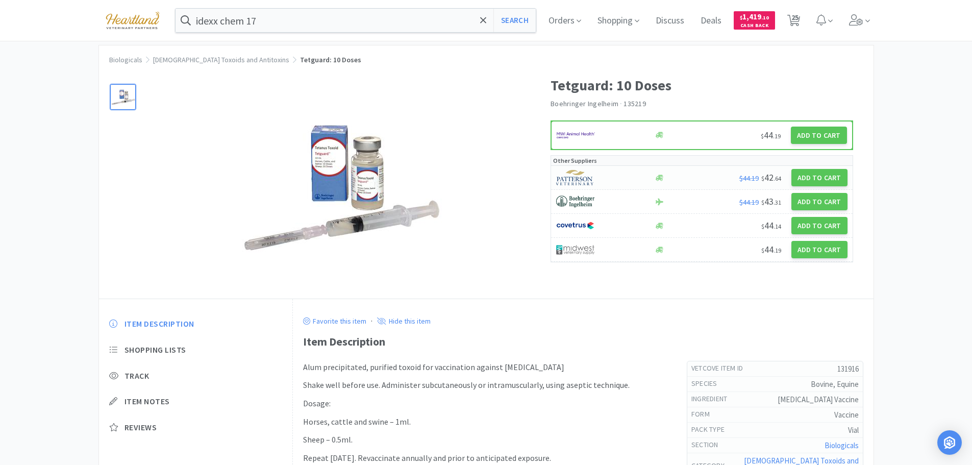
click at [616, 180] on div at bounding box center [599, 177] width 87 height 17
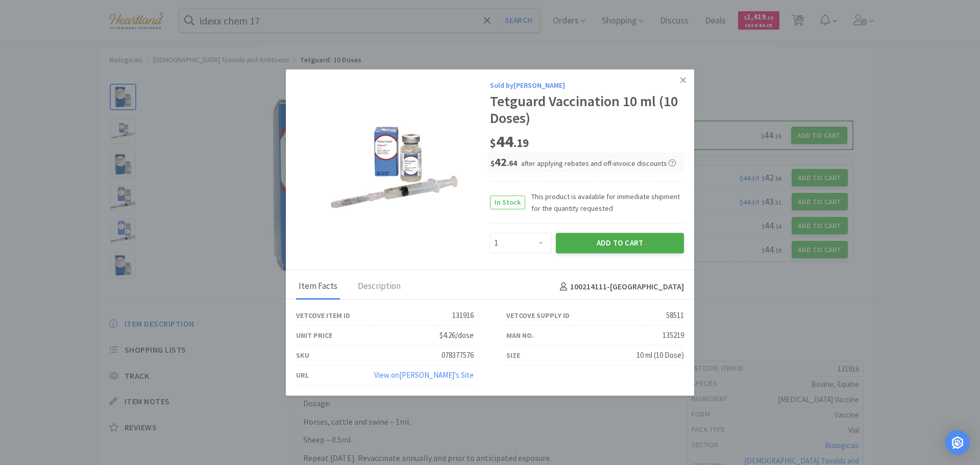
click at [626, 240] on button "Add to Cart" at bounding box center [620, 243] width 128 height 20
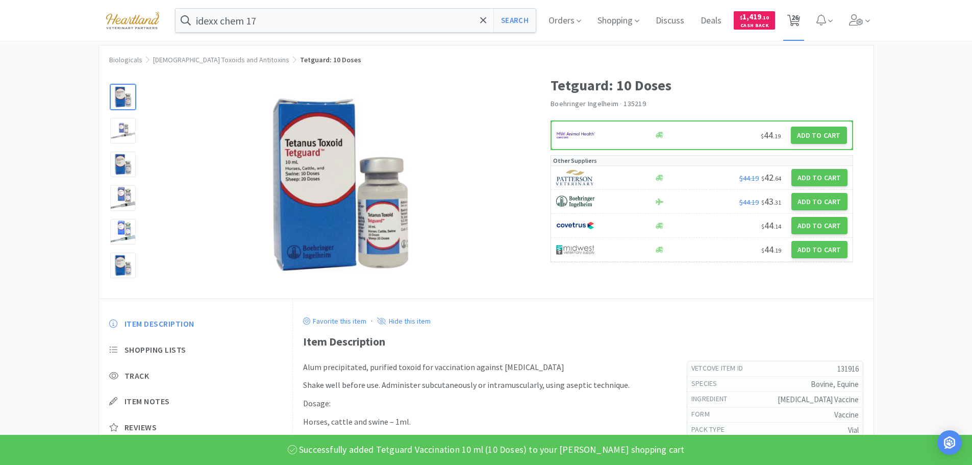
click at [800, 18] on icon at bounding box center [794, 20] width 13 height 11
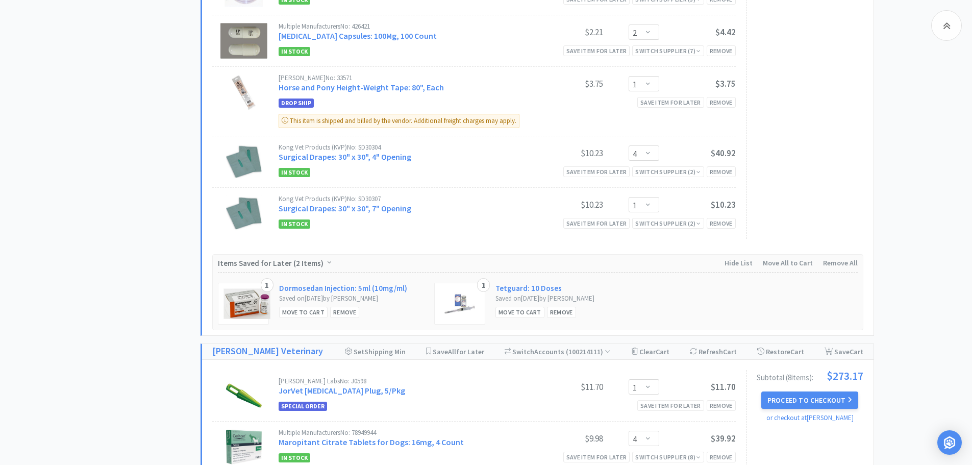
scroll to position [1072, 0]
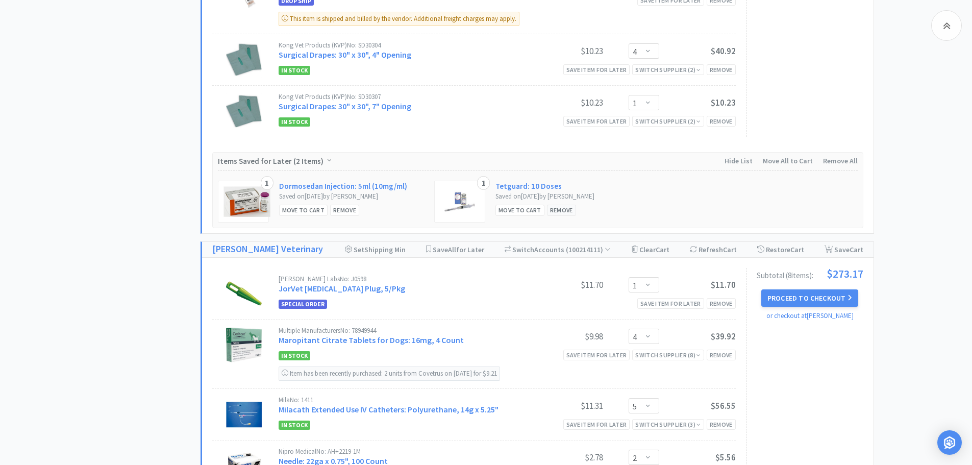
click at [559, 209] on div "Remove" at bounding box center [561, 210] width 29 height 11
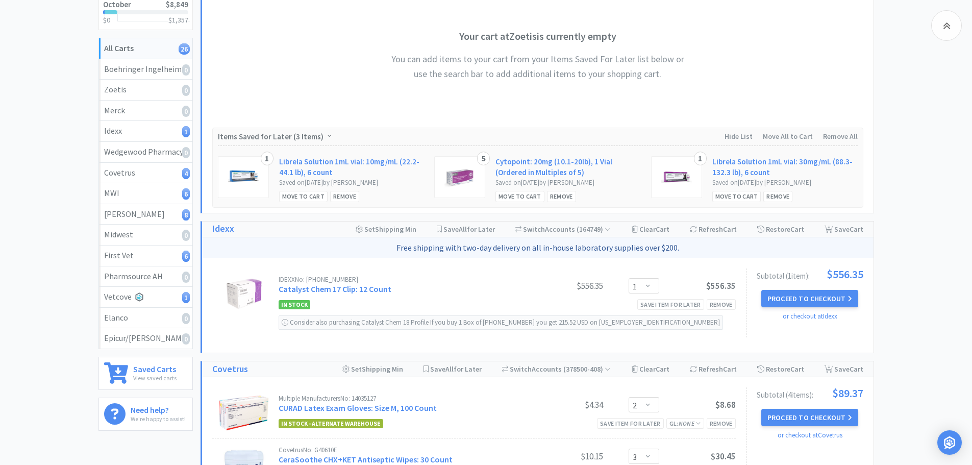
scroll to position [204, 0]
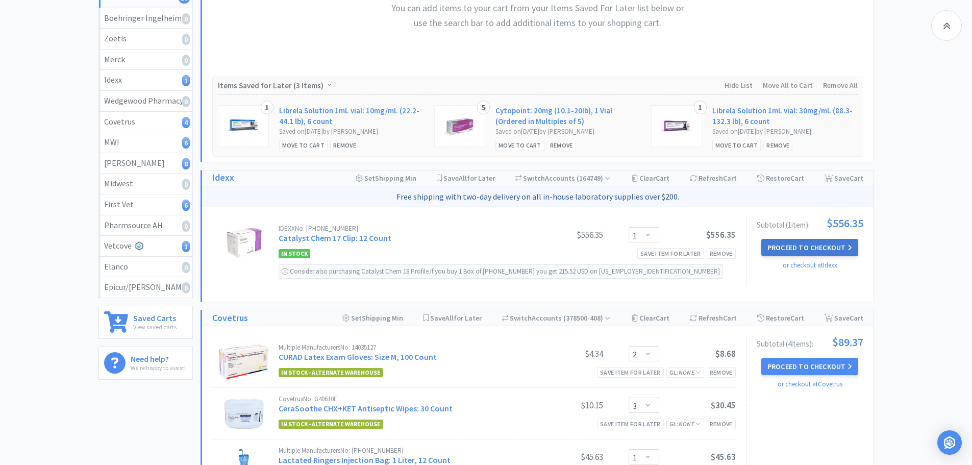
click at [803, 247] on button "Proceed to Checkout" at bounding box center [810, 247] width 97 height 17
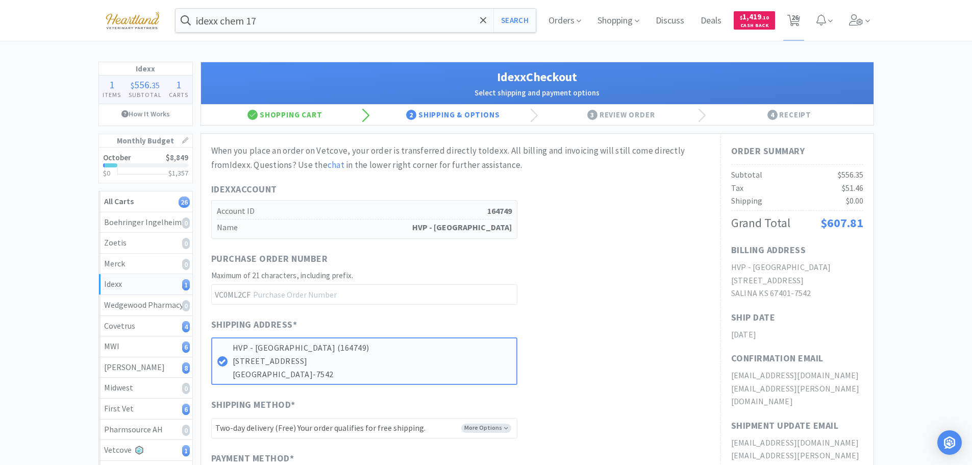
scroll to position [250, 0]
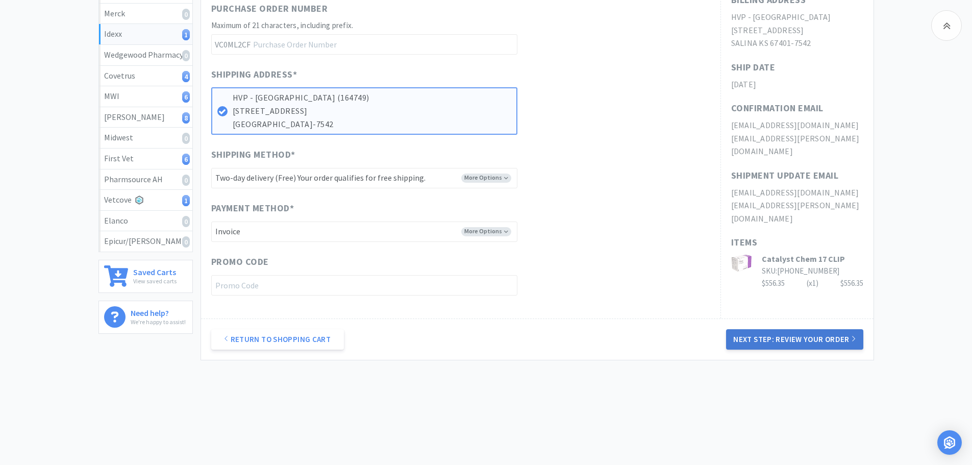
click at [792, 337] on button "Next Step: Review Your Order" at bounding box center [794, 339] width 137 height 20
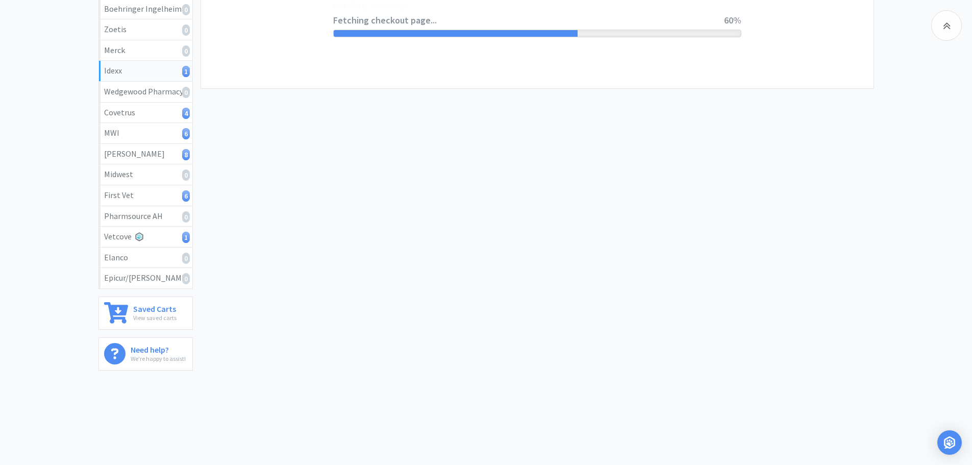
scroll to position [0, 0]
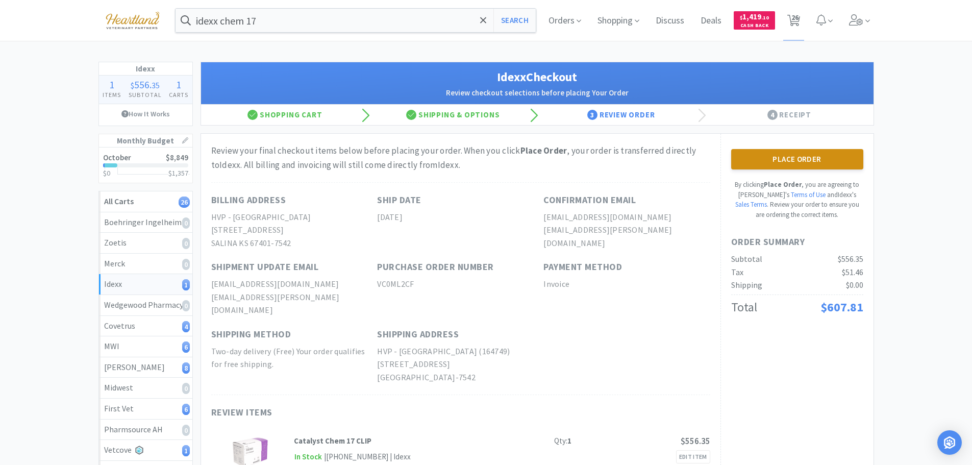
click at [798, 156] on button "Place Order" at bounding box center [798, 159] width 132 height 20
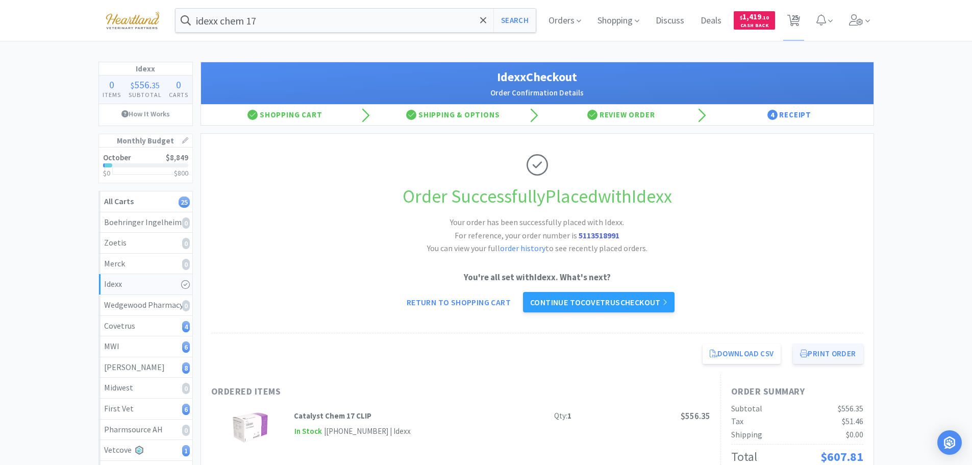
click at [832, 349] on button "Print Order" at bounding box center [828, 354] width 70 height 20
click at [587, 297] on link "Continue to Covetrus checkout" at bounding box center [599, 302] width 152 height 20
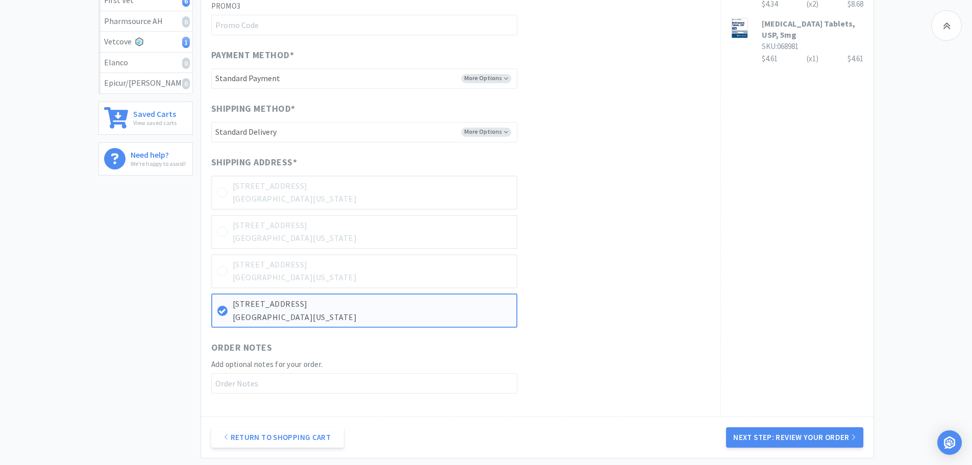
scroll to position [506, 0]
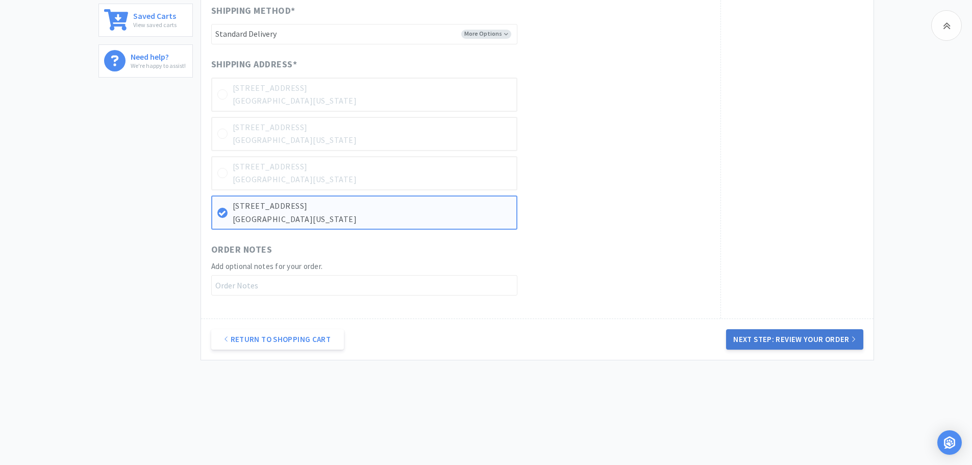
click at [797, 342] on button "Next Step: Review Your Order" at bounding box center [794, 339] width 137 height 20
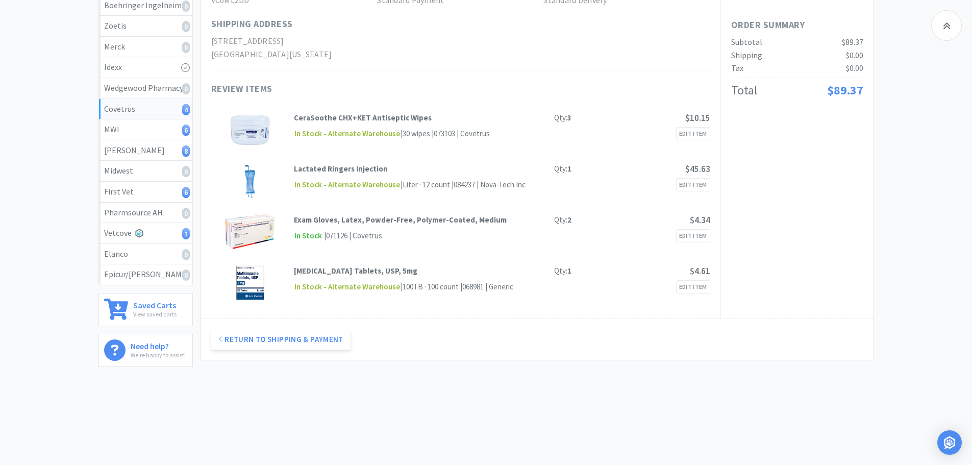
scroll to position [13, 0]
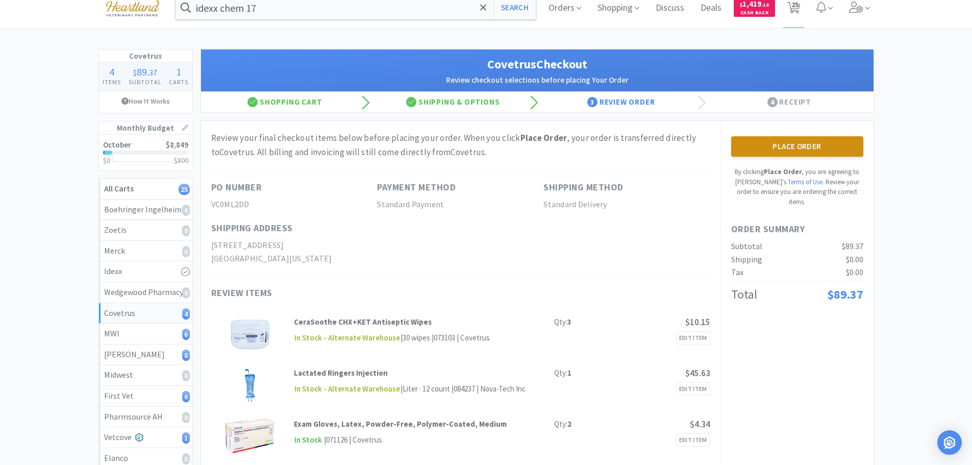
click at [823, 145] on button "Place Order" at bounding box center [798, 146] width 132 height 20
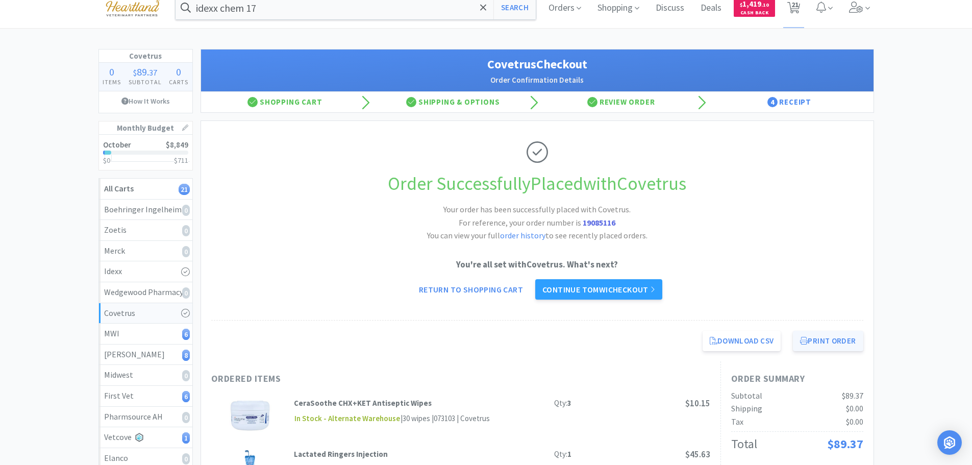
click at [833, 346] on button "Print Order" at bounding box center [828, 341] width 70 height 20
click at [626, 287] on link "Continue to MWI checkout" at bounding box center [598, 289] width 127 height 20
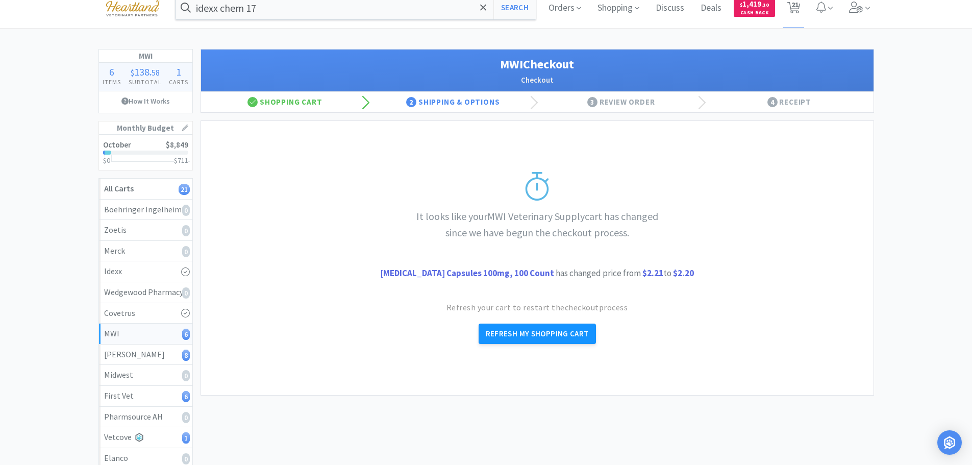
click at [525, 334] on button "Refresh My Shopping Cart" at bounding box center [537, 334] width 117 height 20
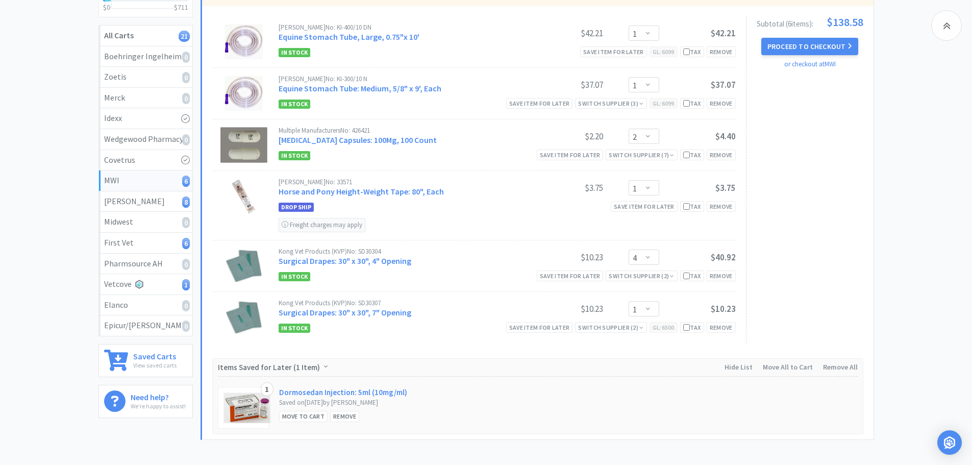
scroll to position [13, 0]
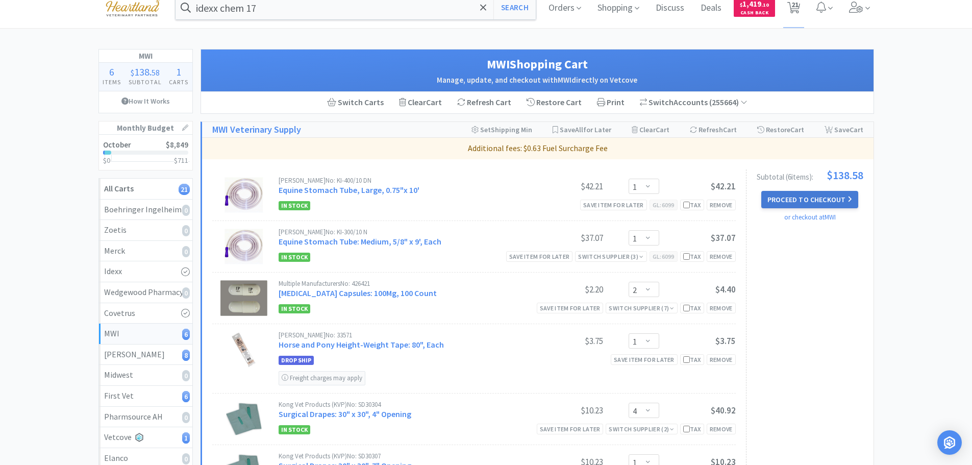
click at [822, 198] on button "Proceed to Checkout" at bounding box center [810, 199] width 97 height 17
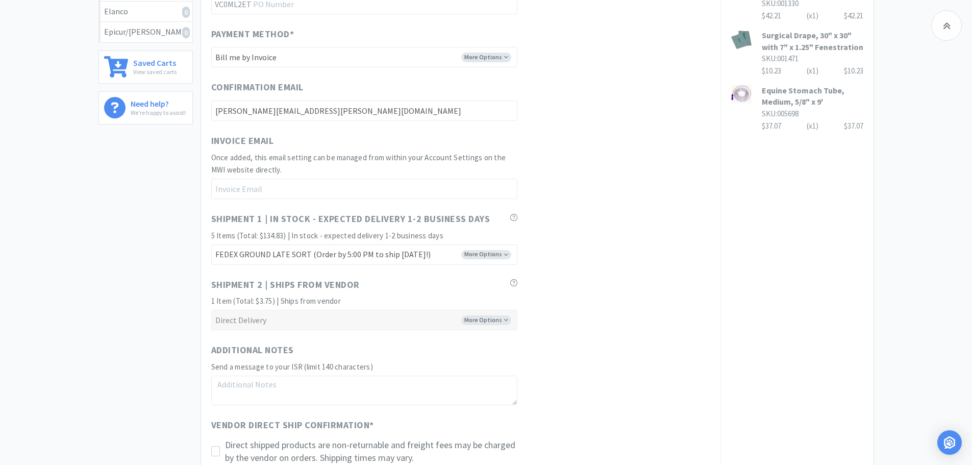
scroll to position [562, 0]
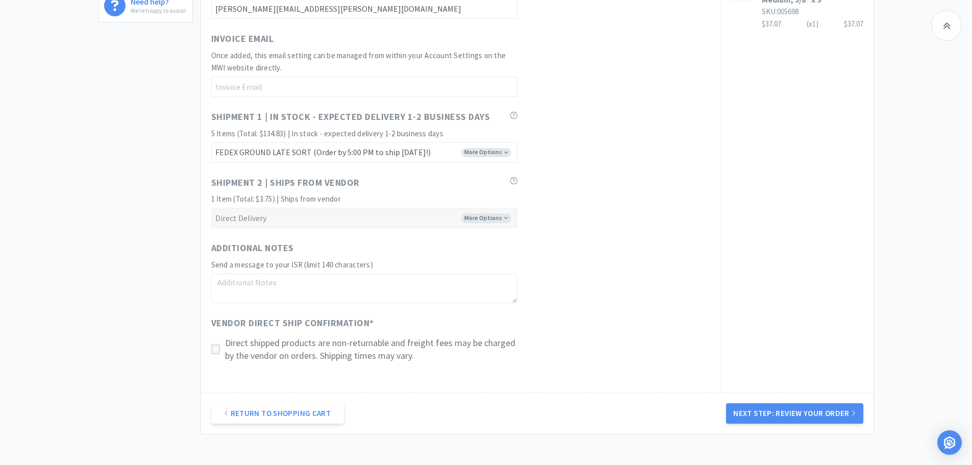
click at [214, 349] on icon at bounding box center [216, 350] width 8 height 8
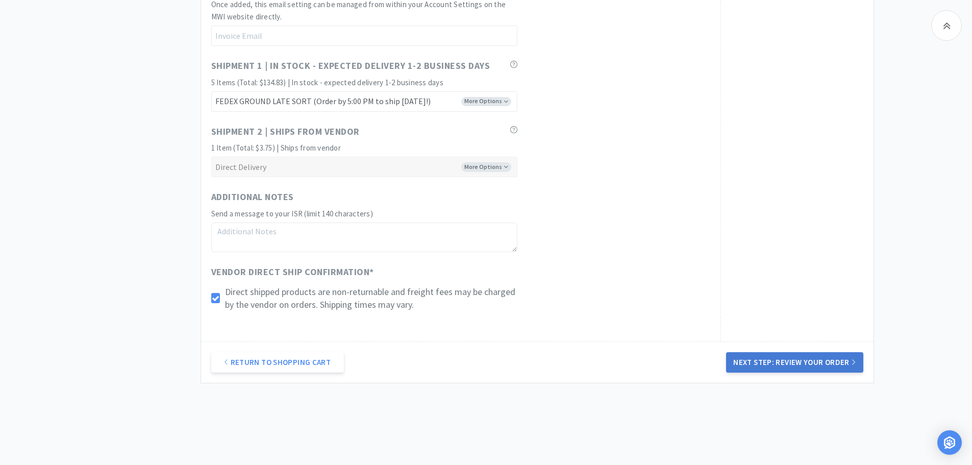
click at [820, 357] on button "Next Step: Review Your Order" at bounding box center [794, 362] width 137 height 20
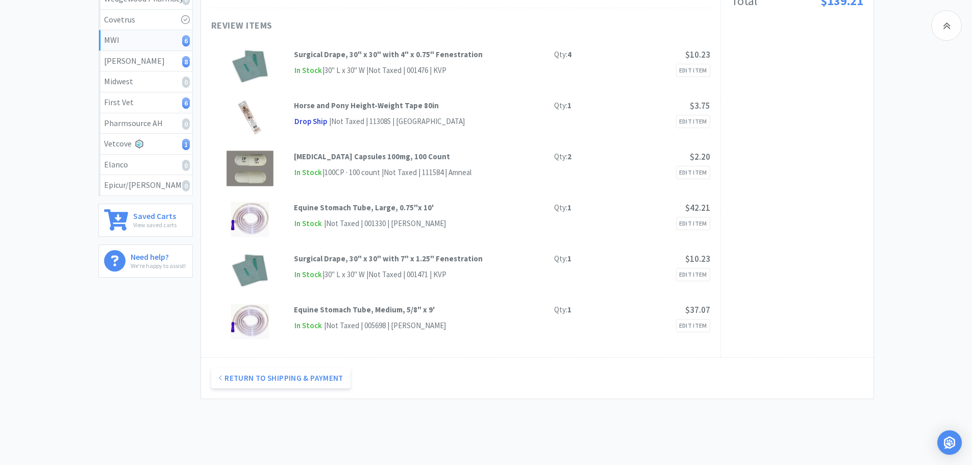
scroll to position [0, 0]
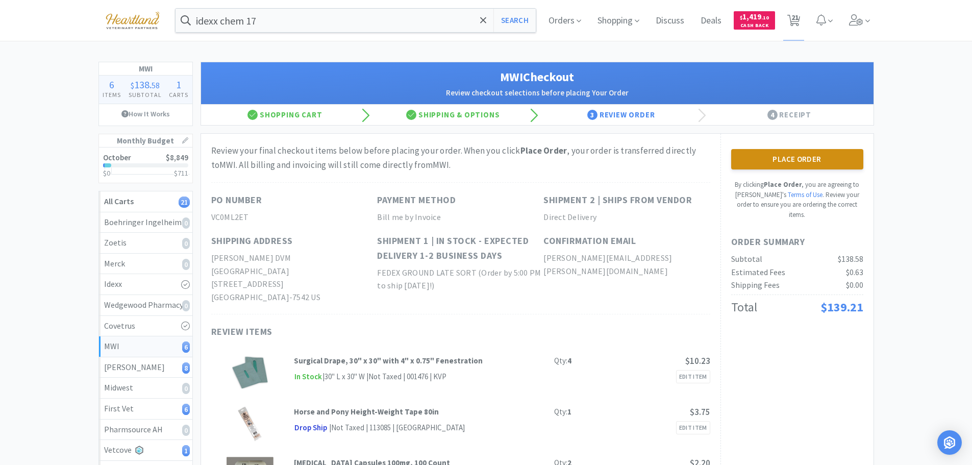
click at [807, 158] on button "Place Order" at bounding box center [798, 159] width 132 height 20
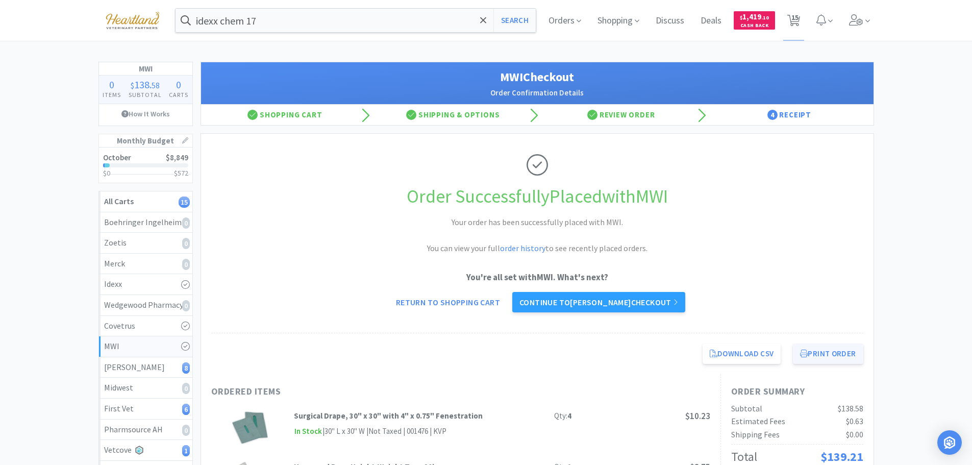
click at [835, 356] on button "Print Order" at bounding box center [828, 354] width 70 height 20
click at [599, 309] on link "Continue to [PERSON_NAME] checkout" at bounding box center [599, 302] width 173 height 20
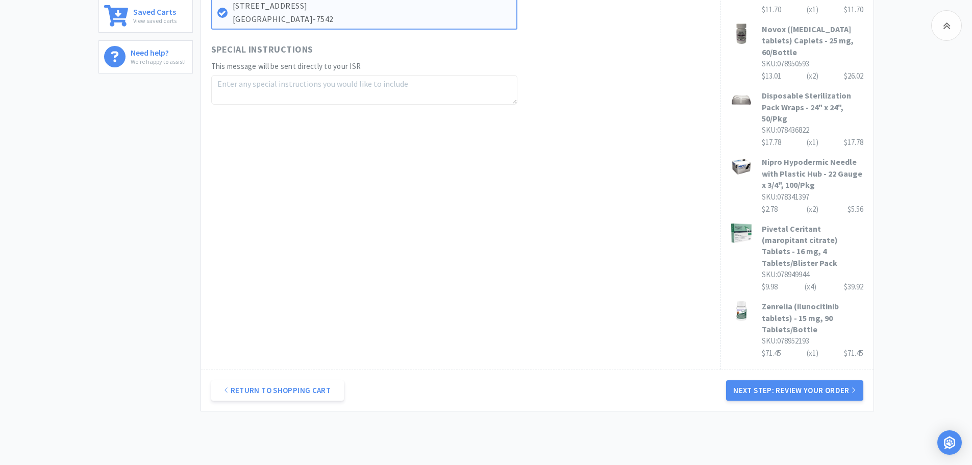
scroll to position [527, 0]
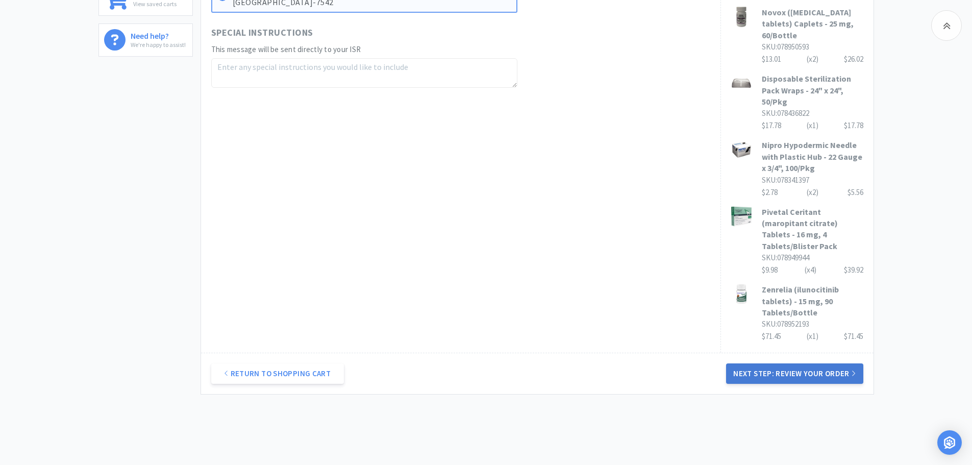
click at [801, 363] on button "Next Step: Review Your Order" at bounding box center [794, 373] width 137 height 20
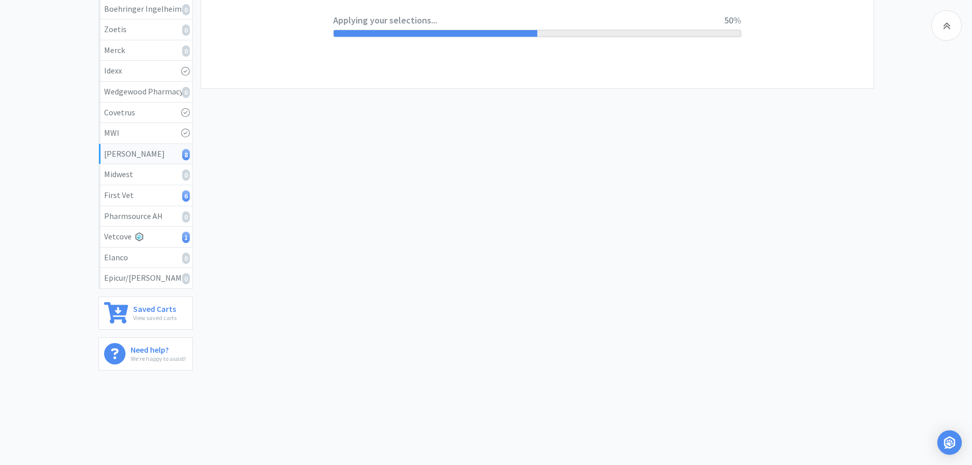
scroll to position [0, 0]
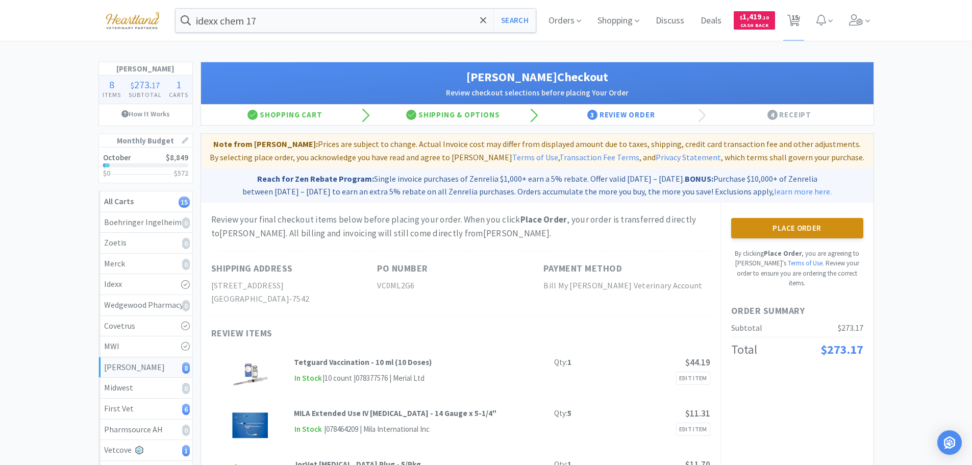
click at [792, 230] on button "Place Order" at bounding box center [798, 228] width 132 height 20
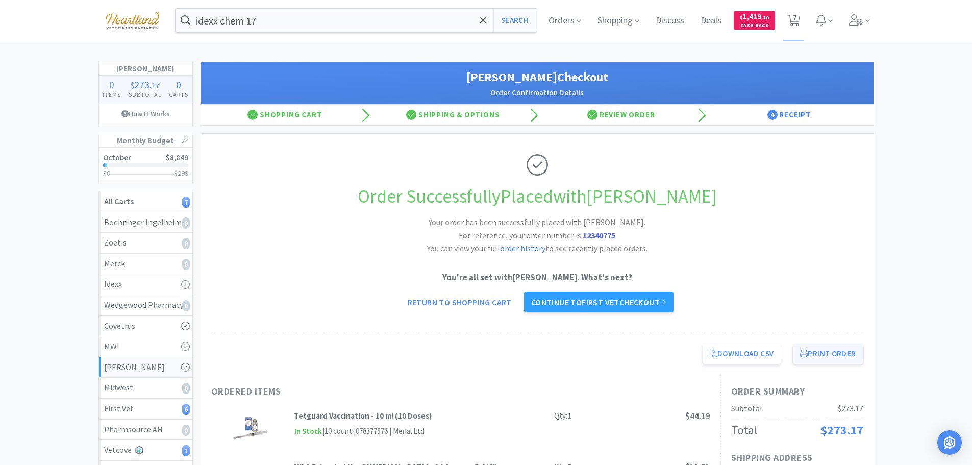
click at [829, 360] on button "Print Order" at bounding box center [828, 354] width 70 height 20
click at [574, 302] on link "Continue to First Vet checkout" at bounding box center [599, 302] width 150 height 20
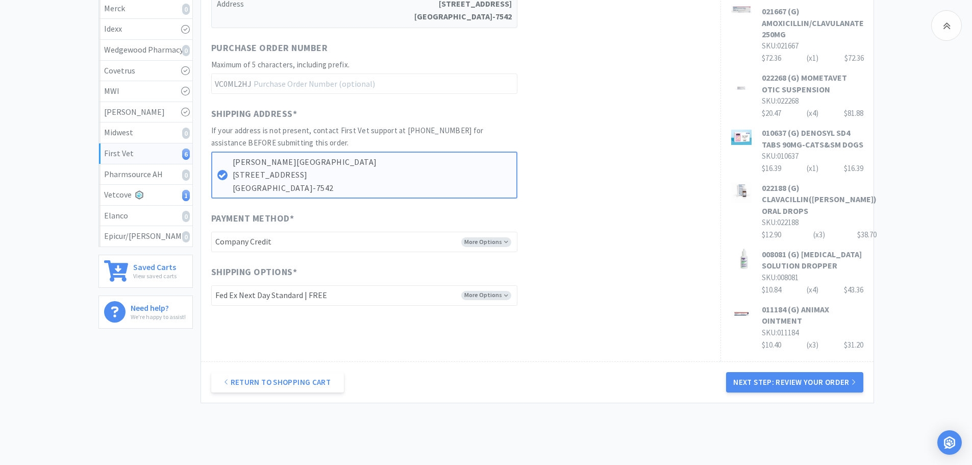
scroll to position [298, 0]
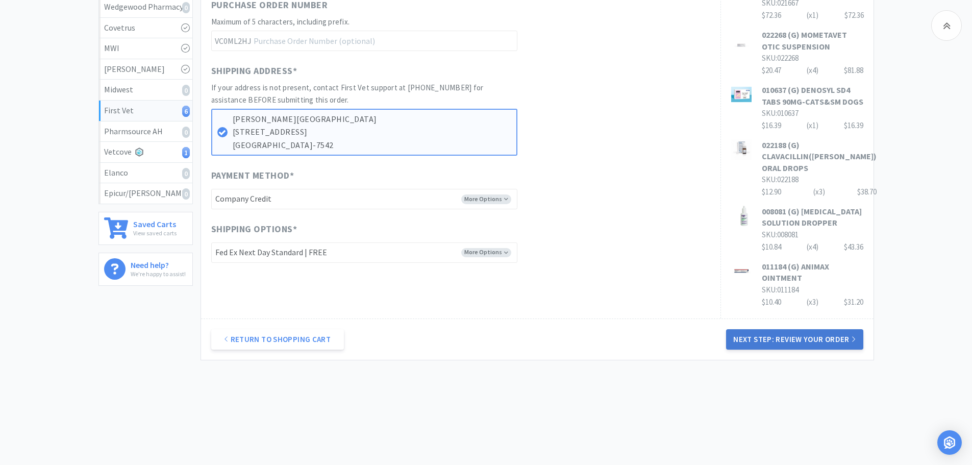
click at [797, 334] on button "Next Step: Review Your Order" at bounding box center [794, 339] width 137 height 20
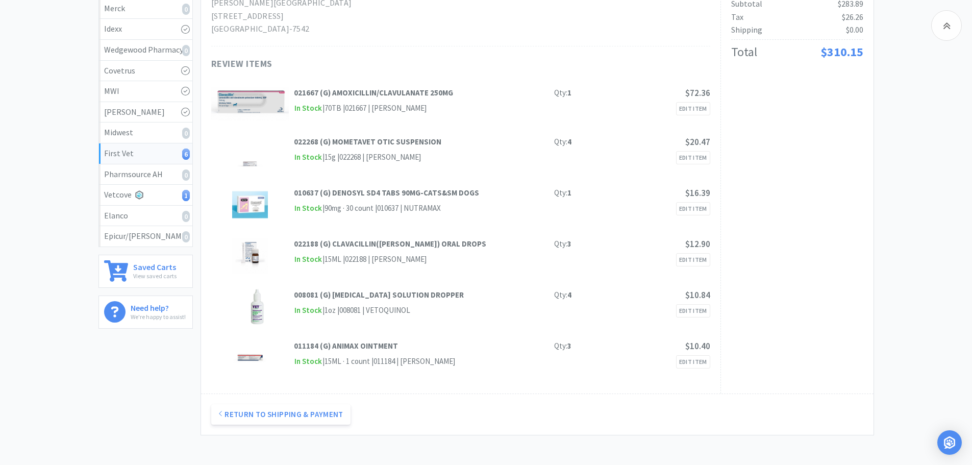
scroll to position [0, 0]
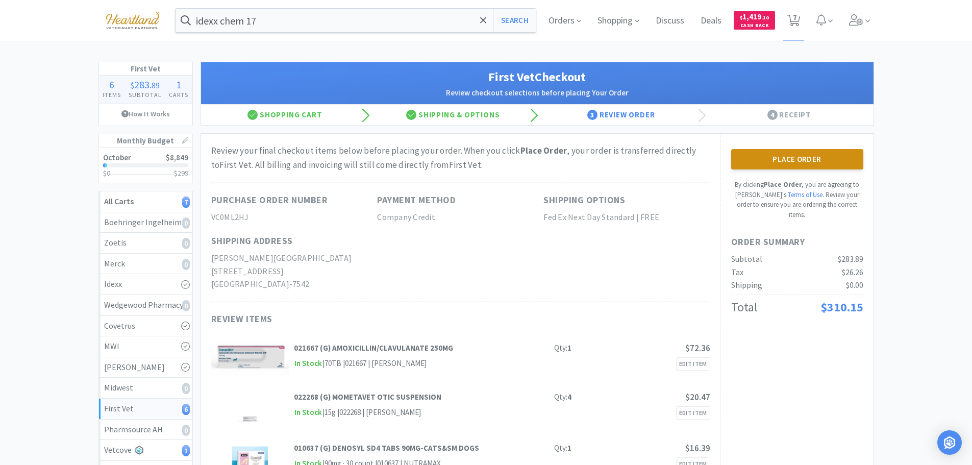
click at [800, 164] on button "Place Order" at bounding box center [798, 159] width 132 height 20
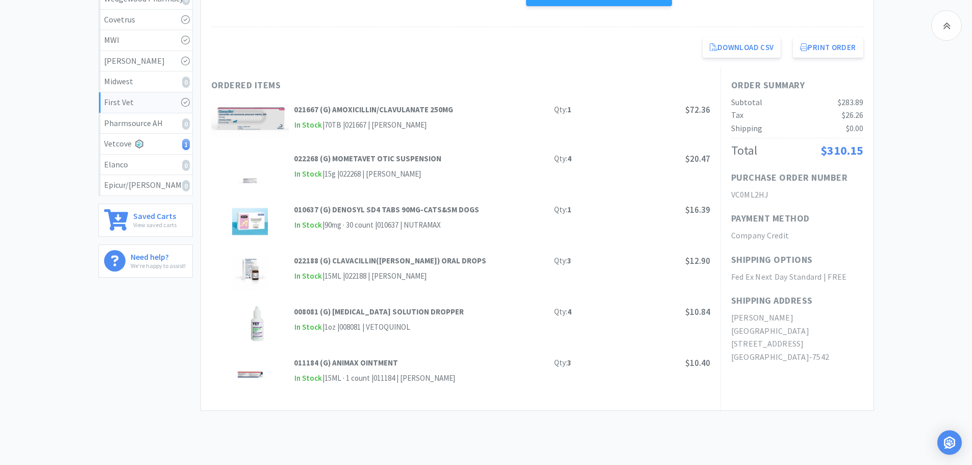
scroll to position [102, 0]
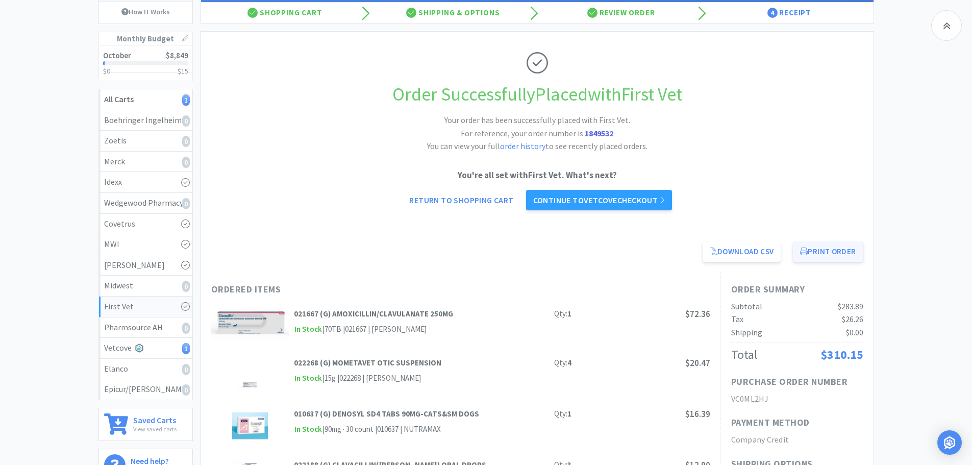
click at [822, 248] on button "Print Order" at bounding box center [828, 251] width 70 height 20
click at [587, 197] on link "Continue to Vetcove checkout" at bounding box center [599, 200] width 146 height 20
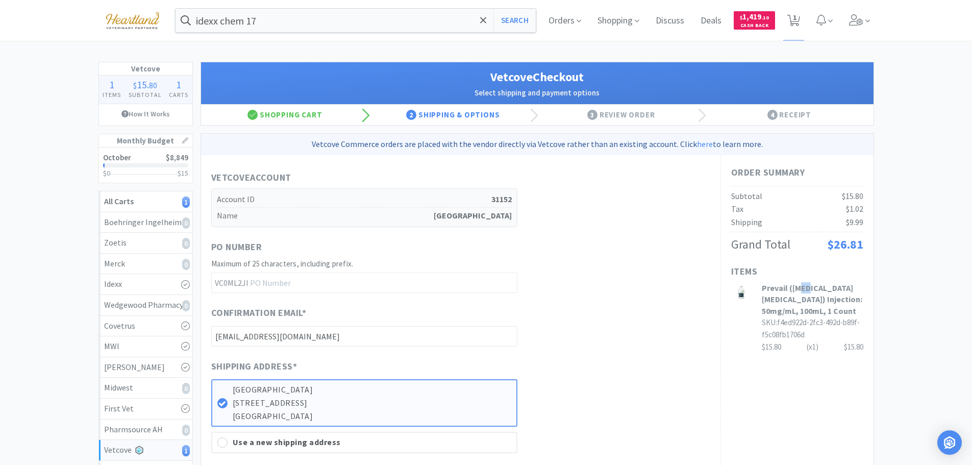
drag, startPoint x: 799, startPoint y: 287, endPoint x: 806, endPoint y: 287, distance: 7.2
click at [806, 287] on h3 "Prevail ([MEDICAL_DATA] [MEDICAL_DATA]) Injection: 50mg/mL, 100mL, 1 Count" at bounding box center [813, 299] width 102 height 34
drag, startPoint x: 791, startPoint y: 289, endPoint x: 801, endPoint y: 301, distance: 15.6
click at [801, 301] on h3 "Prevail ([MEDICAL_DATA] [MEDICAL_DATA]) Injection: 50mg/mL, 100mL, 1 Count" at bounding box center [813, 299] width 102 height 34
copy h3 "[MEDICAL_DATA] [MEDICAL_DATA]"
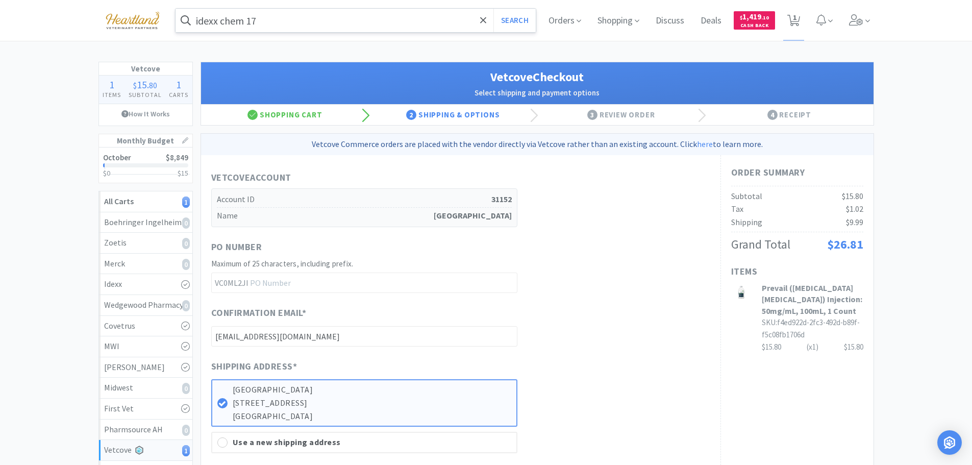
click at [276, 26] on input "idexx chem 17" at bounding box center [356, 20] width 361 height 23
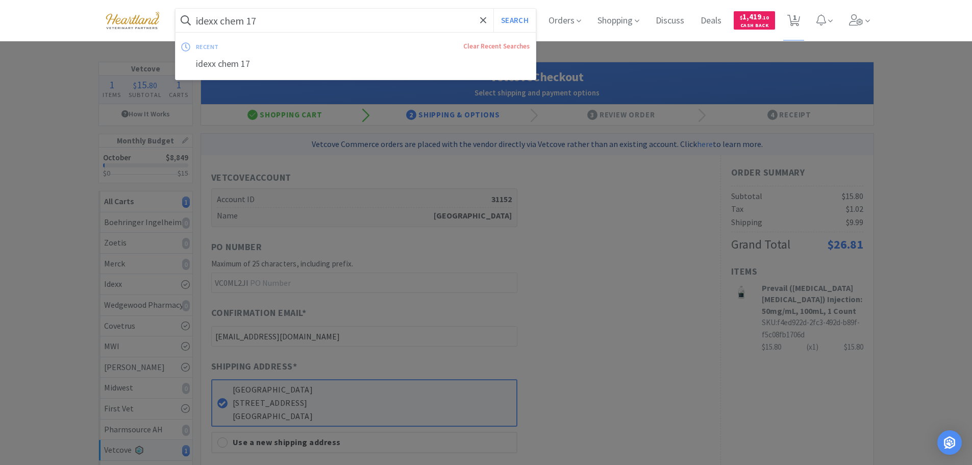
paste input "[MEDICAL_DATA] [MEDICAL_DATA]"
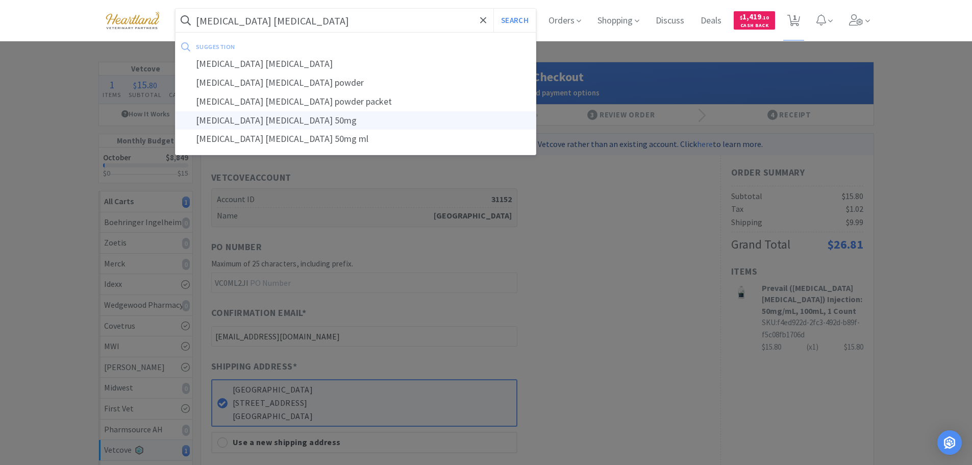
click at [494, 9] on button "Search" at bounding box center [515, 20] width 42 height 23
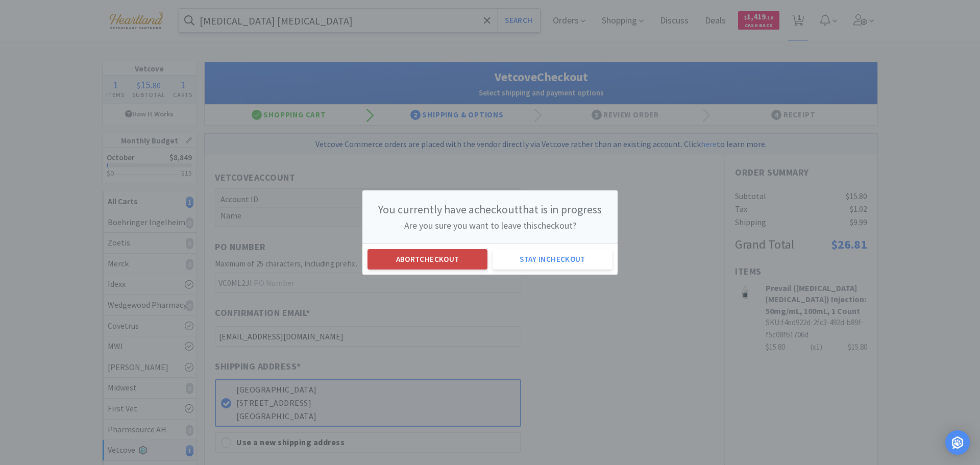
click at [447, 258] on button "Abort checkout" at bounding box center [428, 259] width 120 height 20
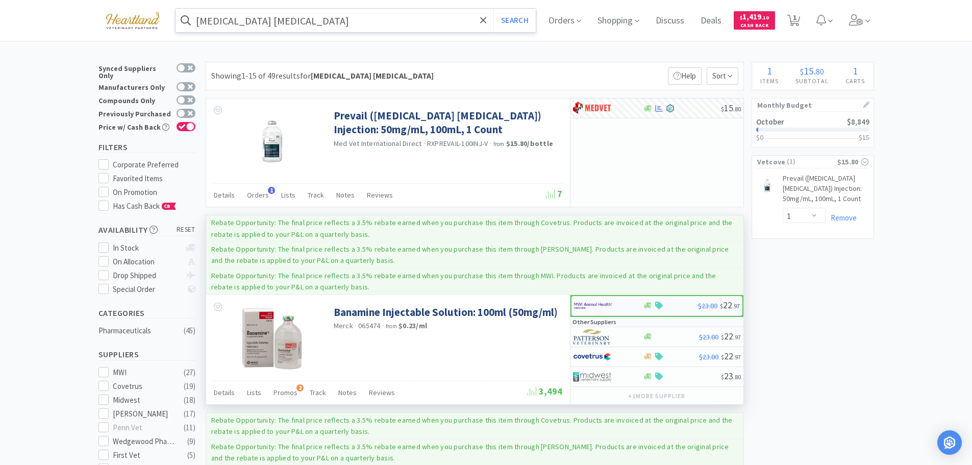
click at [631, 306] on div at bounding box center [608, 305] width 69 height 17
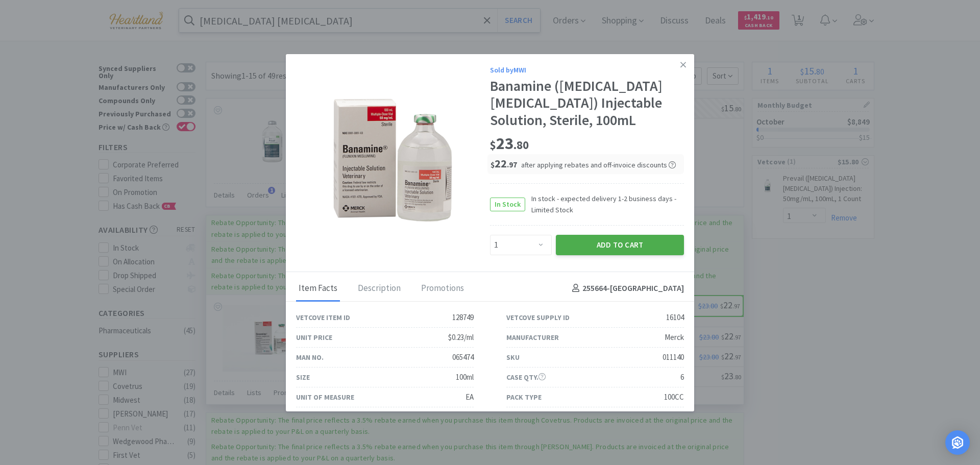
click at [614, 241] on button "Add to Cart" at bounding box center [620, 245] width 128 height 20
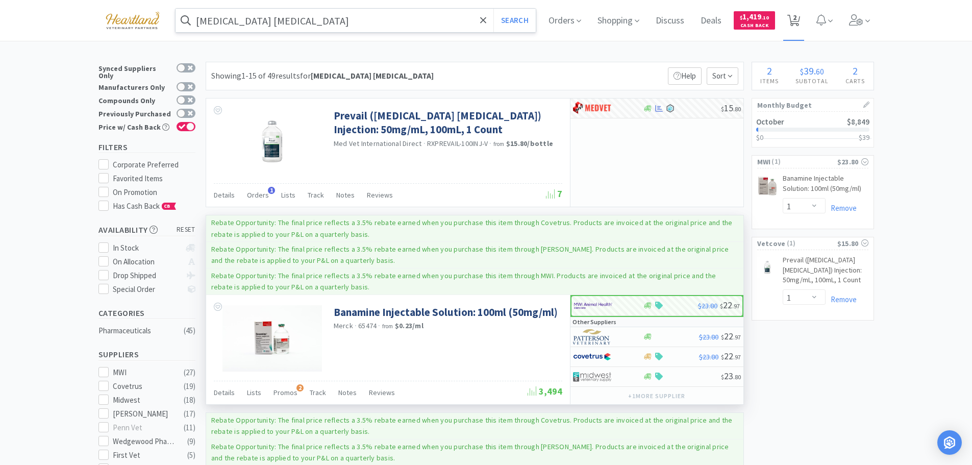
click at [796, 25] on icon at bounding box center [794, 20] width 13 height 11
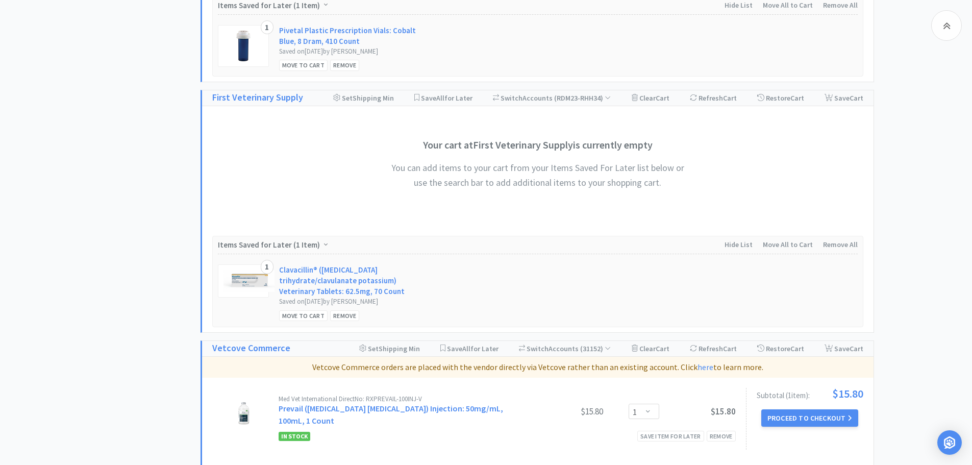
scroll to position [1064, 0]
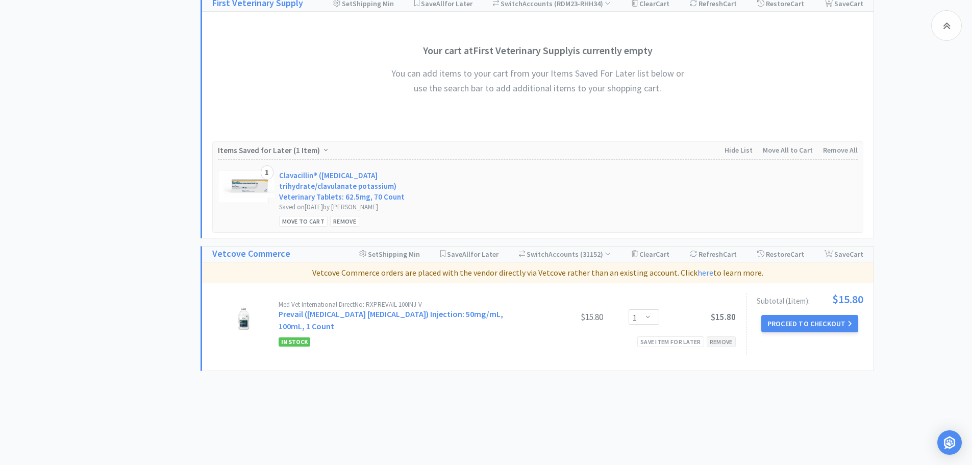
click at [730, 336] on div "Remove" at bounding box center [721, 341] width 29 height 11
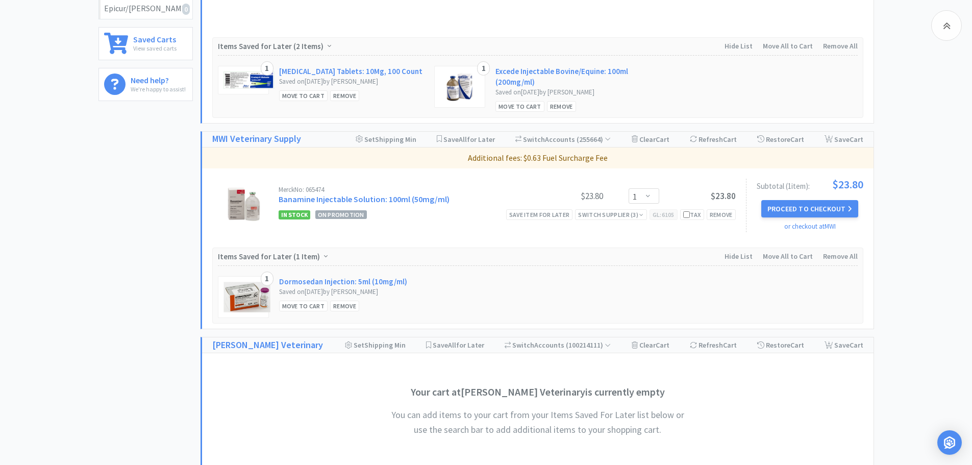
scroll to position [432, 0]
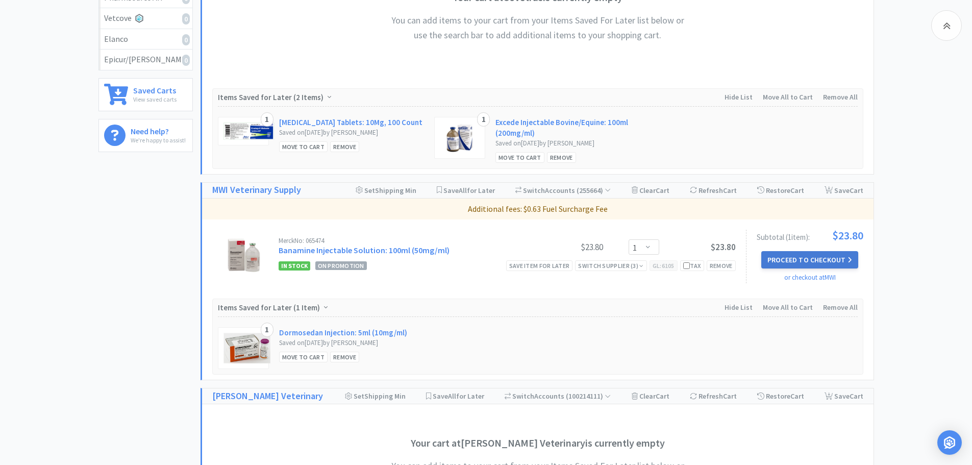
click at [819, 255] on button "Proceed to Checkout" at bounding box center [810, 259] width 97 height 17
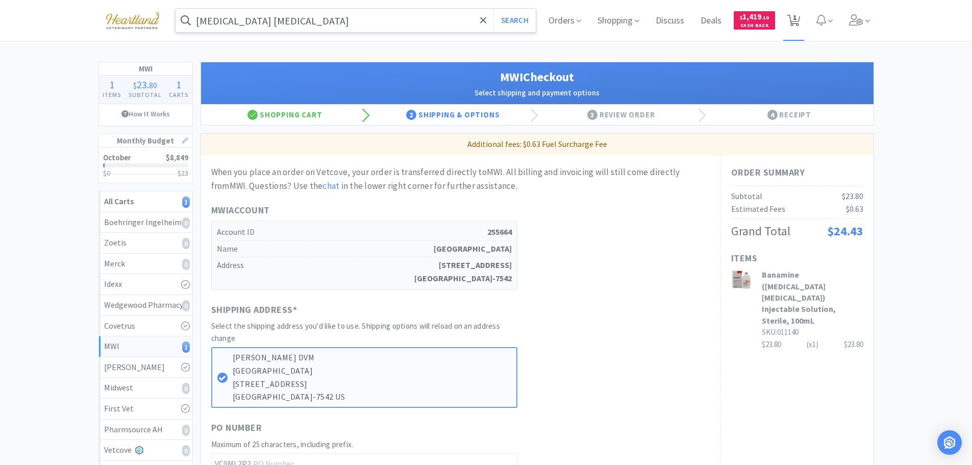
click at [794, 21] on span "1" at bounding box center [795, 17] width 4 height 41
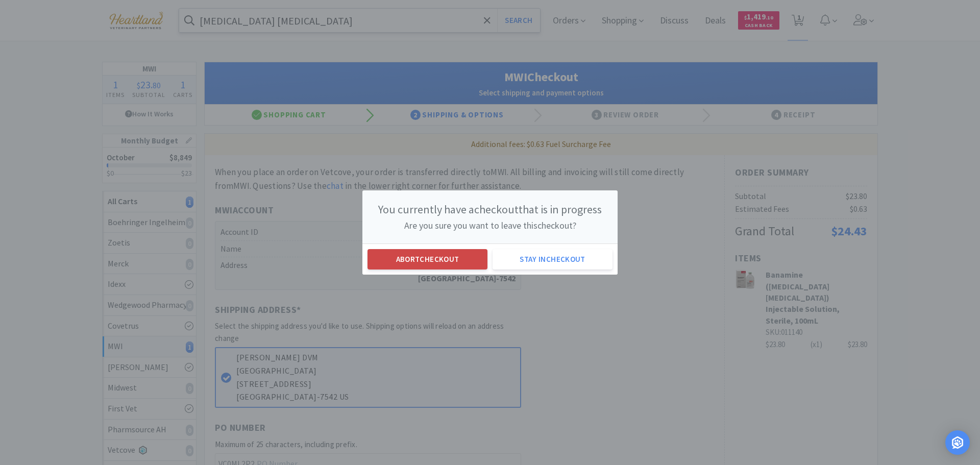
click at [444, 252] on button "Abort checkout" at bounding box center [428, 259] width 120 height 20
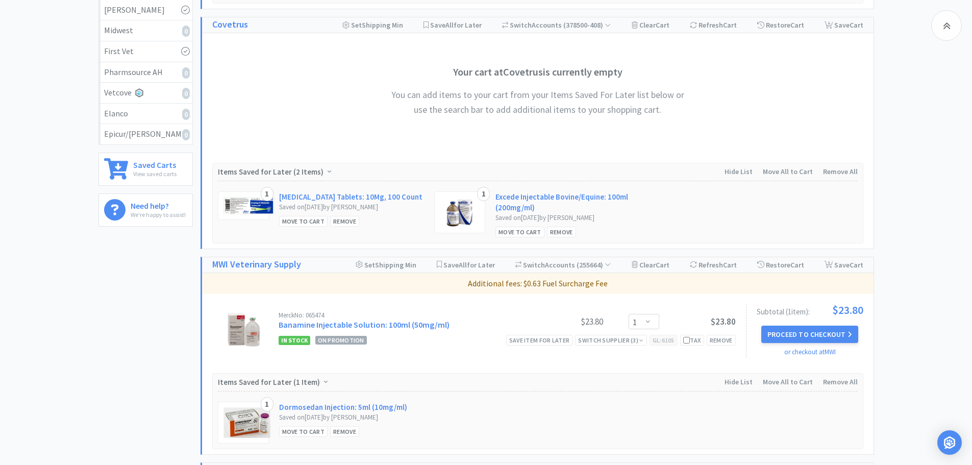
scroll to position [408, 0]
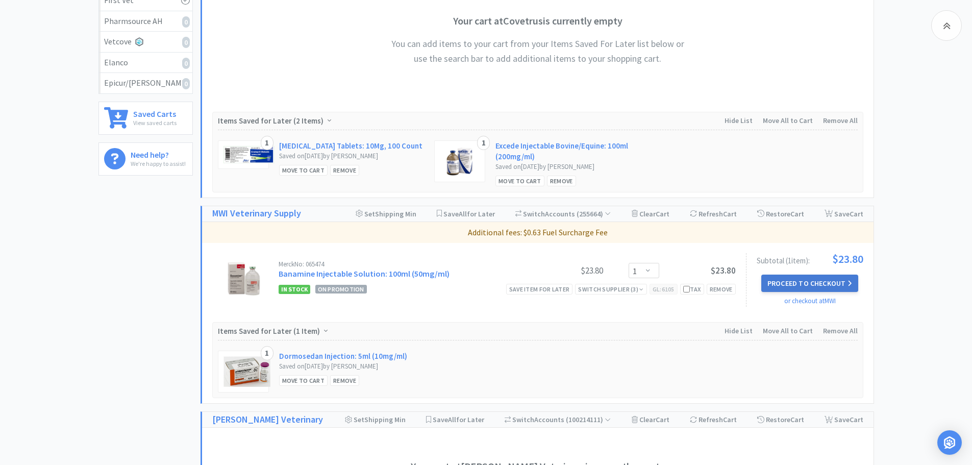
click at [814, 282] on button "Proceed to Checkout" at bounding box center [810, 283] width 97 height 17
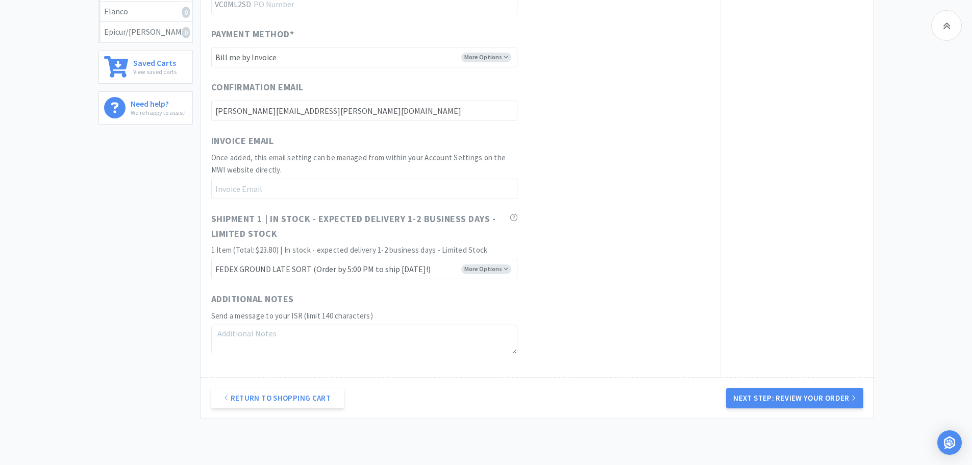
scroll to position [510, 0]
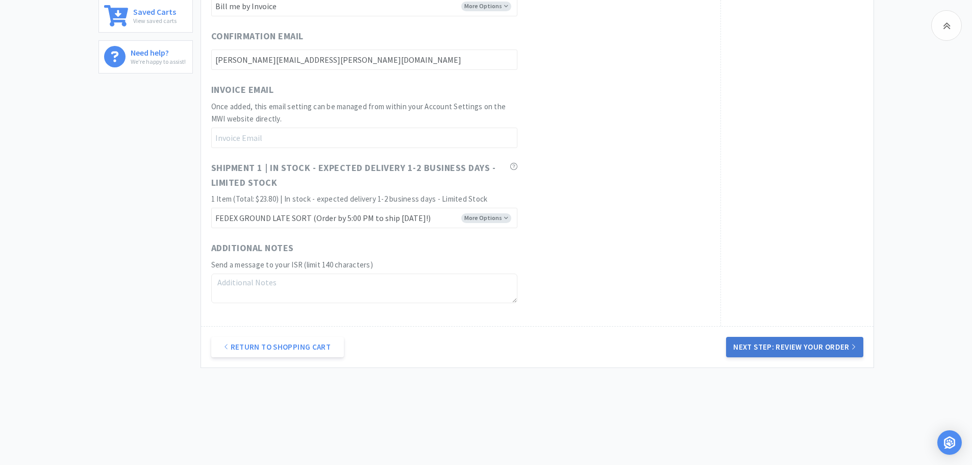
click at [796, 346] on button "Next Step: Review Your Order" at bounding box center [794, 347] width 137 height 20
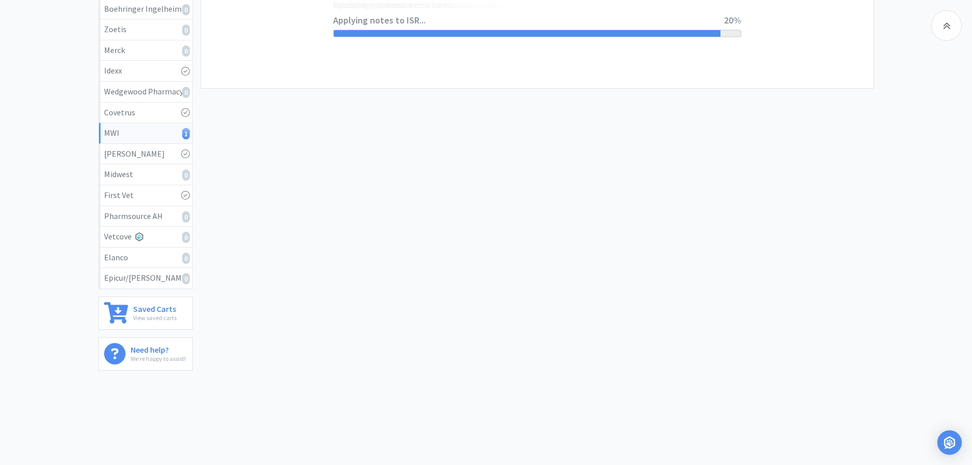
scroll to position [0, 0]
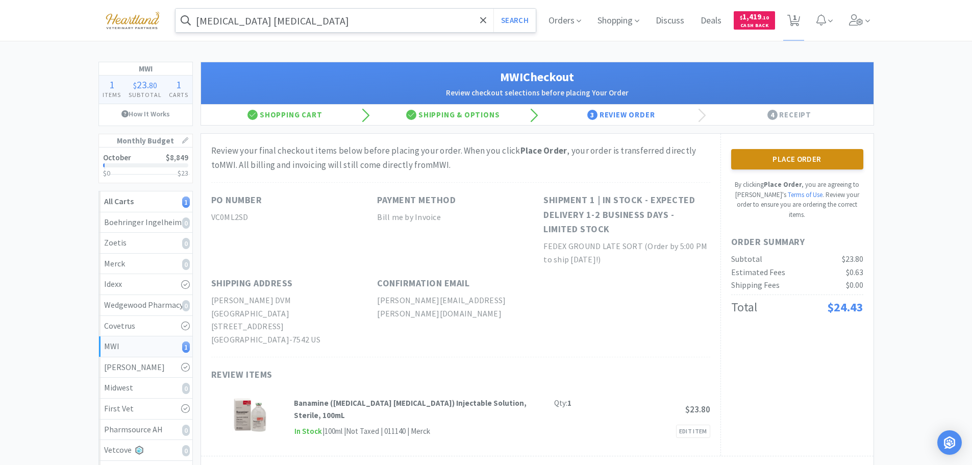
click at [812, 164] on button "Place Order" at bounding box center [798, 159] width 132 height 20
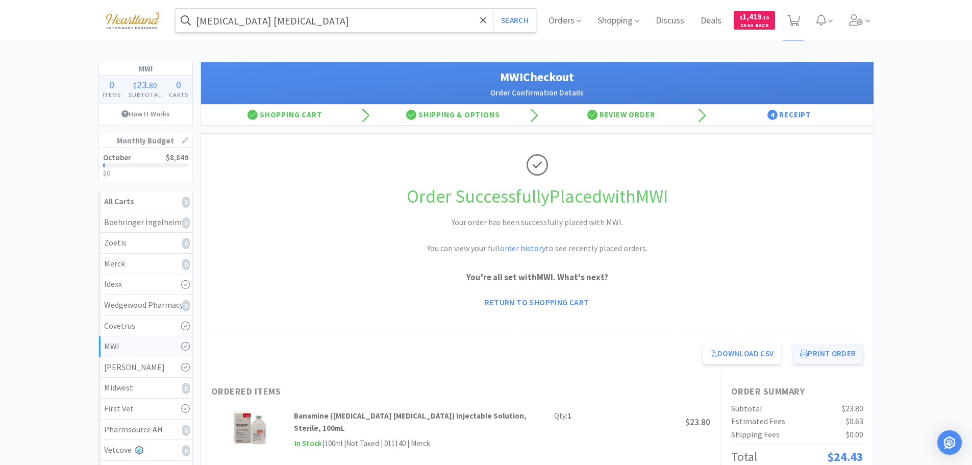
click at [836, 354] on button "Print Order" at bounding box center [828, 354] width 70 height 20
click at [545, 305] on link "Return to Shopping Cart" at bounding box center [537, 302] width 118 height 20
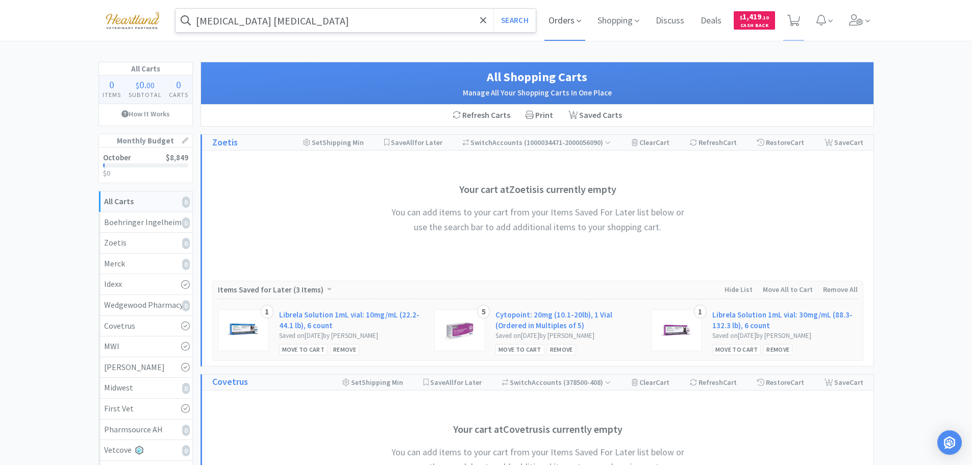
click at [579, 17] on icon at bounding box center [579, 20] width 5 height 9
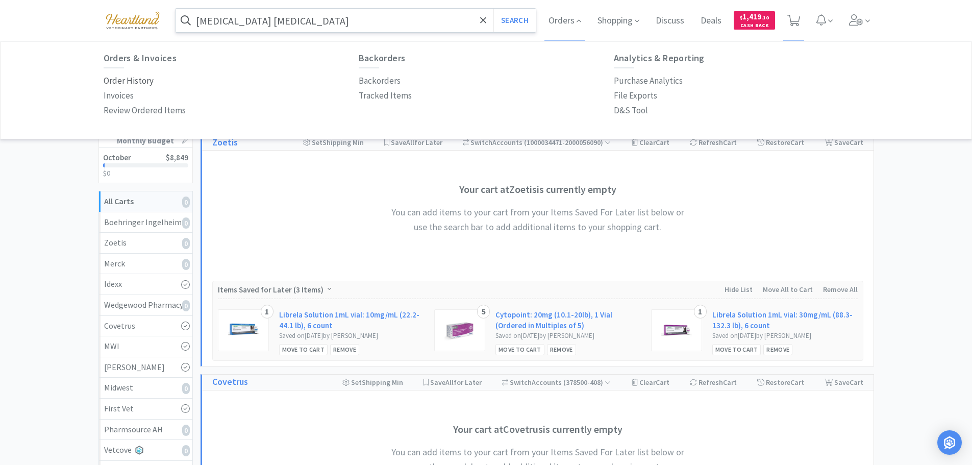
click at [133, 81] on p "Order History" at bounding box center [129, 81] width 50 height 14
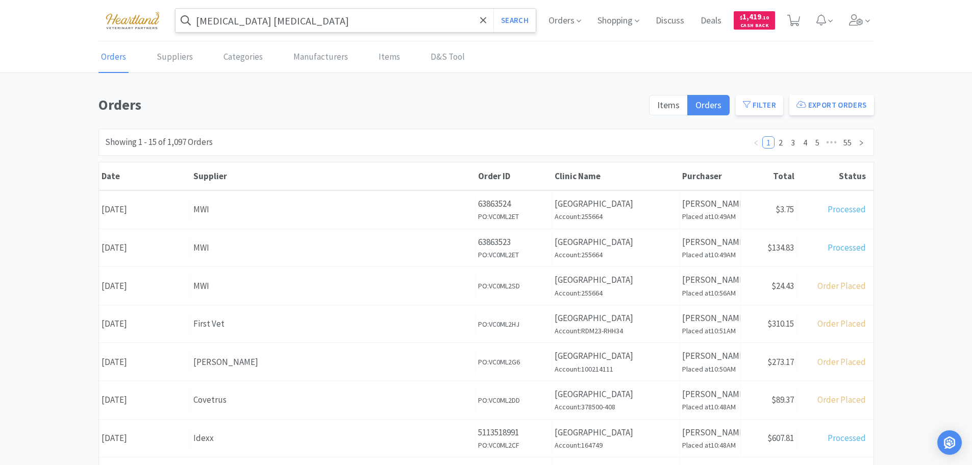
click at [367, 33] on div "[MEDICAL_DATA] [MEDICAL_DATA] Search Orders Shopping Discuss Discuss Deals Deal…" at bounding box center [487, 20] width 776 height 41
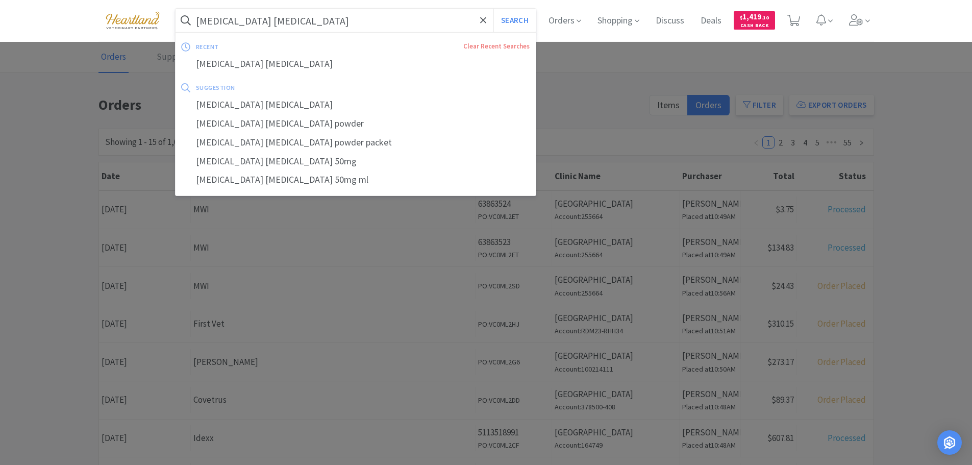
click at [361, 22] on input "[MEDICAL_DATA] [MEDICAL_DATA]" at bounding box center [356, 20] width 361 height 23
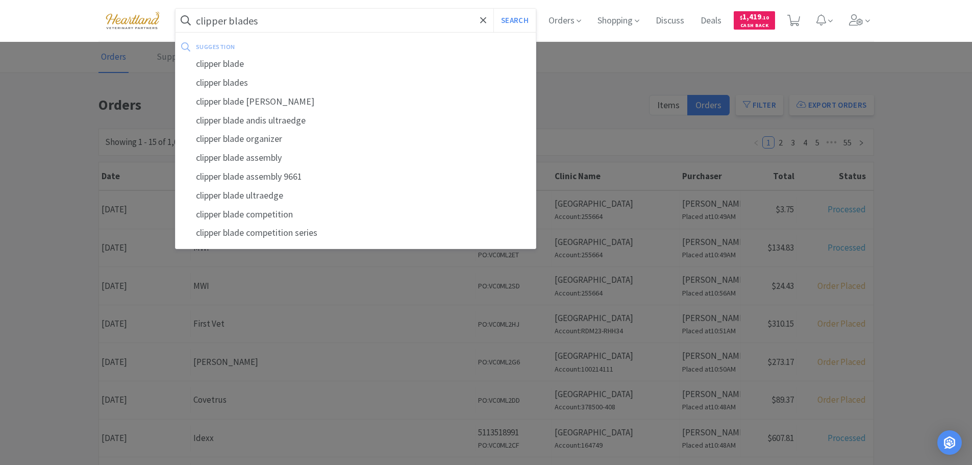
click at [494, 9] on button "Search" at bounding box center [515, 20] width 42 height 23
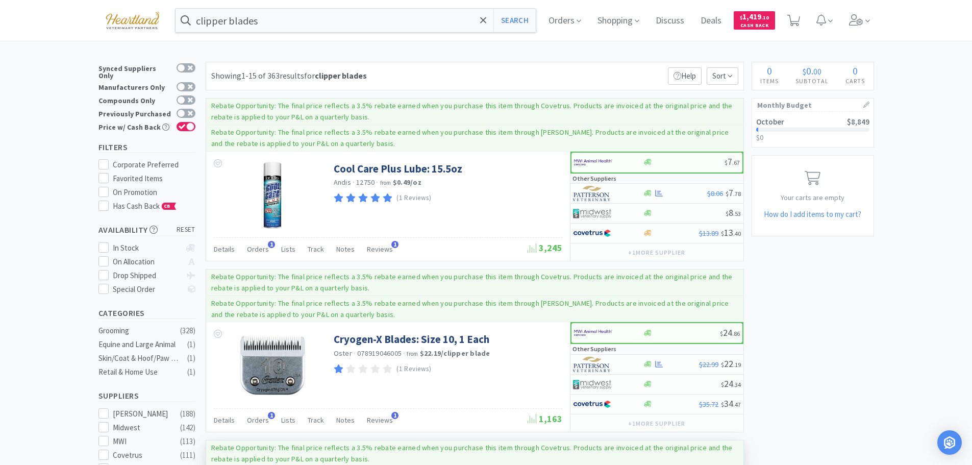
scroll to position [153, 0]
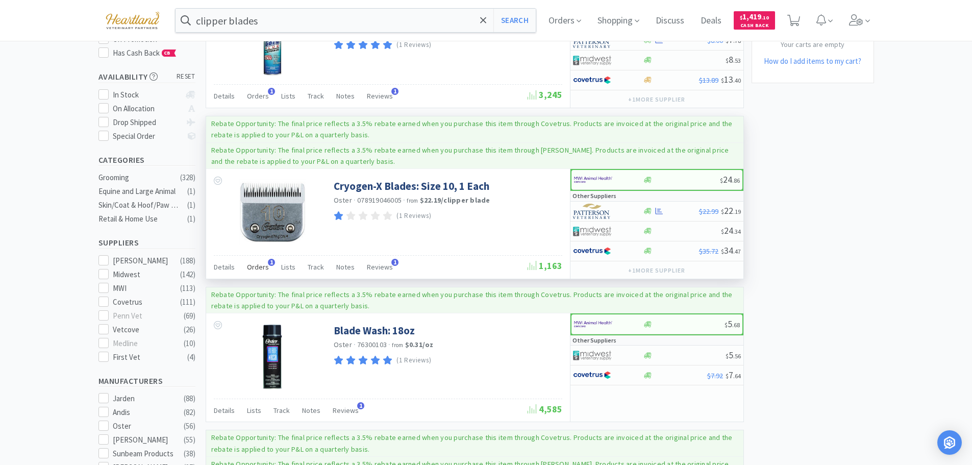
click at [262, 265] on span "Orders" at bounding box center [258, 266] width 22 height 9
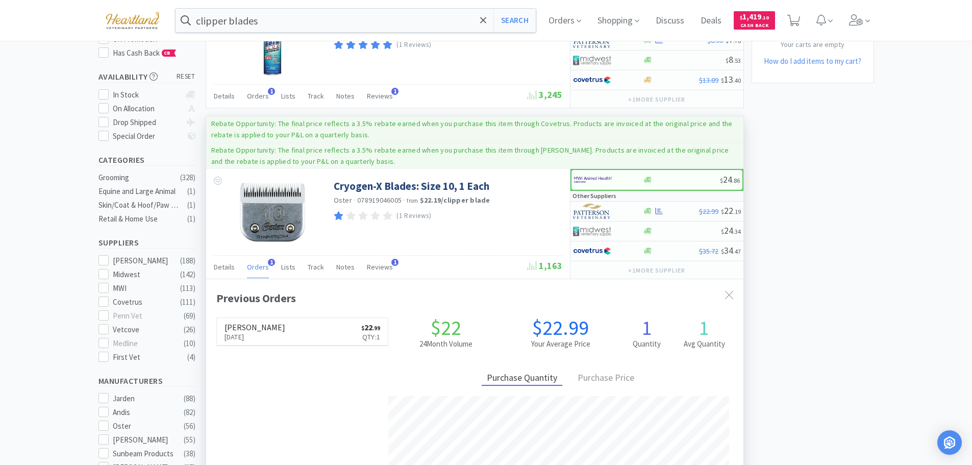
scroll to position [0, 0]
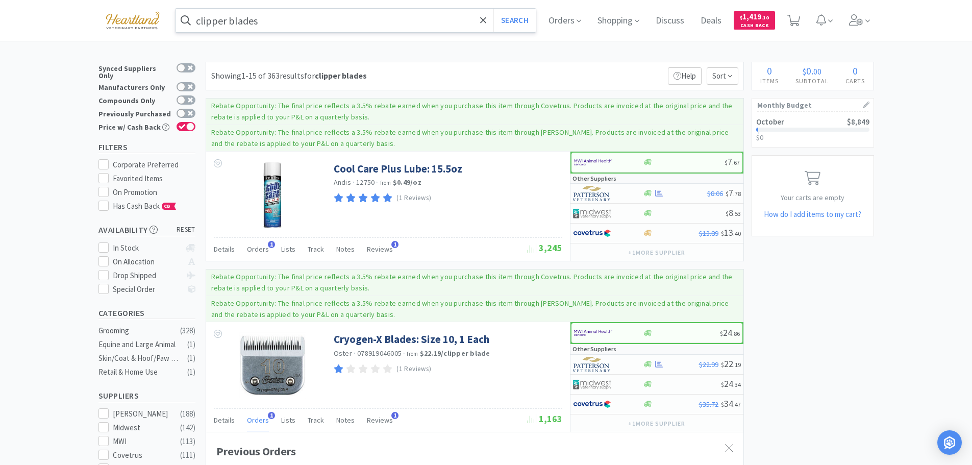
click at [298, 16] on input "clipper blades" at bounding box center [356, 20] width 361 height 23
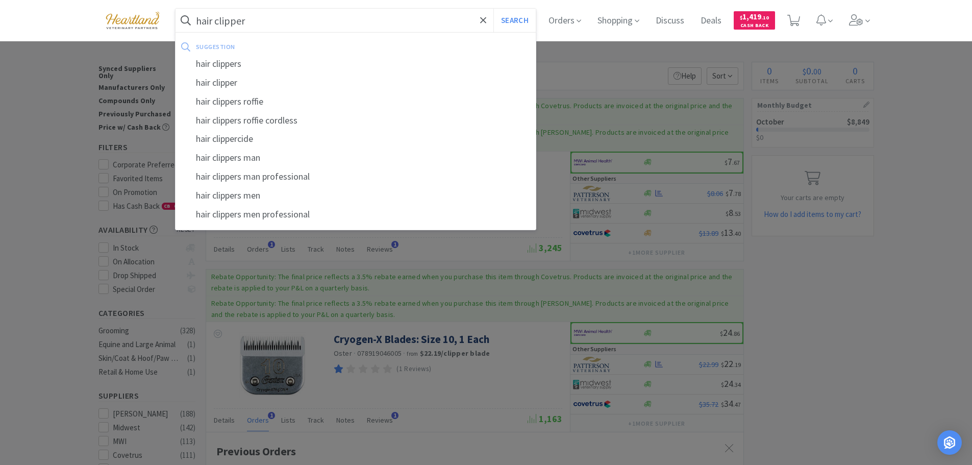
click at [494, 9] on button "Search" at bounding box center [515, 20] width 42 height 23
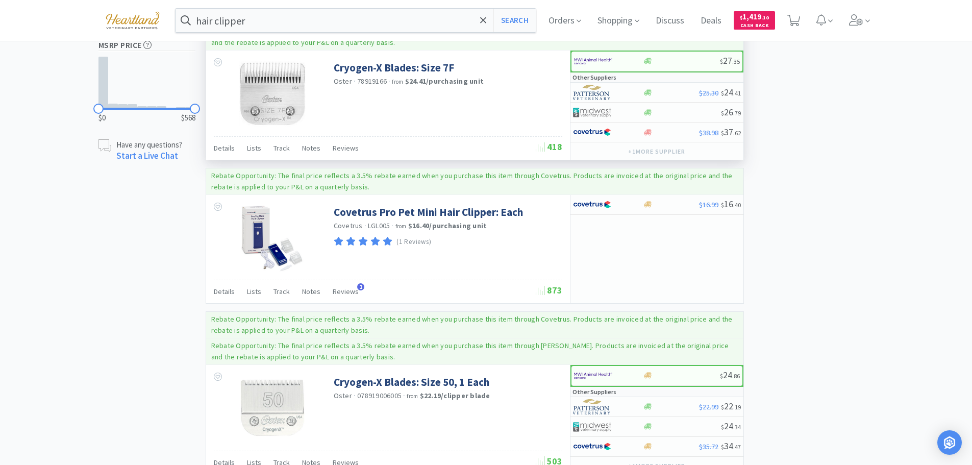
scroll to position [664, 0]
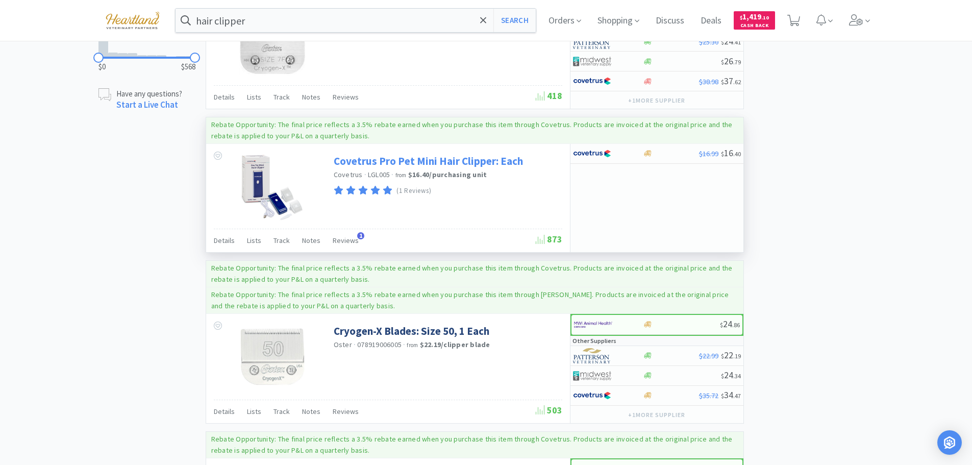
click at [386, 154] on link "Covetrus Pro Pet Mini Hair Clipper: Each" at bounding box center [428, 161] width 189 height 14
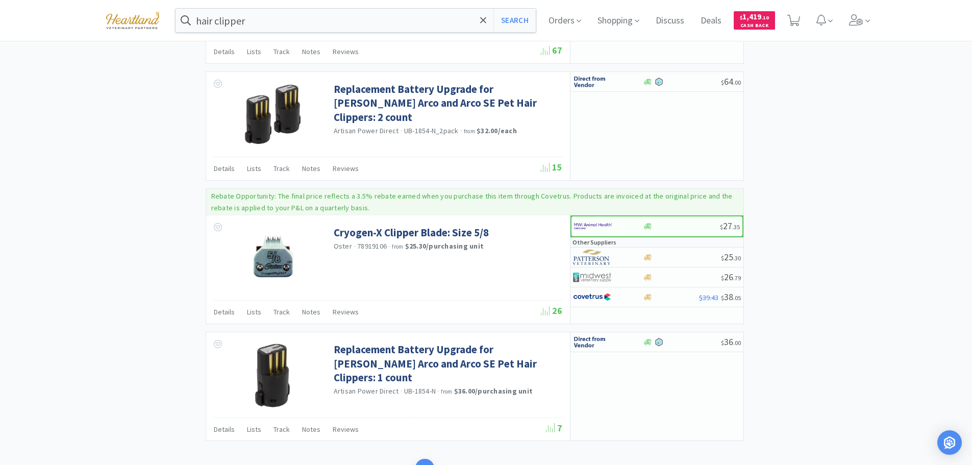
scroll to position [2011, 0]
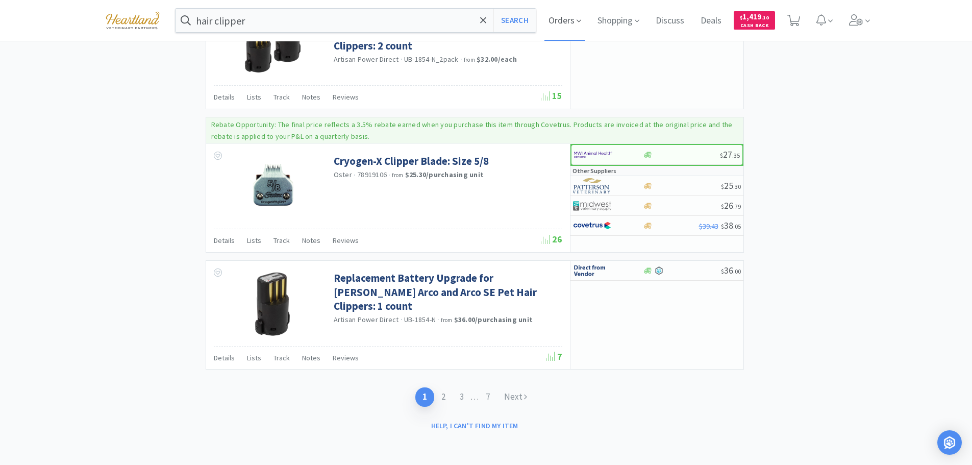
click at [578, 16] on span "Orders" at bounding box center [565, 20] width 41 height 41
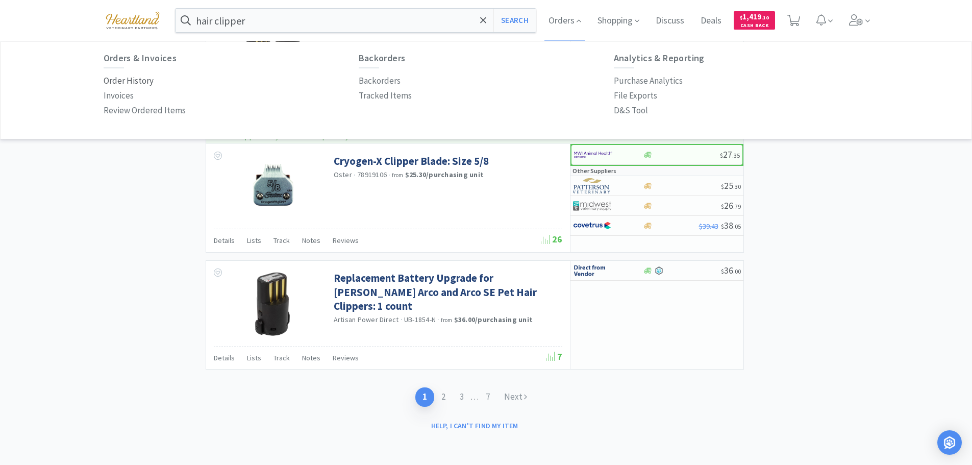
click at [141, 79] on p "Order History" at bounding box center [129, 81] width 50 height 14
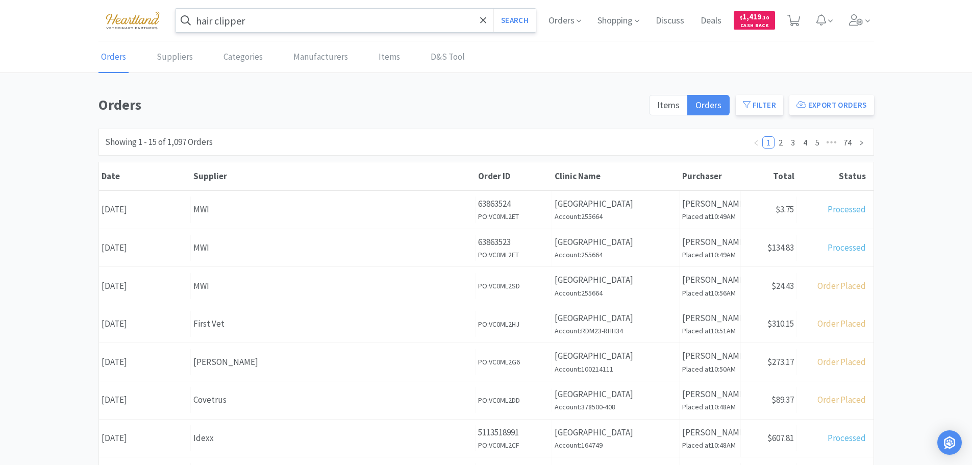
click at [285, 21] on input "hair clipper" at bounding box center [356, 20] width 361 height 23
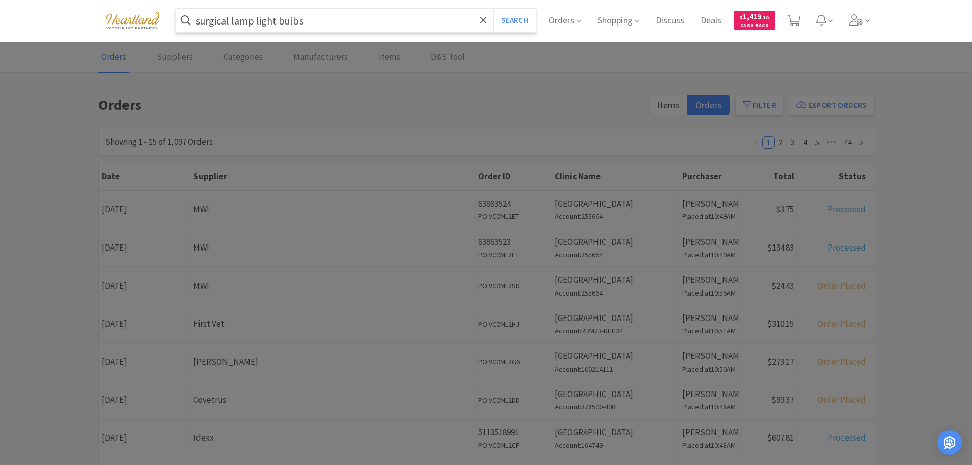
click at [494, 9] on button "Search" at bounding box center [515, 20] width 42 height 23
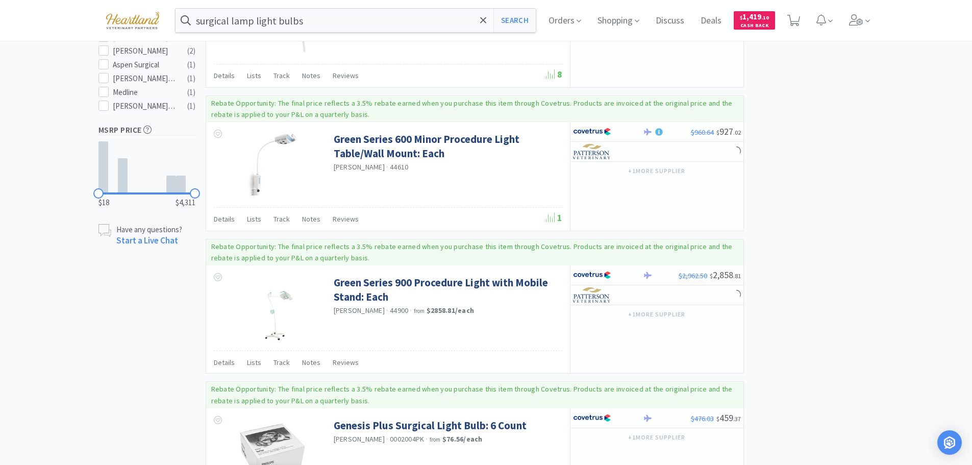
scroll to position [613, 0]
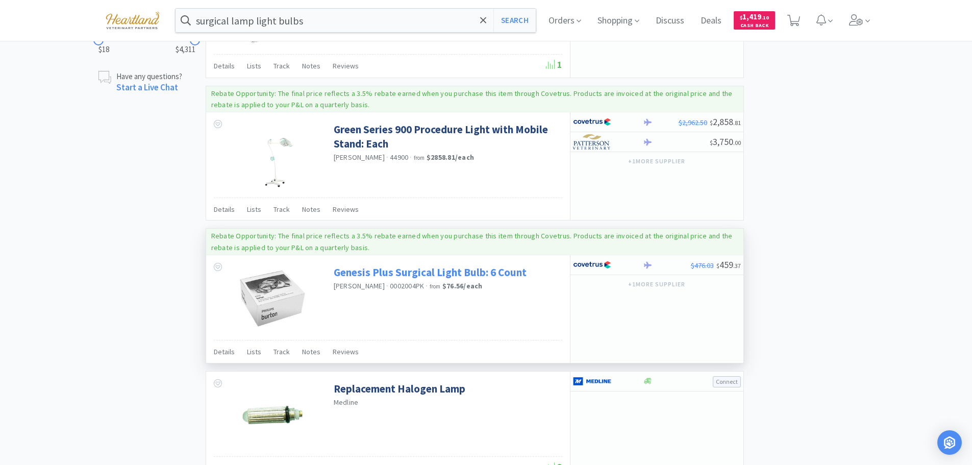
click at [372, 274] on link "Genesis Plus Surgical Light Bulb: 6 Count" at bounding box center [430, 272] width 193 height 14
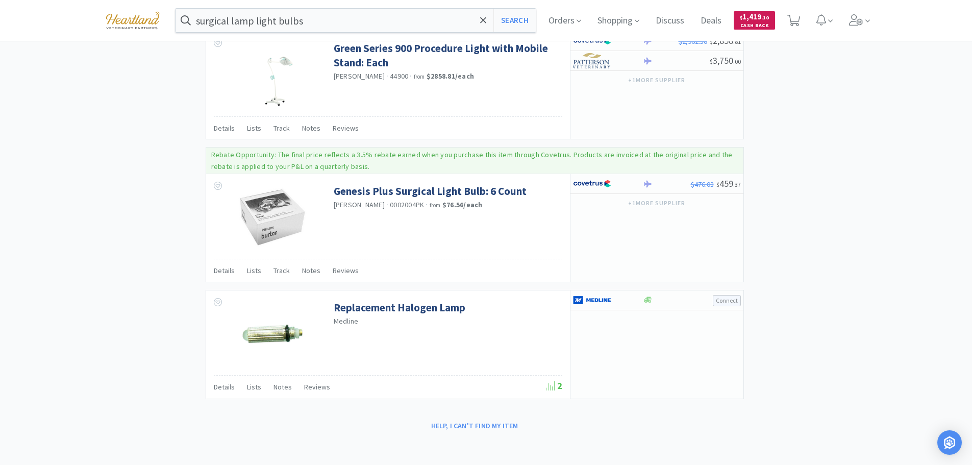
click at [760, 23] on span "Cash Back" at bounding box center [754, 26] width 29 height 7
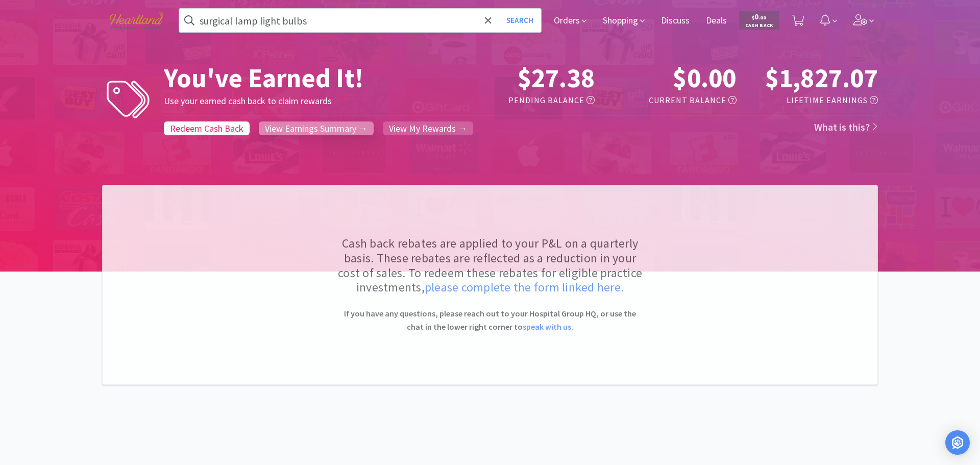
click at [327, 125] on span "View Earnings Summary →" at bounding box center [316, 129] width 103 height 12
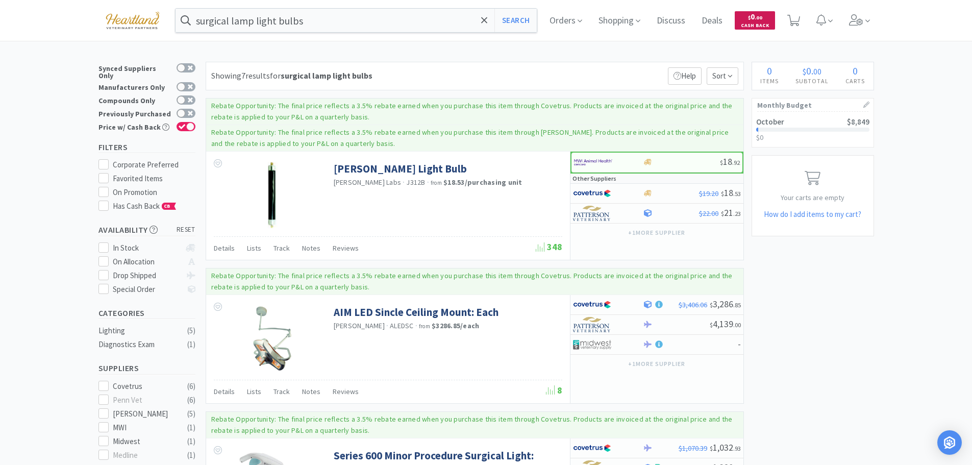
click at [764, 24] on span "Cash Back" at bounding box center [755, 26] width 28 height 7
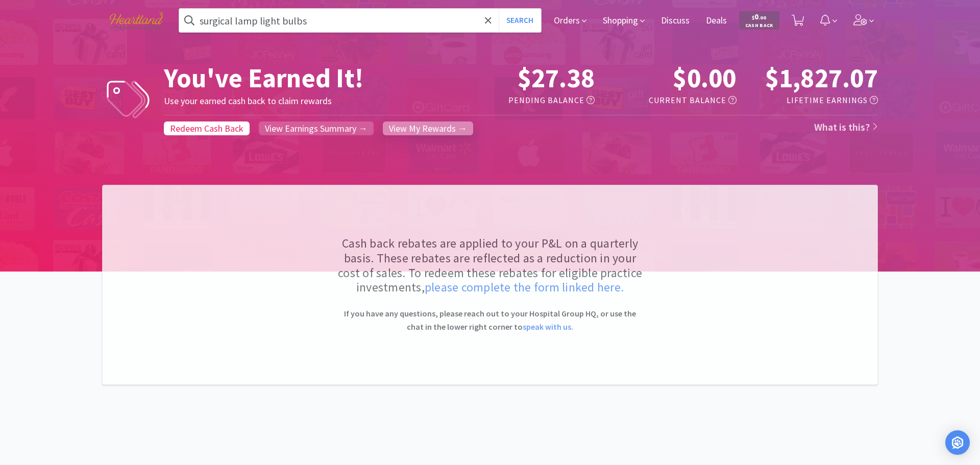
click at [444, 127] on span "View My Rewards →" at bounding box center [428, 129] width 78 height 12
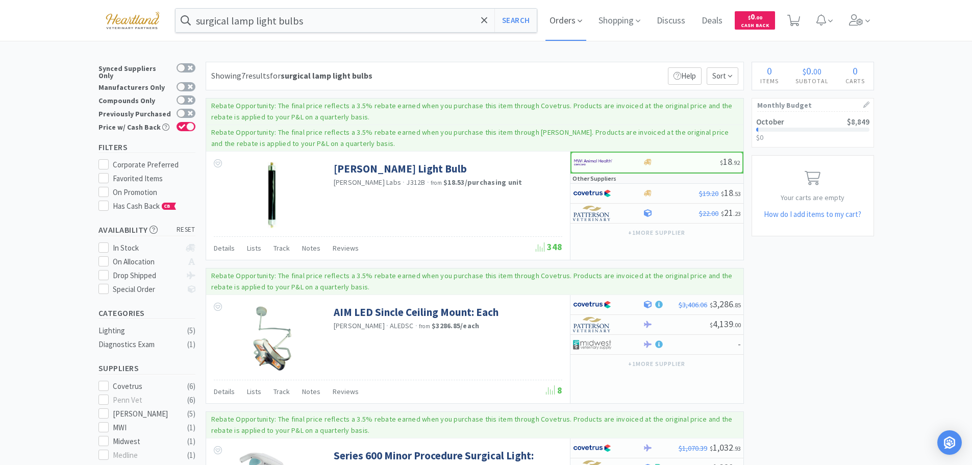
click at [582, 18] on icon at bounding box center [580, 20] width 5 height 9
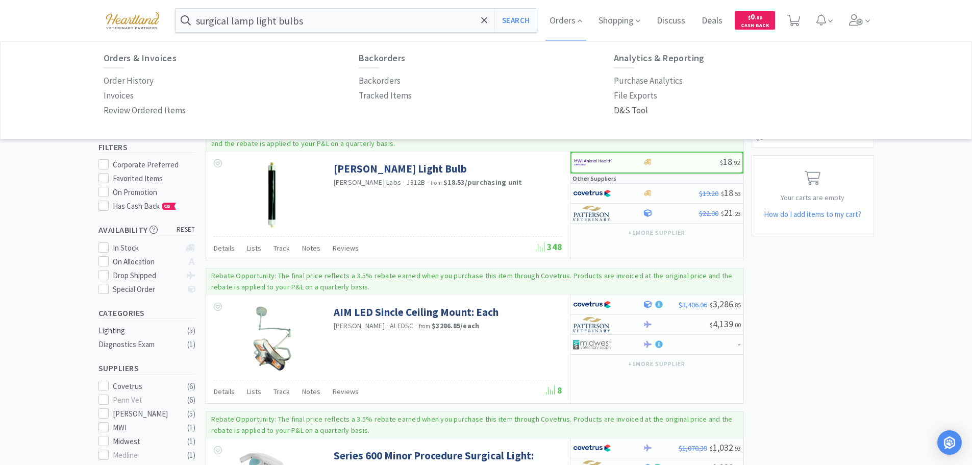
click at [626, 113] on p "D&S Tool" at bounding box center [631, 111] width 34 height 14
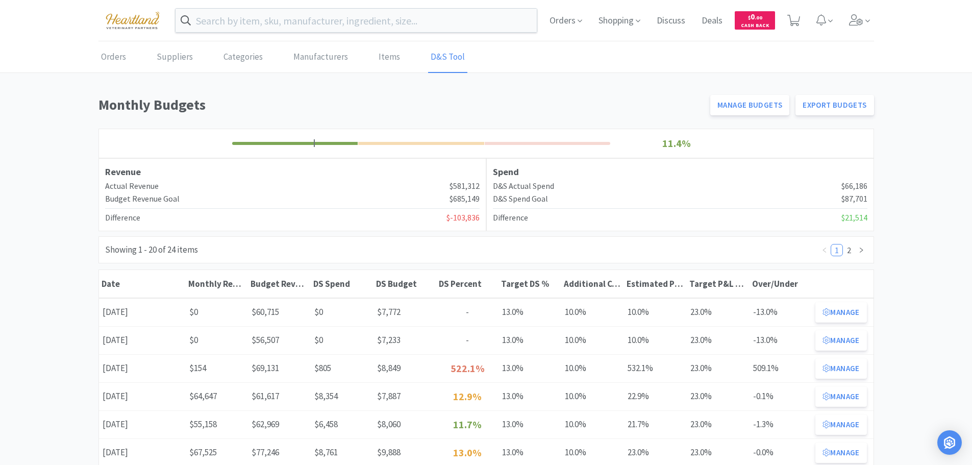
click at [833, 367] on button "Manage" at bounding box center [841, 368] width 51 height 20
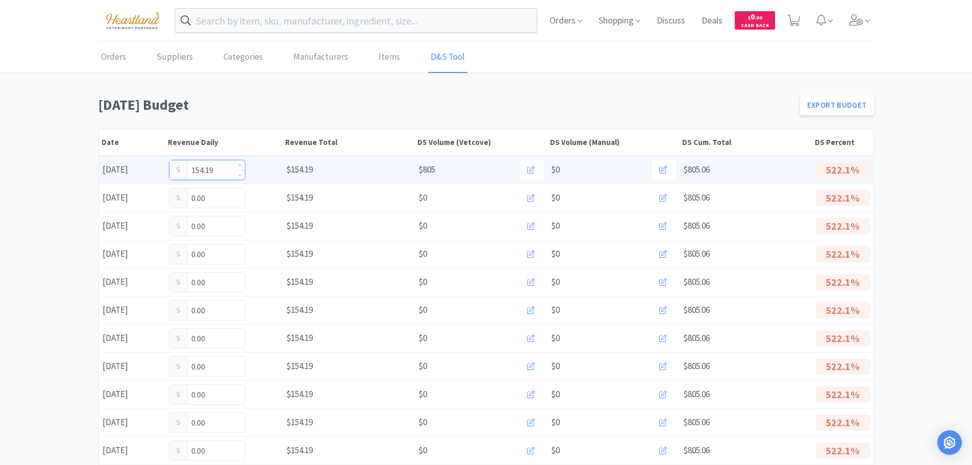
click at [218, 174] on input "154.19" at bounding box center [207, 169] width 76 height 19
type input "1"
type input "698.19"
